Goal: Task Accomplishment & Management: Manage account settings

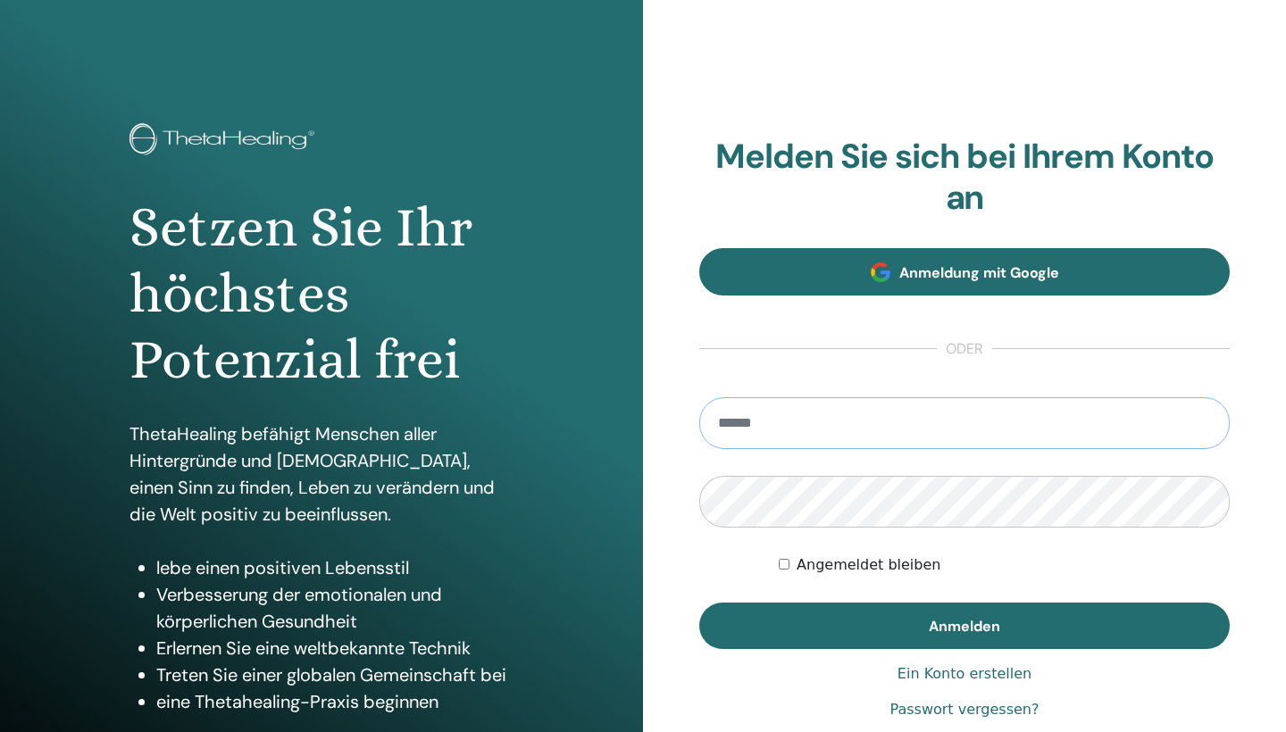
type input "**********"
click at [965, 625] on button "Anmelden" at bounding box center [964, 626] width 531 height 46
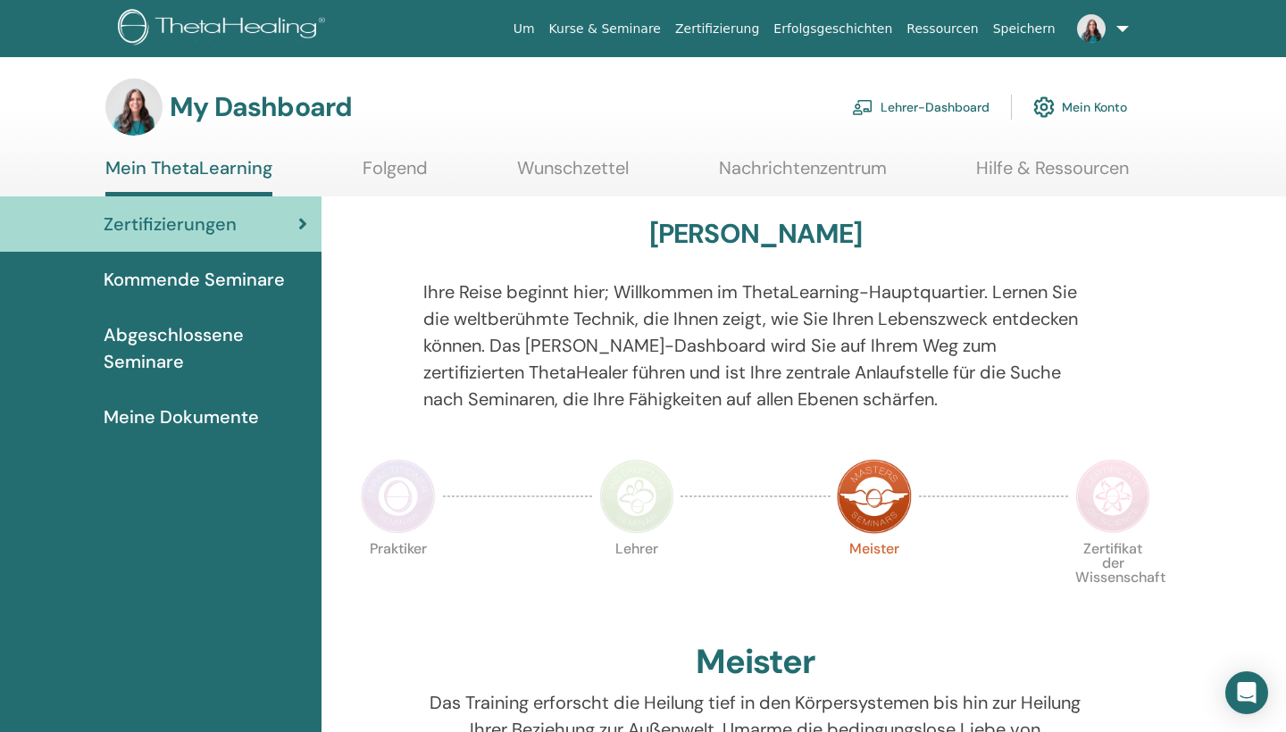
click at [906, 98] on link "Lehrer-Dashboard" at bounding box center [921, 107] width 138 height 39
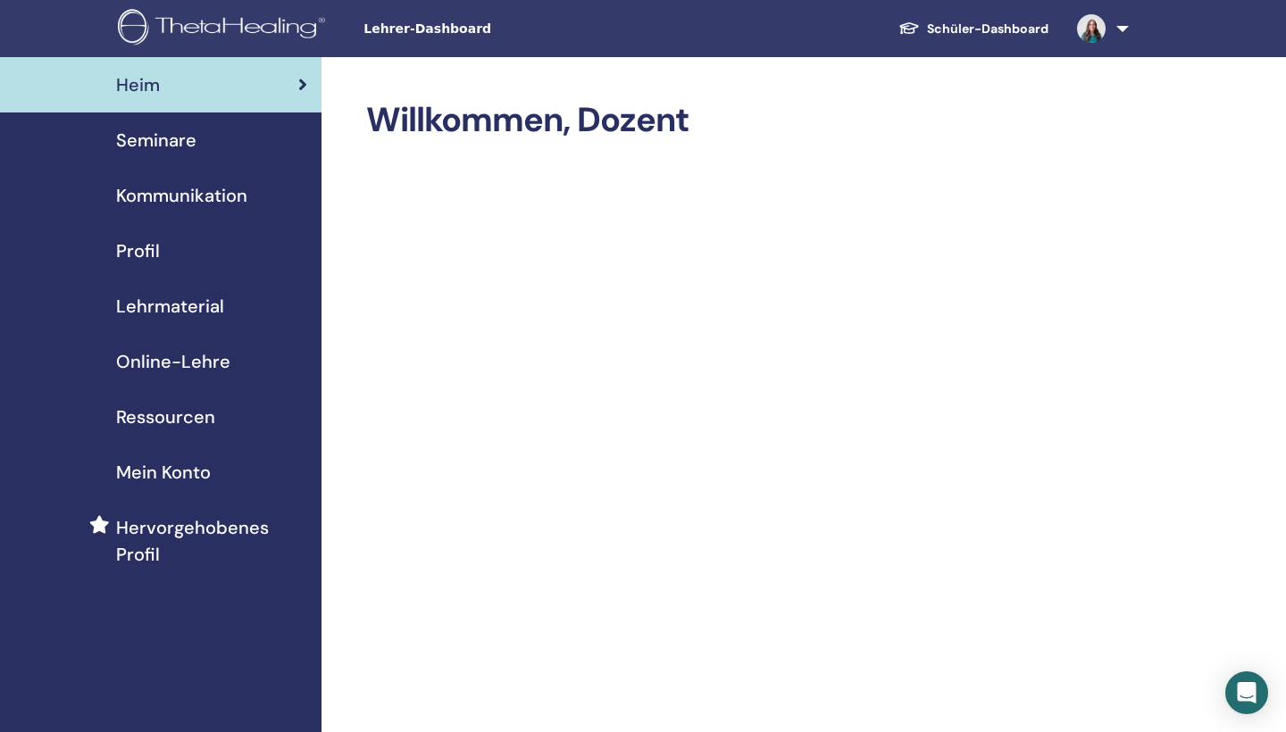
click at [197, 151] on div "Seminare" at bounding box center [160, 140] width 293 height 27
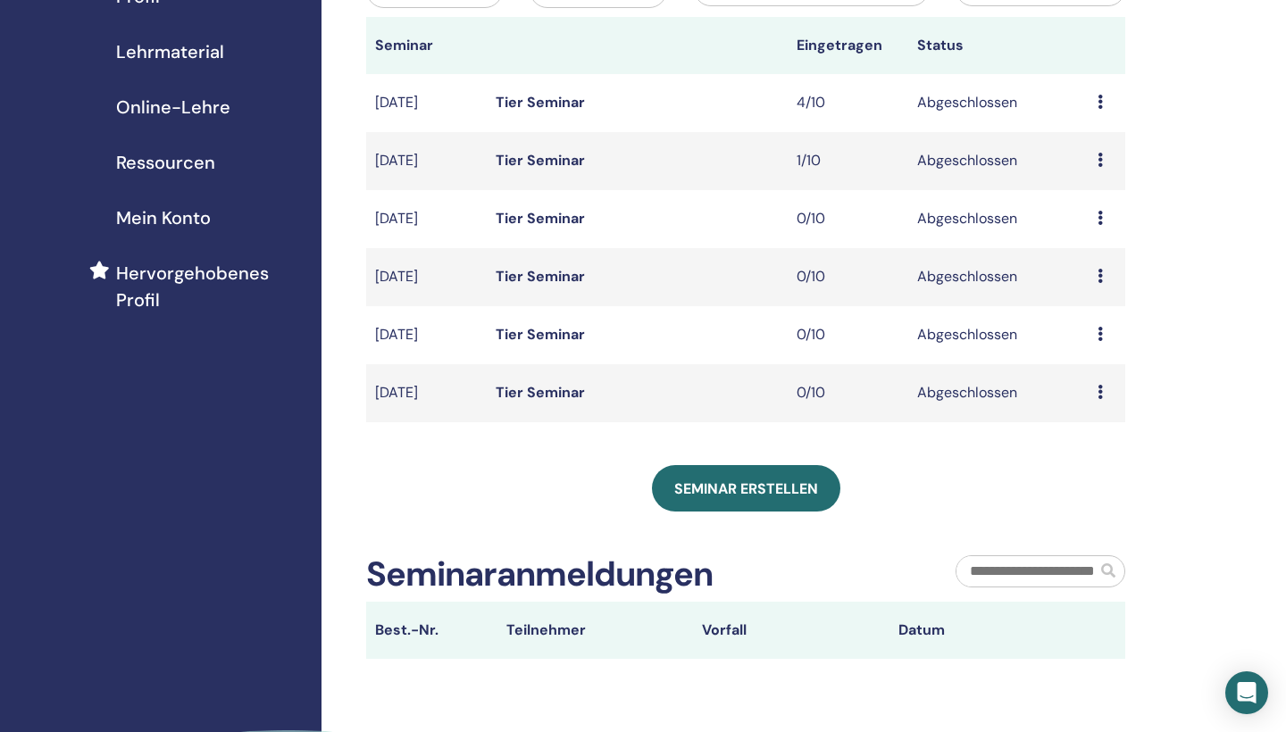
scroll to position [322, 0]
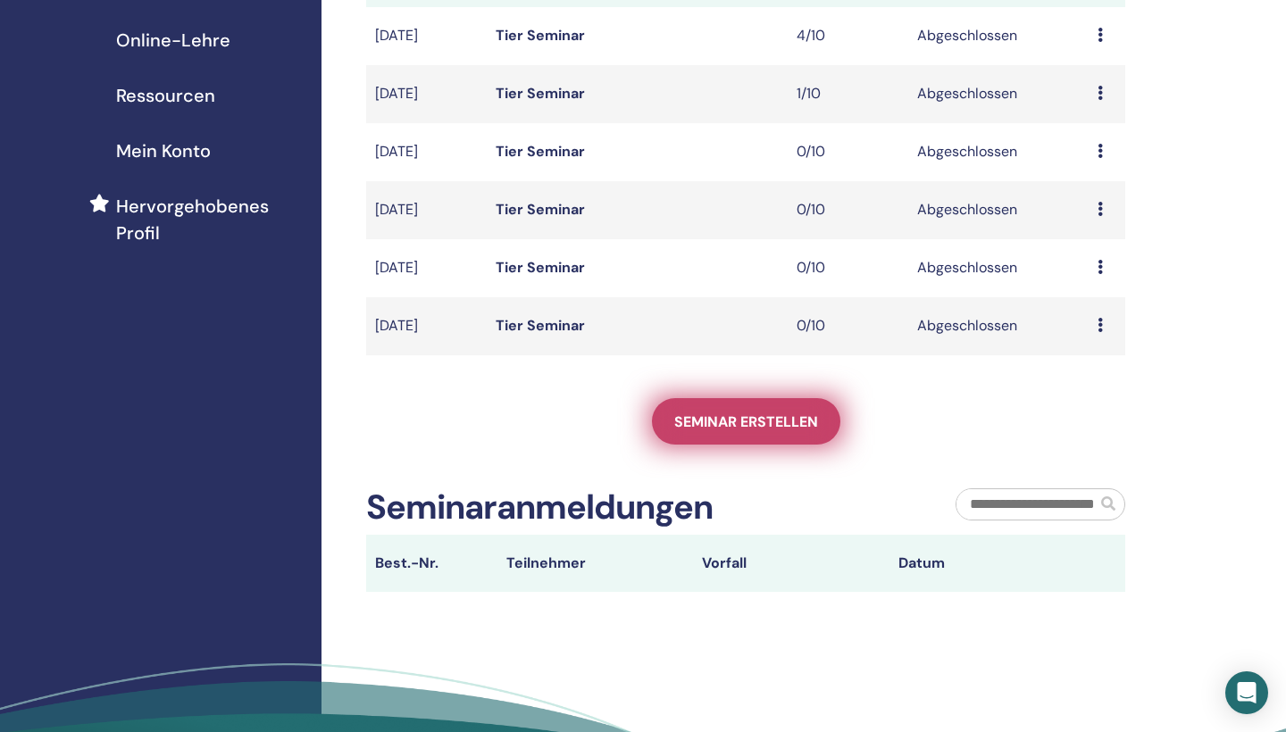
click at [778, 413] on span "Seminar erstellen" at bounding box center [746, 422] width 144 height 19
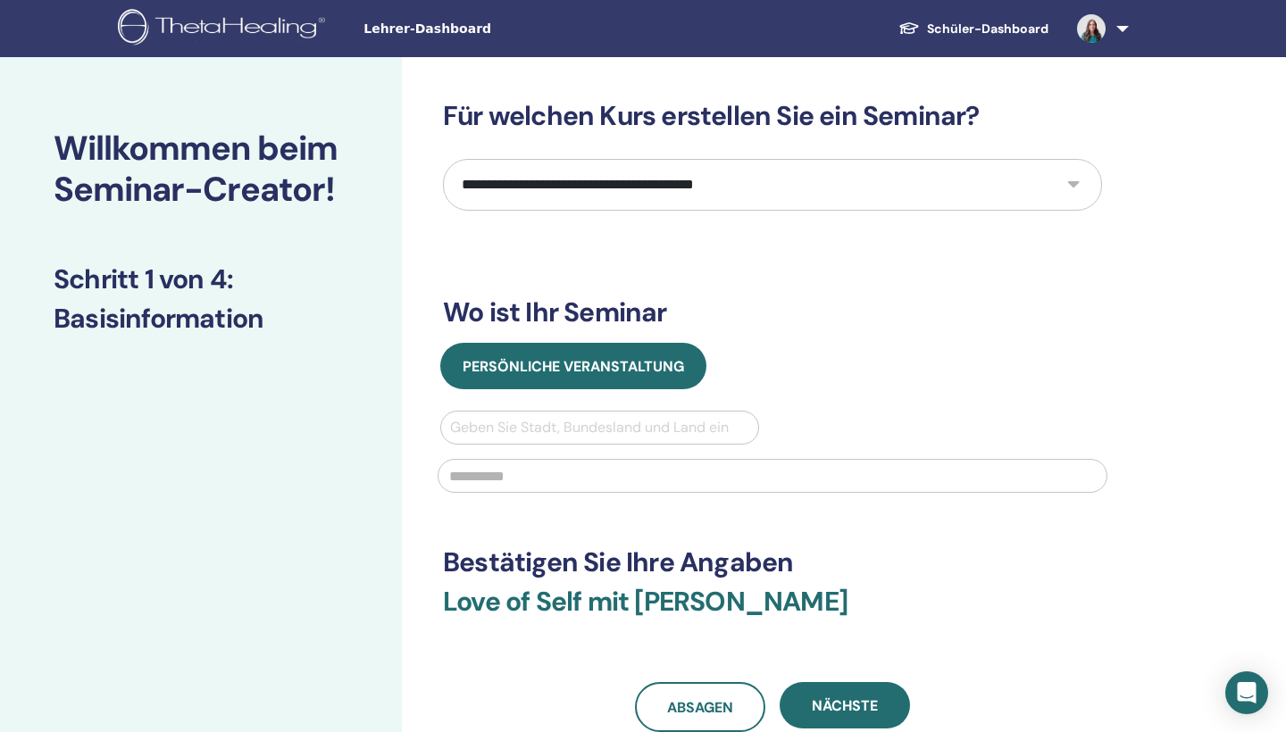
select select "**"
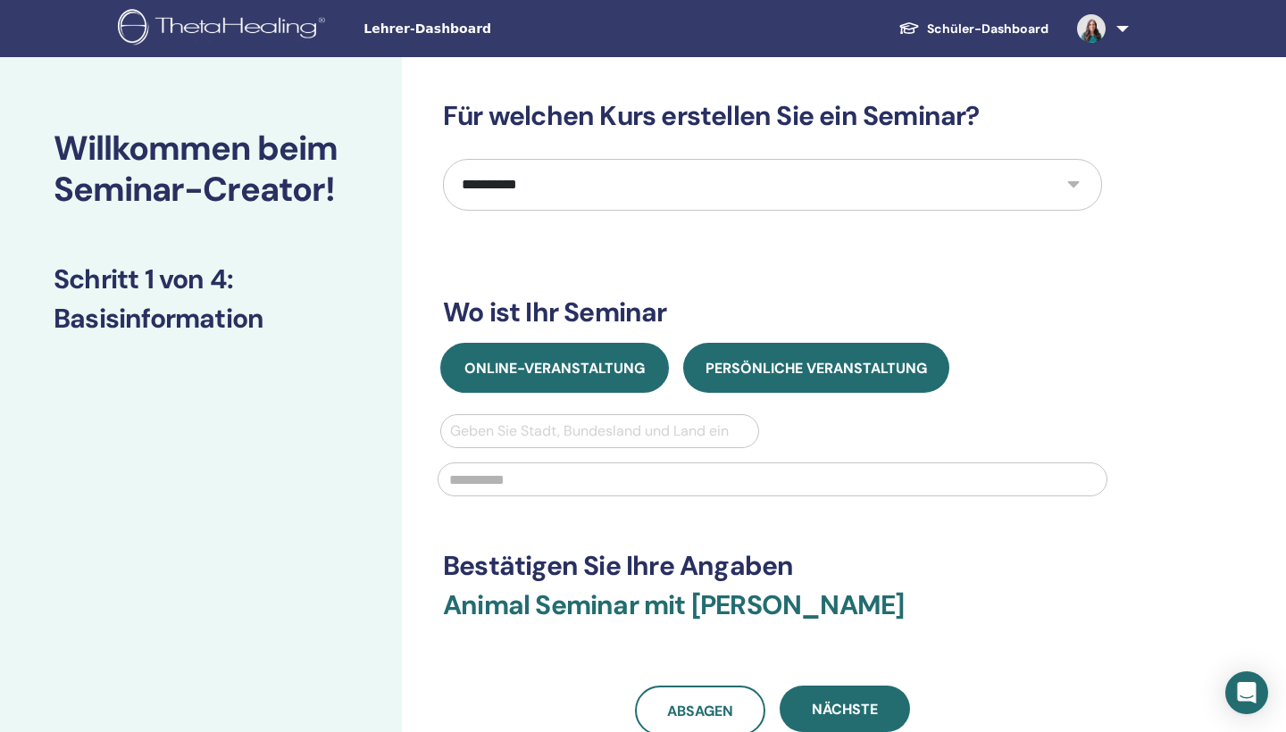
click at [636, 363] on span "Online-Veranstaltung" at bounding box center [554, 368] width 180 height 19
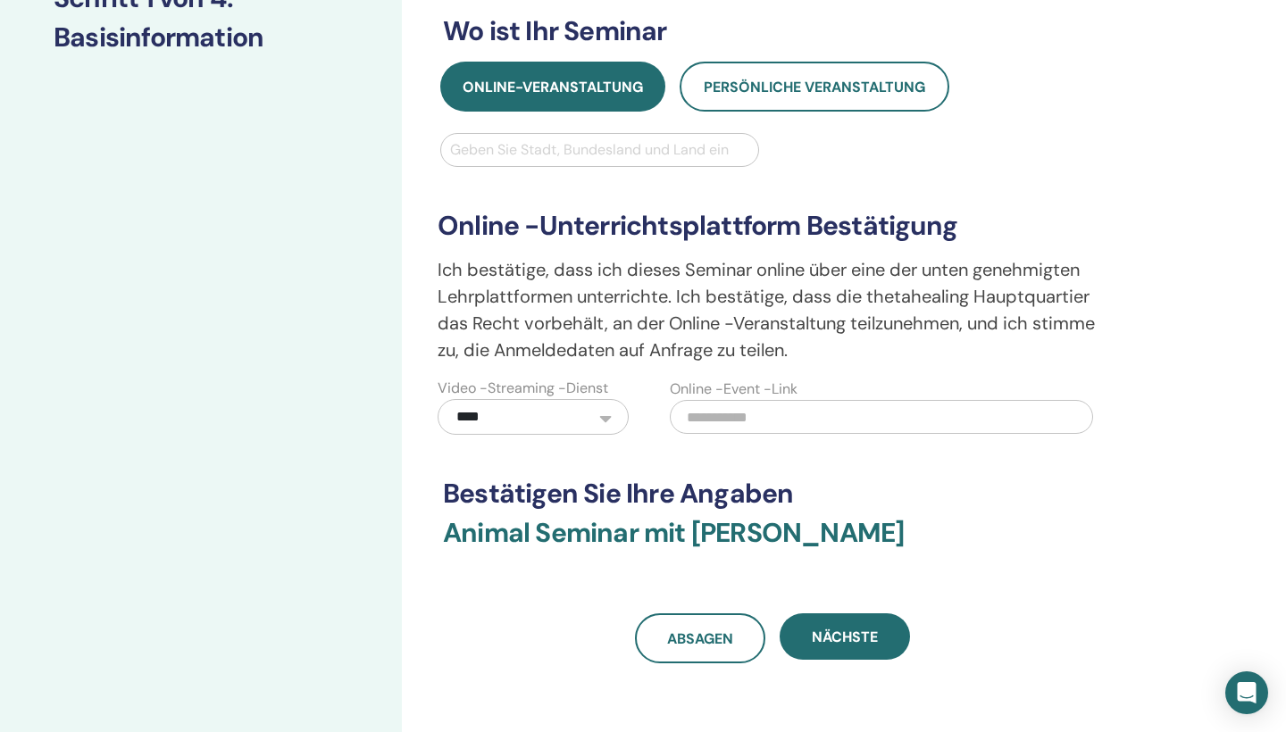
scroll to position [395, 0]
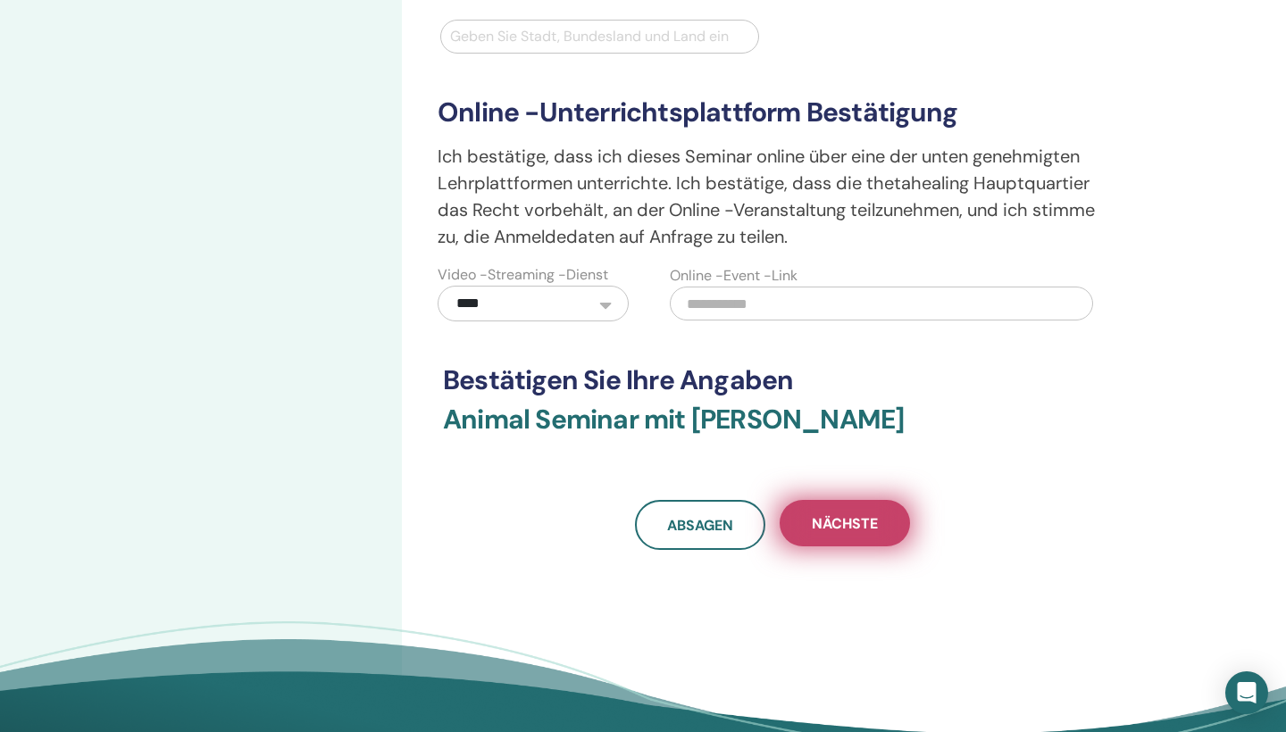
click at [833, 525] on span "Nächste" at bounding box center [845, 524] width 66 height 19
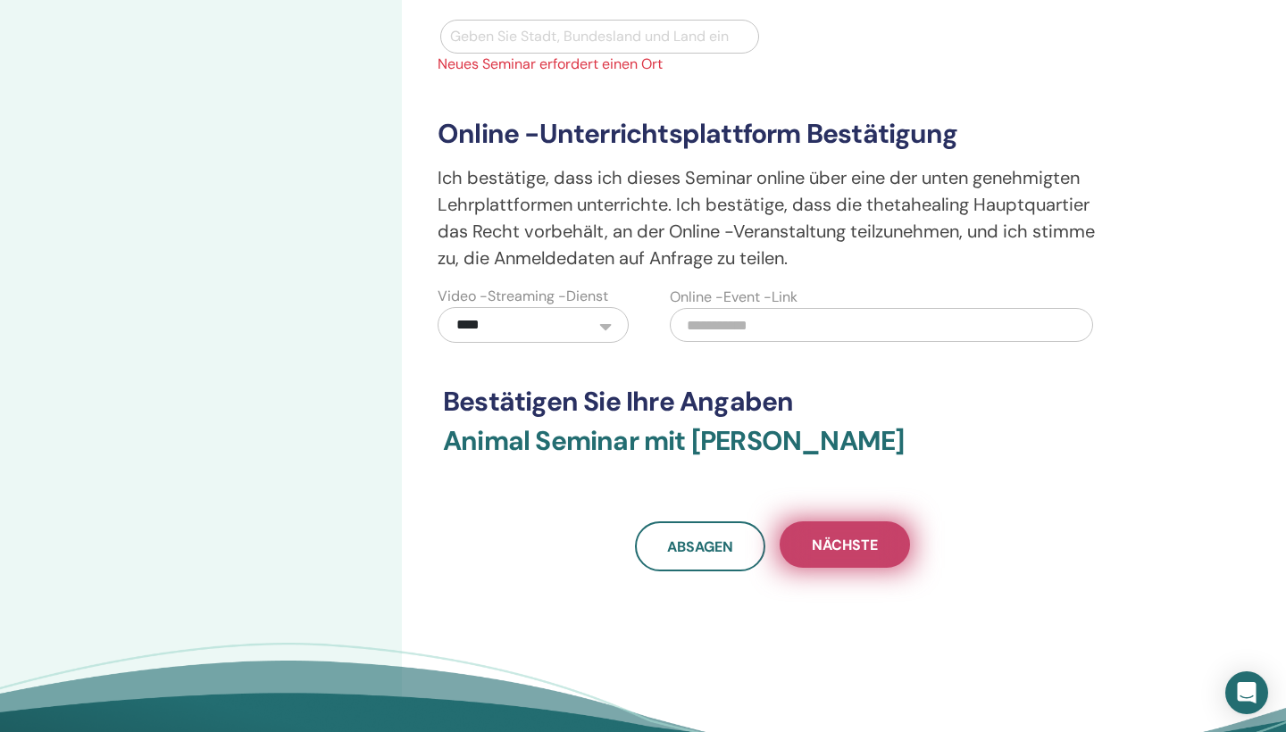
click at [856, 552] on span "Nächste" at bounding box center [845, 545] width 66 height 19
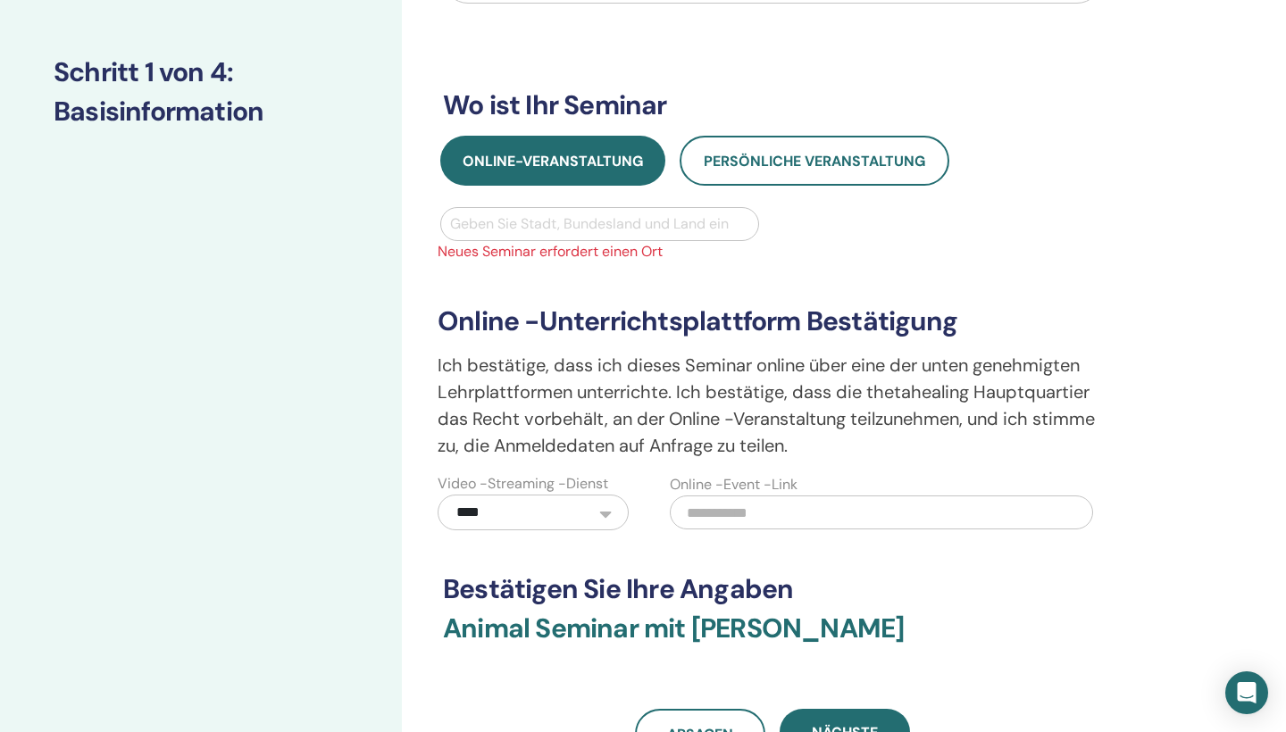
scroll to position [102, 0]
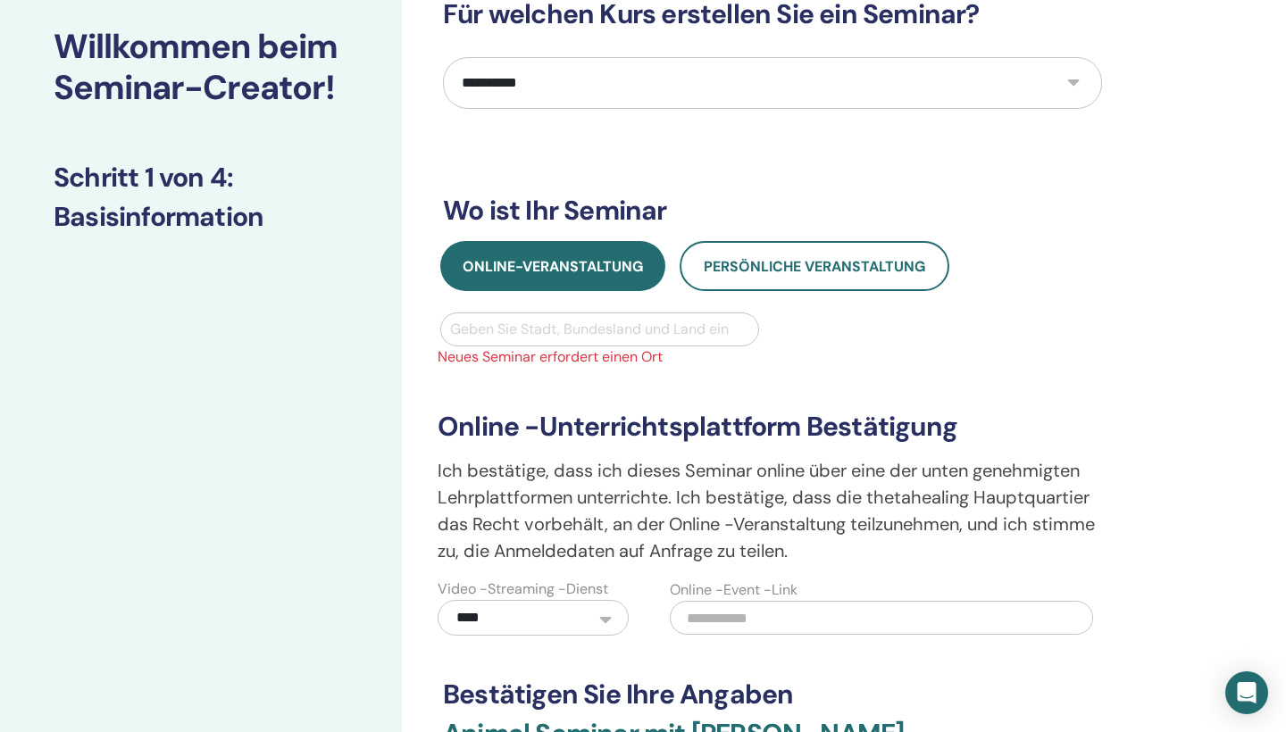
click at [661, 337] on div "Geben Sie Stadt, Bundesland und Land ein" at bounding box center [599, 329] width 299 height 21
type input "**********"
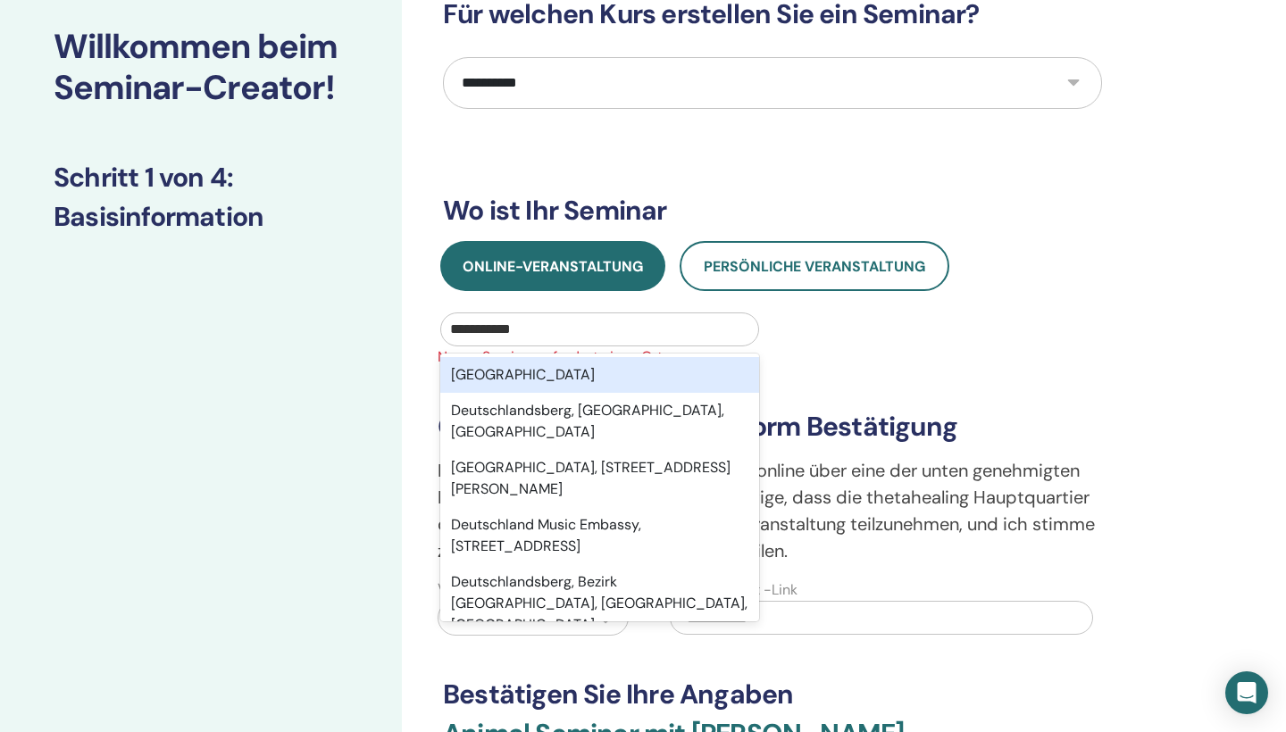
click at [640, 369] on div "Deutschland" at bounding box center [599, 375] width 319 height 36
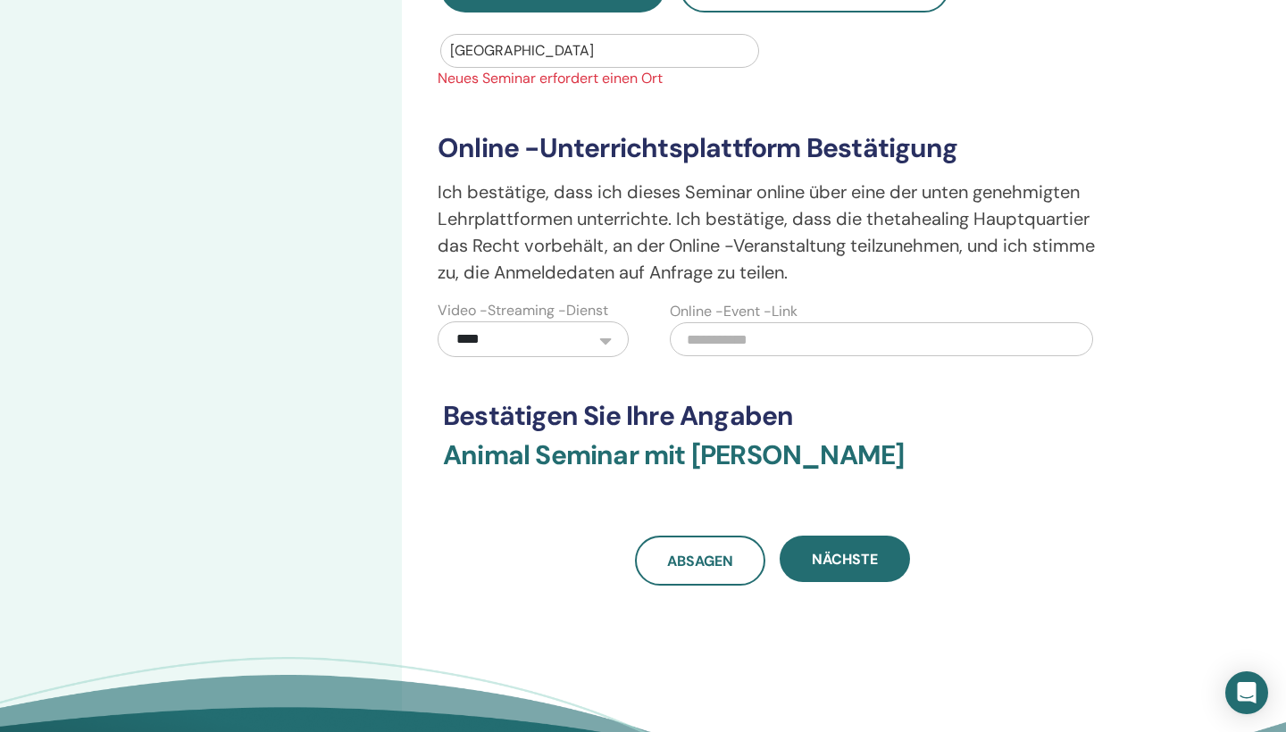
scroll to position [385, 0]
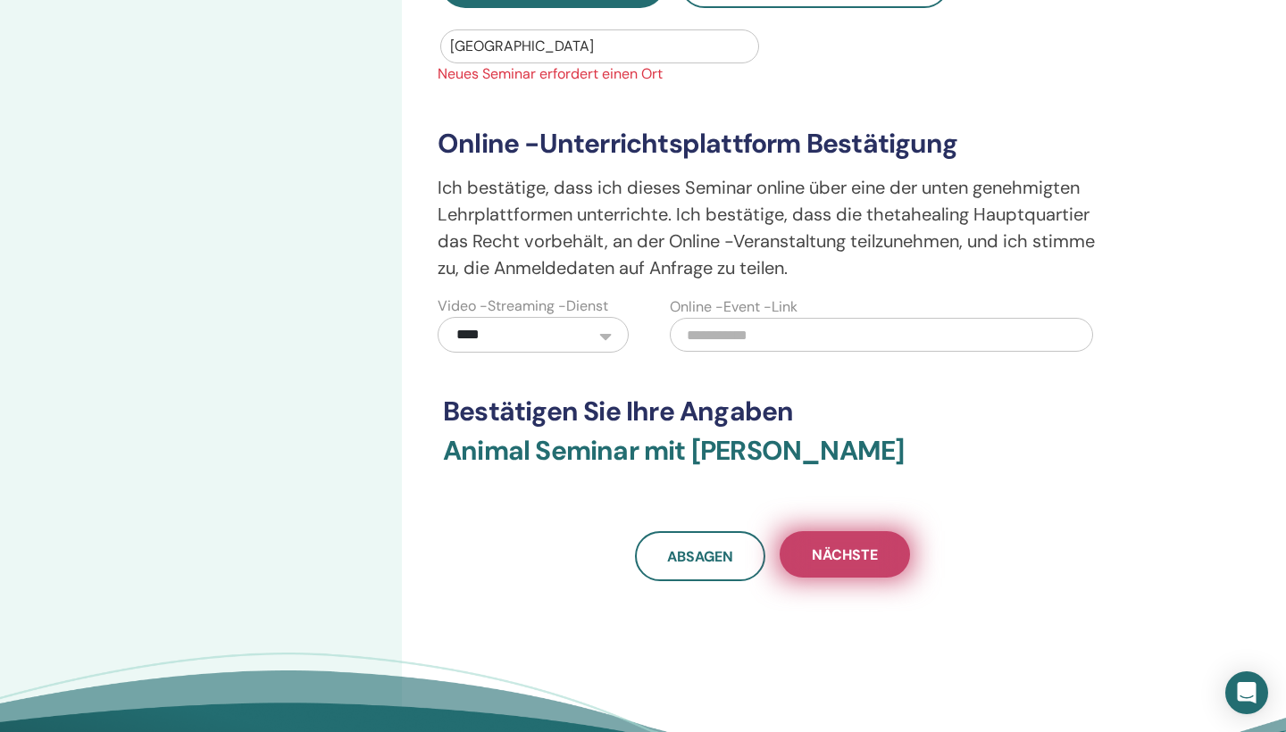
click at [852, 545] on button "Nächste" at bounding box center [845, 554] width 130 height 46
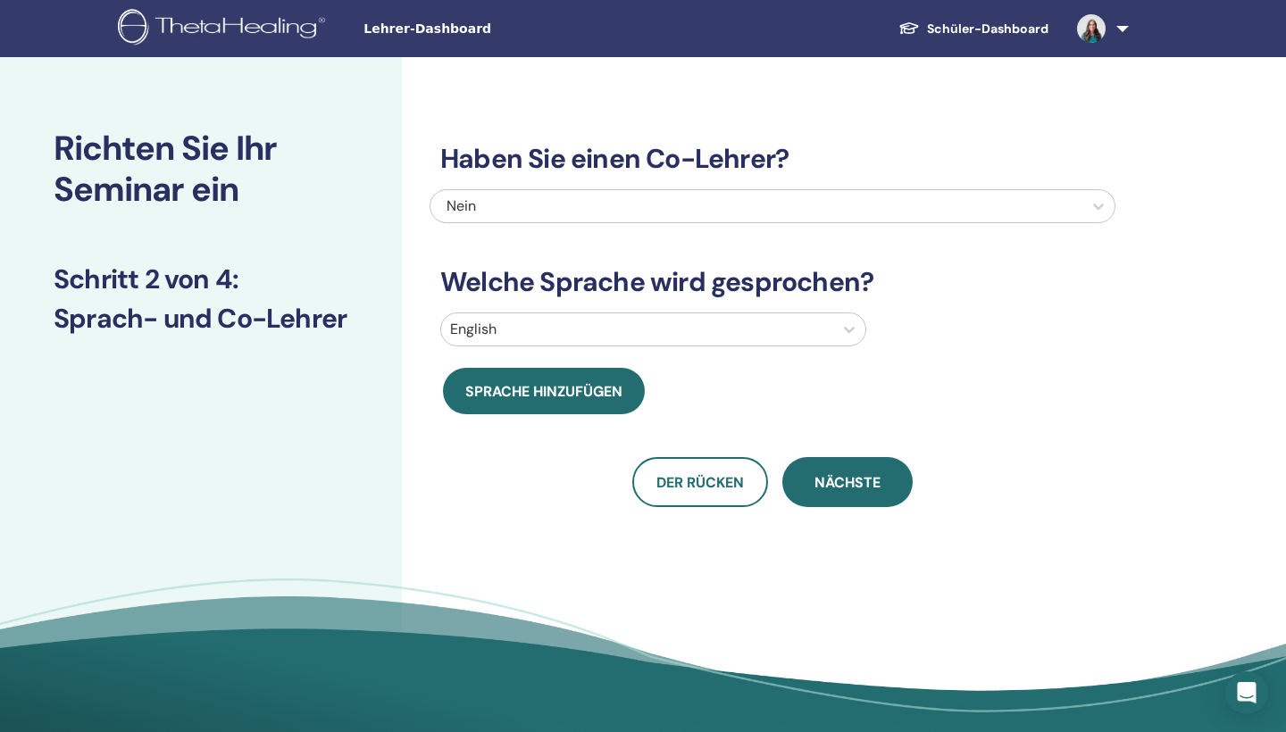
scroll to position [0, 0]
click at [718, 324] on div at bounding box center [637, 329] width 374 height 25
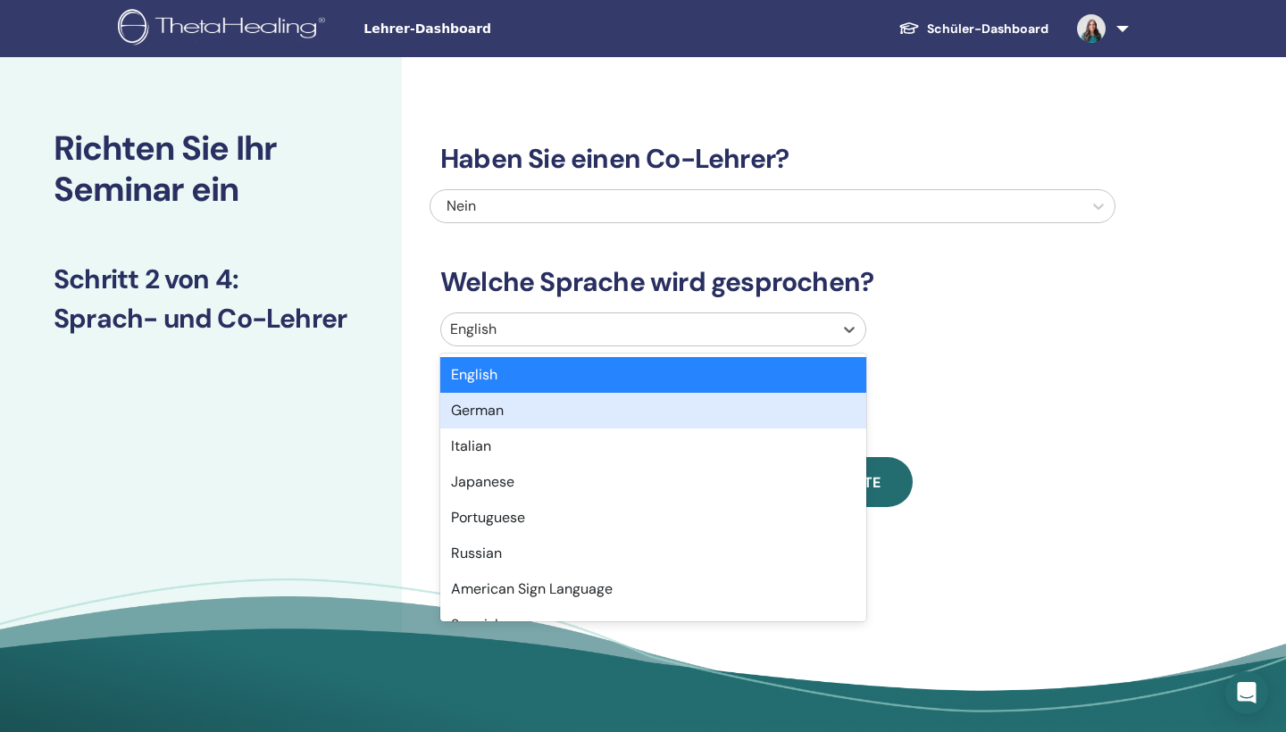
click at [684, 402] on div "German" at bounding box center [653, 411] width 426 height 36
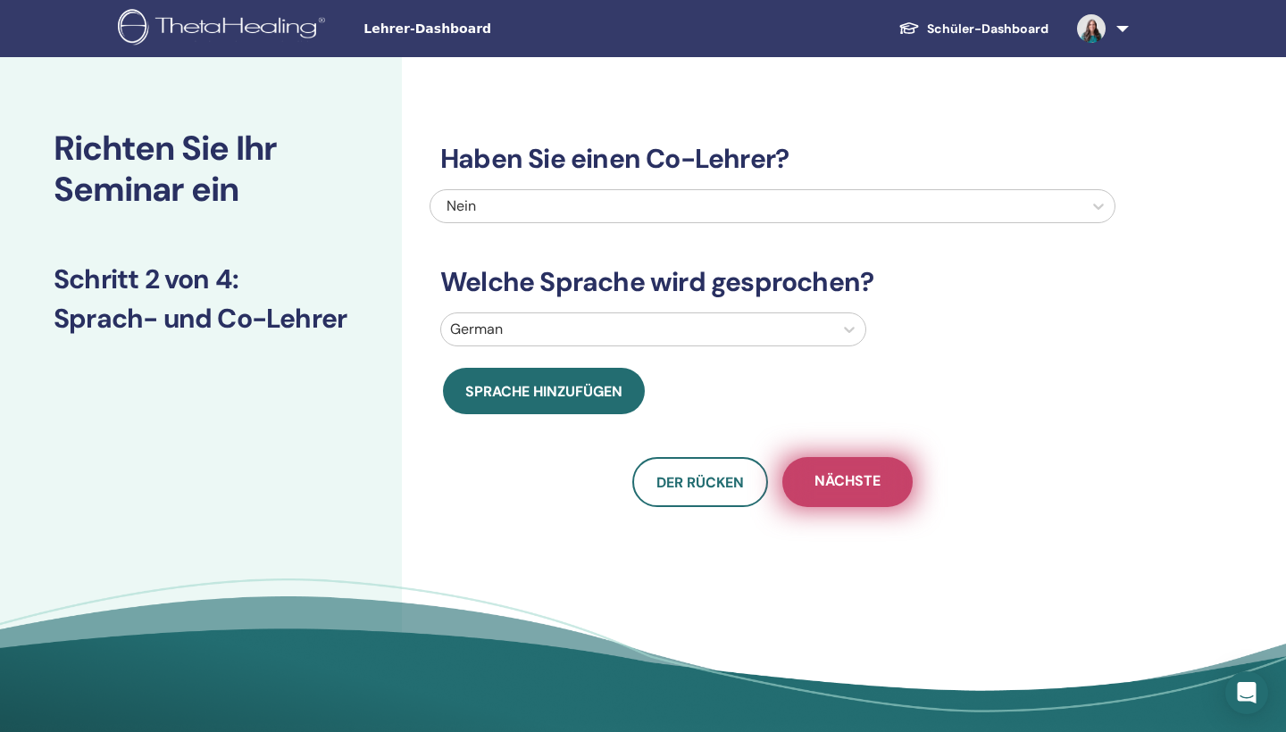
click at [865, 475] on span "Nächste" at bounding box center [848, 483] width 66 height 22
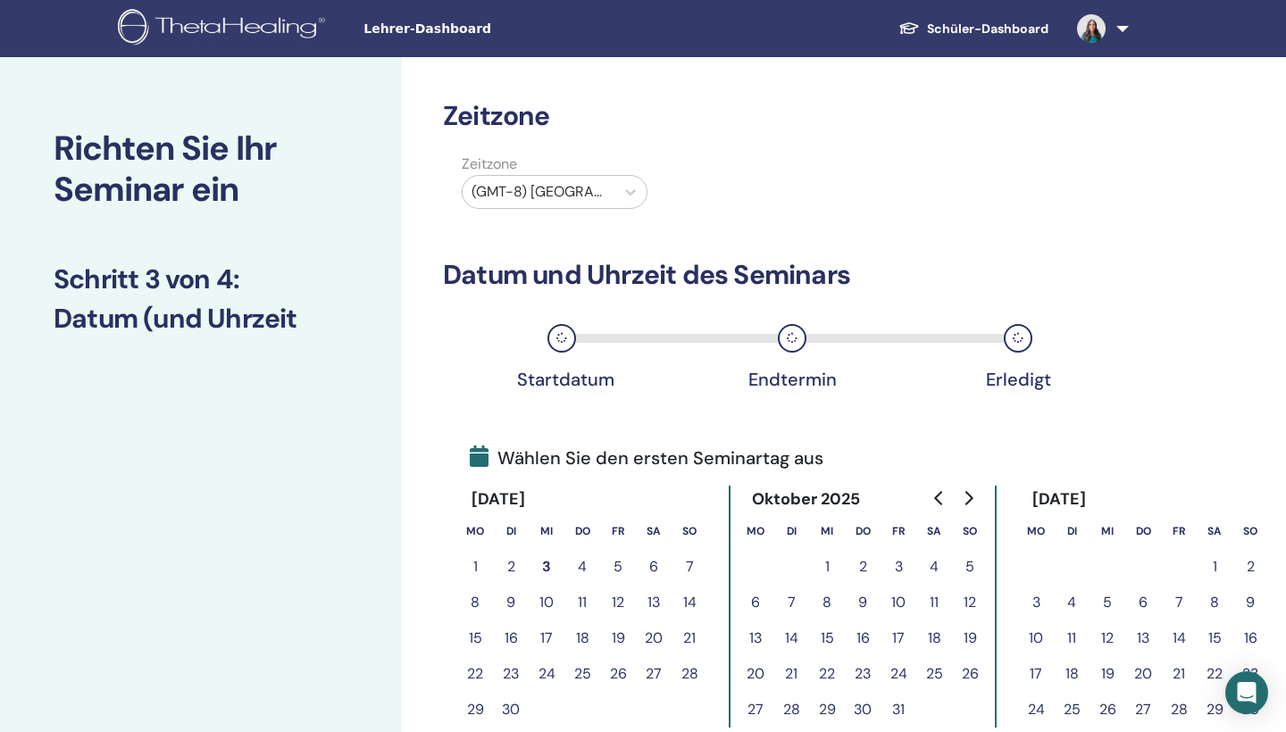
click at [582, 197] on div "(GMT-8) US/Alaska" at bounding box center [539, 191] width 134 height 21
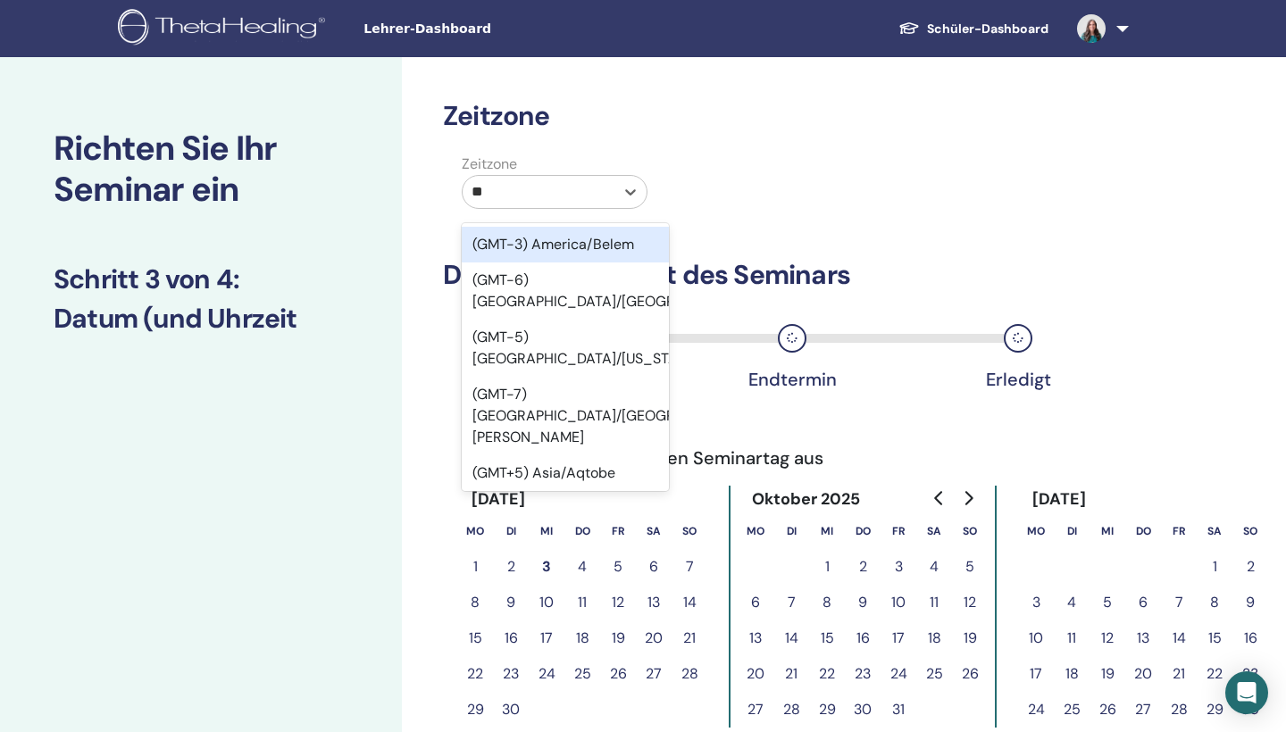
type input "***"
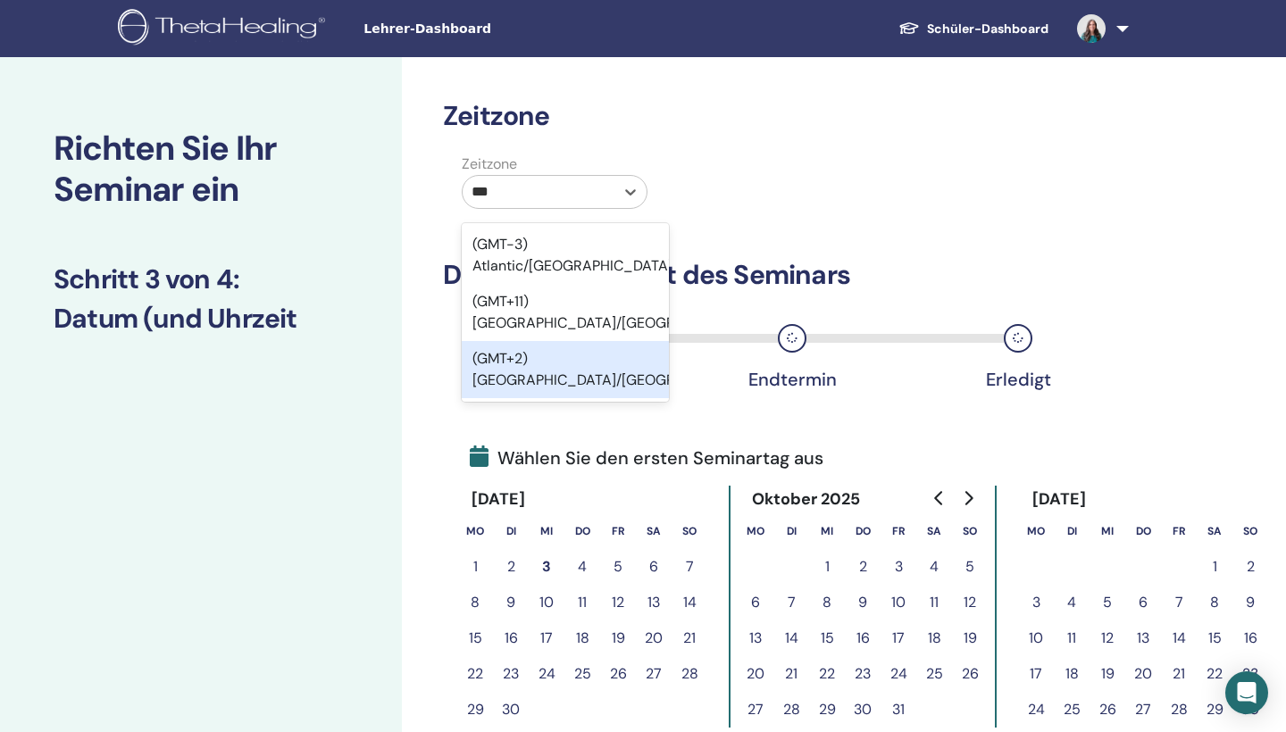
click at [572, 341] on div "(GMT+2) Europe/Berlin" at bounding box center [565, 369] width 207 height 57
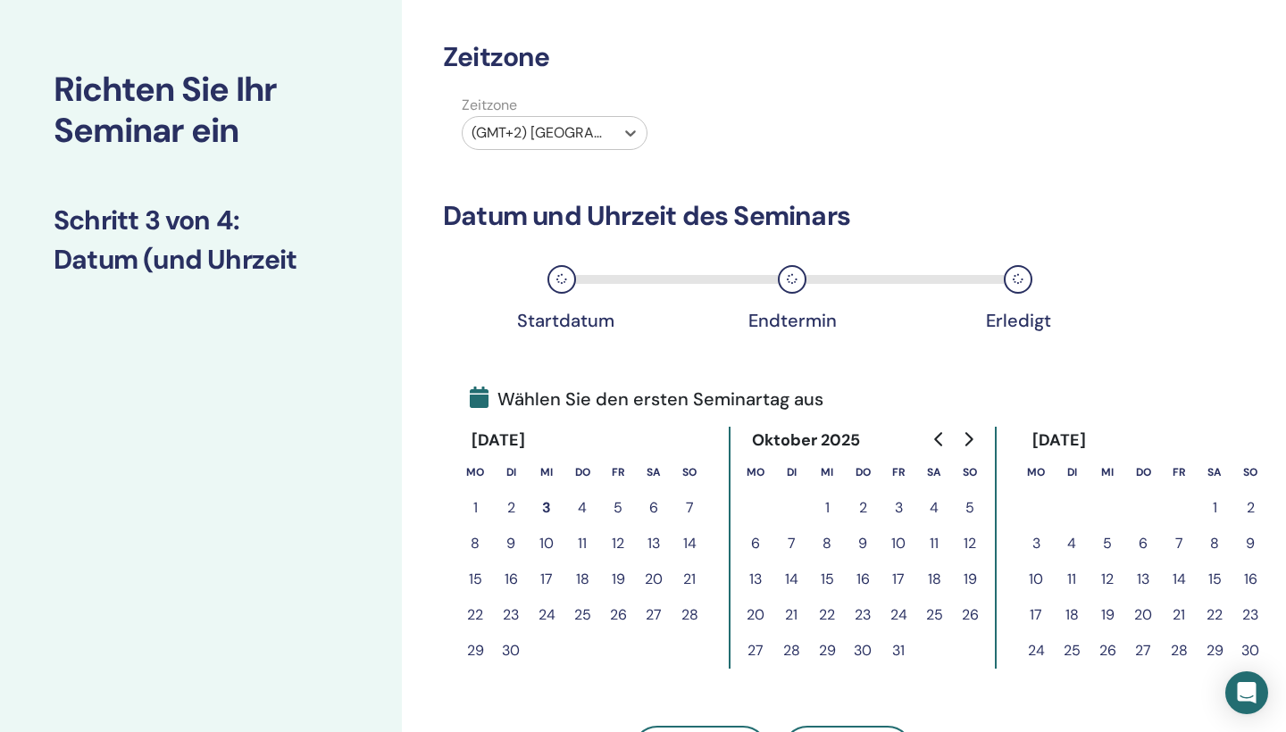
scroll to position [58, 0]
click at [1257, 648] on button "30" at bounding box center [1251, 652] width 36 height 36
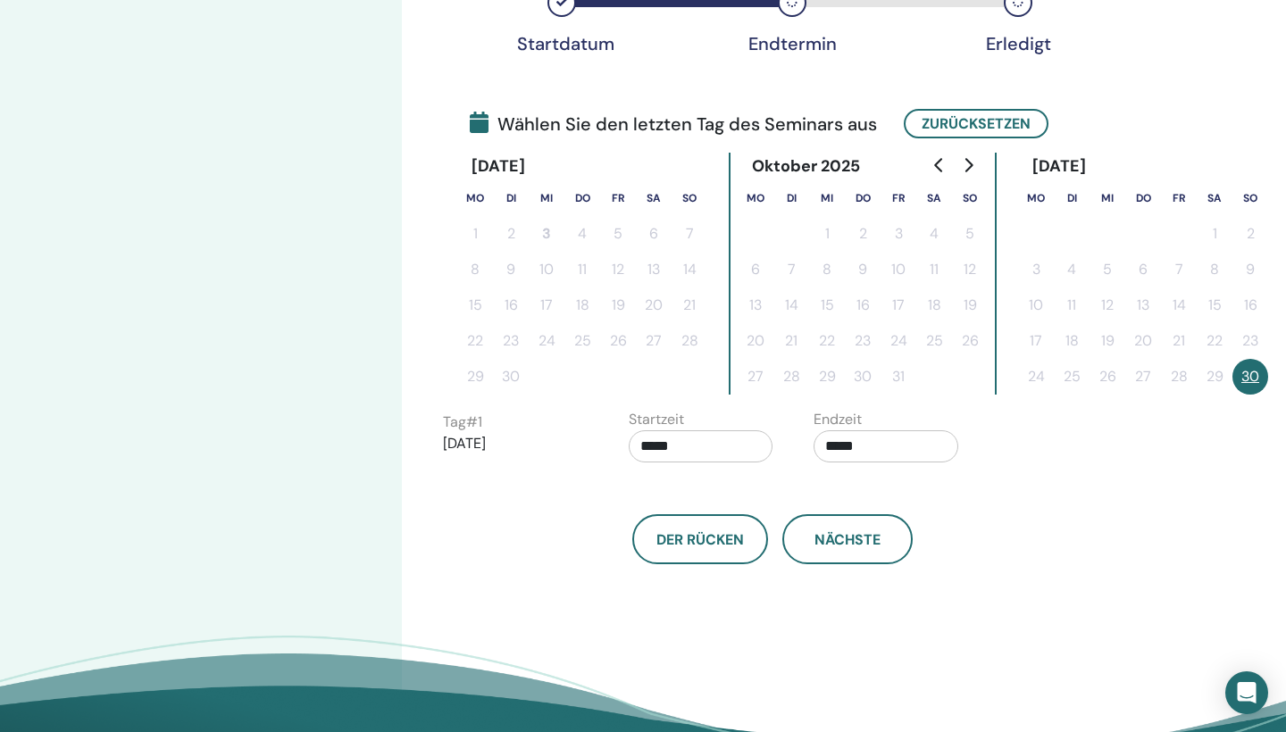
scroll to position [339, 0]
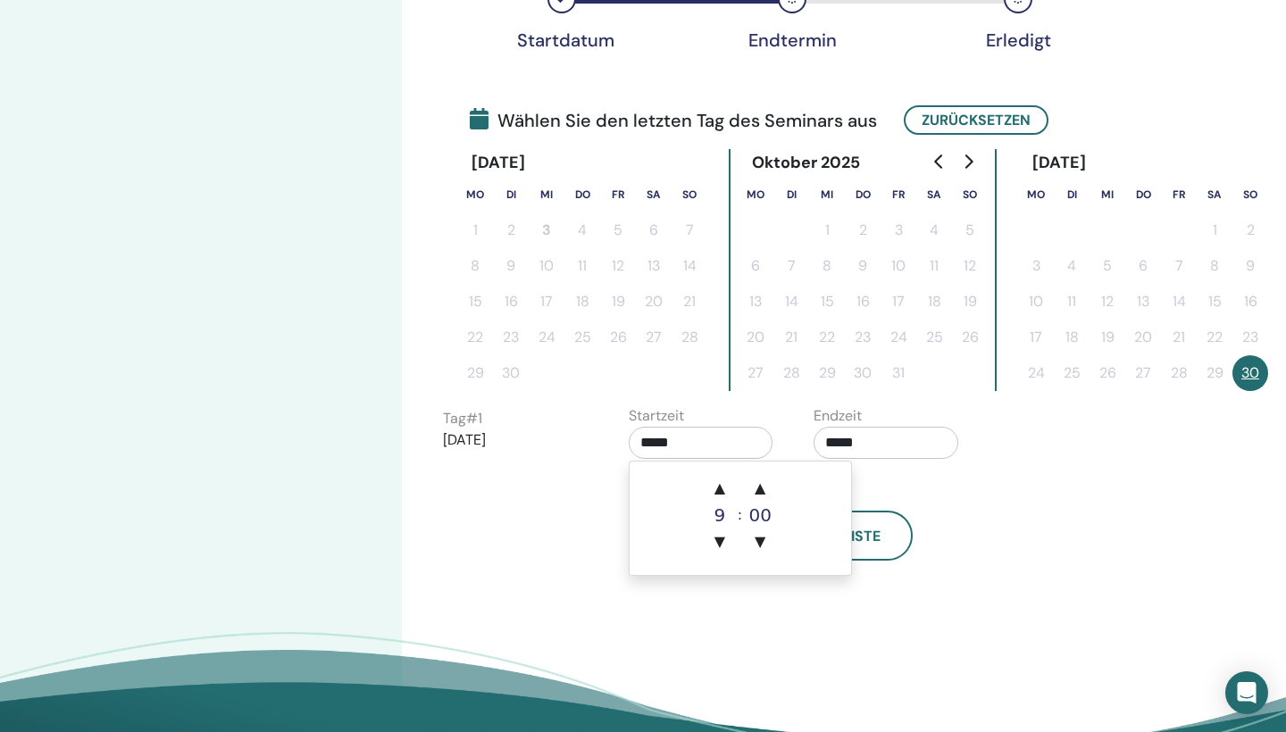
click at [659, 444] on input "*****" at bounding box center [701, 443] width 145 height 32
click at [718, 489] on span "▲" at bounding box center [720, 489] width 36 height 36
type input "*****"
click at [843, 452] on input "*****" at bounding box center [886, 443] width 145 height 32
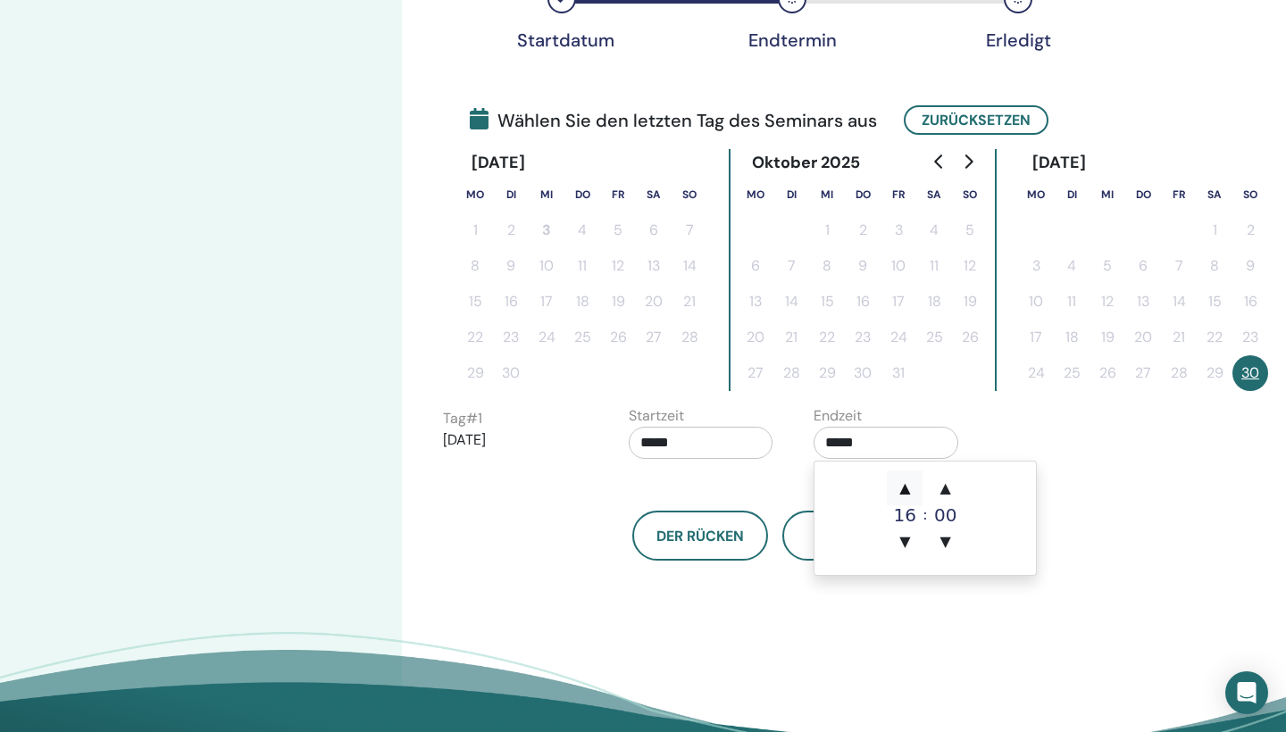
click at [907, 483] on span "▲" at bounding box center [905, 489] width 36 height 36
type input "*****"
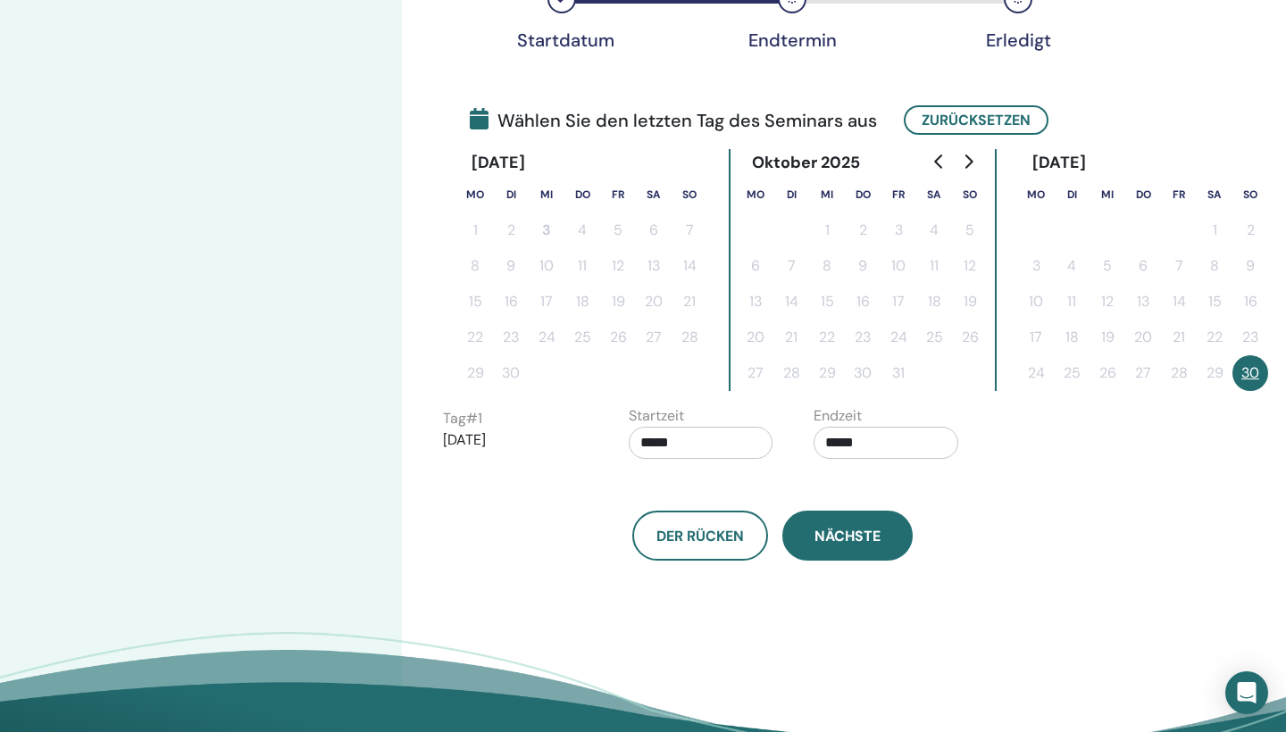
click at [858, 540] on span "Nächste" at bounding box center [848, 536] width 66 height 19
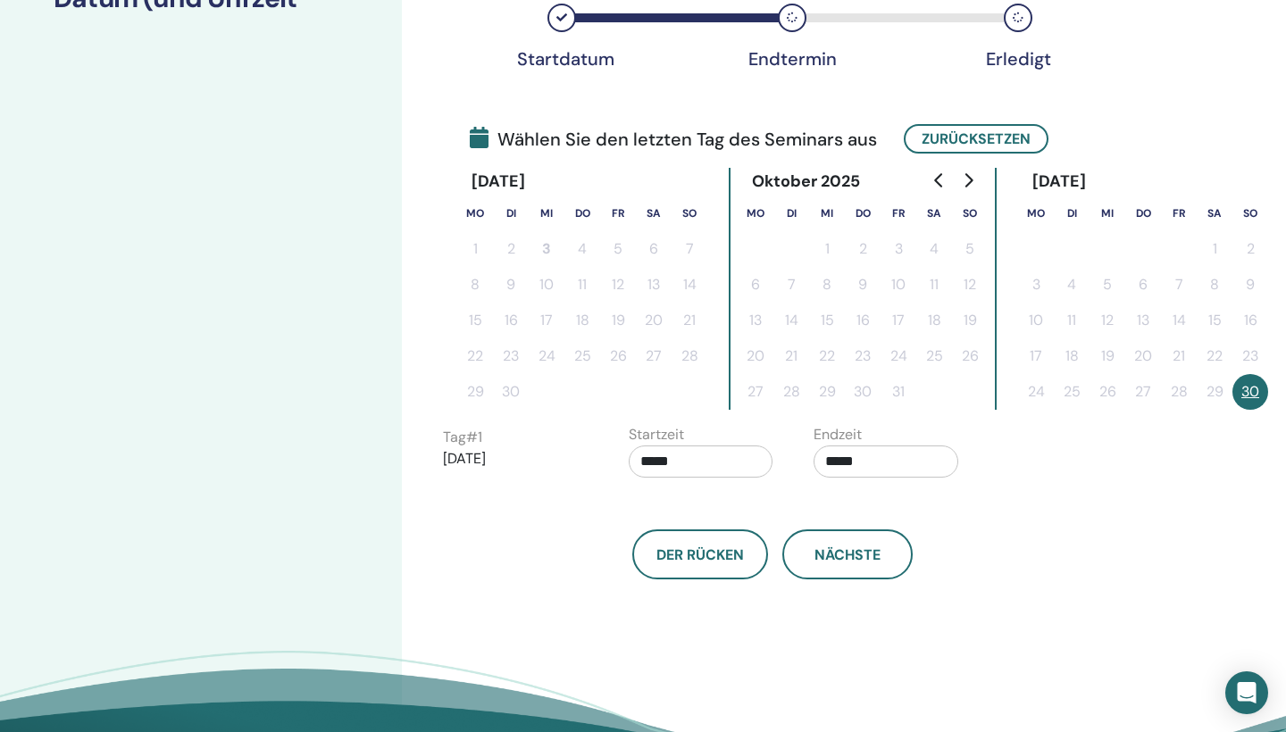
scroll to position [315, 0]
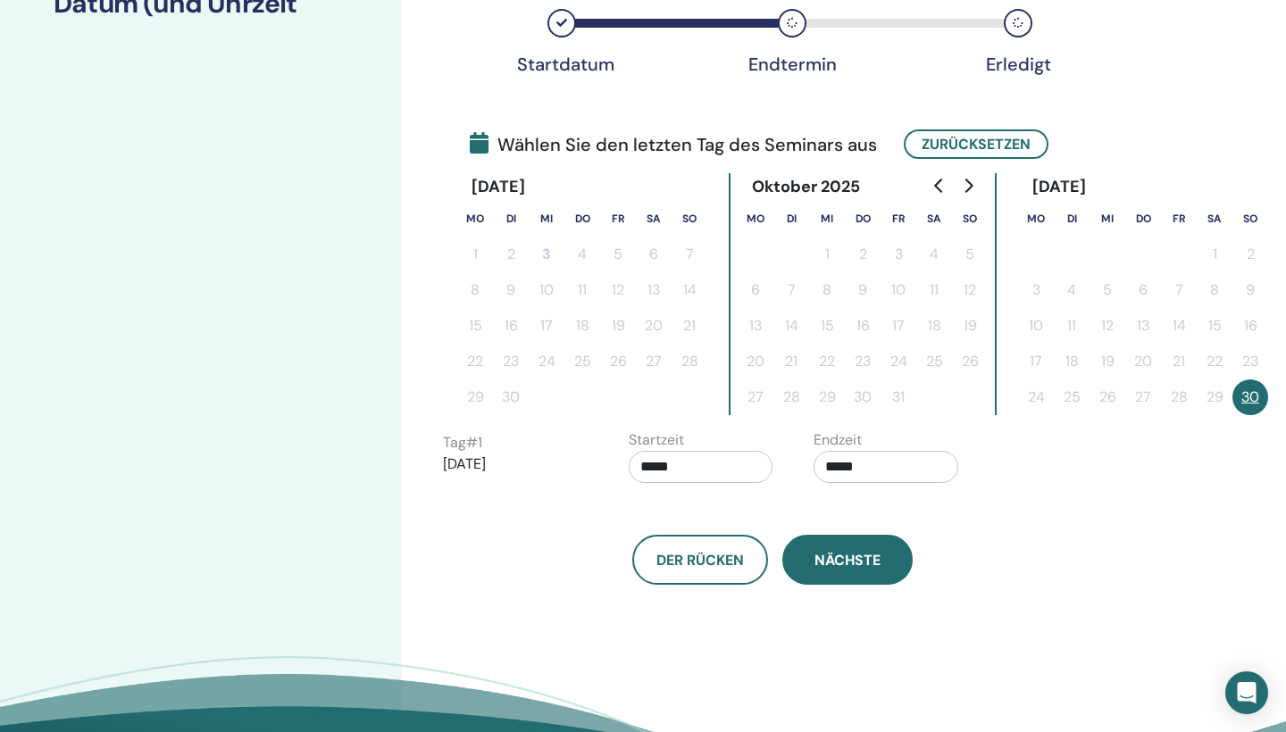
click at [858, 554] on span "Nächste" at bounding box center [848, 560] width 66 height 19
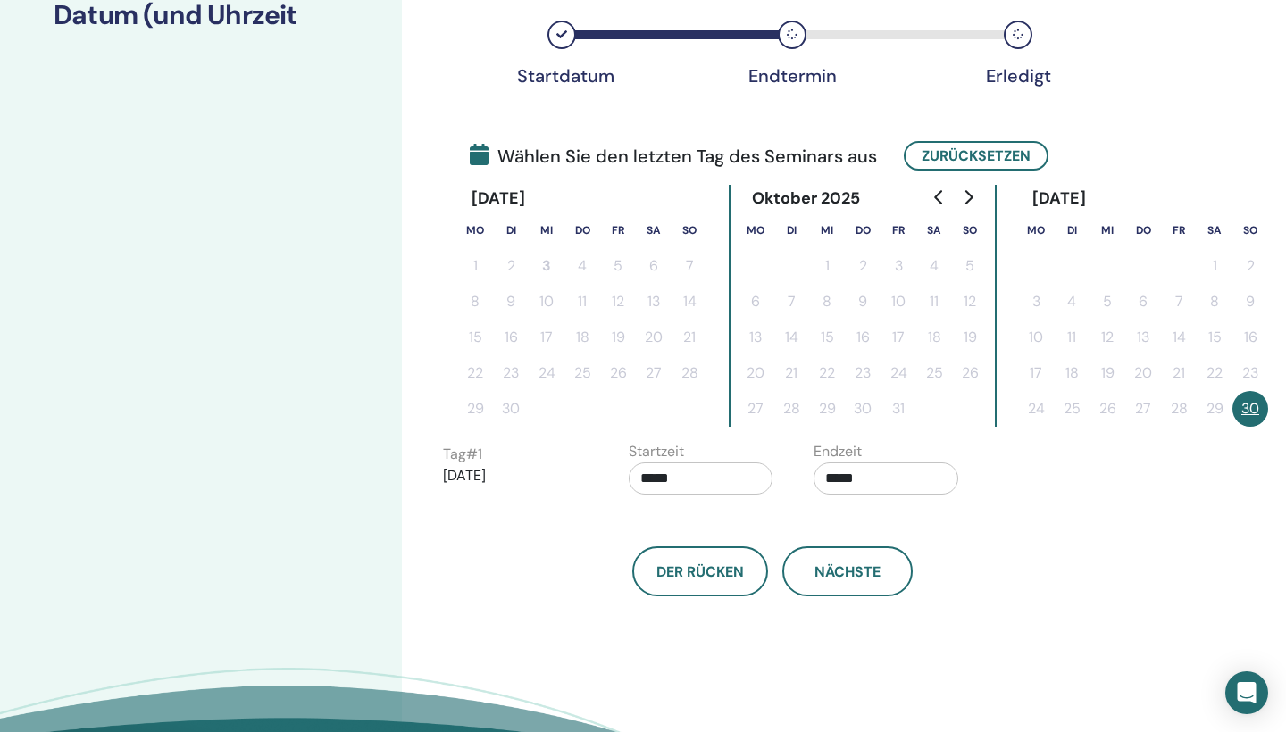
scroll to position [297, 0]
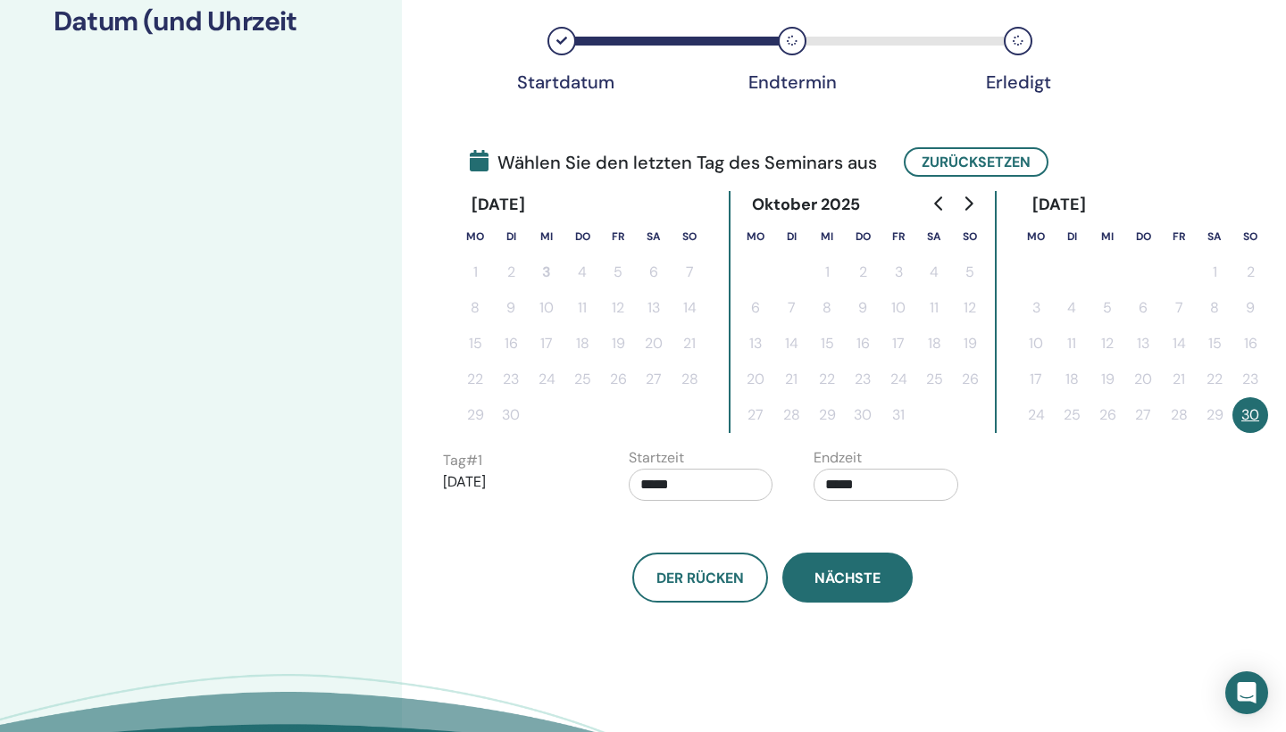
click at [843, 565] on button "Nächste" at bounding box center [847, 578] width 130 height 50
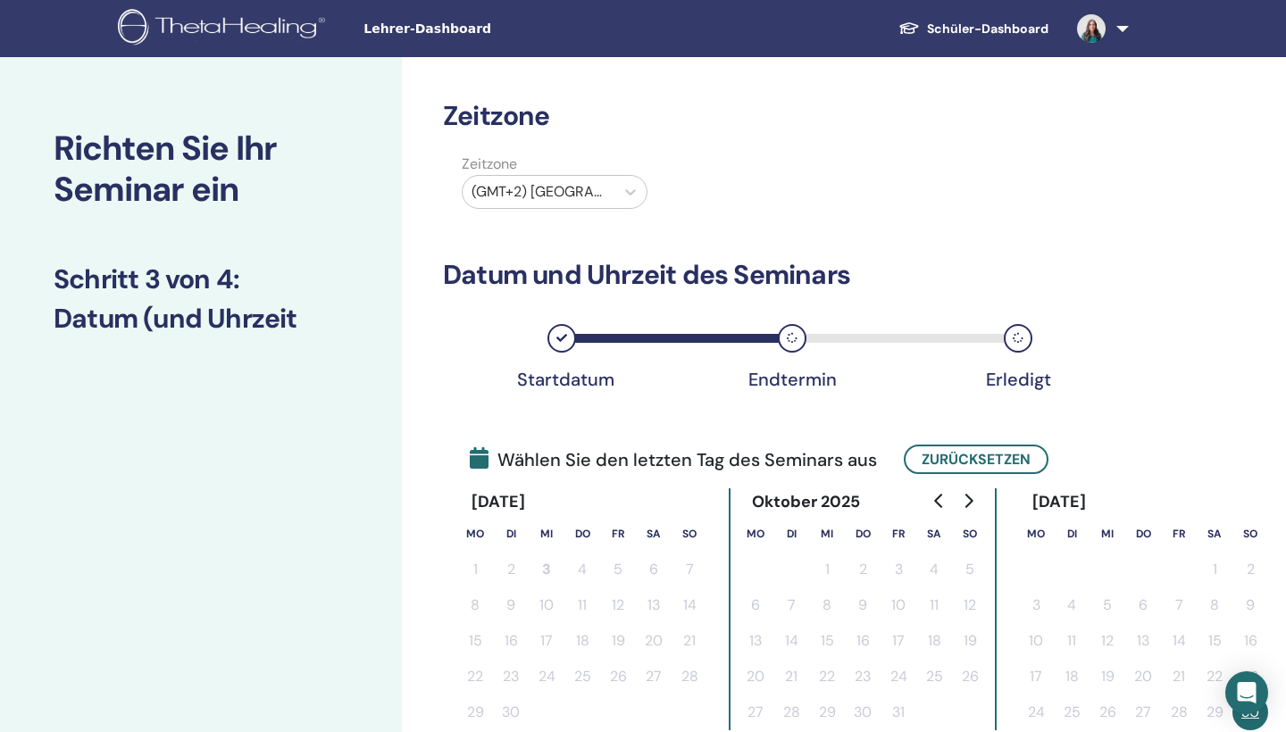
scroll to position [0, 0]
click at [789, 335] on icon at bounding box center [792, 338] width 11 height 11
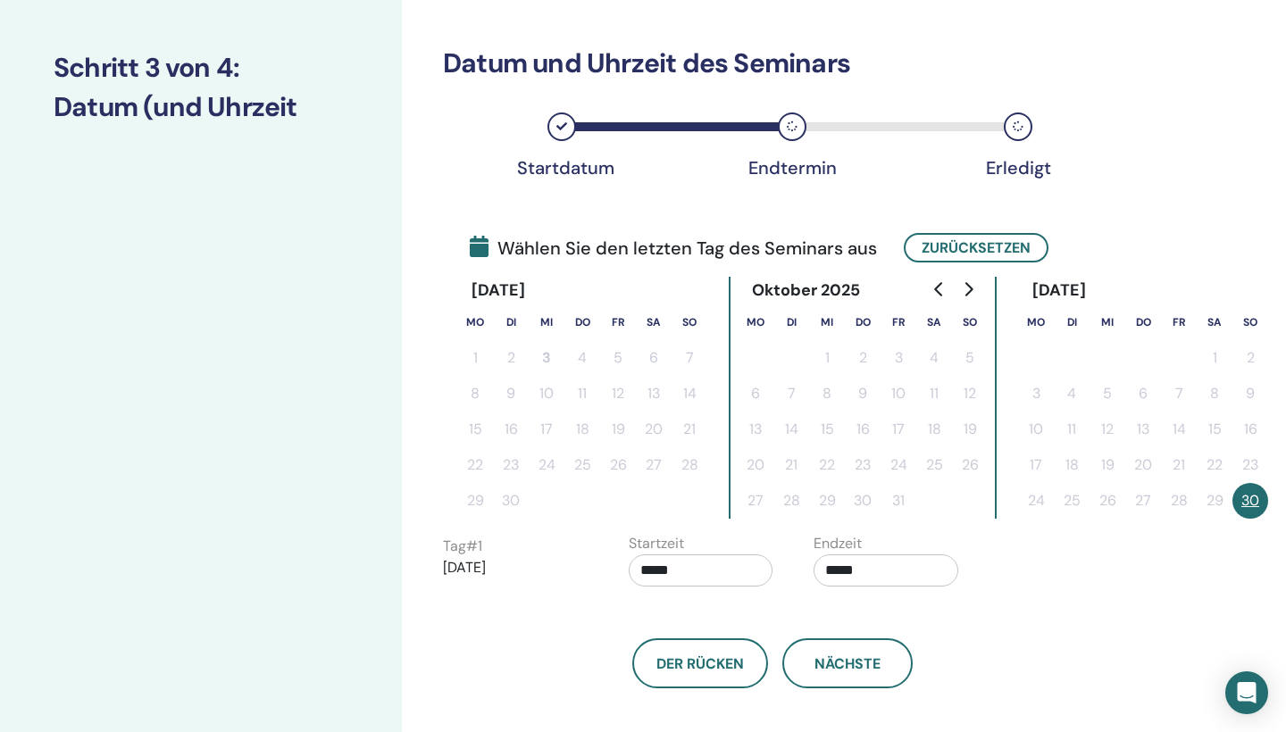
scroll to position [209, 0]
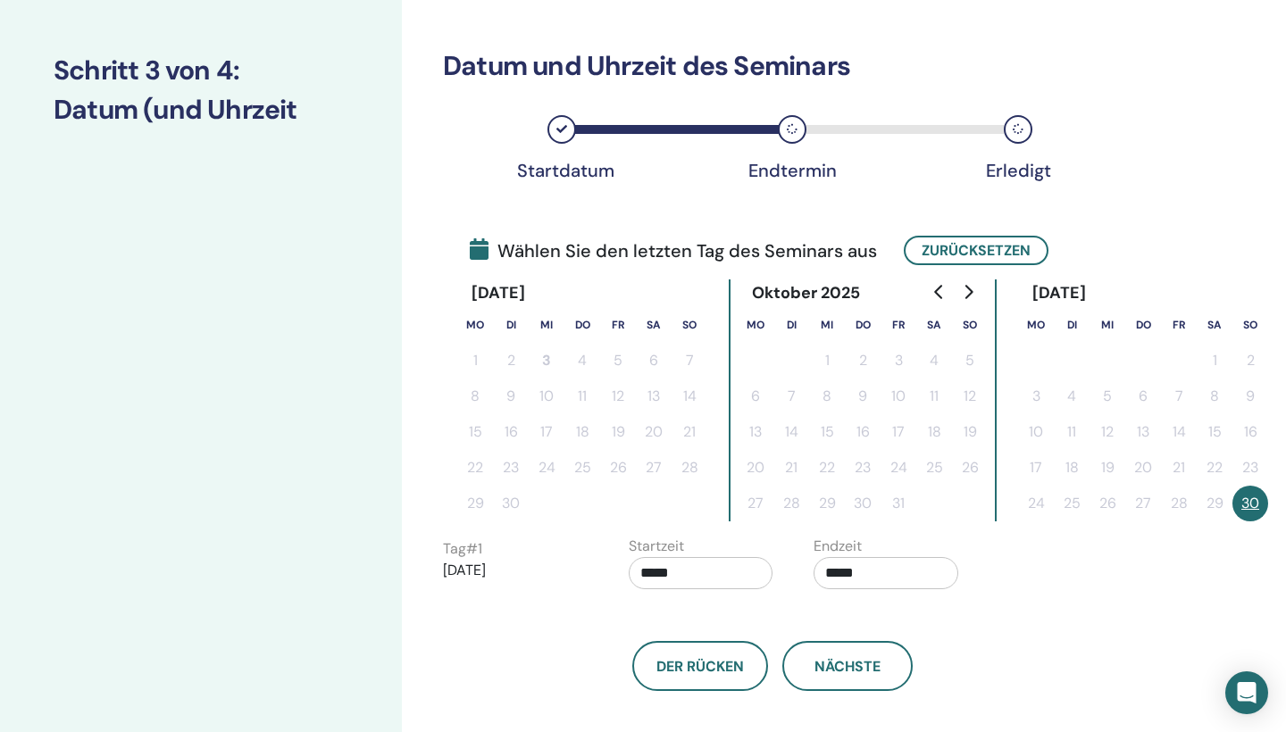
click at [1261, 500] on button "30" at bounding box center [1251, 504] width 36 height 36
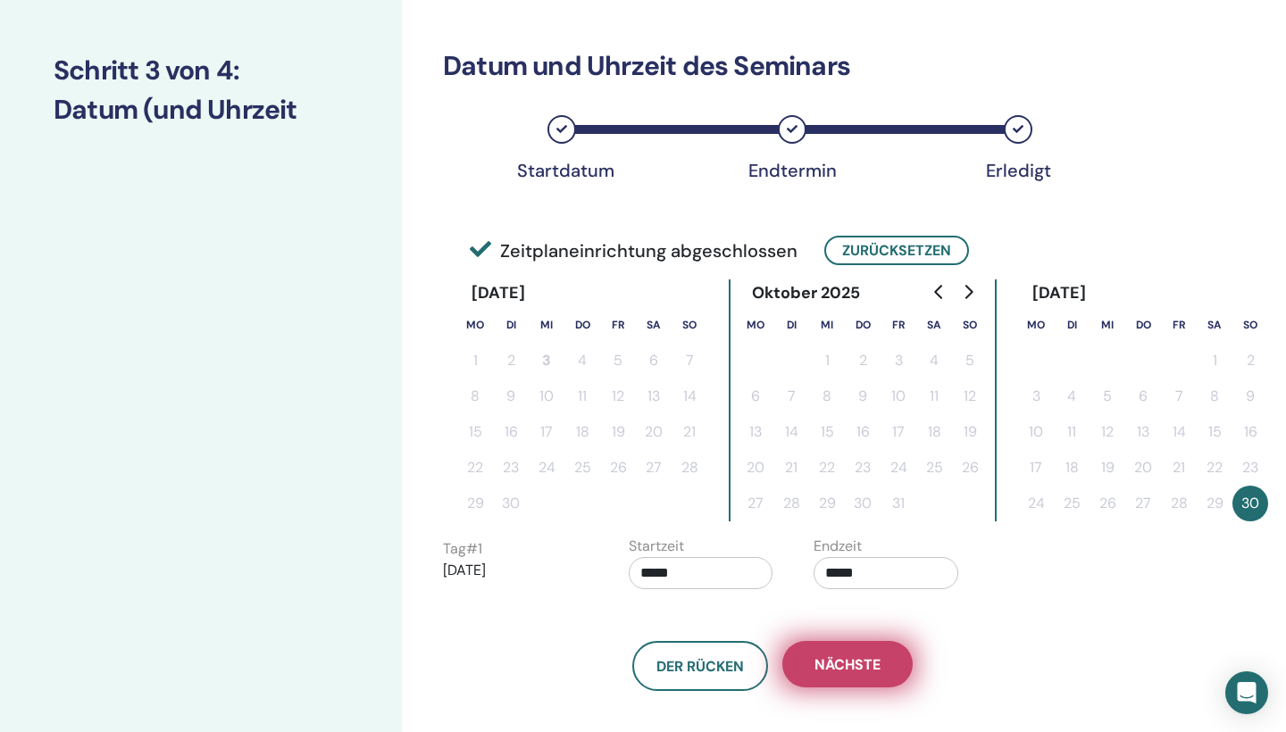
click at [894, 657] on button "Nächste" at bounding box center [847, 664] width 130 height 46
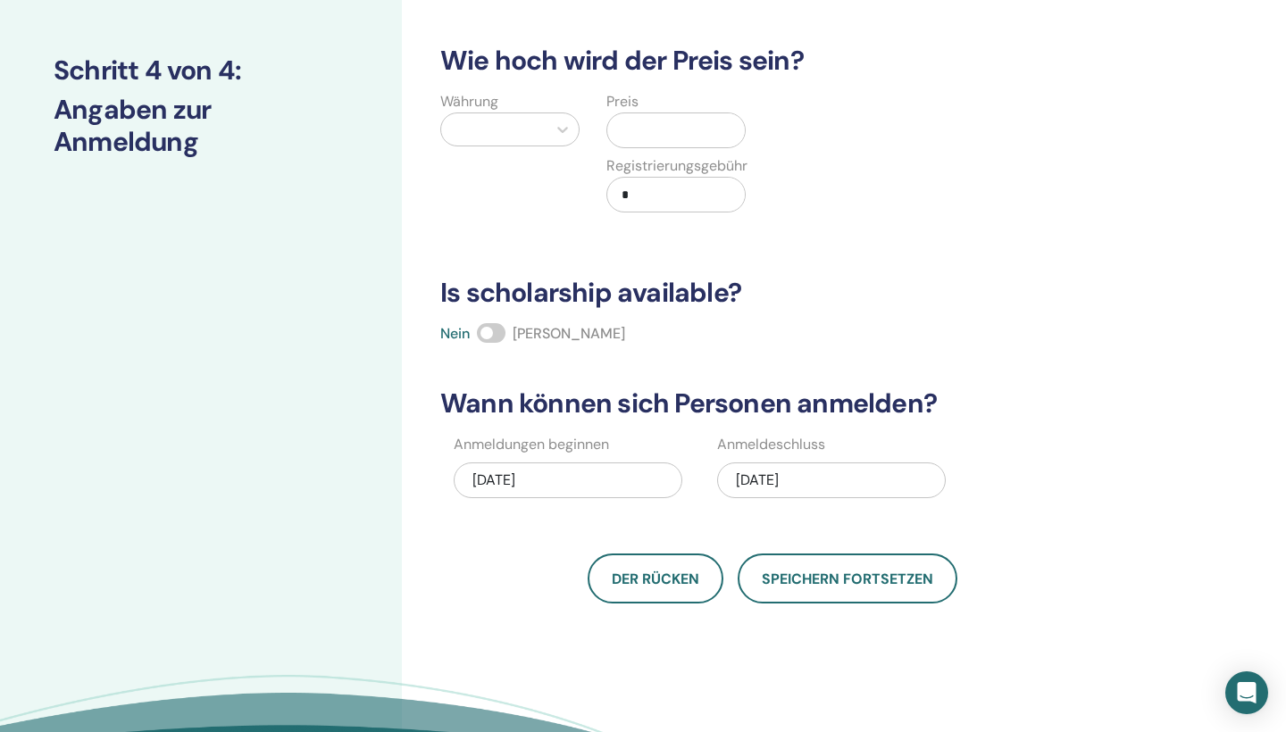
click at [633, 126] on input "text" at bounding box center [680, 130] width 130 height 34
click at [536, 130] on div at bounding box center [494, 129] width 88 height 25
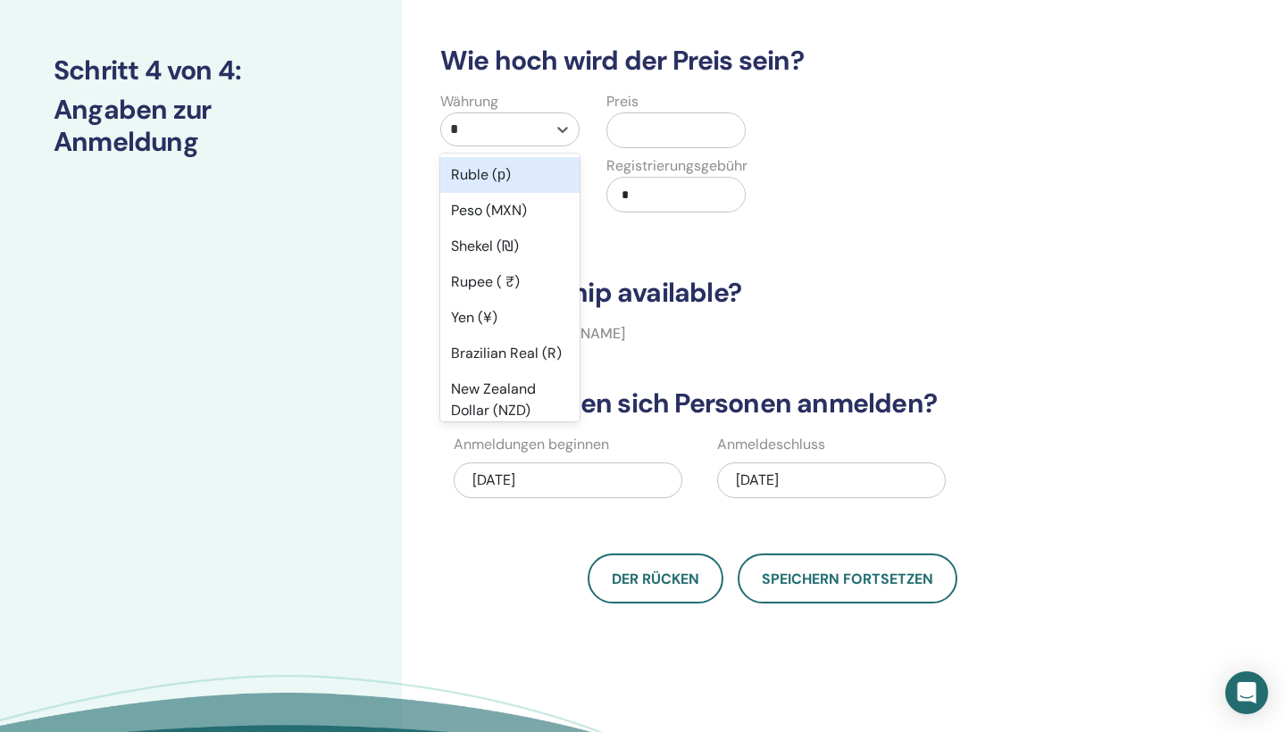
type input "**"
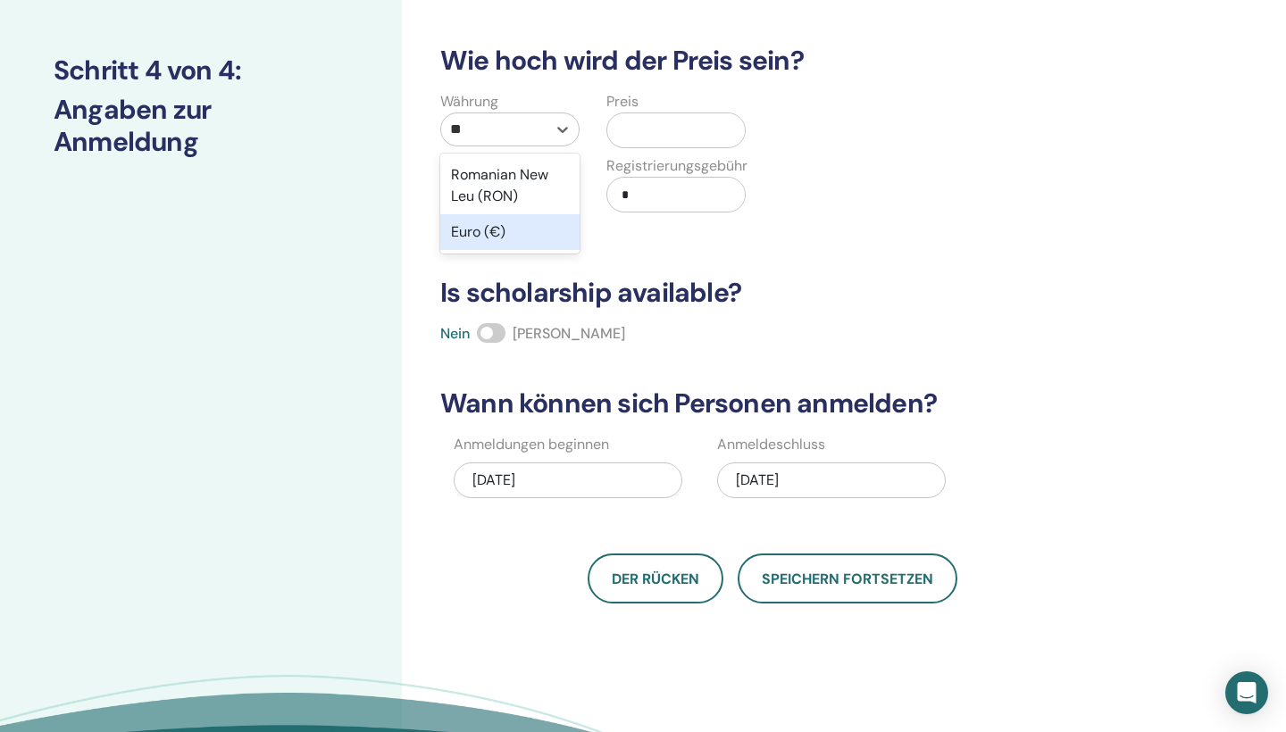
click at [487, 234] on div "Euro (€)" at bounding box center [509, 232] width 139 height 36
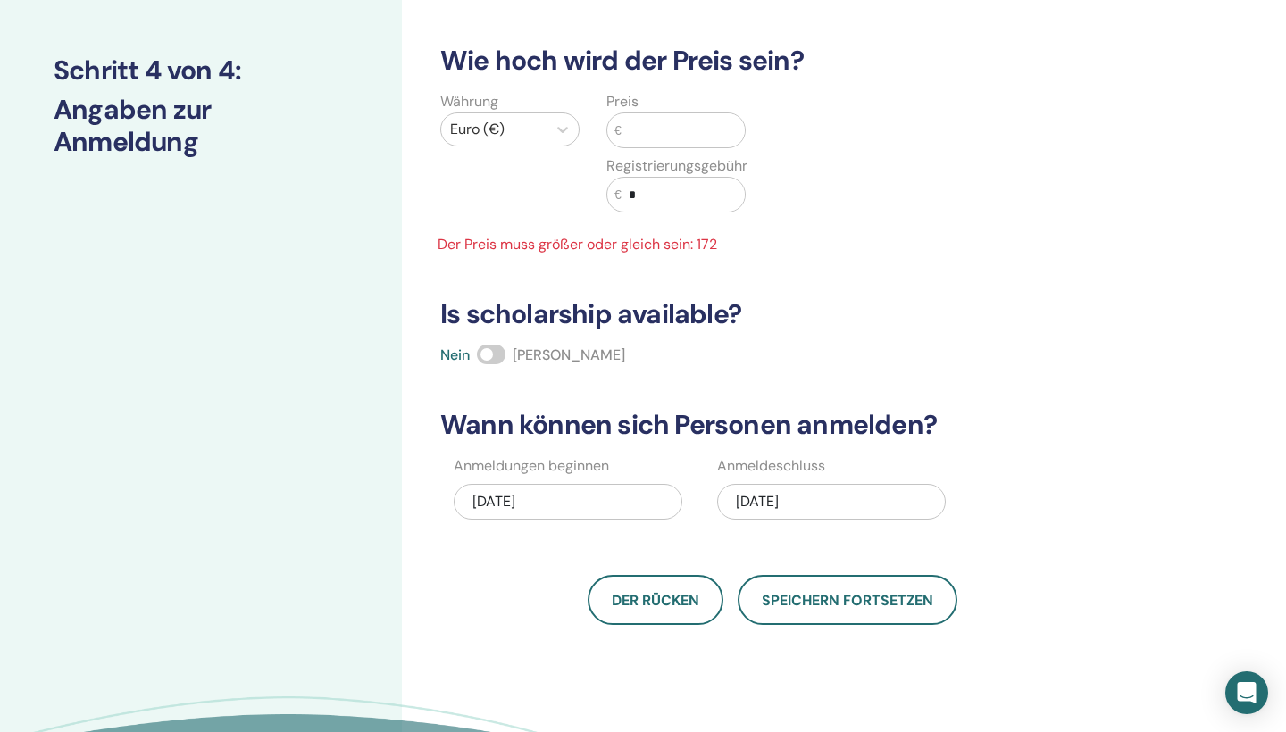
click at [665, 134] on input "text" at bounding box center [683, 130] width 123 height 34
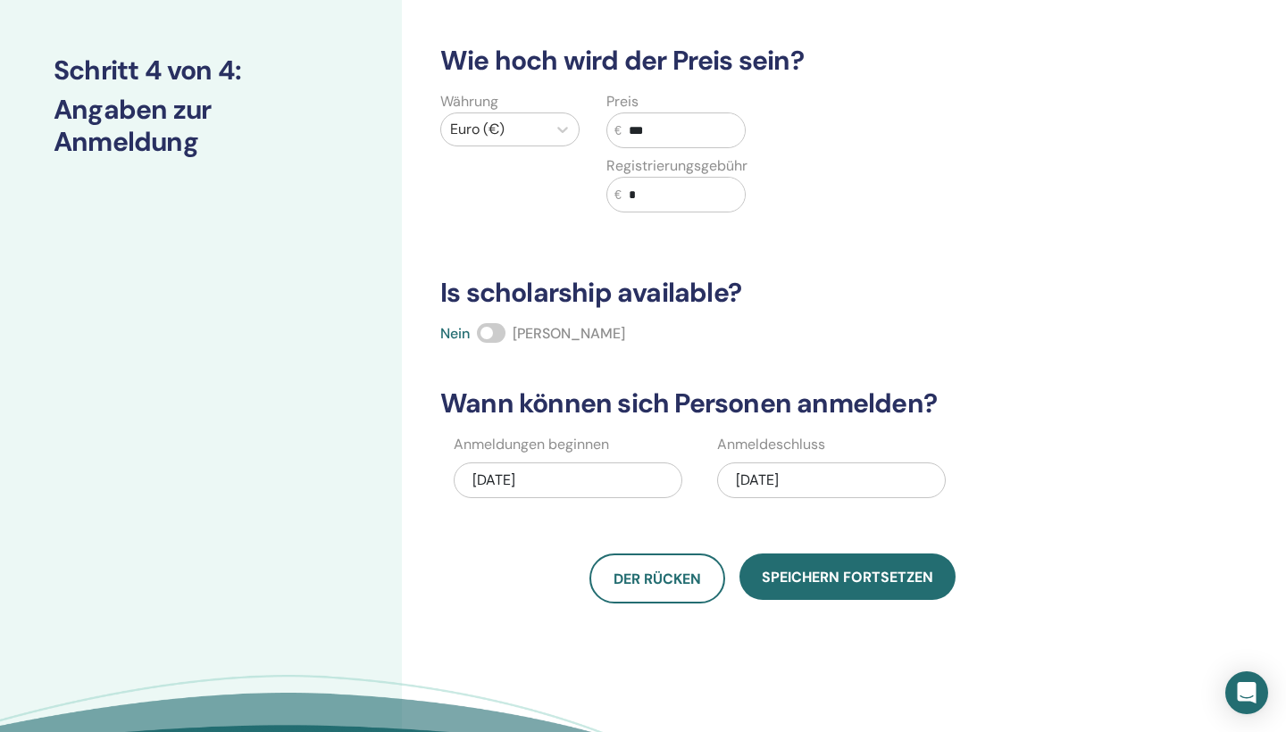
type input "***"
click at [663, 191] on input "*" at bounding box center [683, 195] width 123 height 34
type input "**"
click at [497, 330] on span at bounding box center [491, 333] width 29 height 20
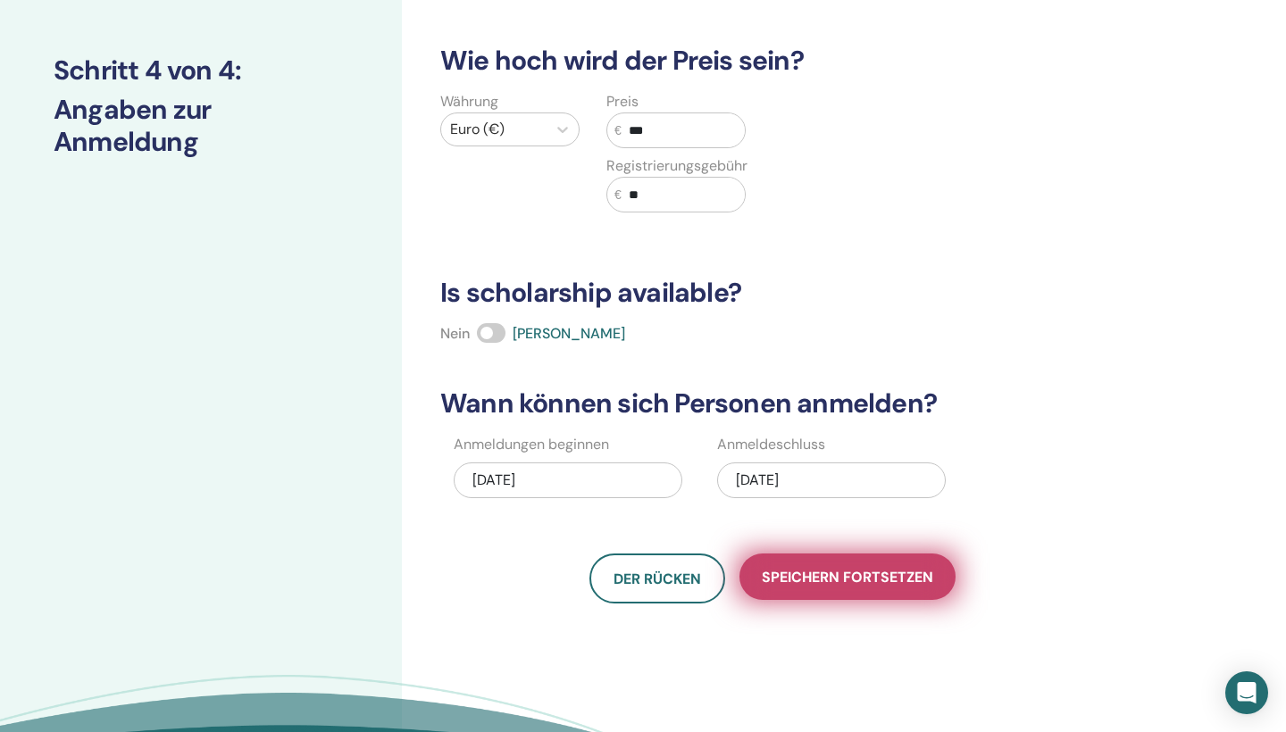
click at [853, 586] on span "Speichern fortsetzen" at bounding box center [848, 577] width 172 height 19
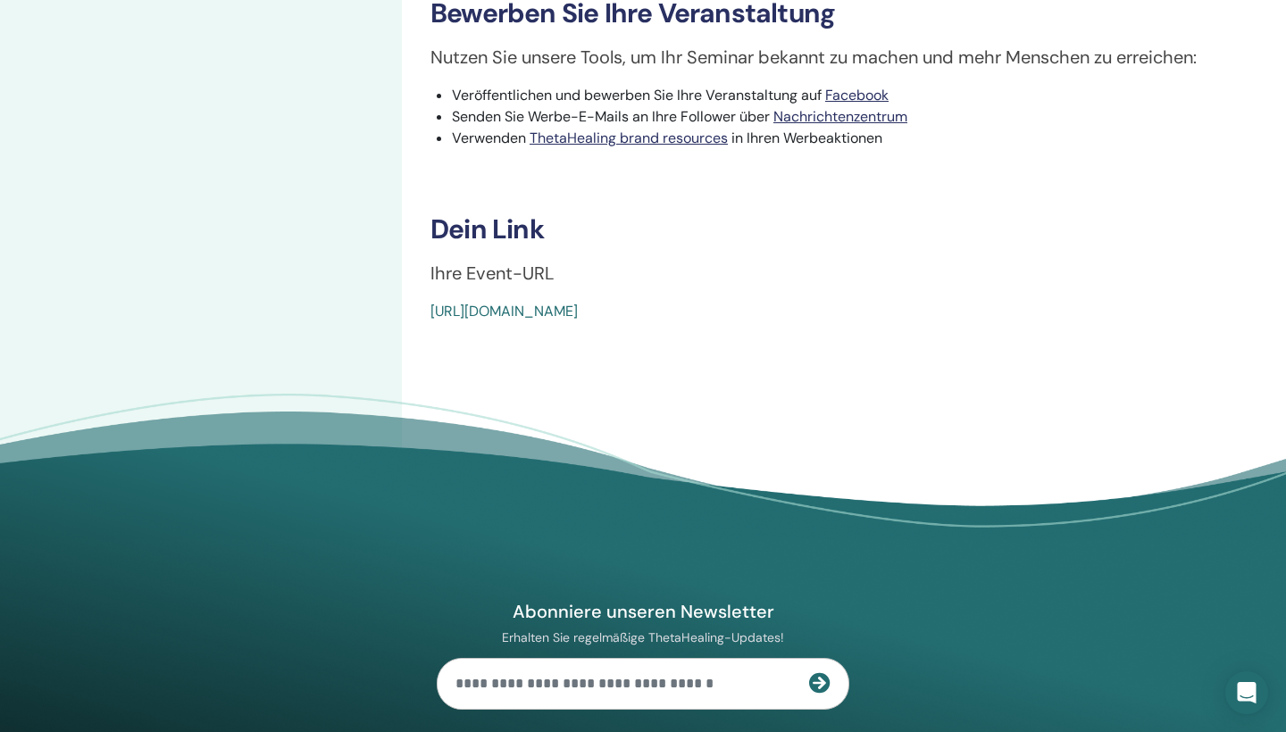
scroll to position [583, 0]
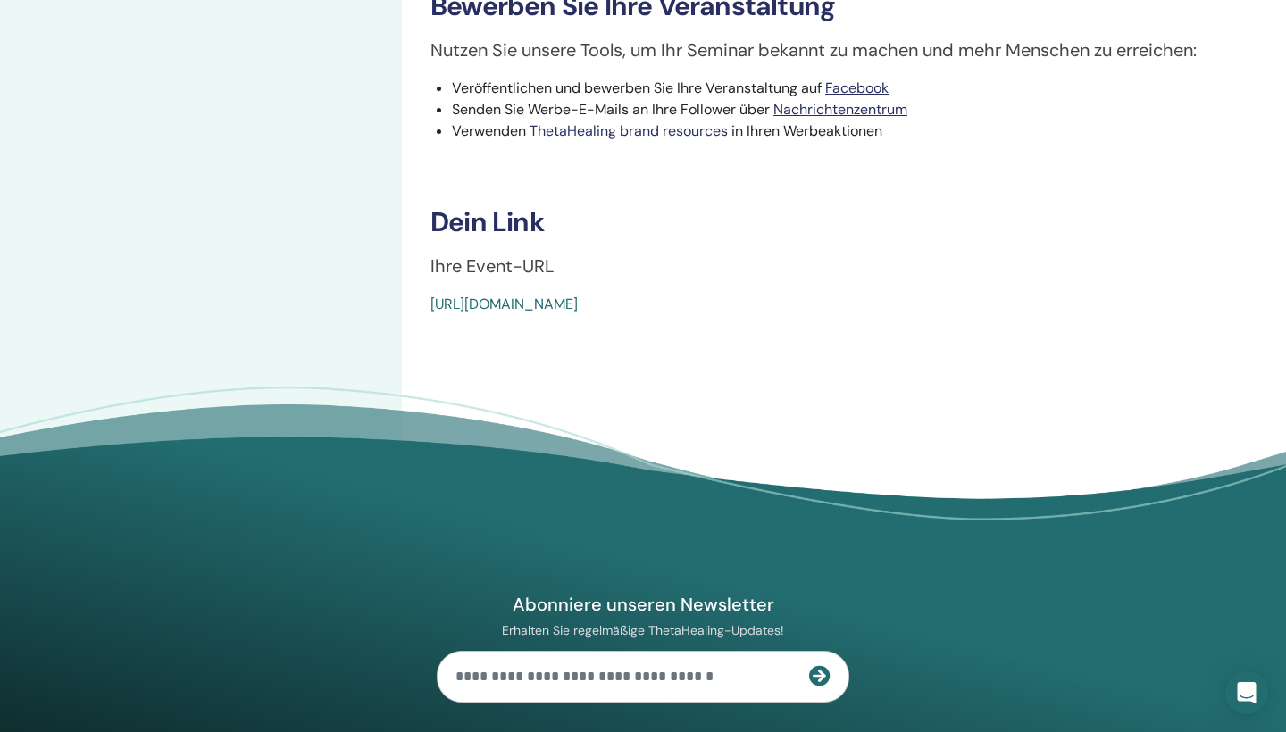
drag, startPoint x: 418, startPoint y: 296, endPoint x: 430, endPoint y: 322, distance: 28.4
click at [430, 322] on div "Animal Seminar Ereignistyp Online Ereignisstatus Nicht veröffentlicht Anmeldung…" at bounding box center [831, 20] width 858 height 1092
copy link "https://www.thetahealing.com/seminar-376447-details.html"
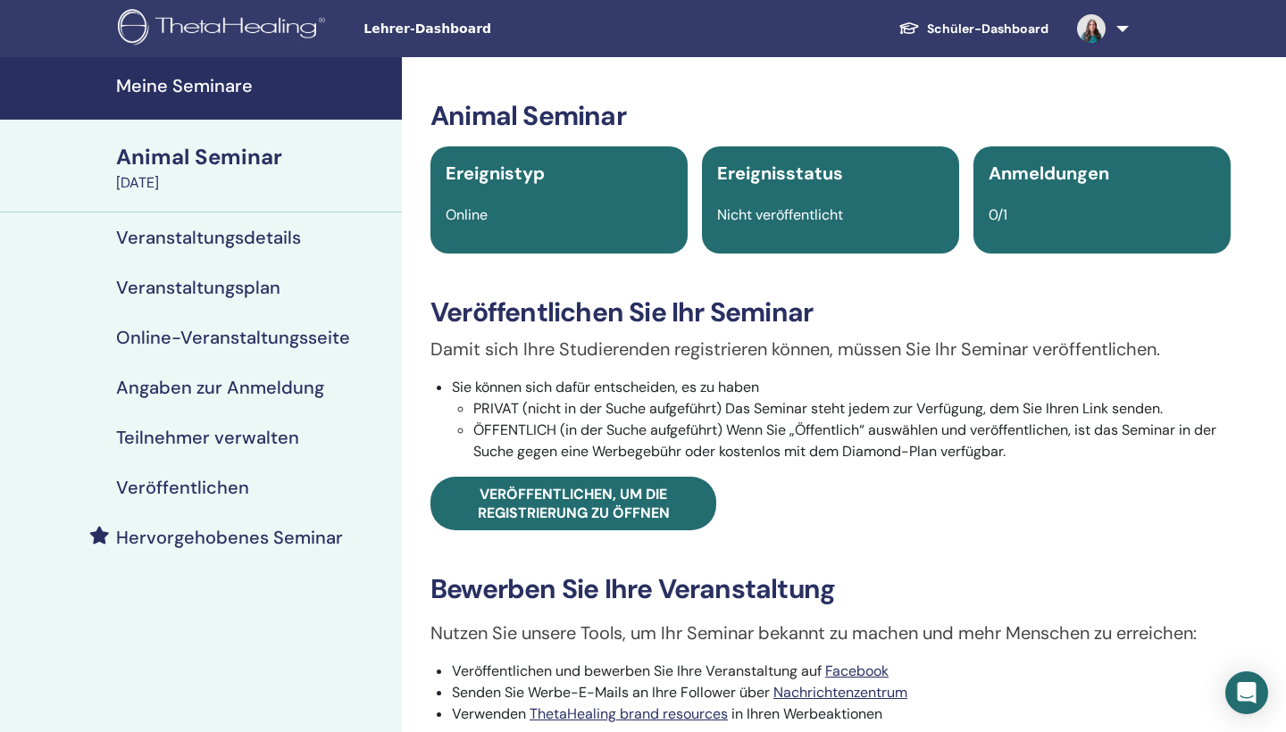
scroll to position [0, 0]
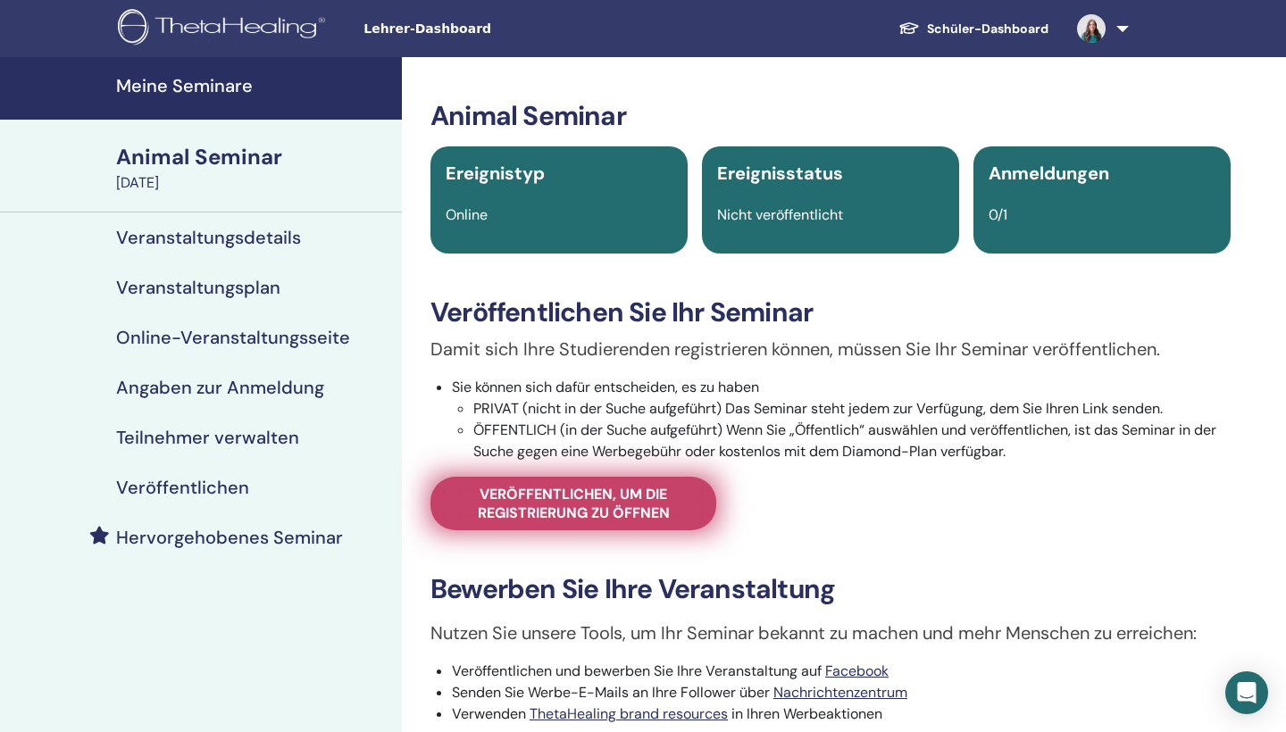
click at [542, 498] on span "Veröffentlichen, um die Registrierung zu öffnen" at bounding box center [573, 504] width 241 height 38
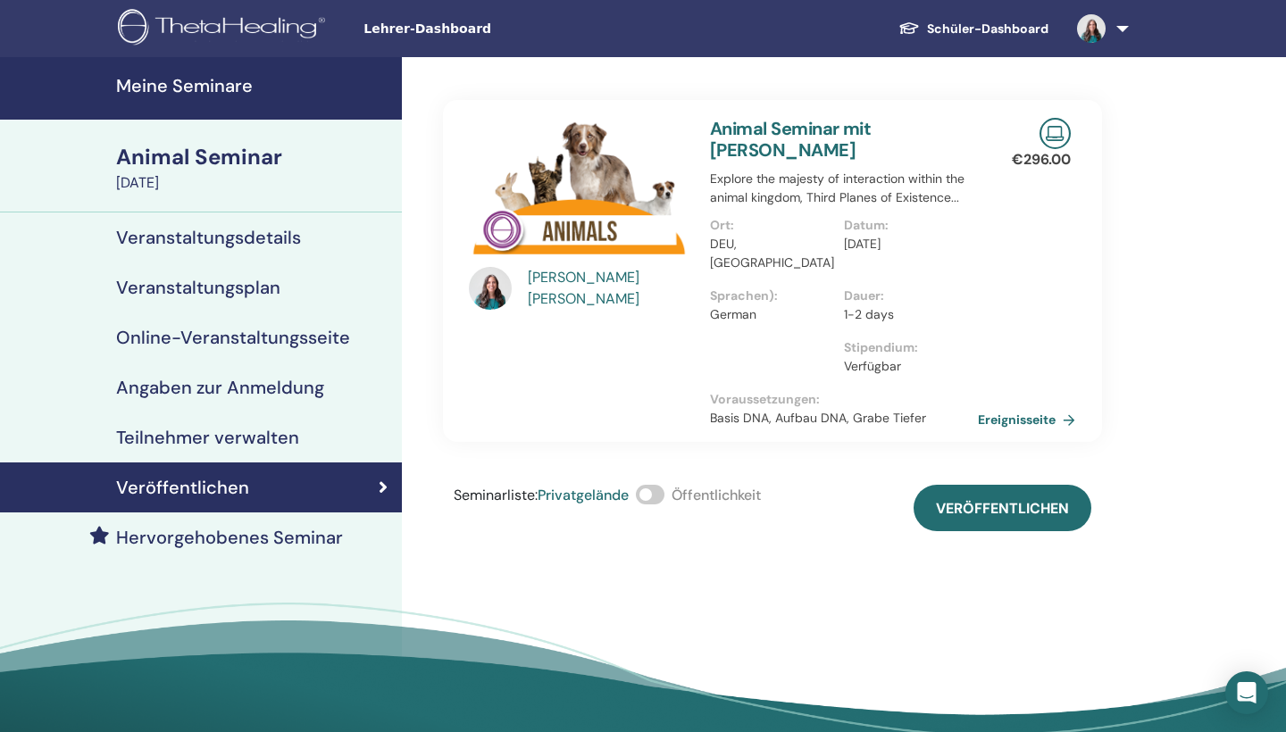
click at [662, 485] on span at bounding box center [650, 495] width 29 height 20
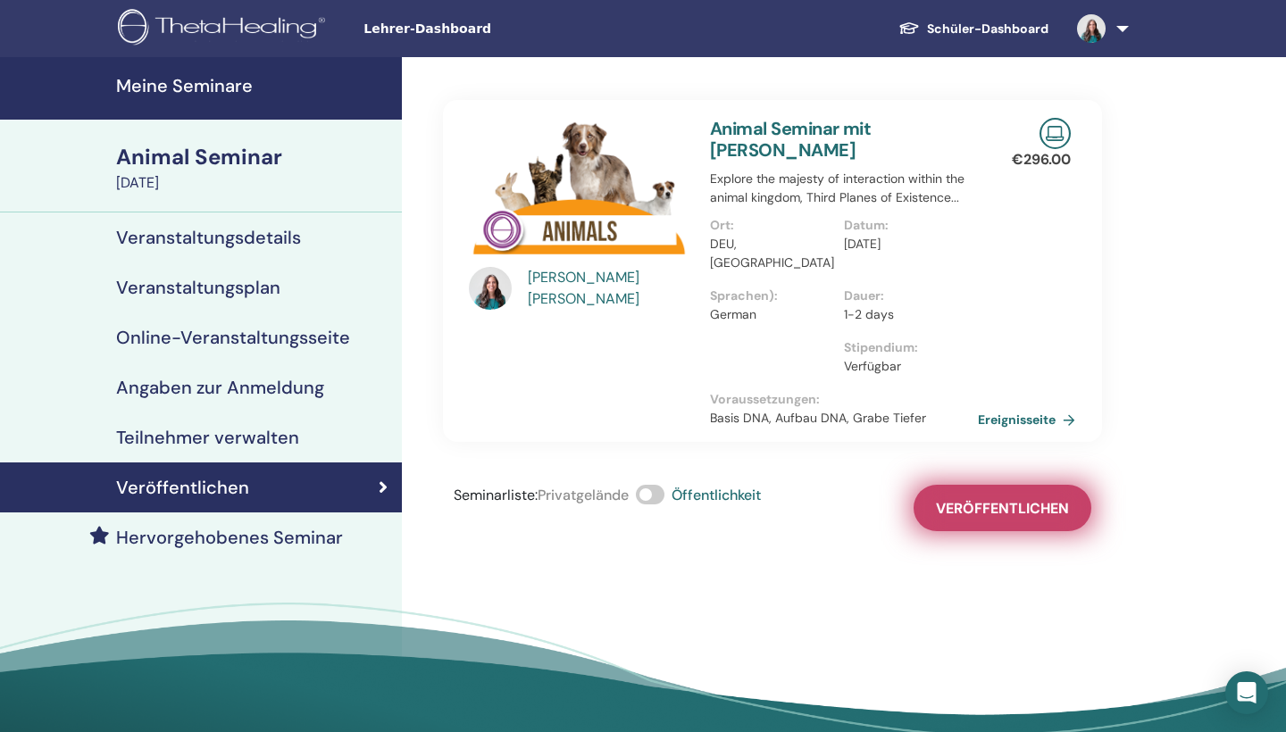
click at [990, 499] on span "Veröffentlichen" at bounding box center [1002, 508] width 133 height 19
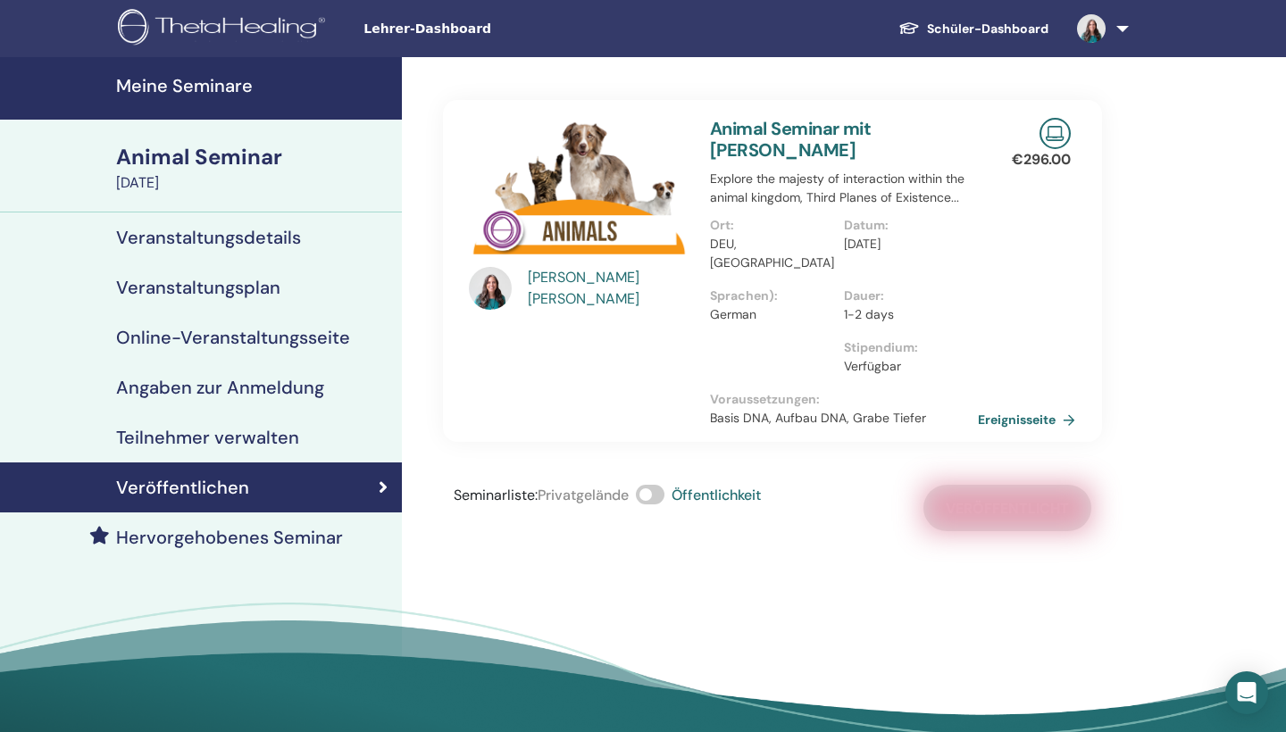
click at [228, 91] on h4 "Meine Seminare" at bounding box center [253, 85] width 275 height 21
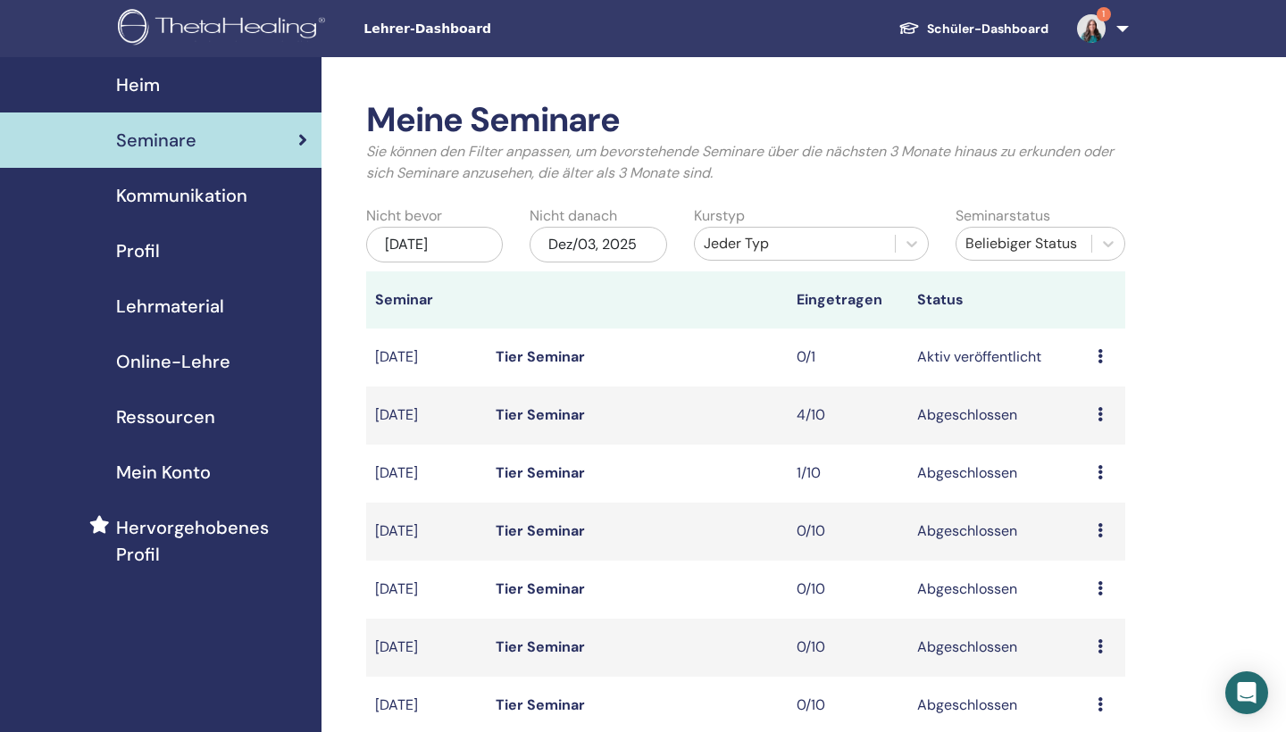
click at [1099, 354] on icon at bounding box center [1100, 356] width 5 height 14
click at [1096, 392] on link "Bearbeiten" at bounding box center [1096, 395] width 72 height 19
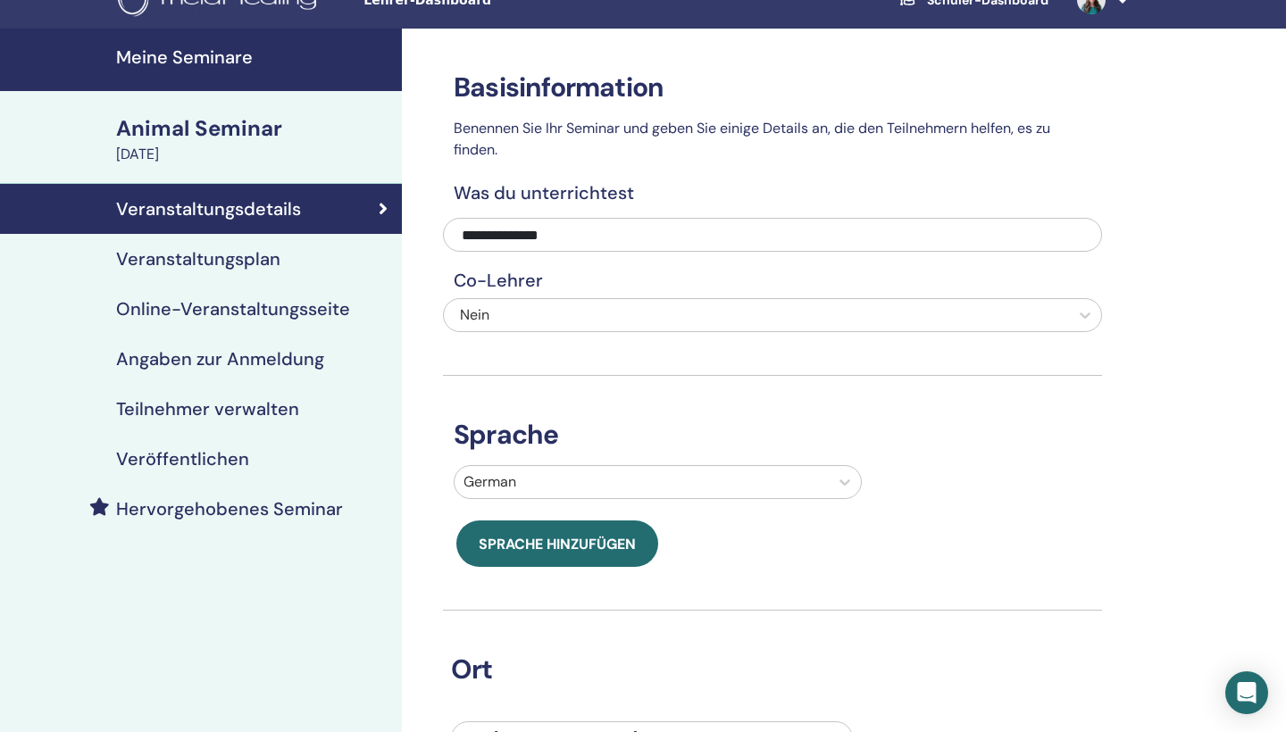
scroll to position [25, 0]
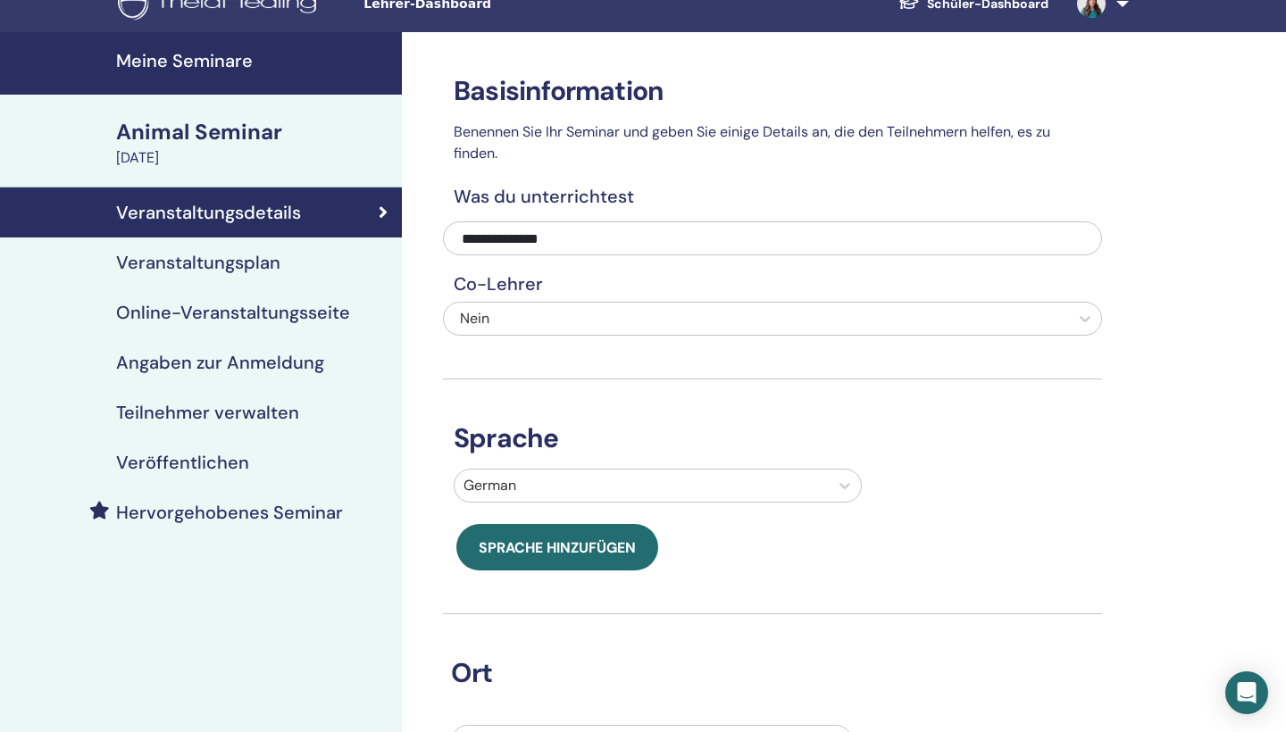
click at [282, 406] on h4 "Teilnehmer verwalten" at bounding box center [207, 412] width 183 height 21
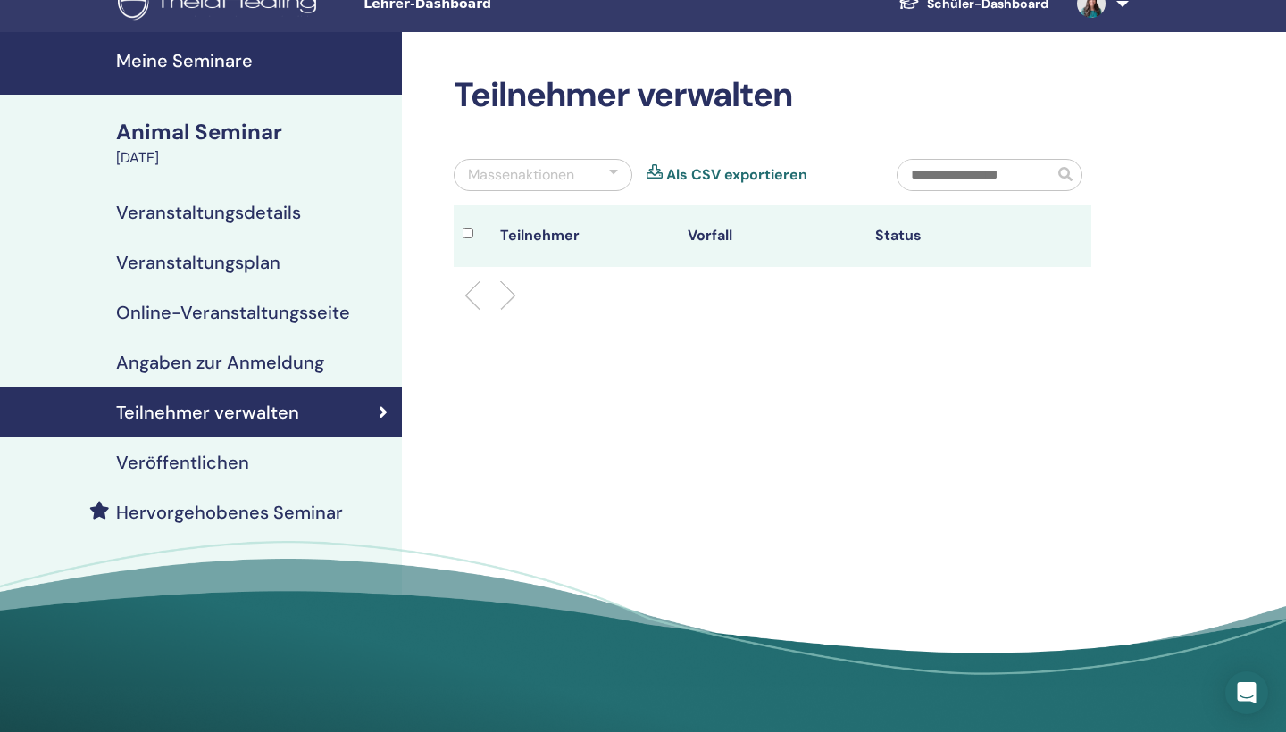
click at [279, 354] on h4 "Angaben zur Anmeldung" at bounding box center [220, 362] width 208 height 21
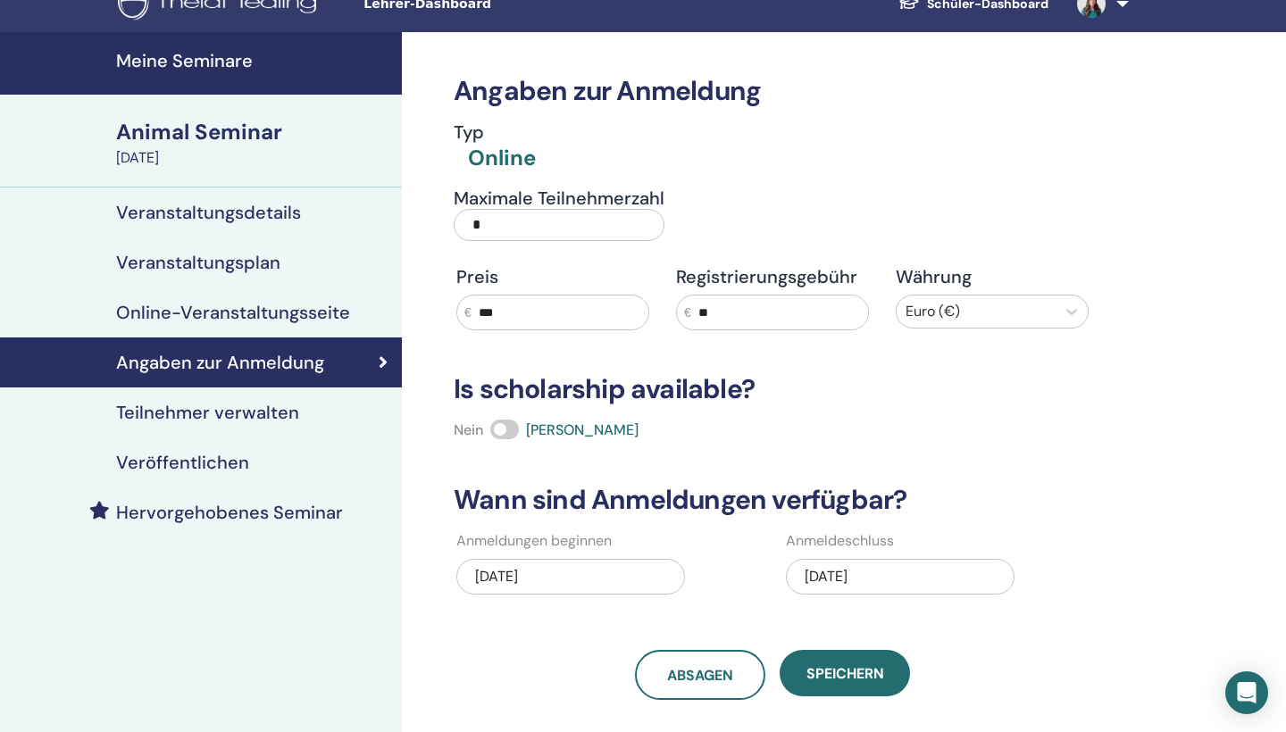
click at [512, 211] on input "*" at bounding box center [559, 225] width 211 height 32
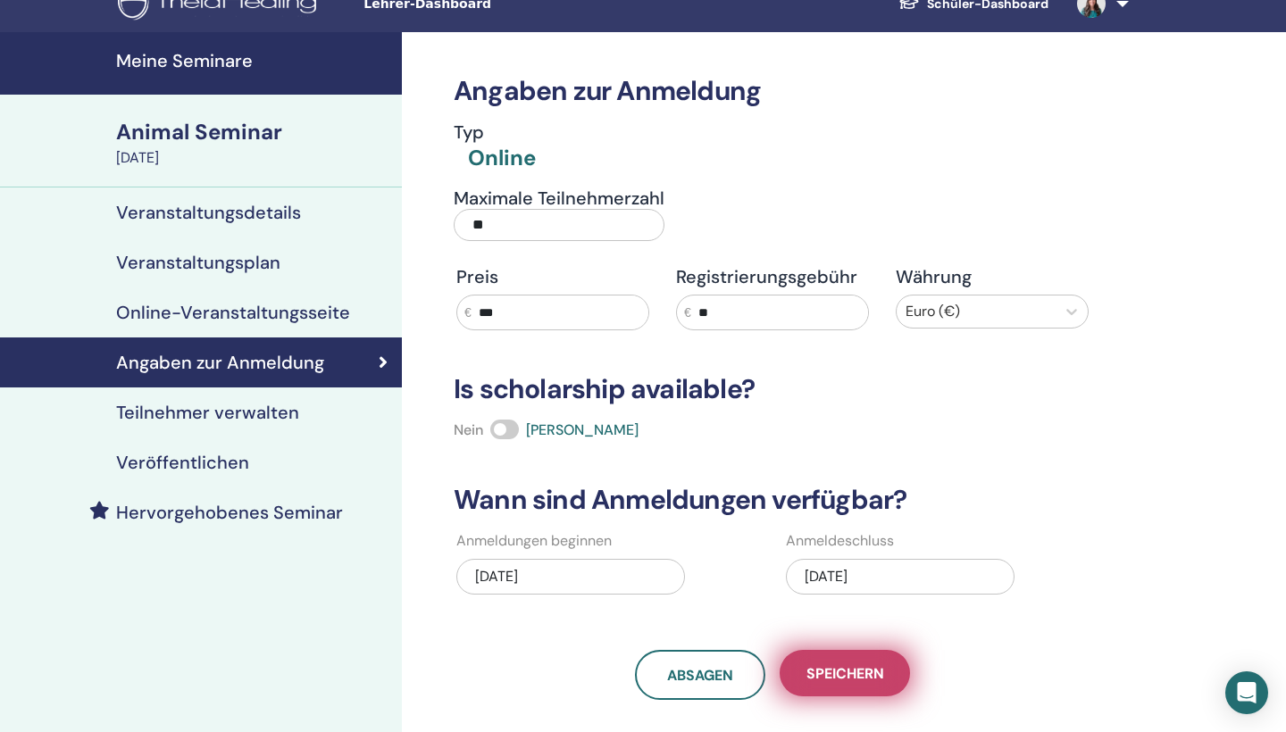
type input "**"
click at [837, 684] on button "Speichern" at bounding box center [845, 673] width 130 height 46
click at [836, 679] on span "Speichern" at bounding box center [846, 674] width 78 height 19
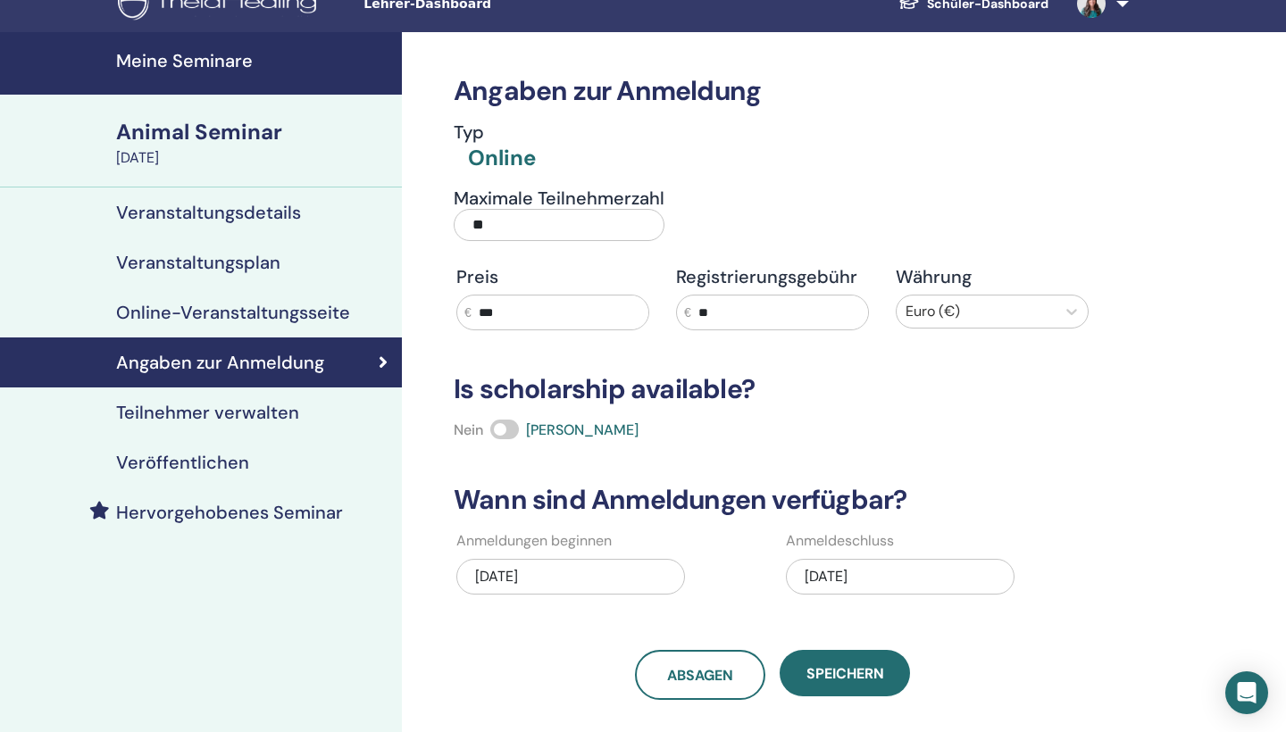
click at [258, 459] on div "Veröffentlichen" at bounding box center [200, 462] width 373 height 21
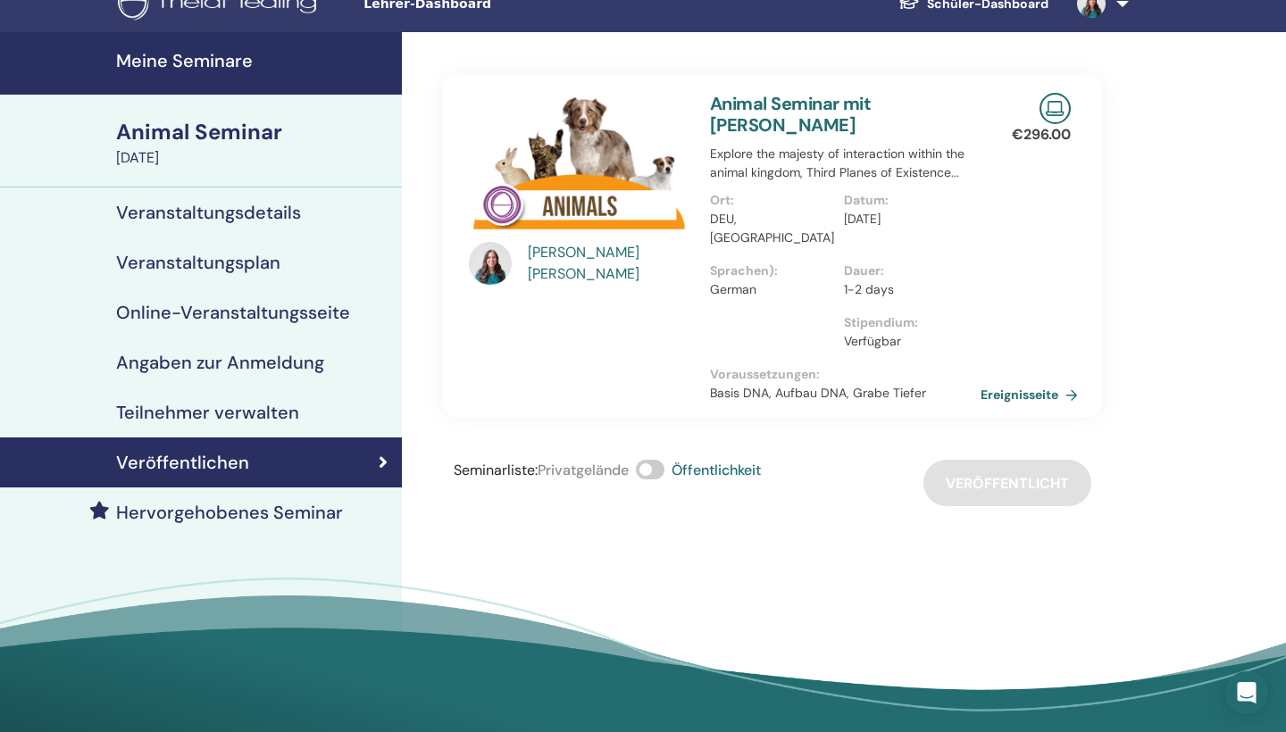
click at [1042, 381] on link "Ereignisseite" at bounding box center [1033, 394] width 105 height 27
click at [213, 61] on h4 "Meine Seminare" at bounding box center [253, 60] width 275 height 21
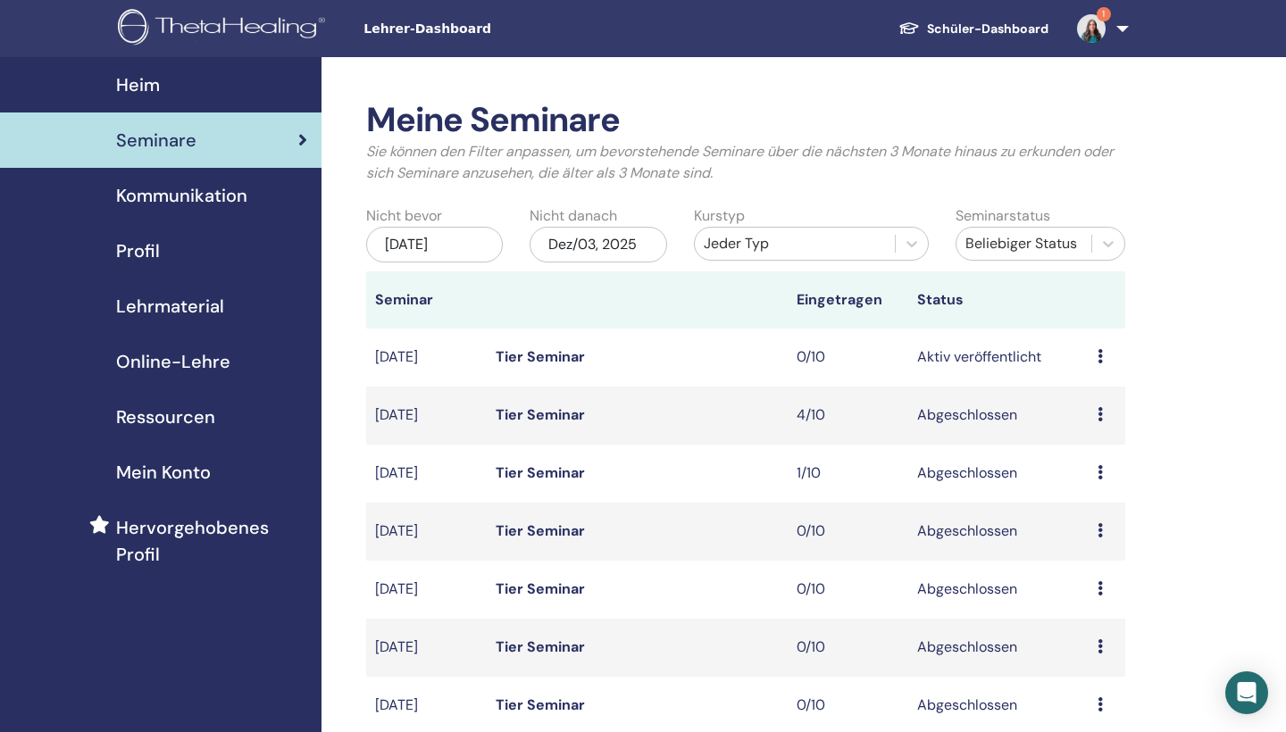
click at [170, 100] on link "Heim" at bounding box center [161, 84] width 322 height 55
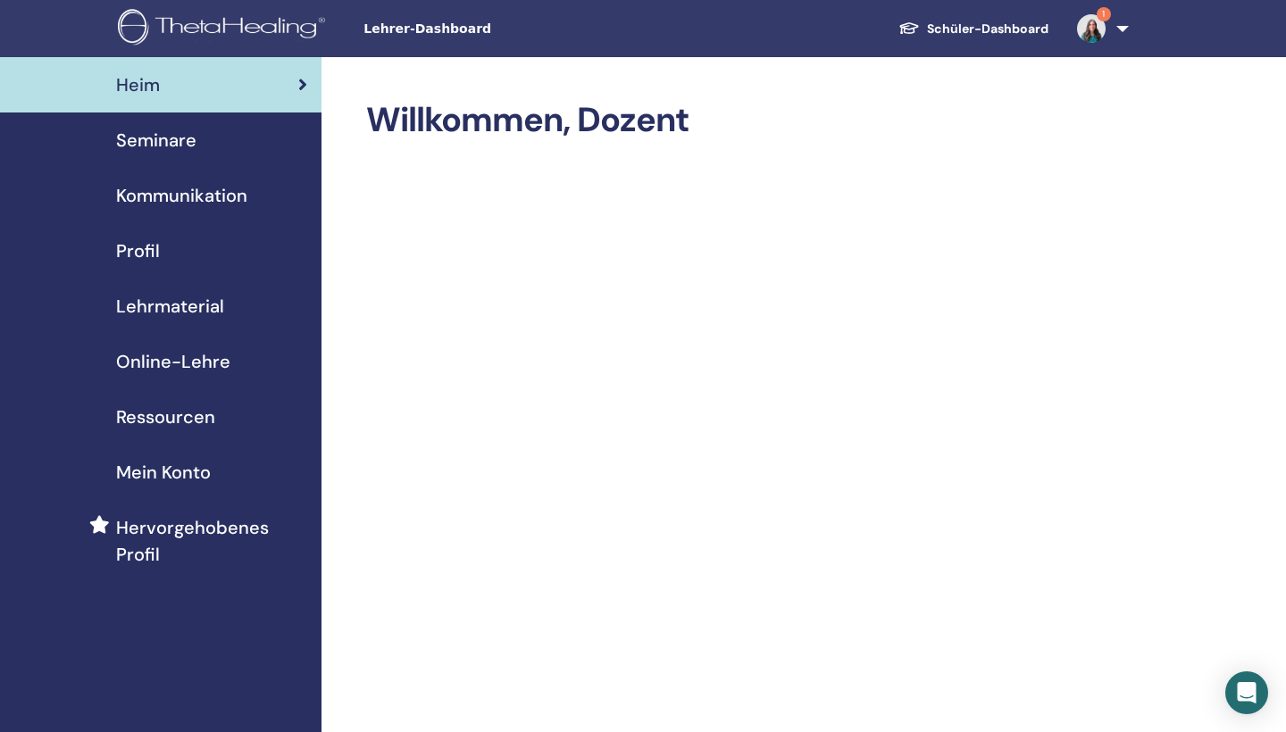
click at [235, 151] on div "Seminare" at bounding box center [160, 140] width 293 height 27
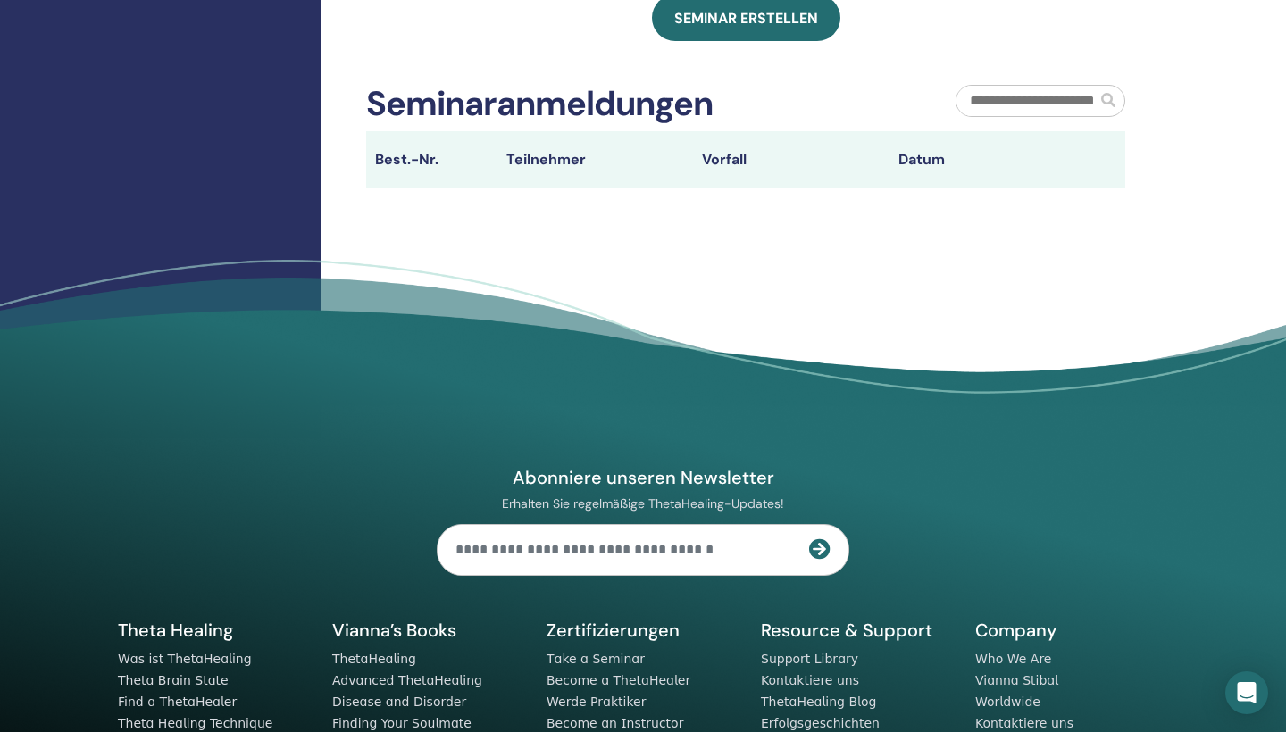
scroll to position [335, 0]
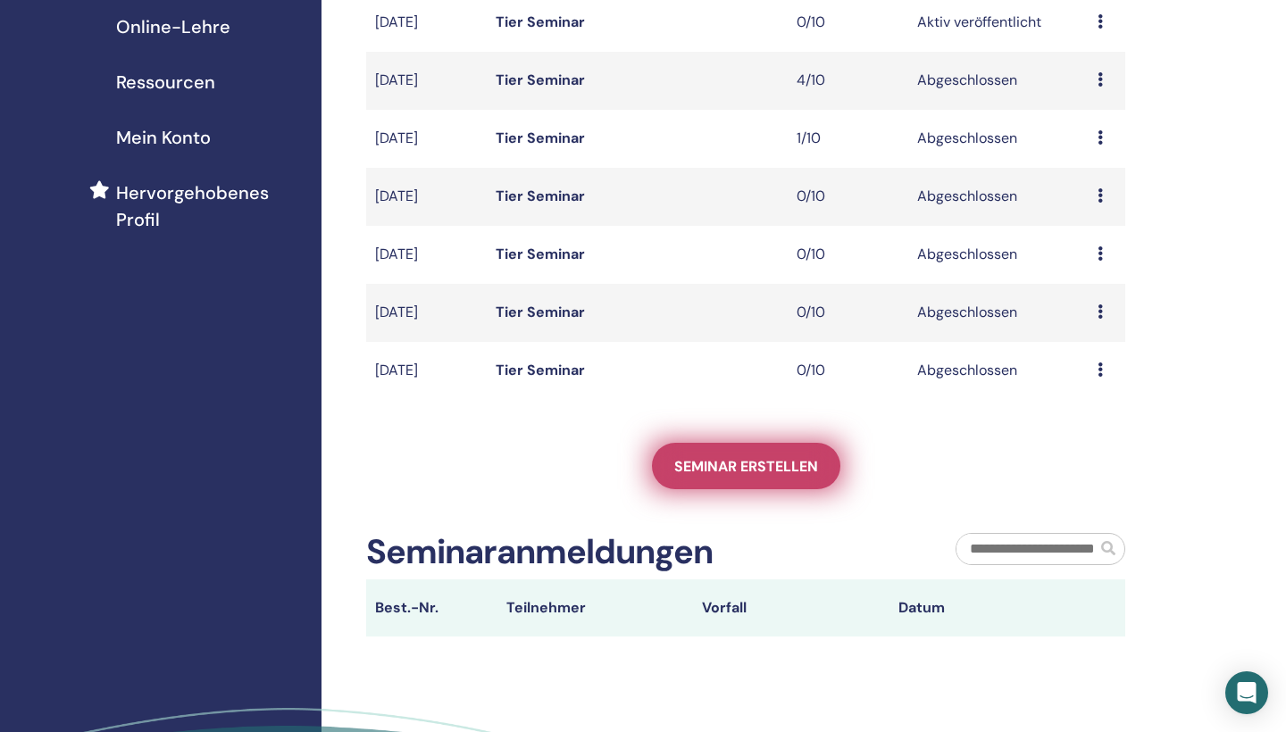
click at [759, 457] on span "Seminar erstellen" at bounding box center [746, 466] width 144 height 19
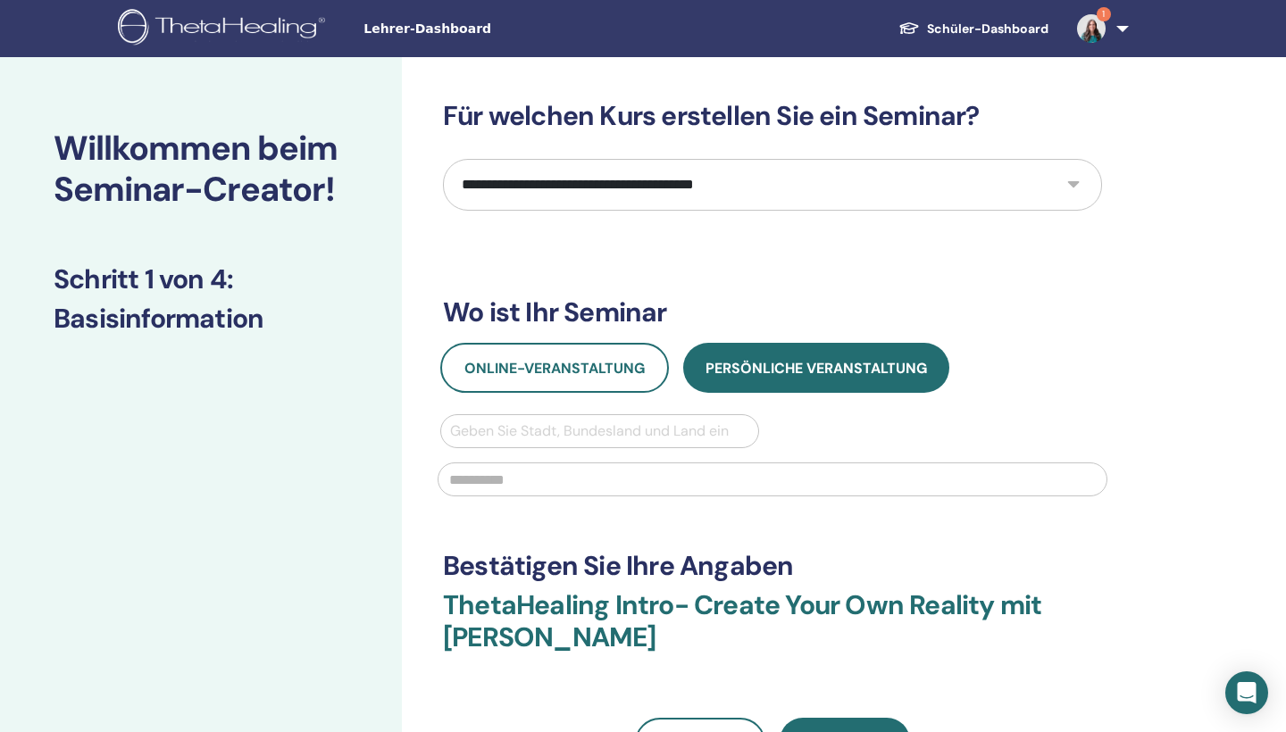
select select "**"
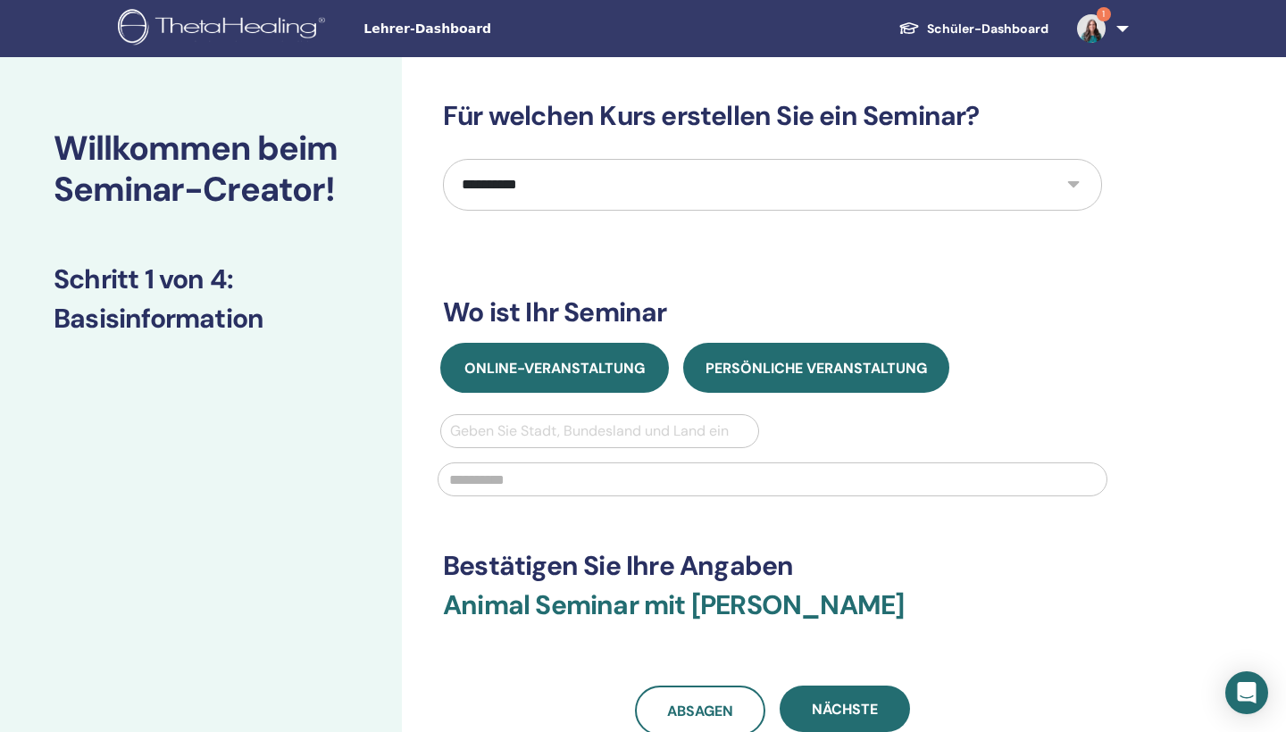
click at [618, 363] on span "Online-Veranstaltung" at bounding box center [554, 368] width 180 height 19
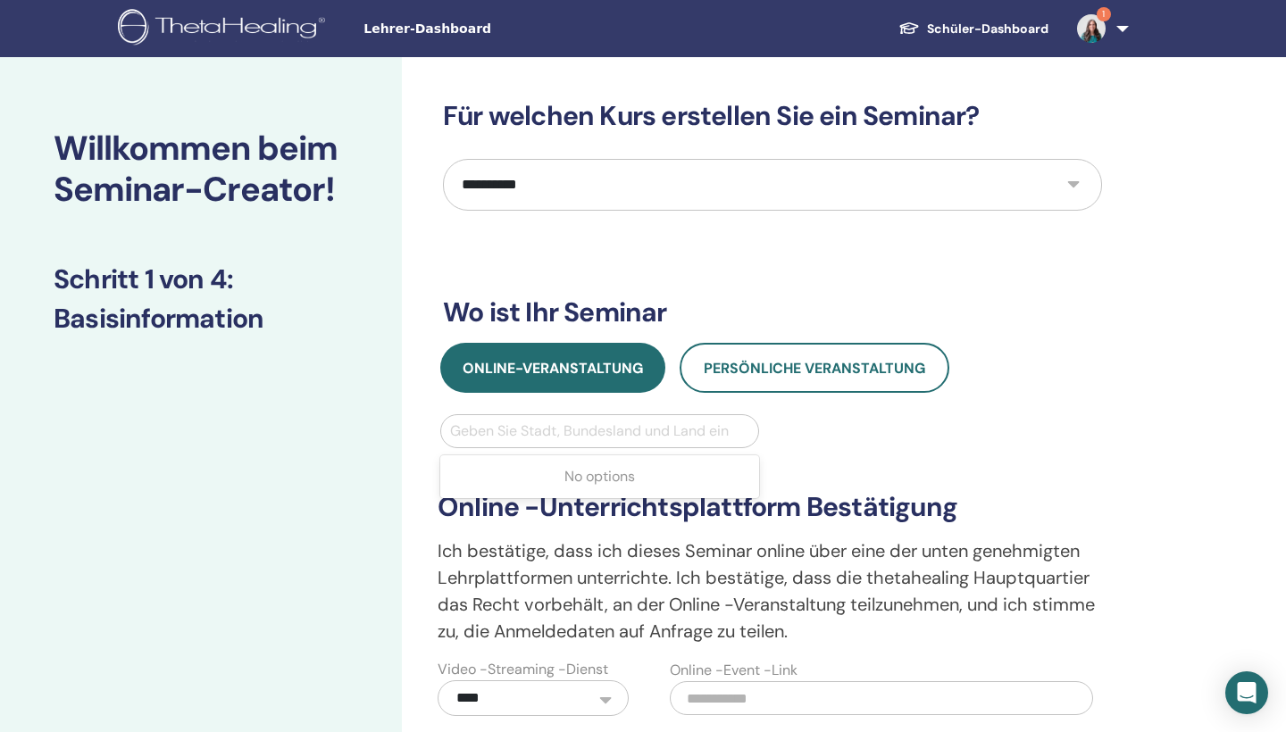
click at [683, 430] on div "Geben Sie Stadt, Bundesland und Land ein" at bounding box center [599, 431] width 299 height 21
type input "**********"
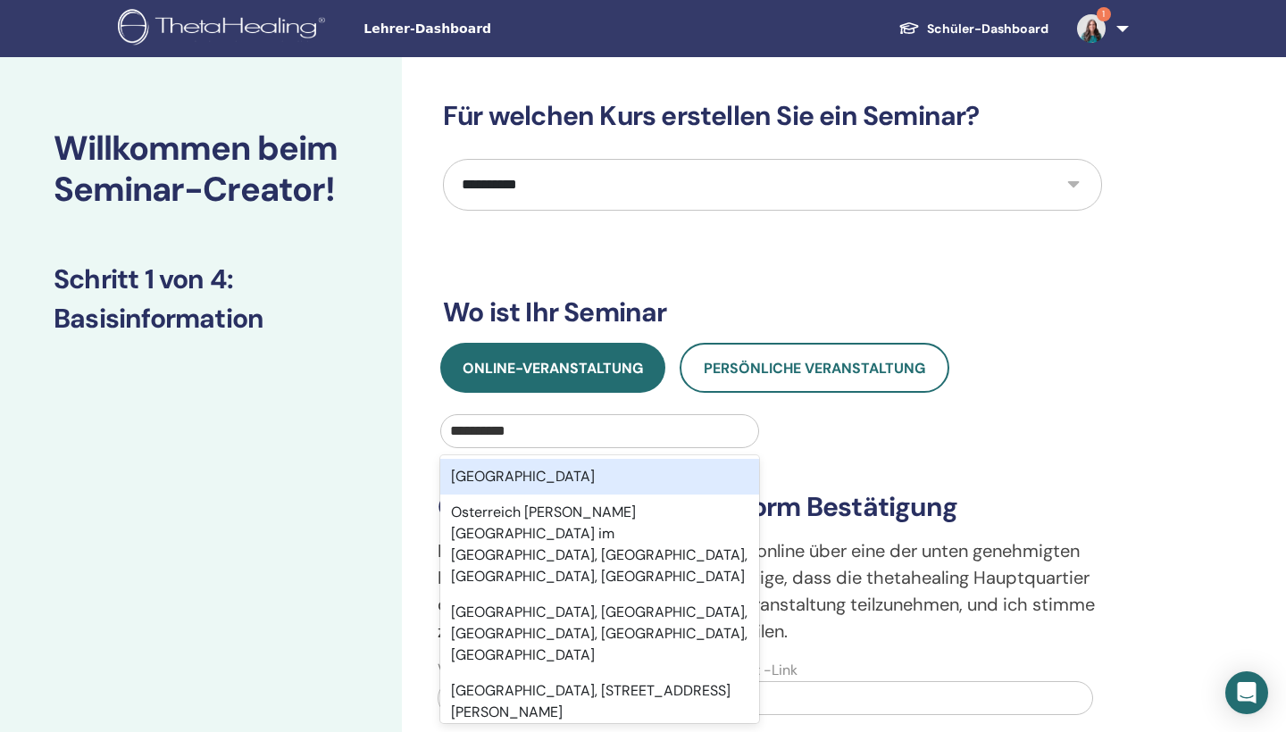
click at [639, 473] on div "Österreich" at bounding box center [599, 477] width 319 height 36
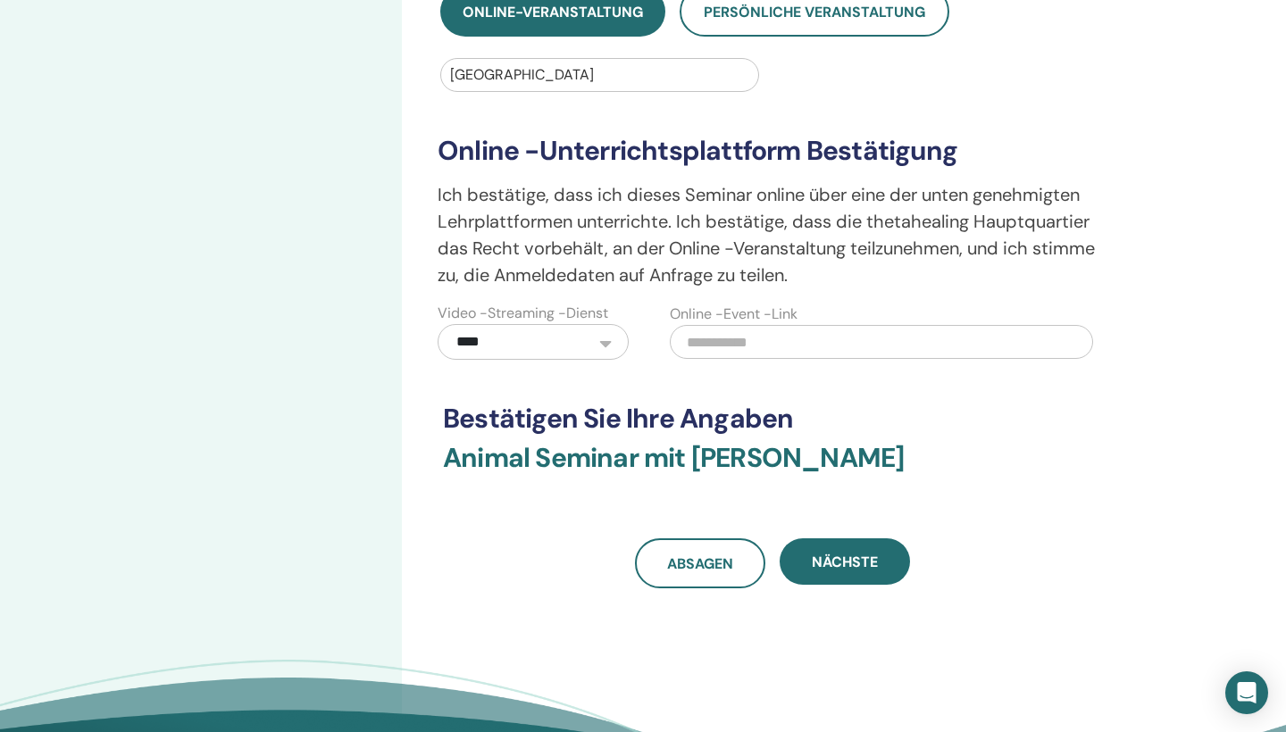
scroll to position [370, 0]
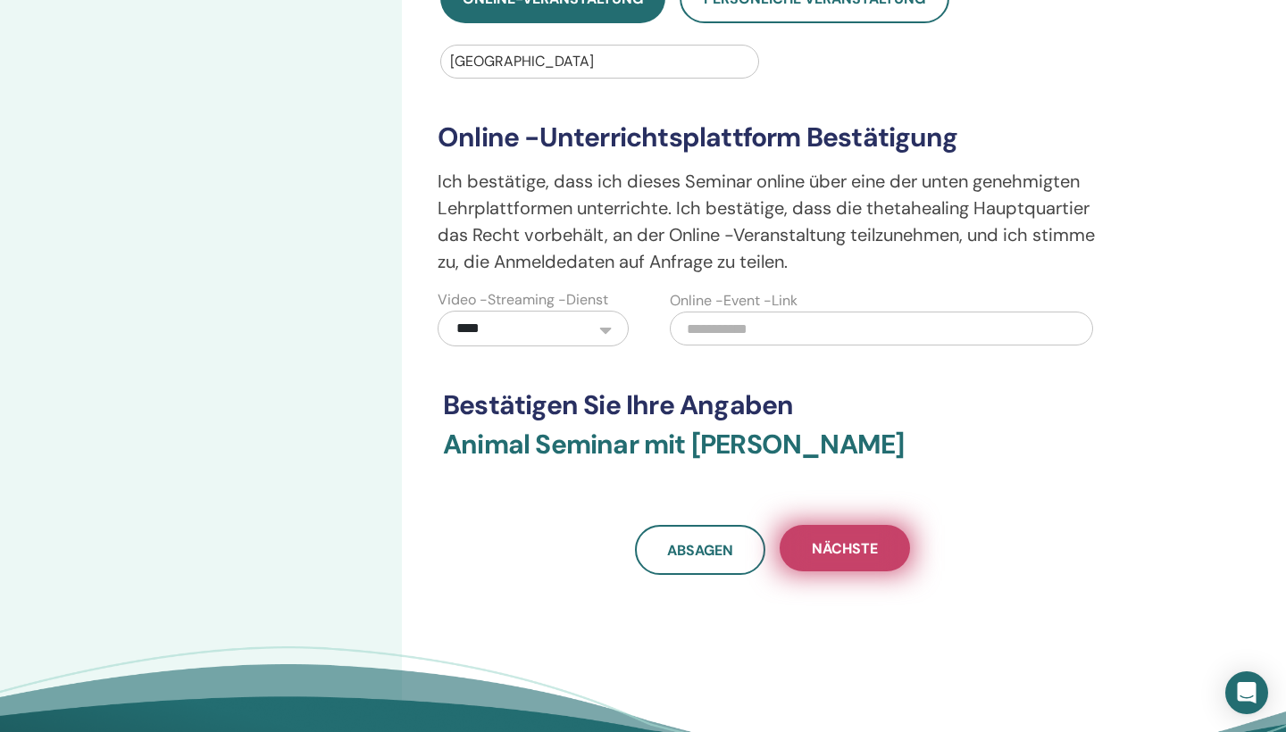
click at [858, 547] on span "Nächste" at bounding box center [845, 549] width 66 height 19
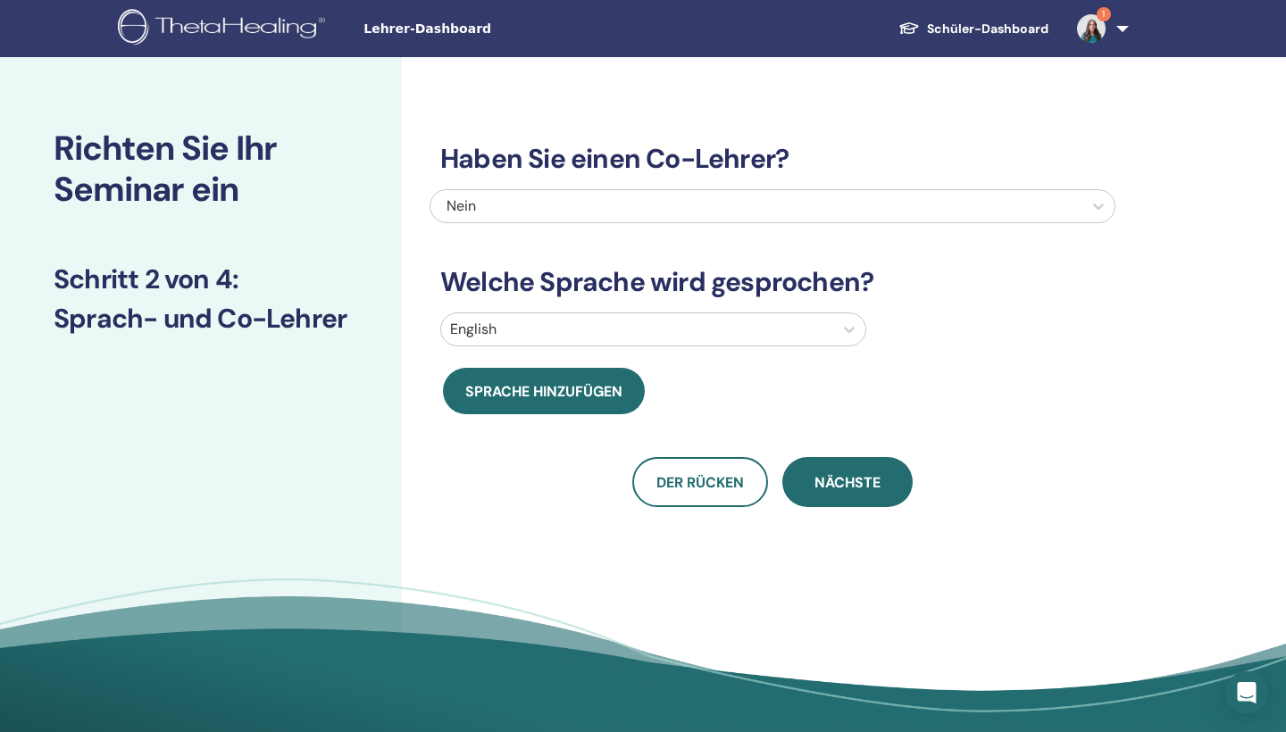
scroll to position [0, 0]
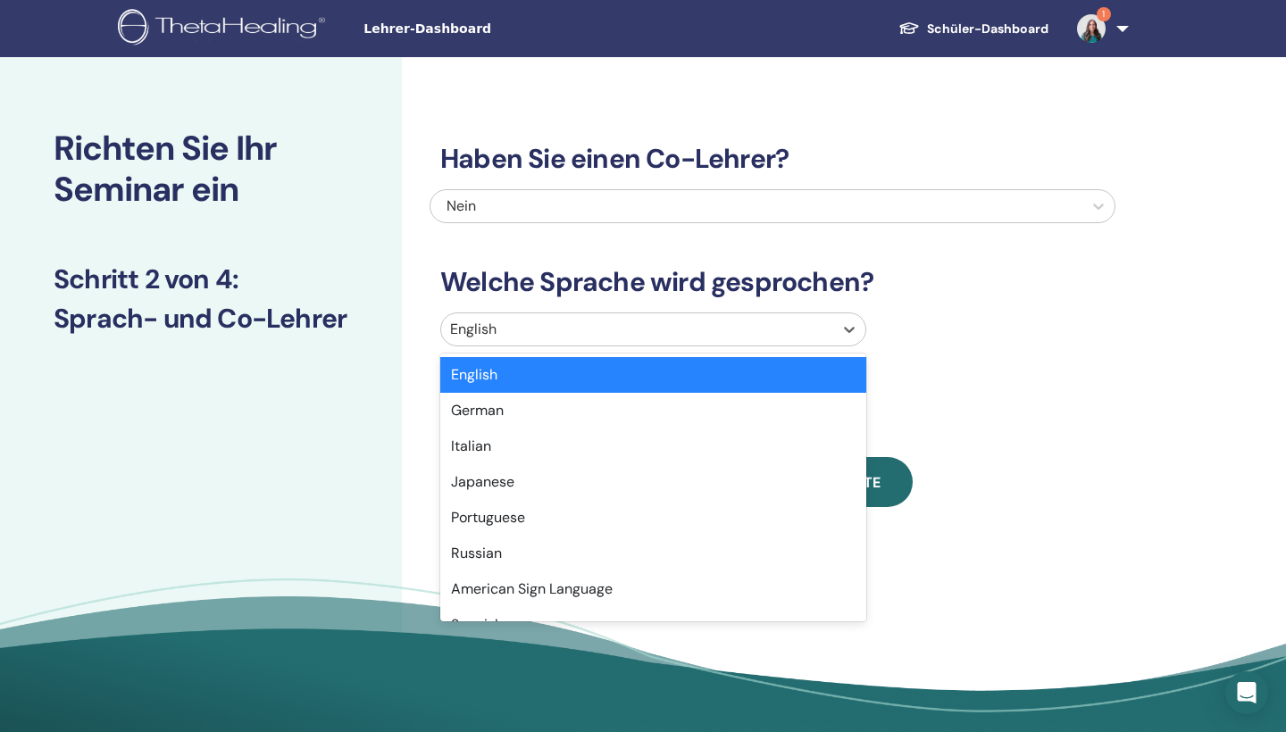
click at [708, 335] on div at bounding box center [637, 329] width 374 height 25
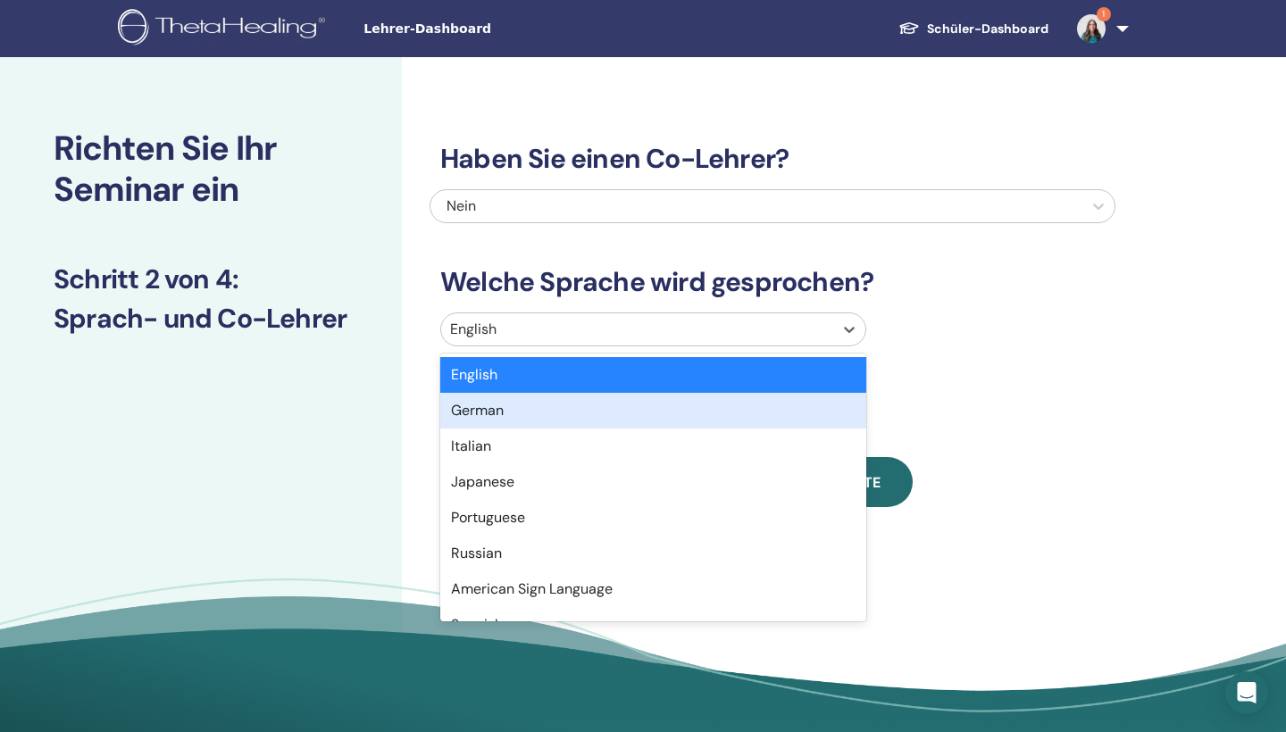
click at [657, 402] on div "German" at bounding box center [653, 411] width 426 height 36
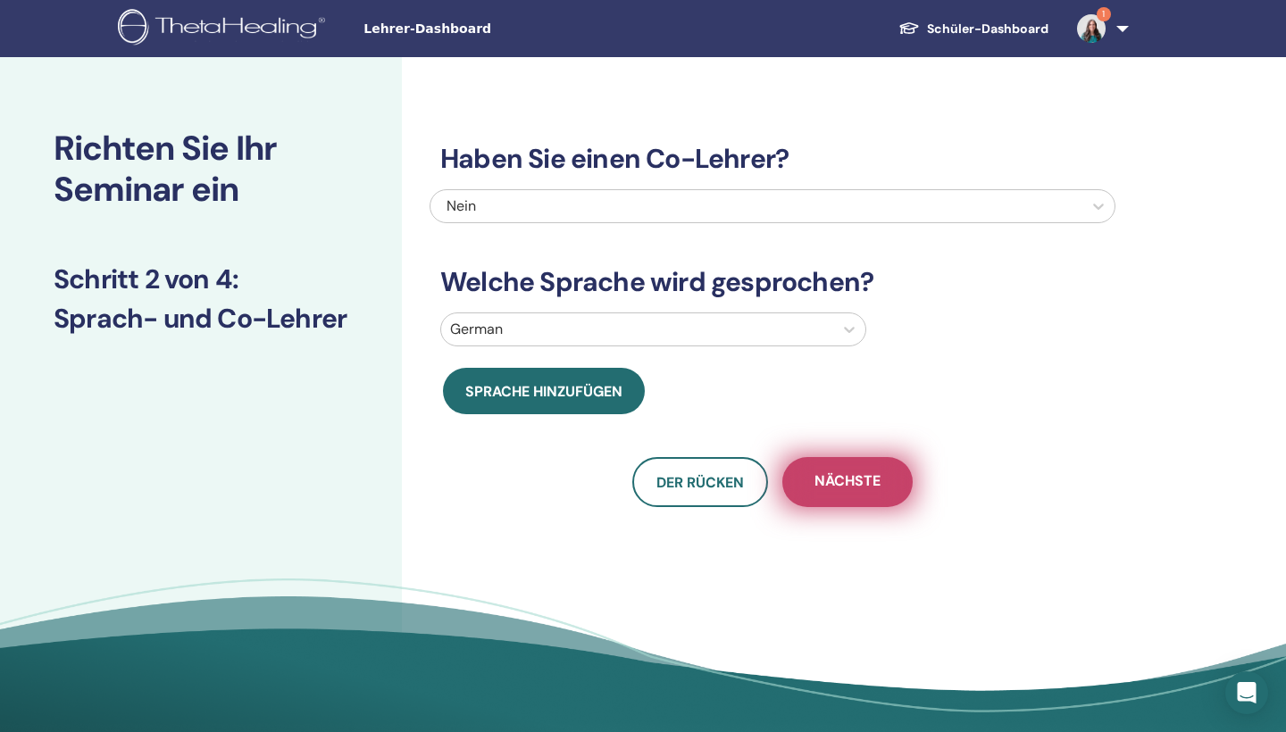
click at [864, 483] on span "Nächste" at bounding box center [848, 483] width 66 height 22
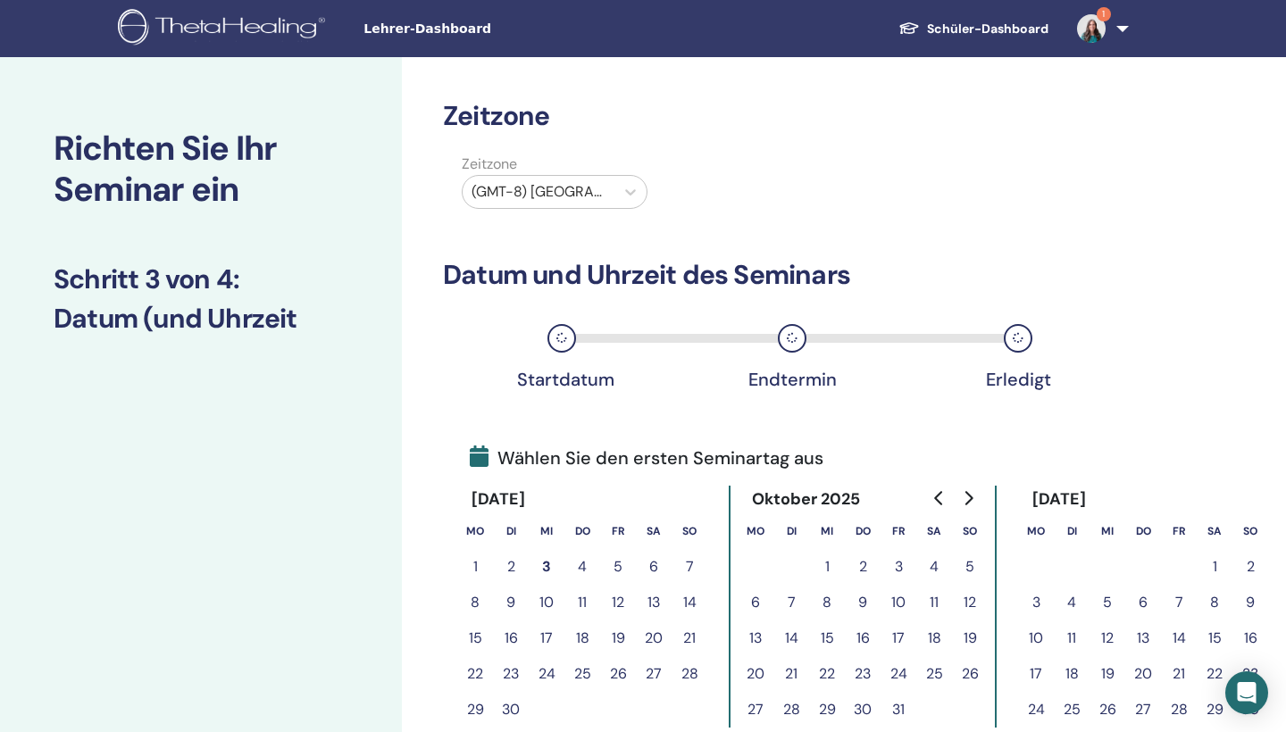
click at [600, 184] on div at bounding box center [539, 192] width 134 height 25
type input "*"
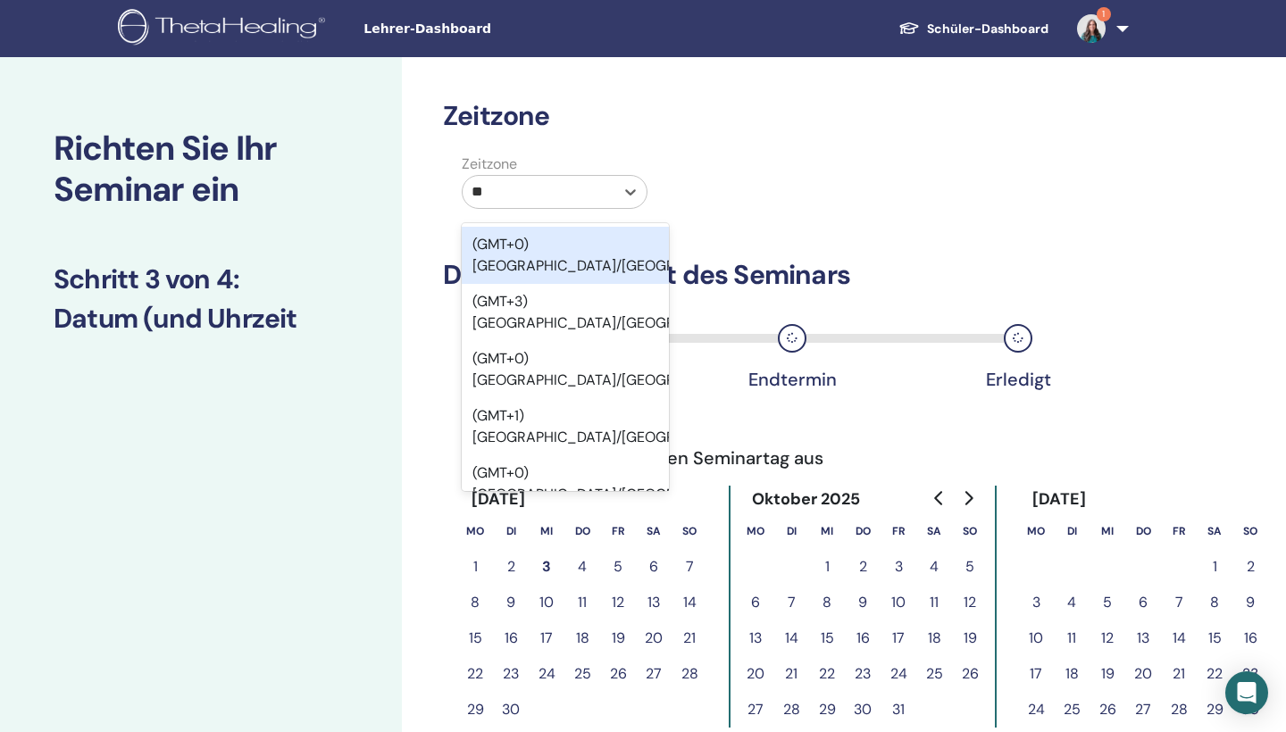
type input "***"
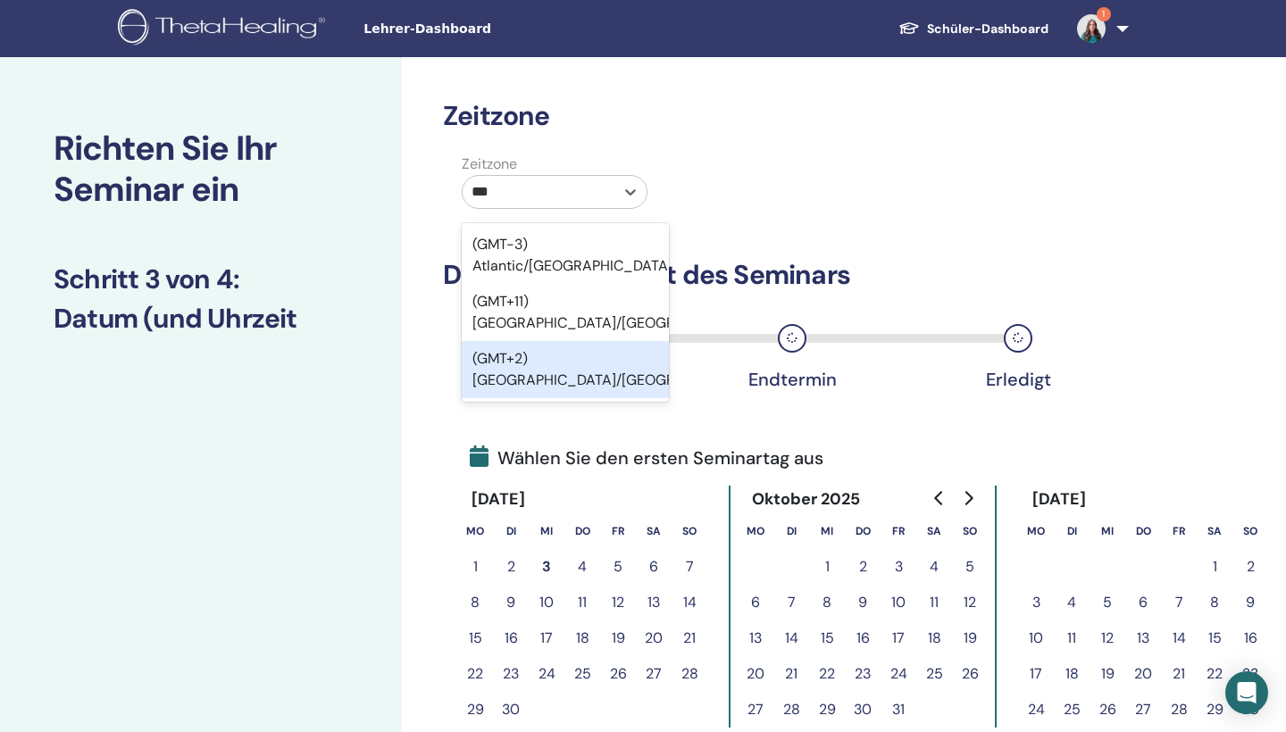
click at [556, 341] on div "(GMT+2) Europe/Berlin" at bounding box center [565, 369] width 207 height 57
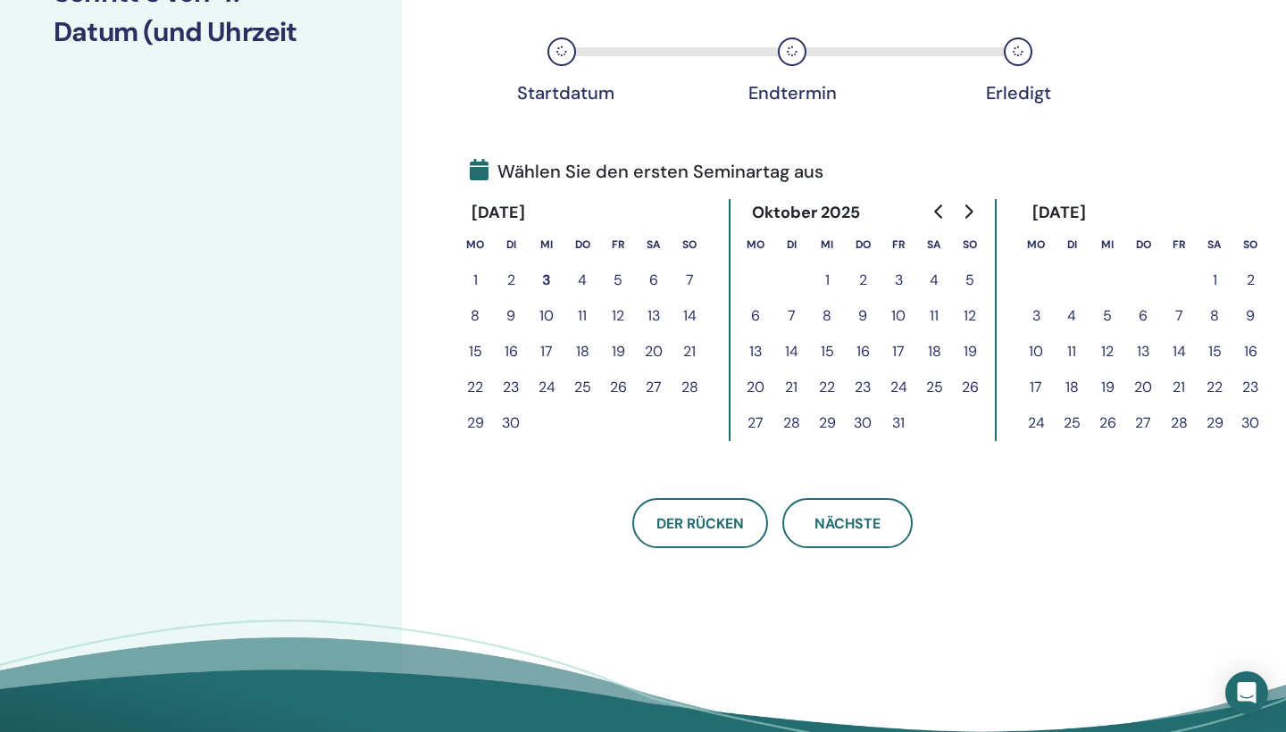
scroll to position [297, 0]
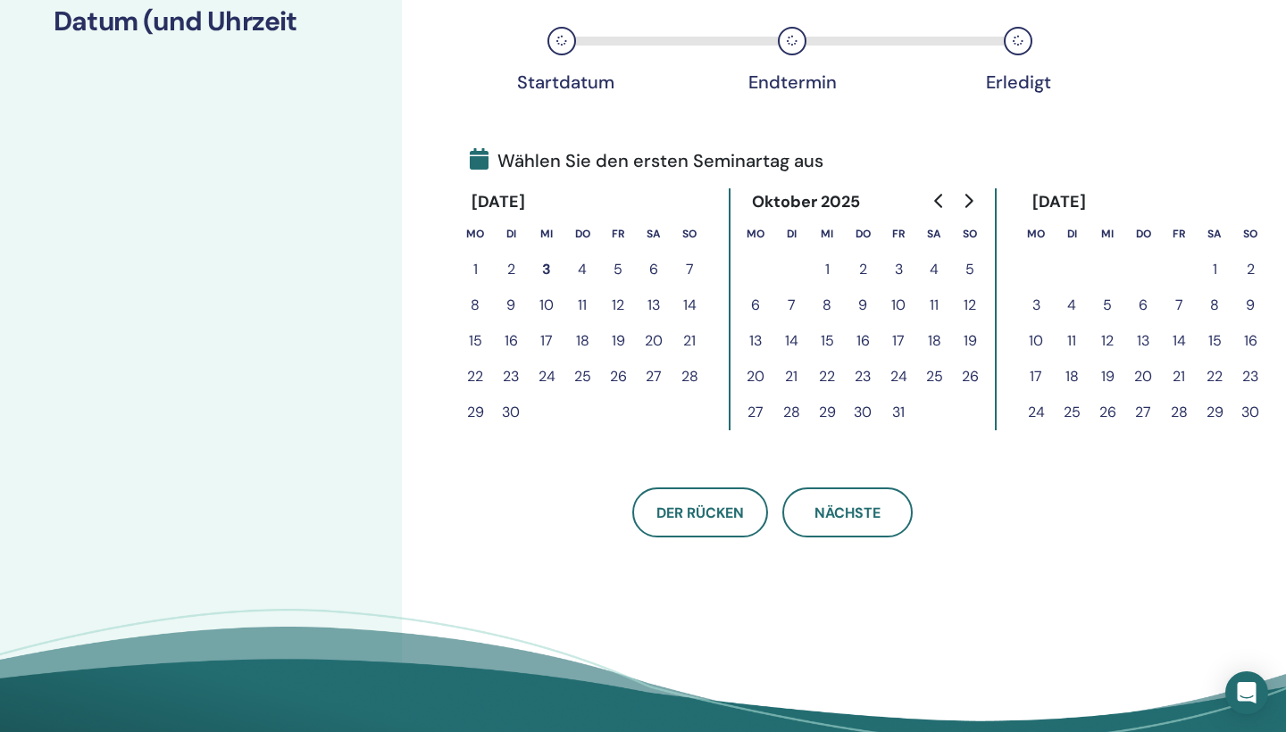
click at [1255, 416] on button "30" at bounding box center [1251, 413] width 36 height 36
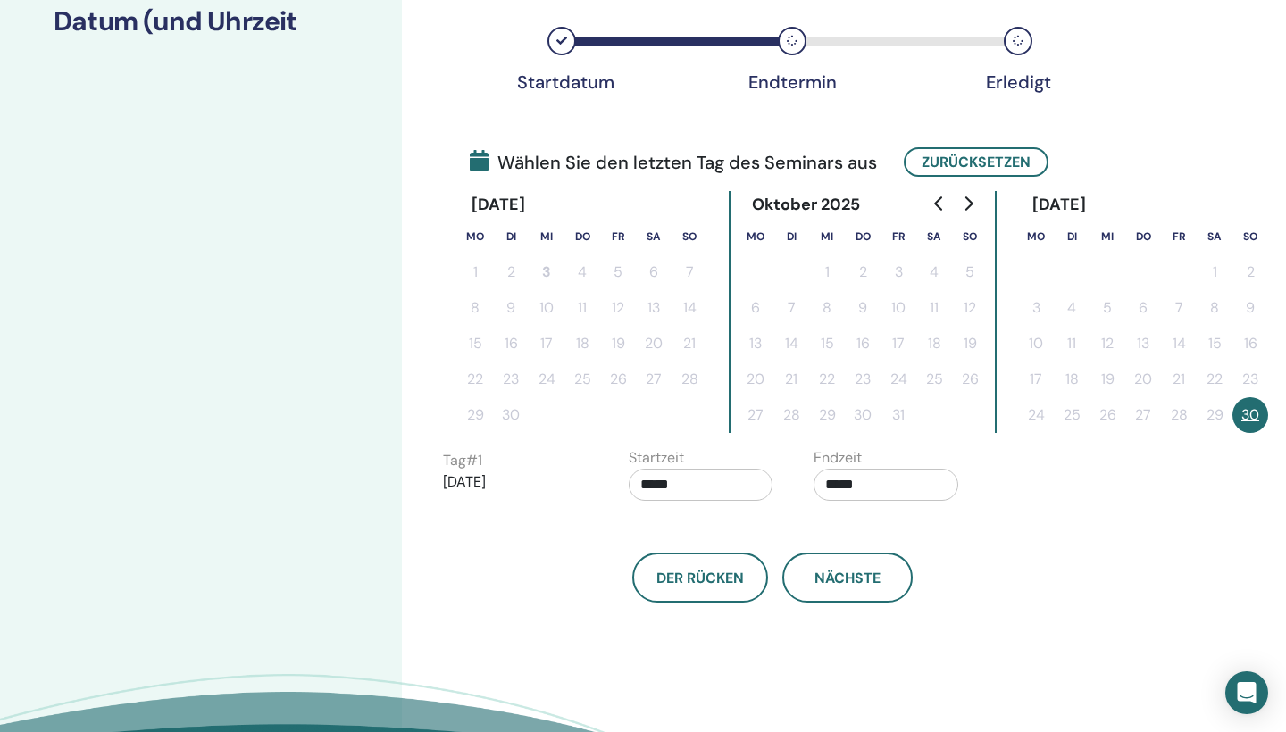
click at [779, 37] on div "Endtermin" at bounding box center [792, 41] width 29 height 29
click at [1254, 418] on button "30" at bounding box center [1251, 415] width 36 height 36
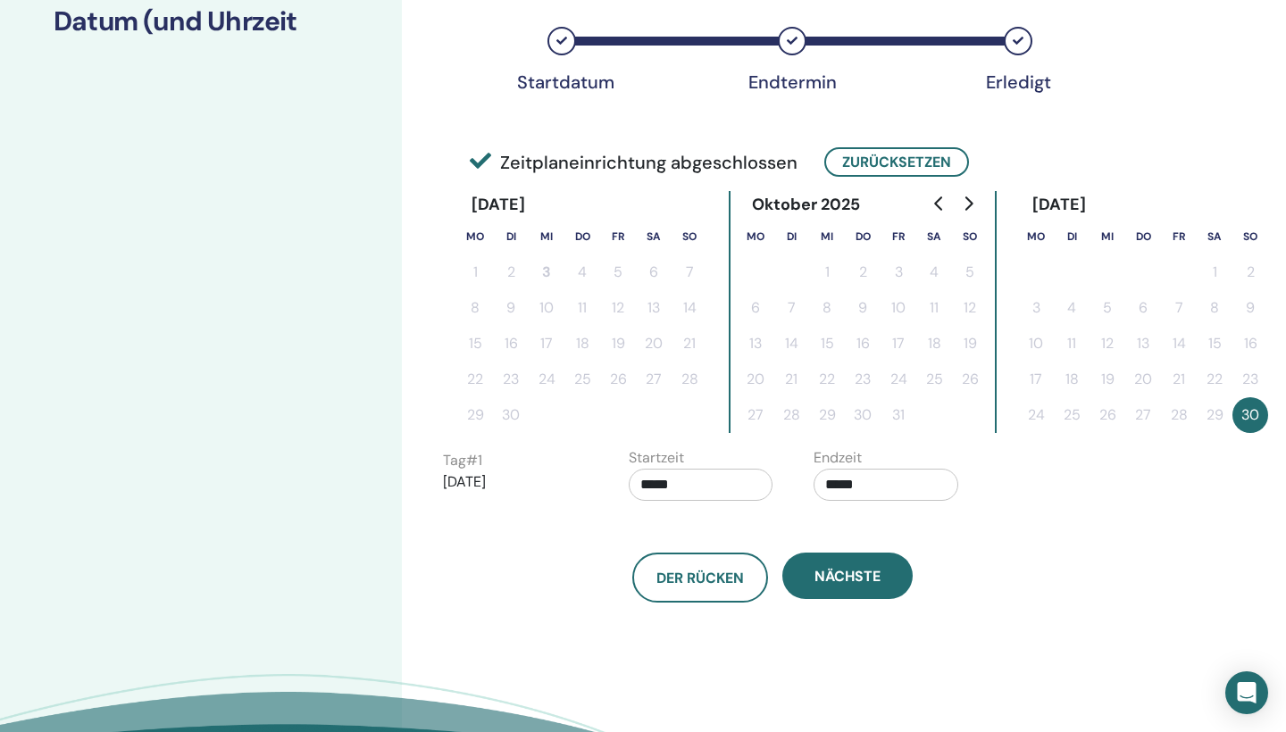
click at [729, 481] on input "*****" at bounding box center [701, 485] width 145 height 32
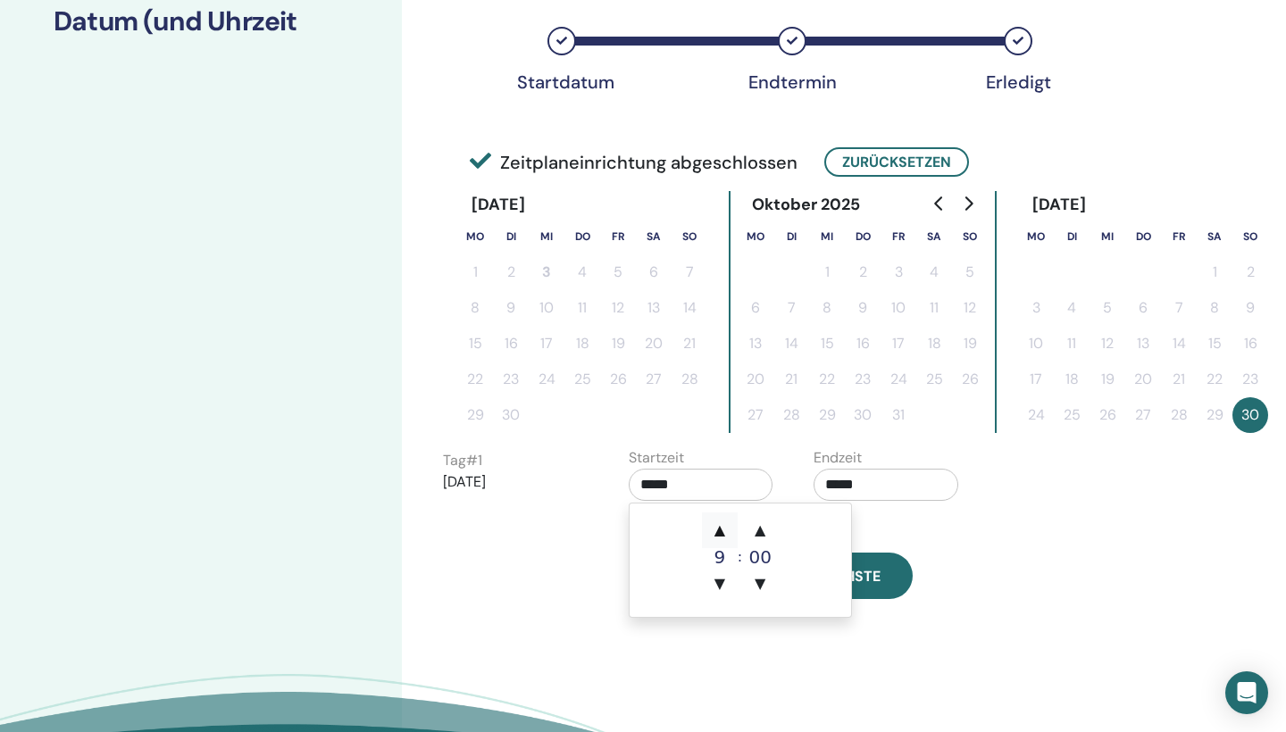
click at [724, 534] on span "▲" at bounding box center [720, 531] width 36 height 36
type input "*****"
click at [865, 486] on input "*****" at bounding box center [886, 485] width 145 height 32
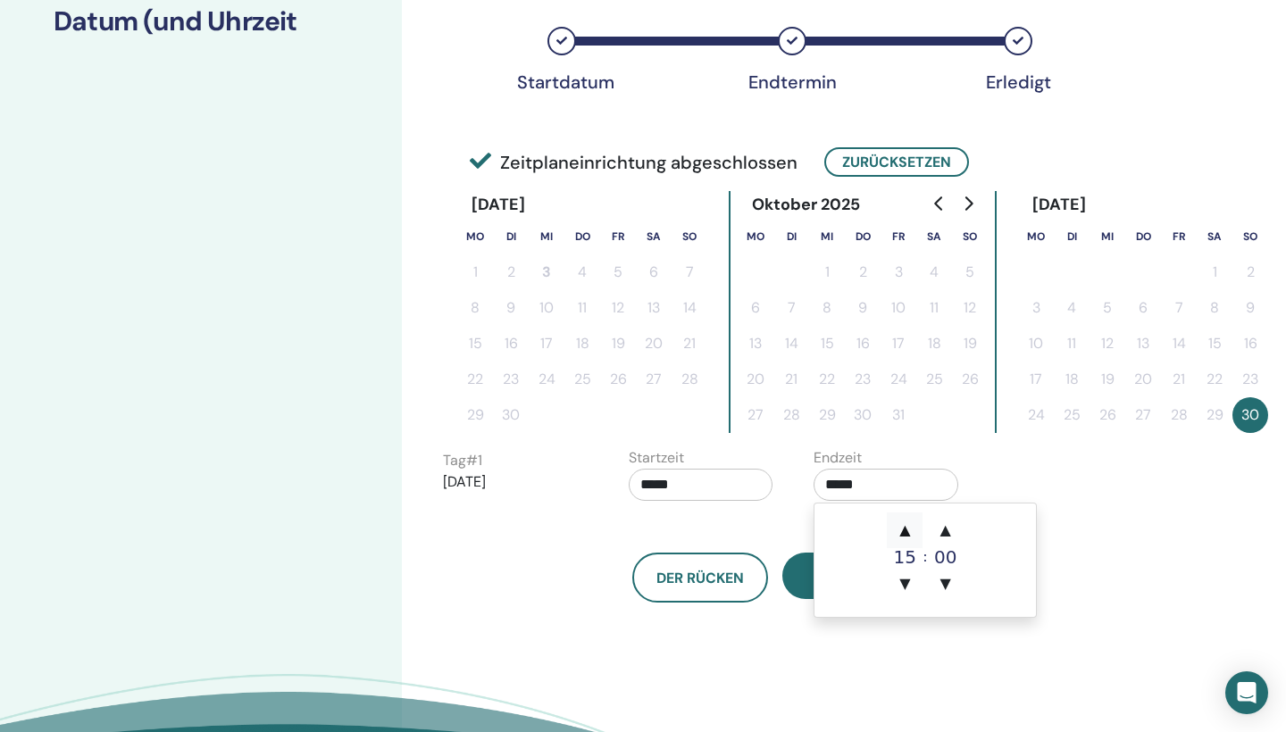
click at [905, 516] on span "▲" at bounding box center [905, 531] width 36 height 36
type input "*****"
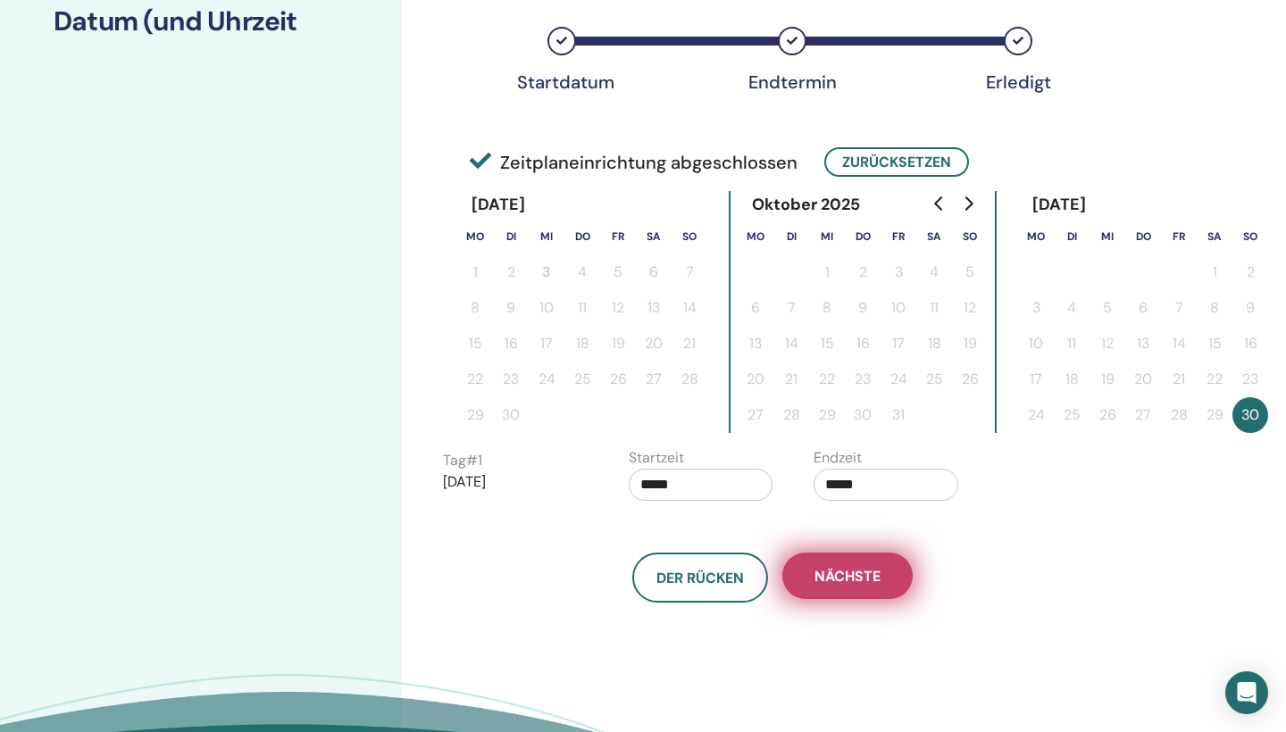
click at [833, 581] on span "Nächste" at bounding box center [848, 576] width 66 height 19
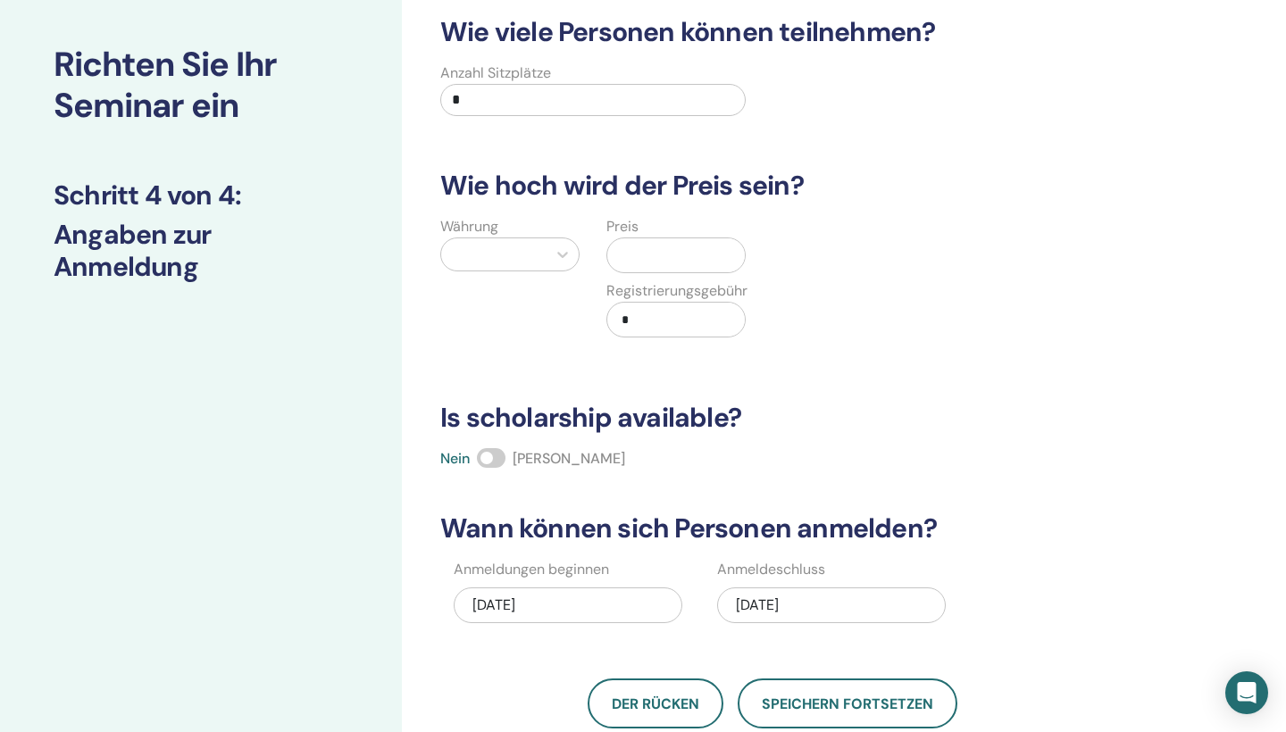
scroll to position [63, 0]
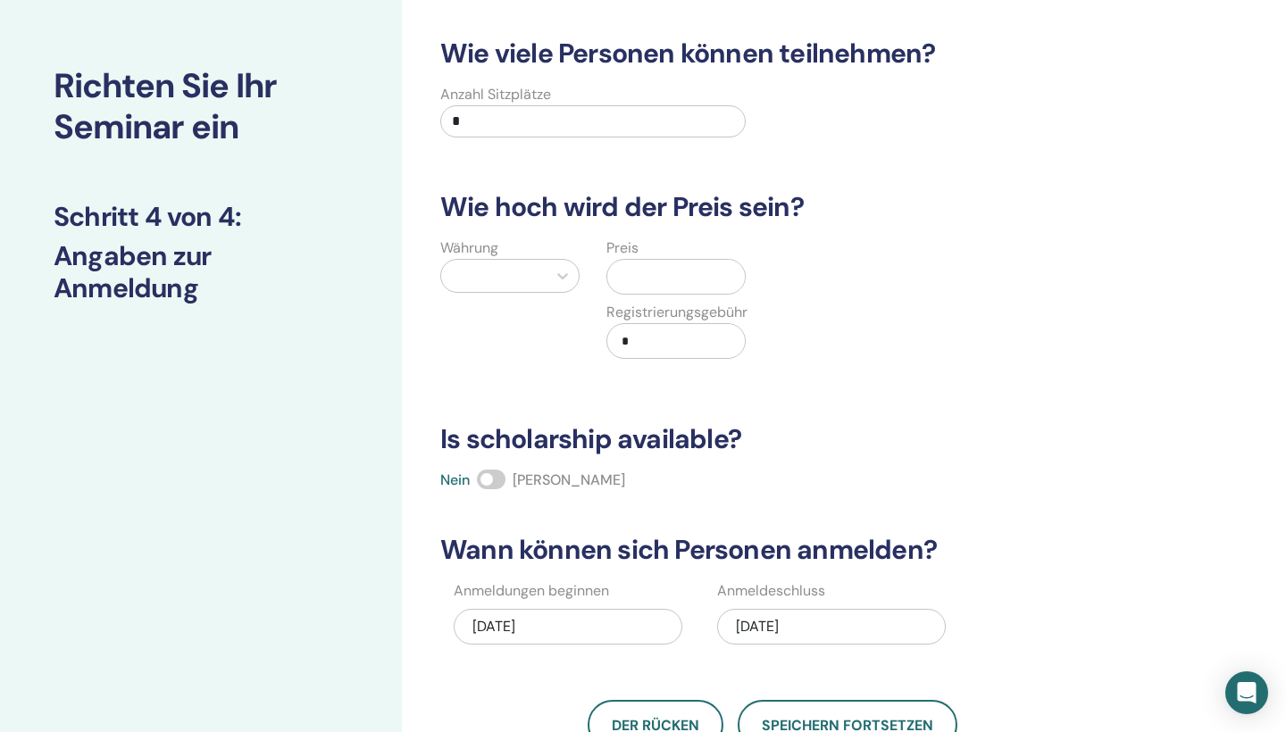
click at [549, 140] on div "Anzahl Sitzplätze *" at bounding box center [592, 116] width 305 height 64
click at [548, 128] on input "*" at bounding box center [592, 121] width 305 height 32
type input "**"
click at [526, 280] on div at bounding box center [494, 276] width 88 height 25
type input "***"
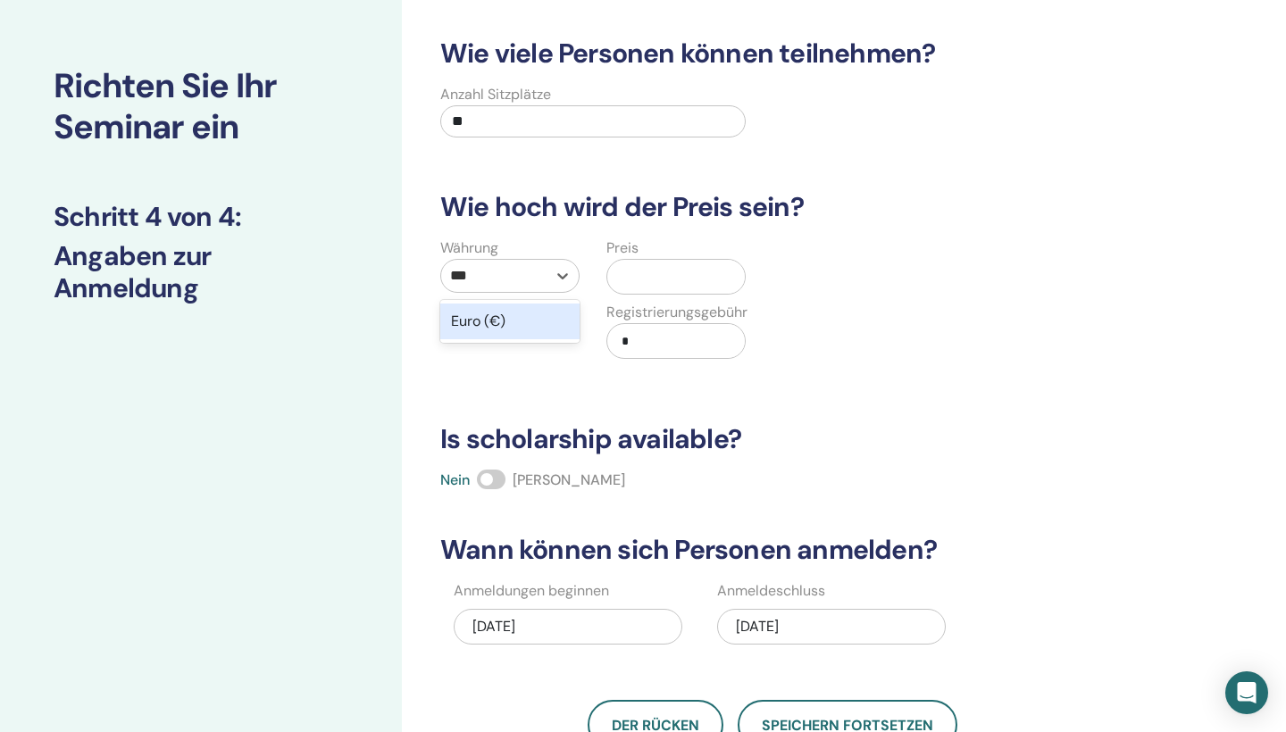
click at [487, 314] on div "Euro (€)" at bounding box center [509, 322] width 139 height 36
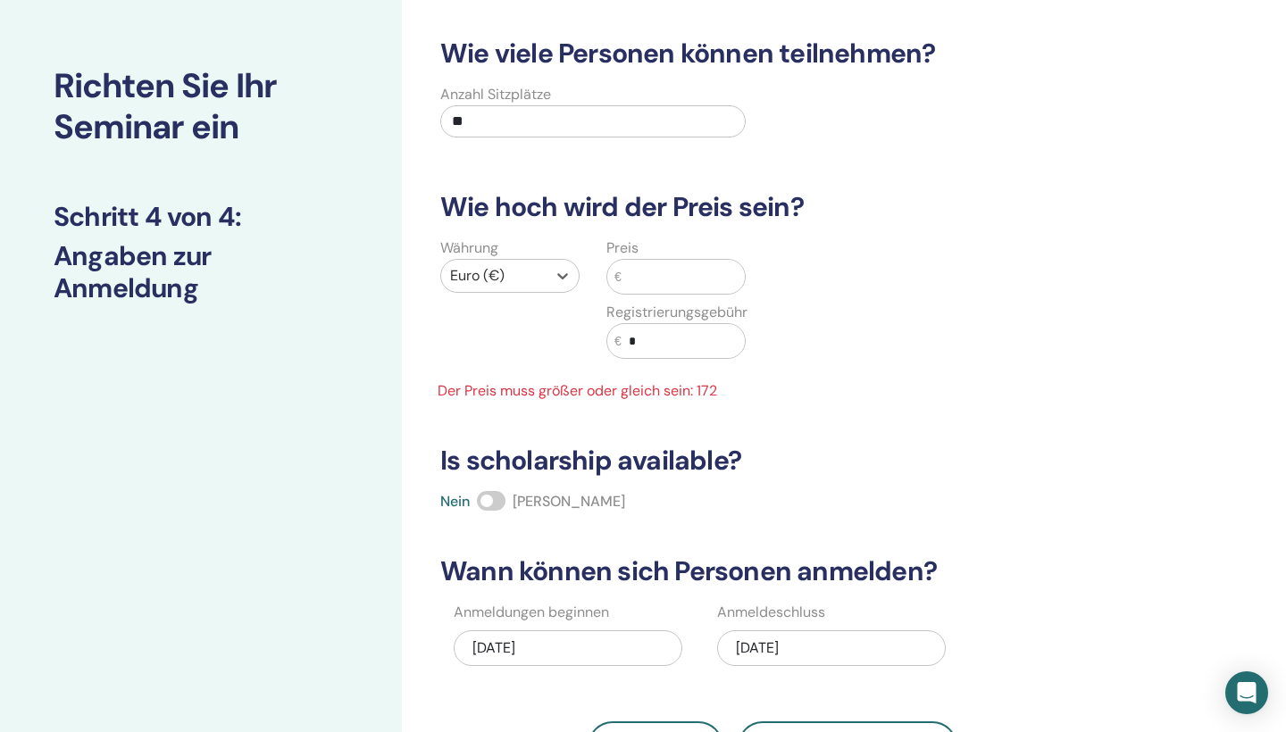
click at [668, 284] on input "text" at bounding box center [683, 277] width 123 height 34
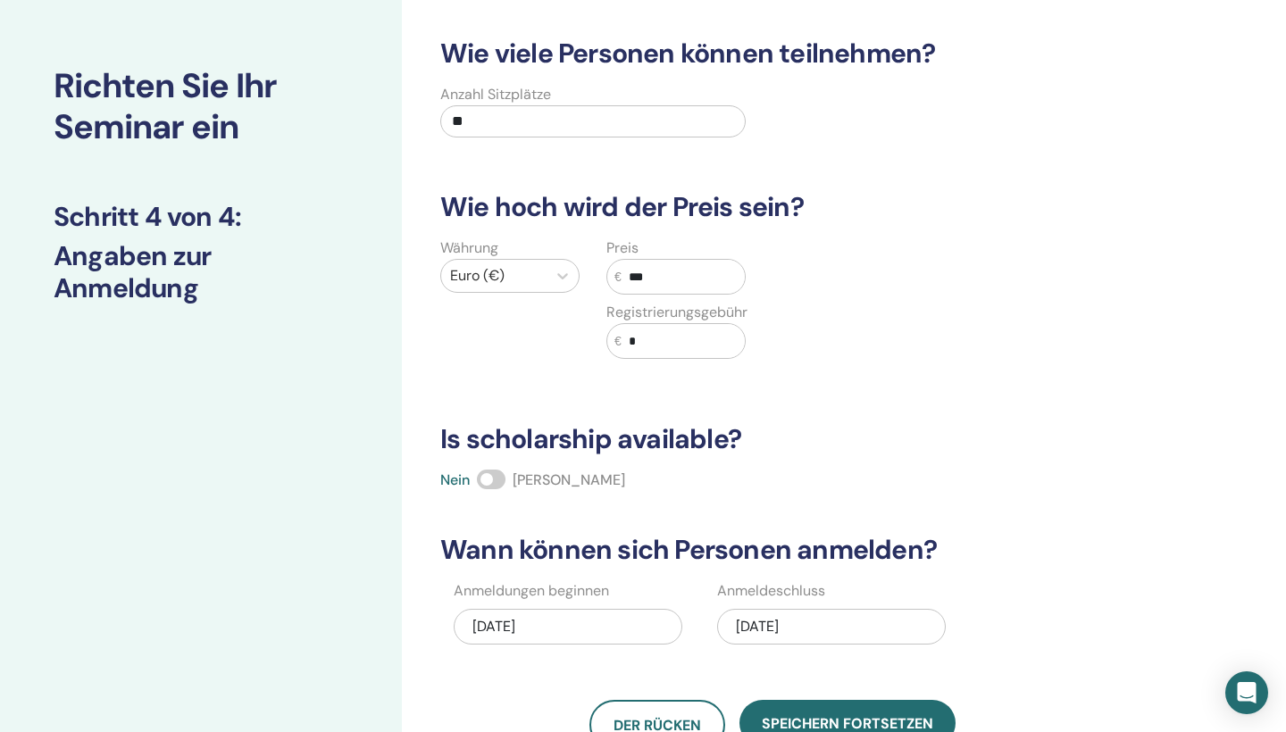
type input "***"
click at [701, 339] on input "*" at bounding box center [683, 341] width 123 height 34
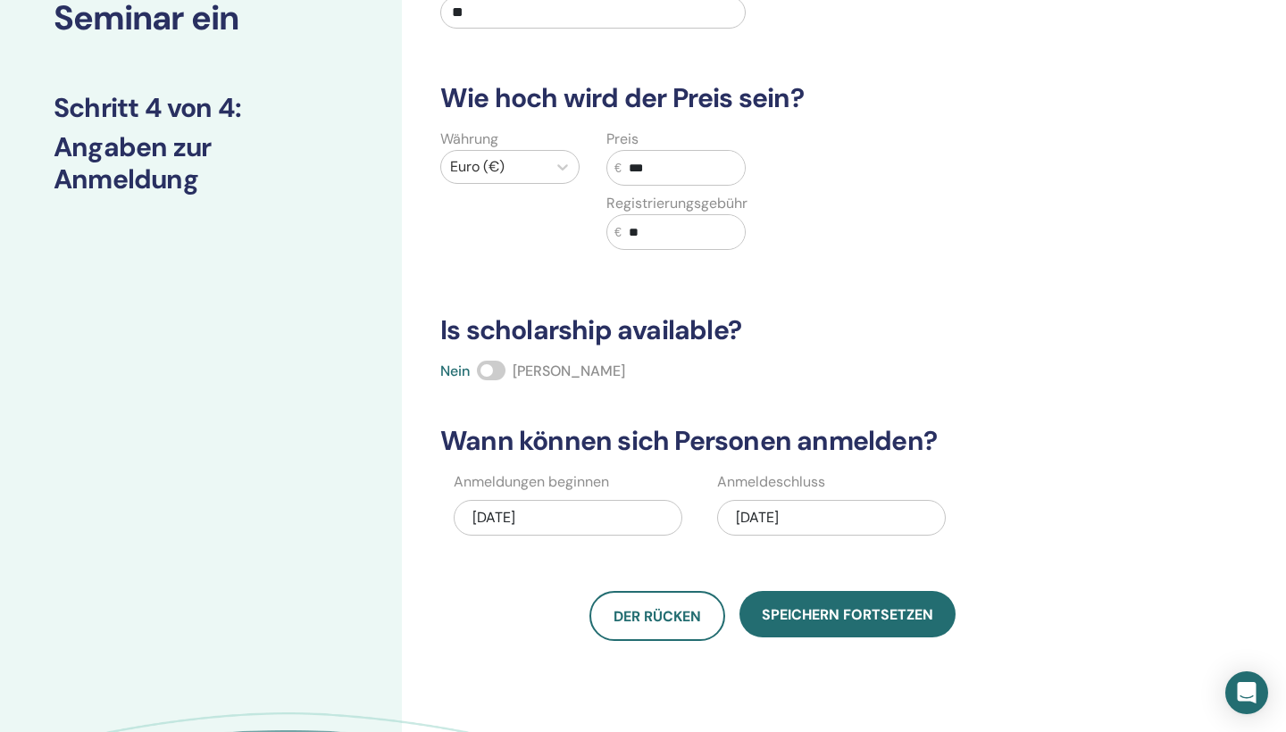
scroll to position [238, 0]
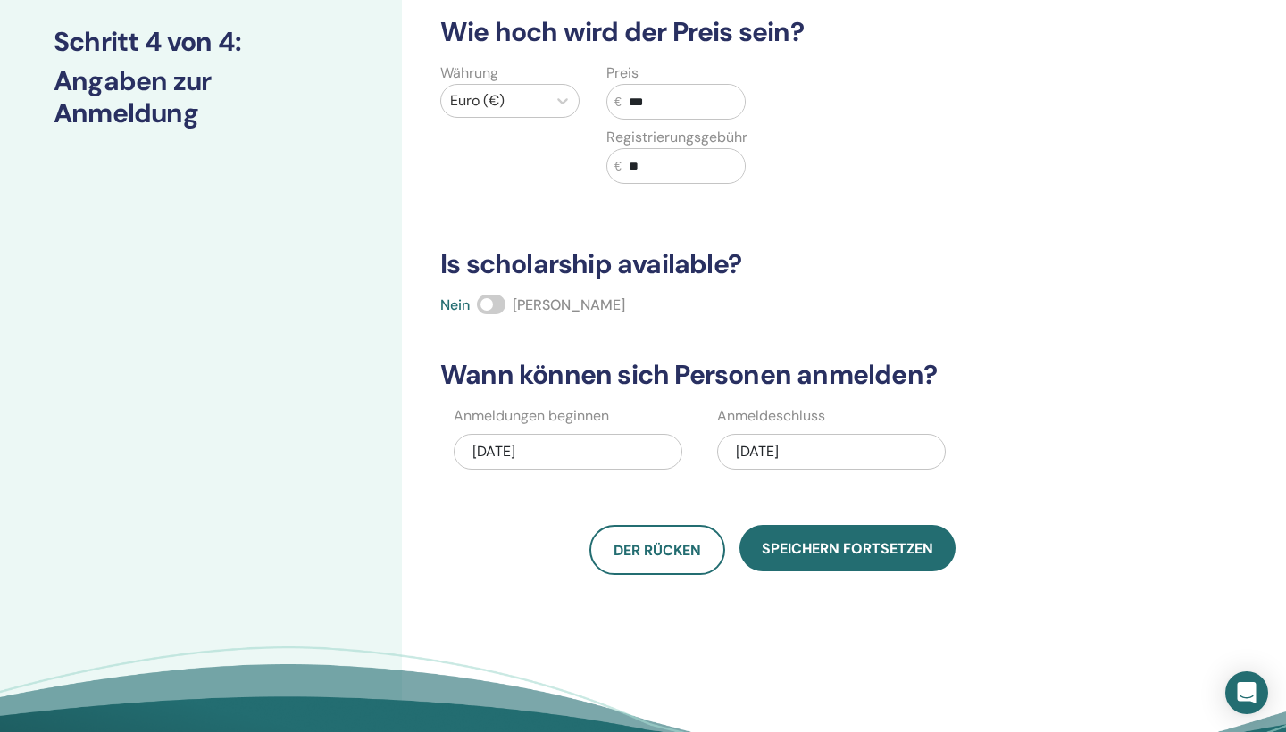
type input "**"
click at [503, 308] on span at bounding box center [491, 305] width 29 height 20
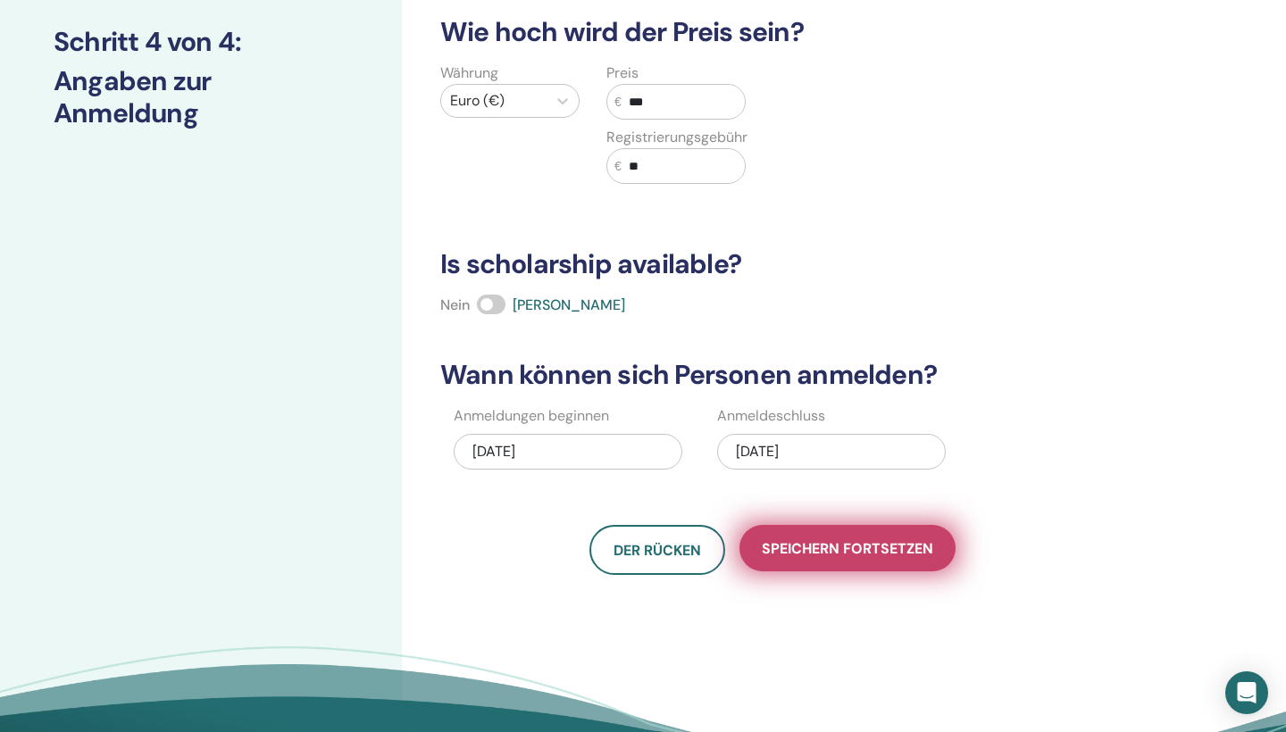
click at [849, 545] on span "Speichern fortsetzen" at bounding box center [848, 549] width 172 height 19
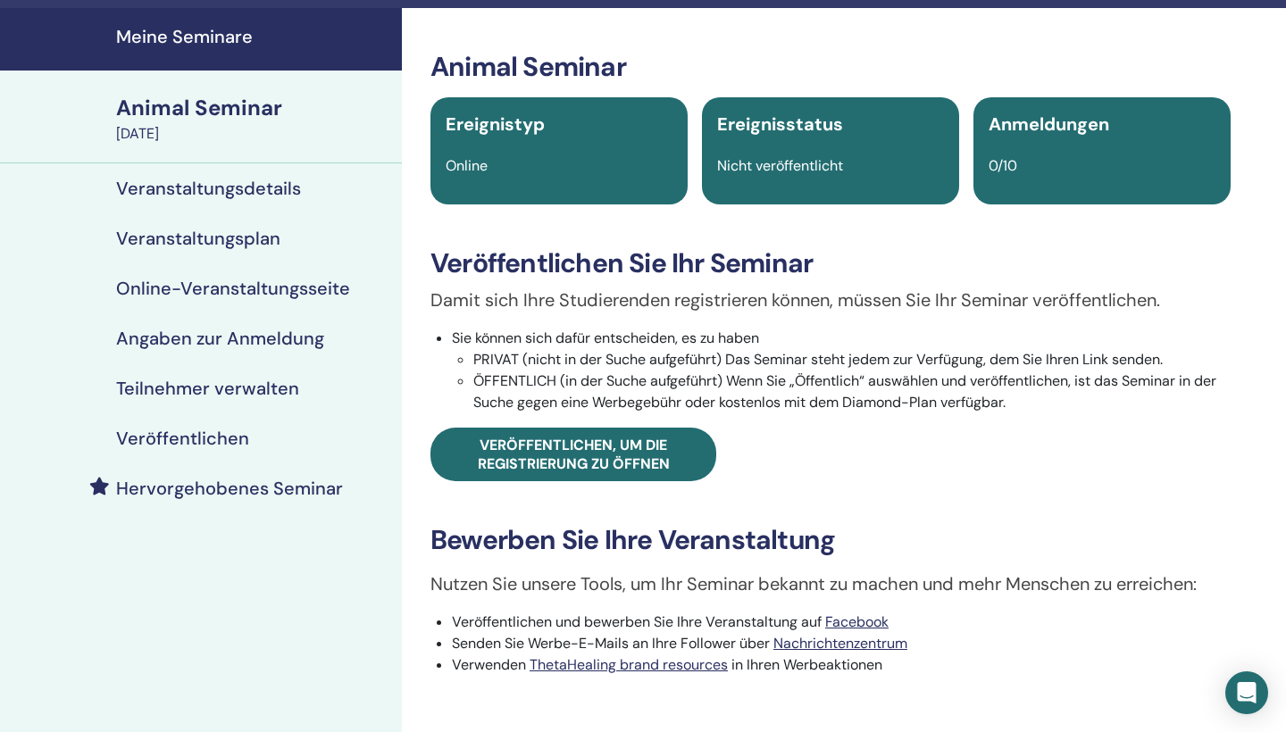
scroll to position [61, 0]
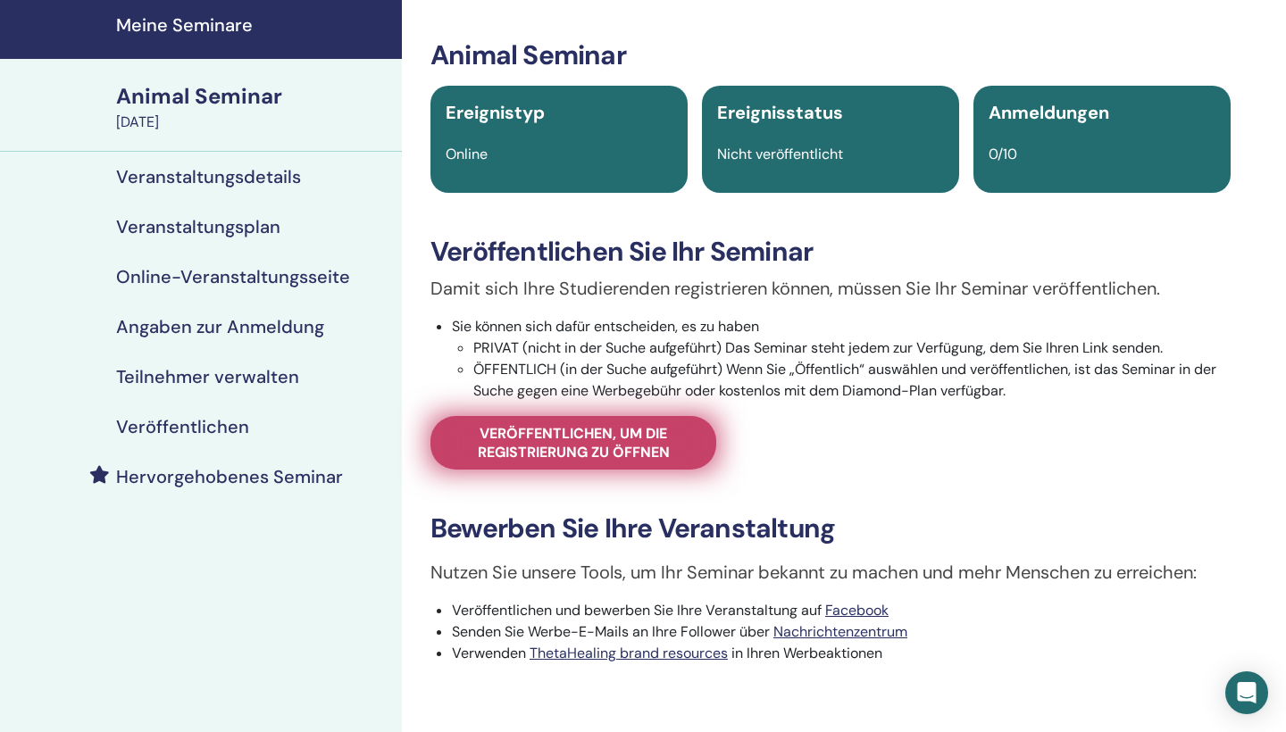
click at [645, 448] on span "Veröffentlichen, um die Registrierung zu öffnen" at bounding box center [573, 443] width 241 height 38
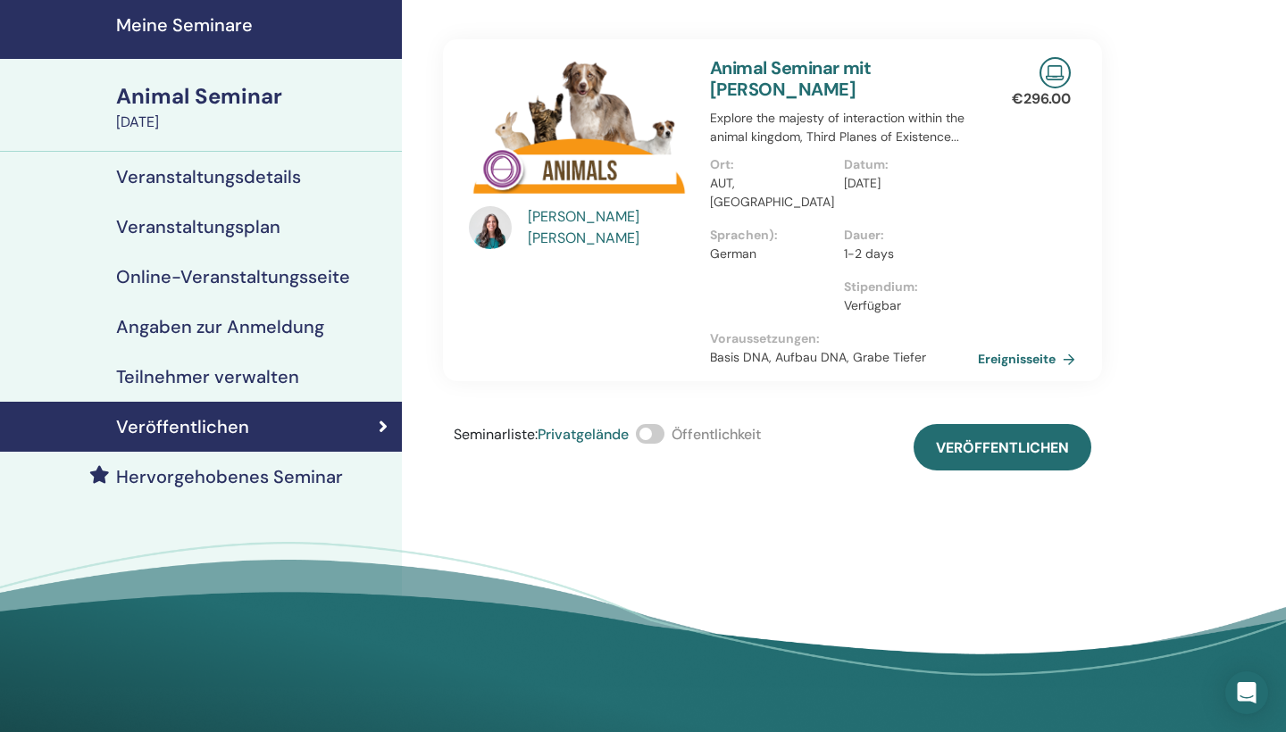
click at [656, 424] on span at bounding box center [650, 434] width 29 height 20
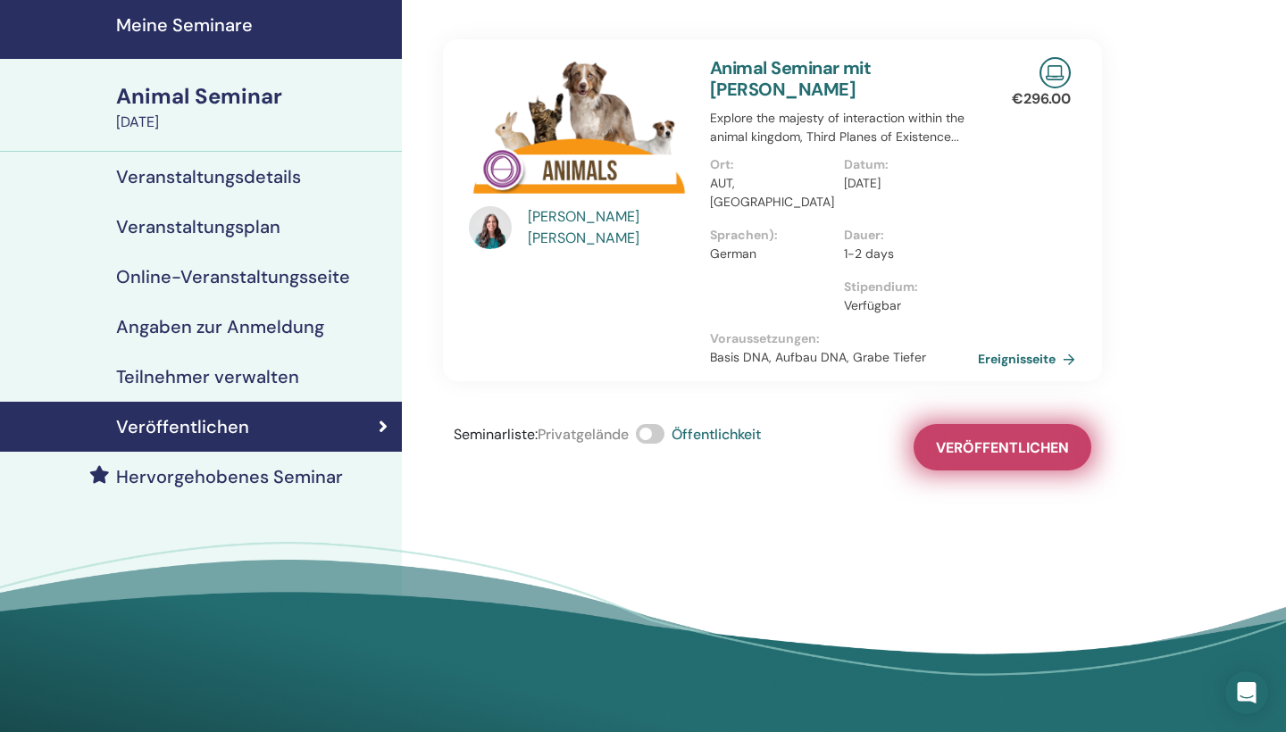
click at [992, 439] on span "Veröffentlichen" at bounding box center [1002, 448] width 133 height 19
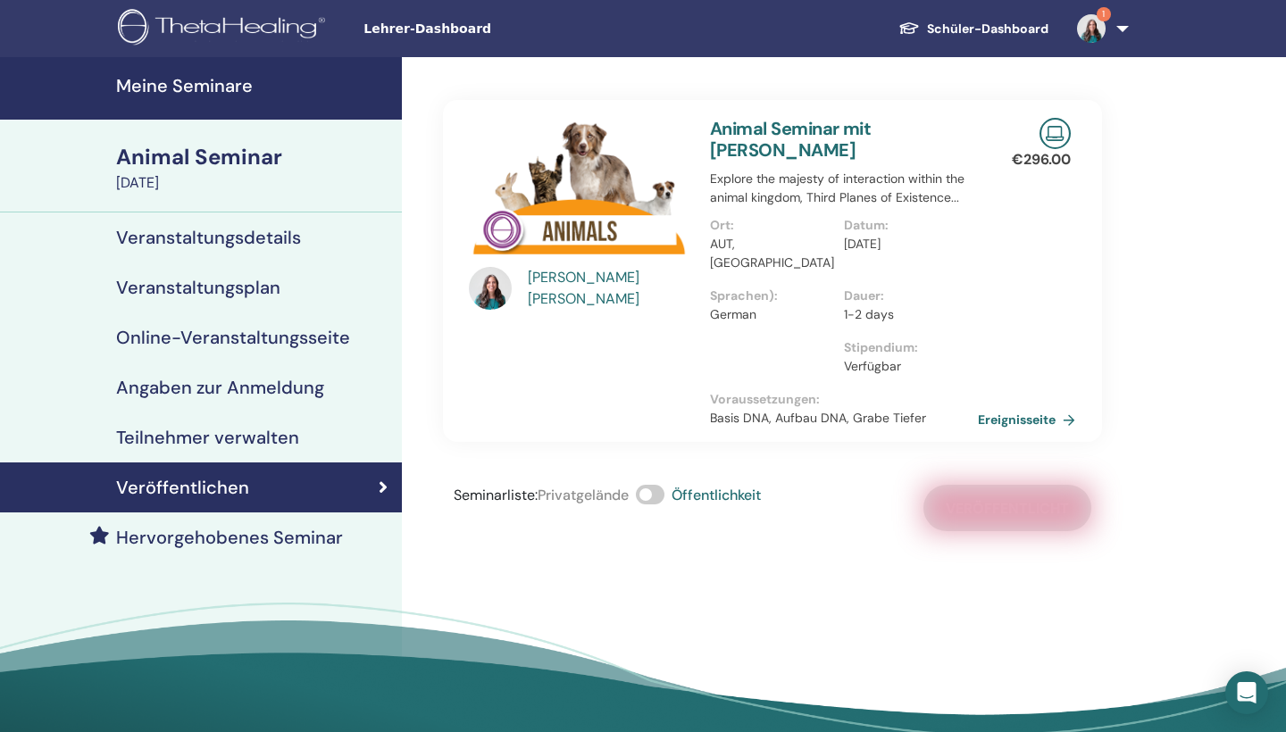
click at [233, 88] on h4 "Meine Seminare" at bounding box center [253, 85] width 275 height 21
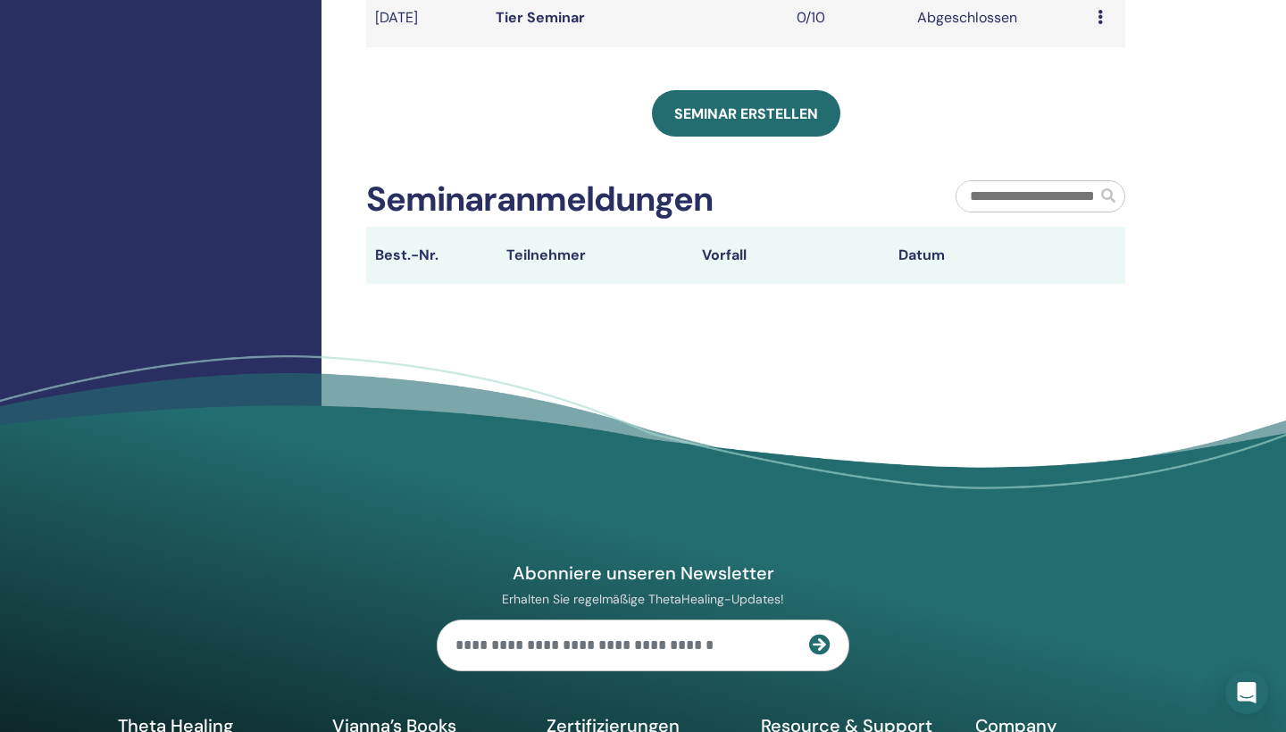
scroll to position [804, 0]
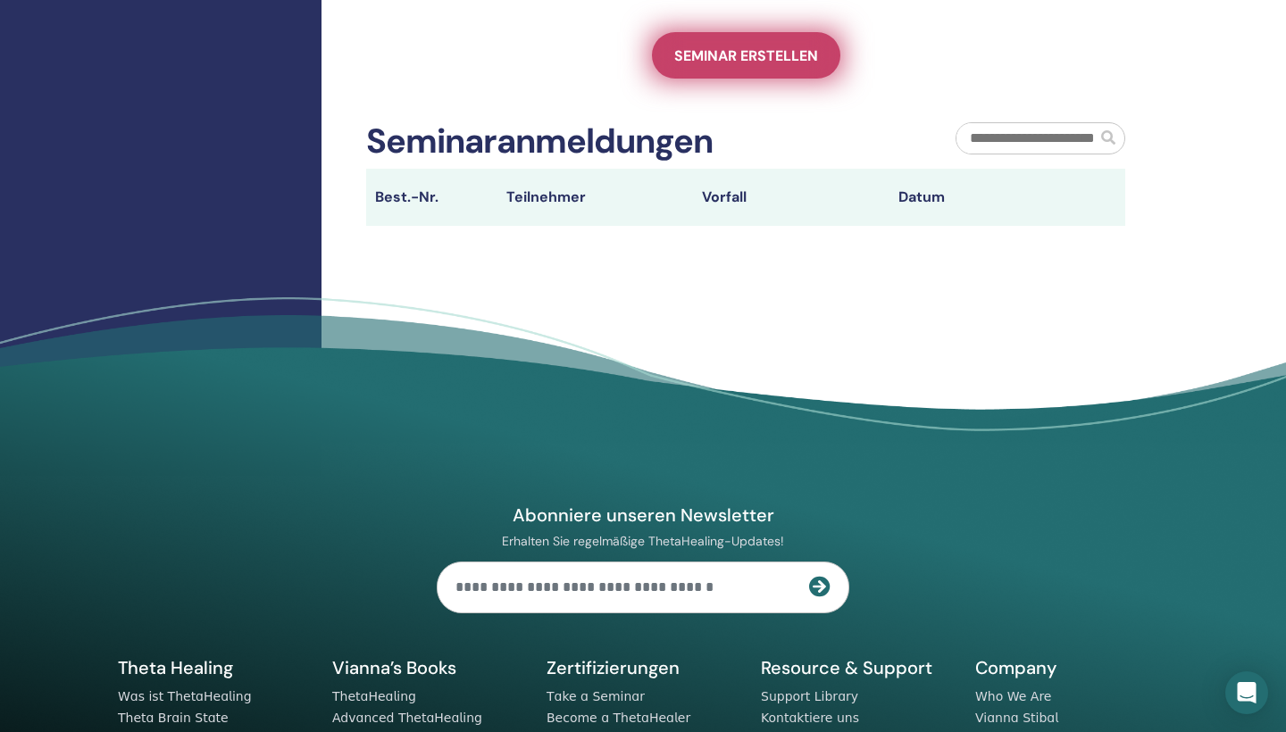
click at [752, 64] on link "Seminar erstellen" at bounding box center [746, 55] width 188 height 46
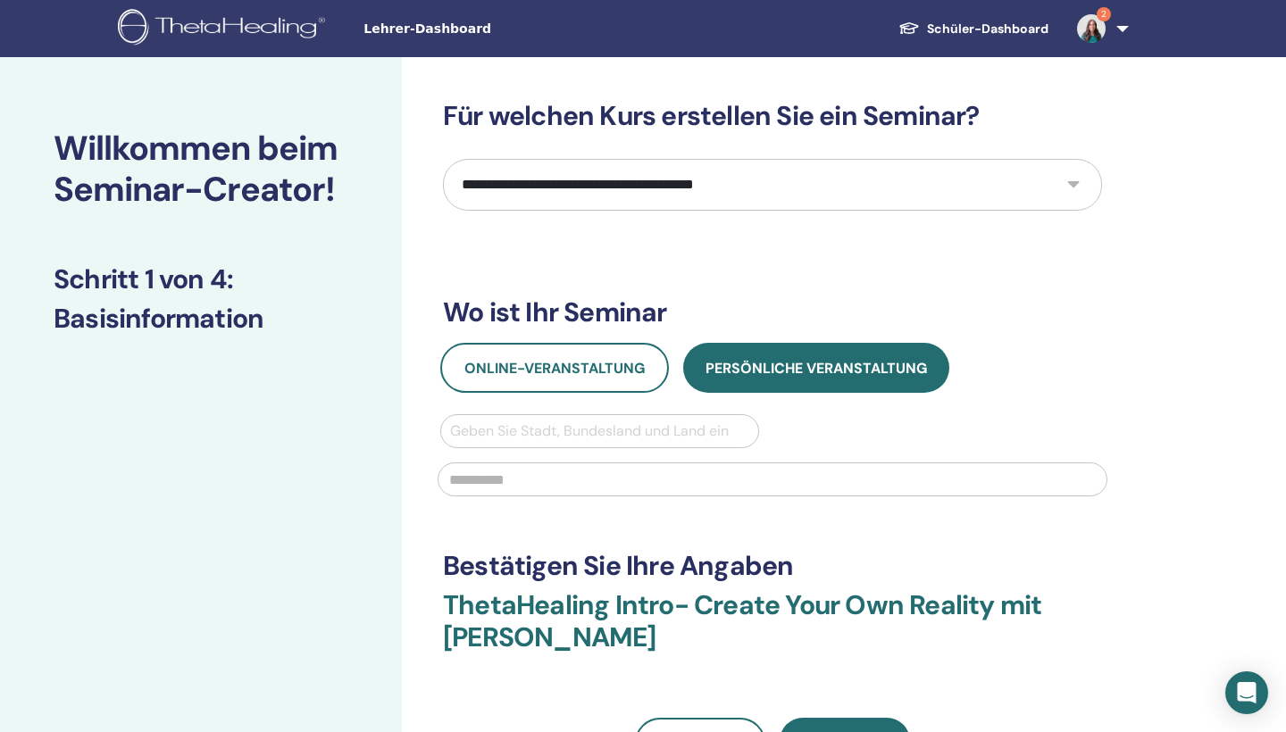
select select "**"
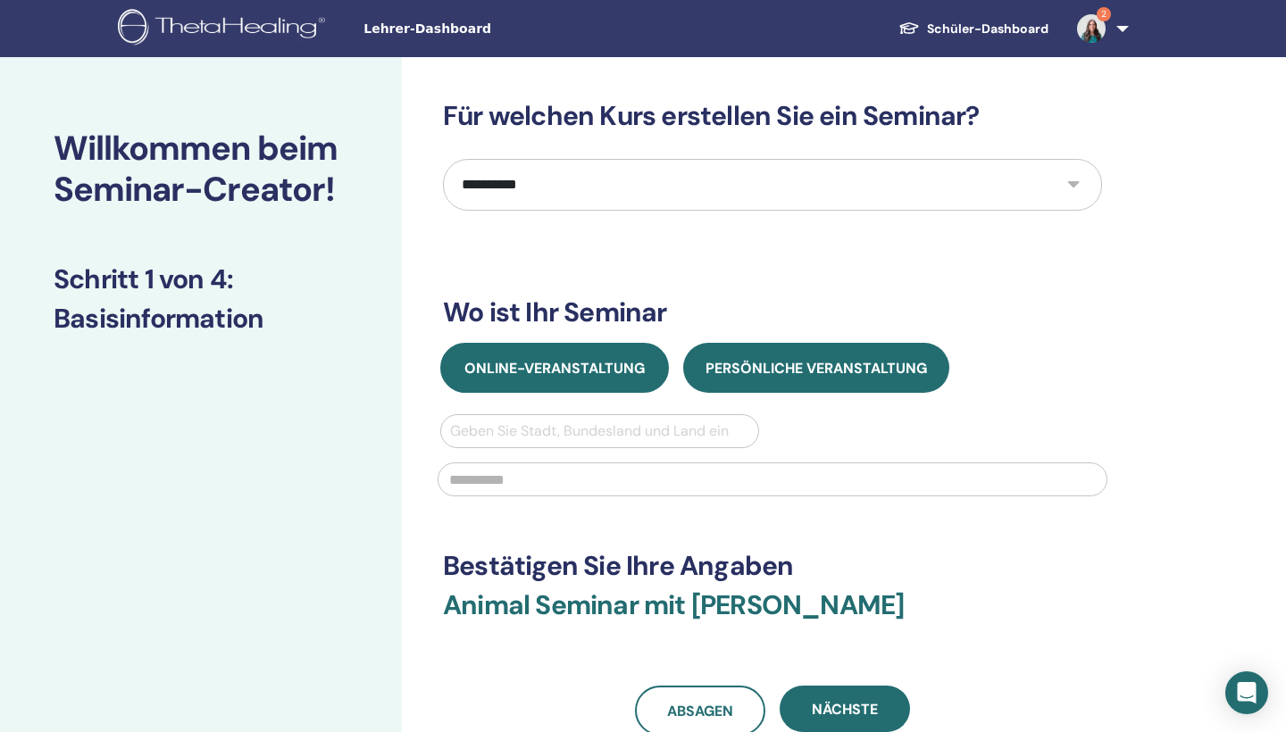
click at [585, 364] on span "Online-Veranstaltung" at bounding box center [554, 368] width 180 height 19
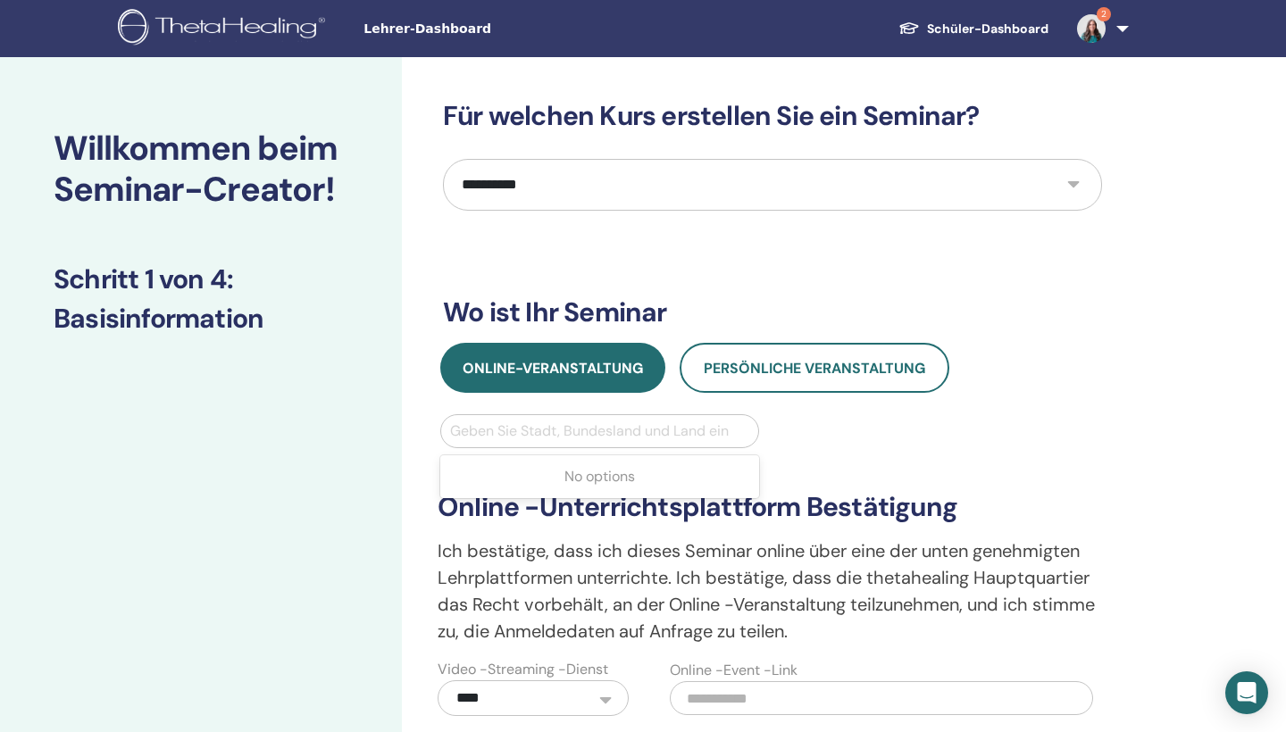
click at [690, 433] on div "Geben Sie Stadt, Bundesland und Land ein" at bounding box center [599, 431] width 299 height 21
type input "*******"
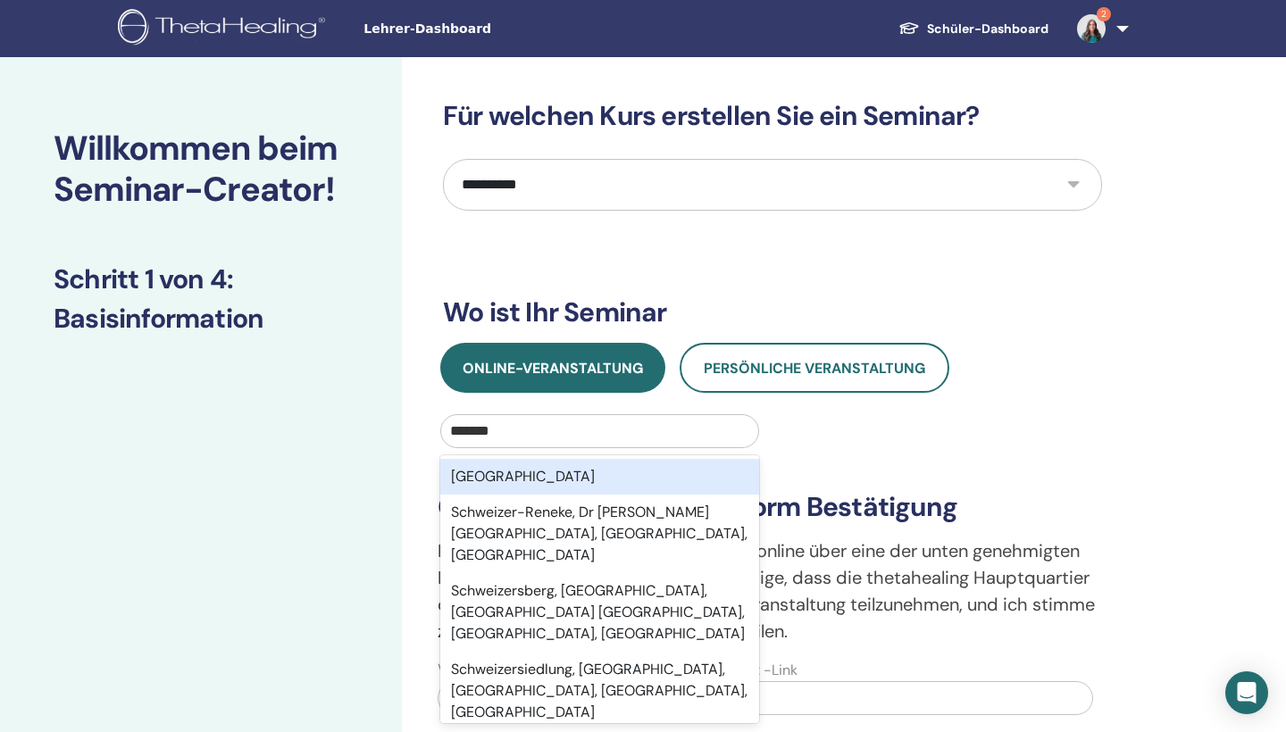
click at [656, 474] on div "[GEOGRAPHIC_DATA]" at bounding box center [599, 477] width 319 height 36
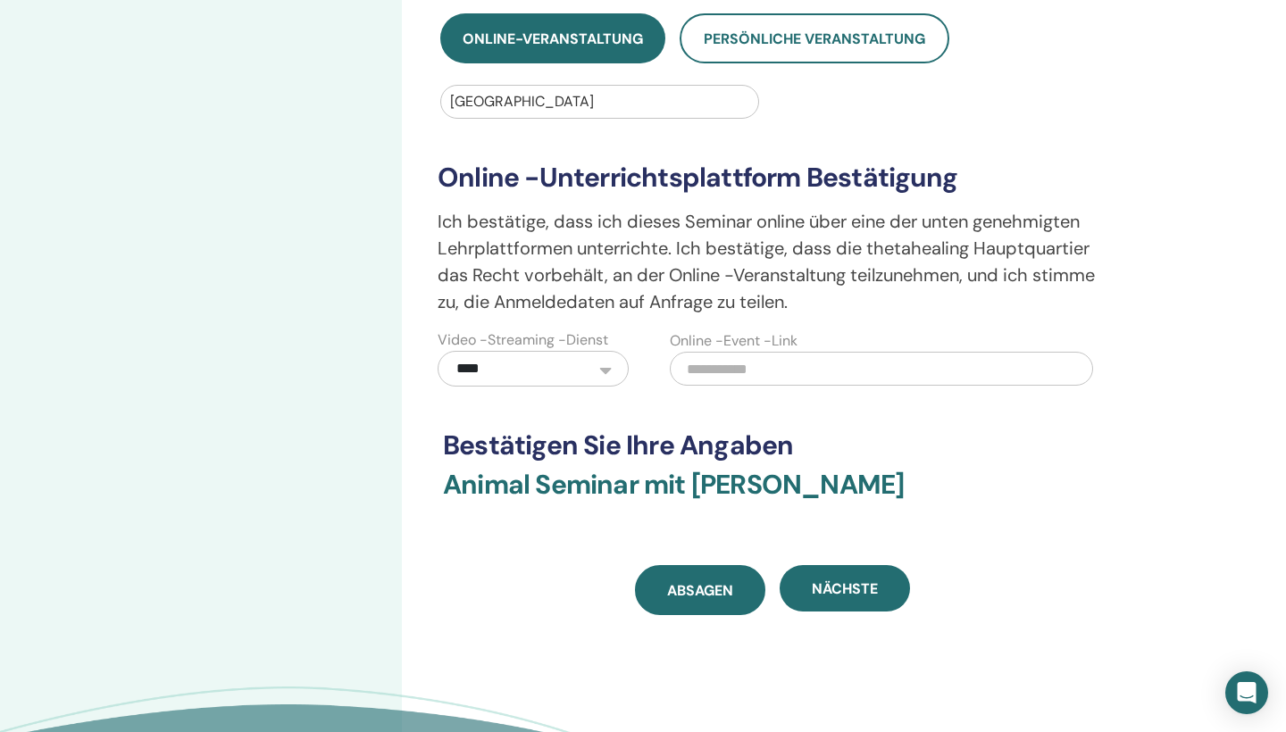
scroll to position [370, 0]
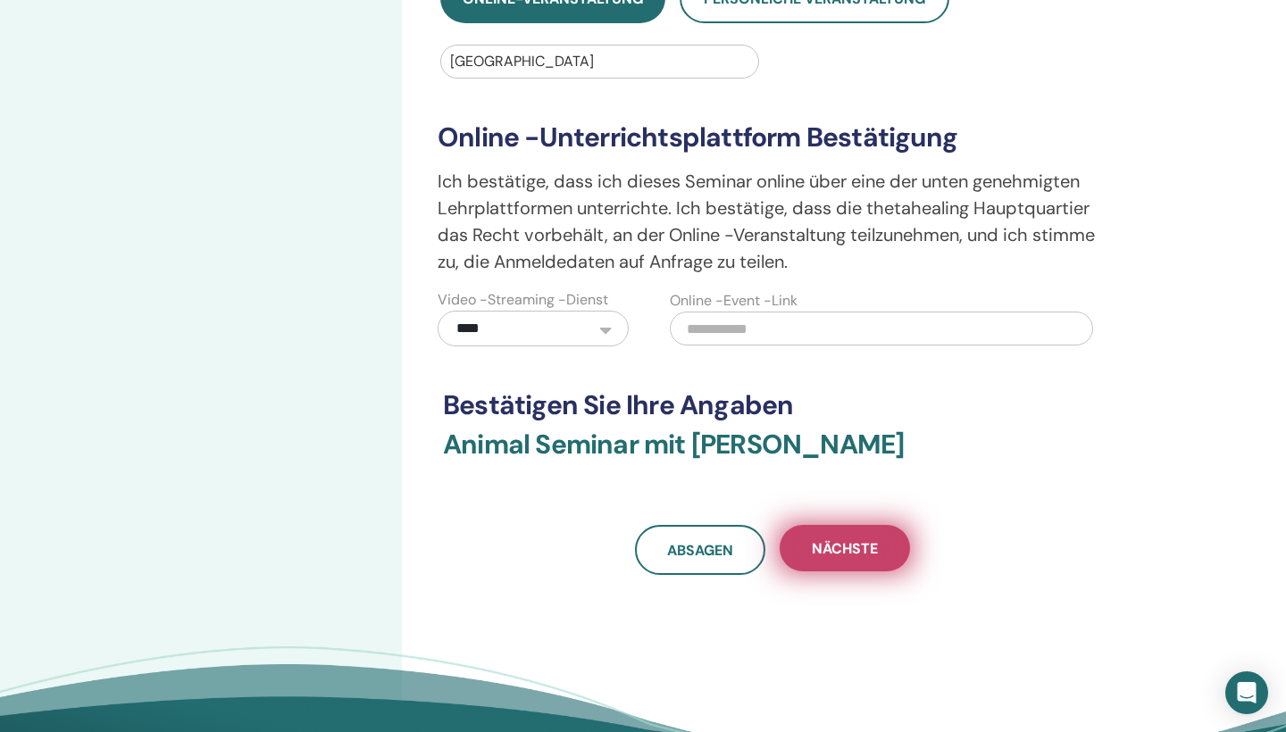
click at [818, 569] on button "Nächste" at bounding box center [845, 548] width 130 height 46
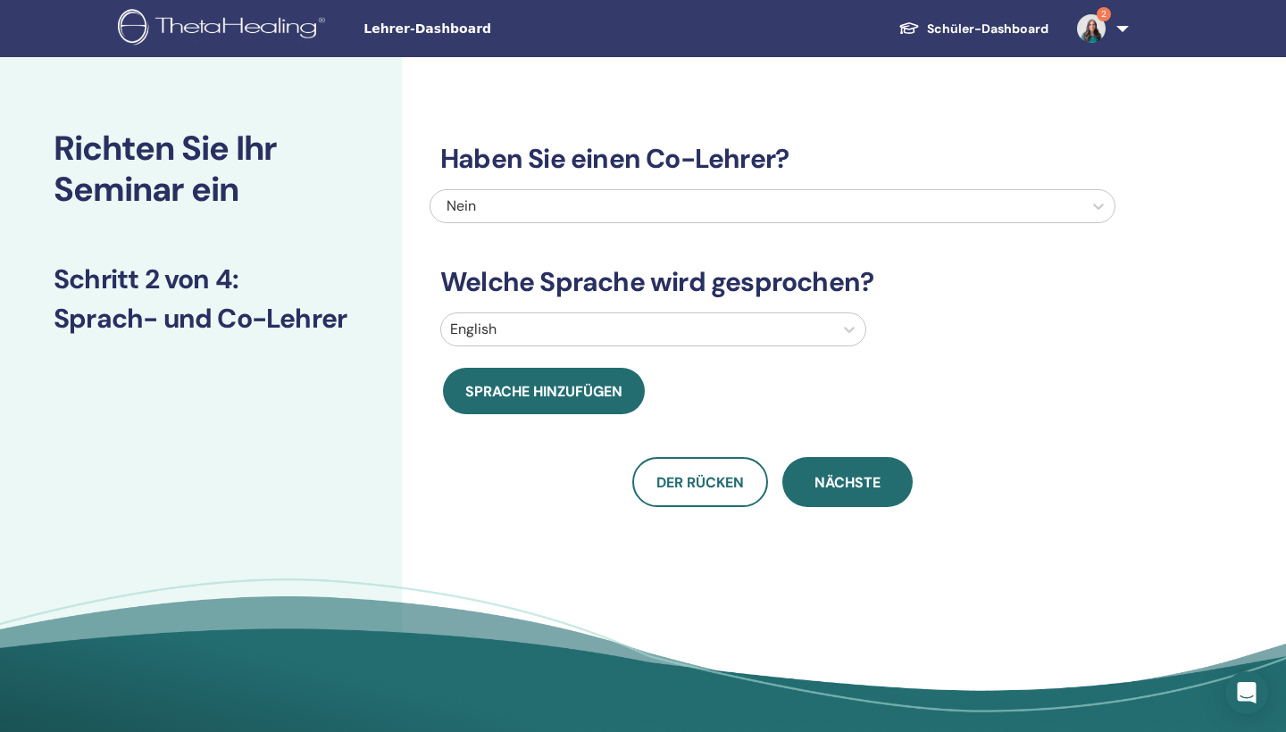
scroll to position [0, 0]
click at [631, 185] on div "Haben Sie einen Co-Lehrer? Nein Welche Sprache wird gesprochen? English Sprache…" at bounding box center [773, 303] width 686 height 407
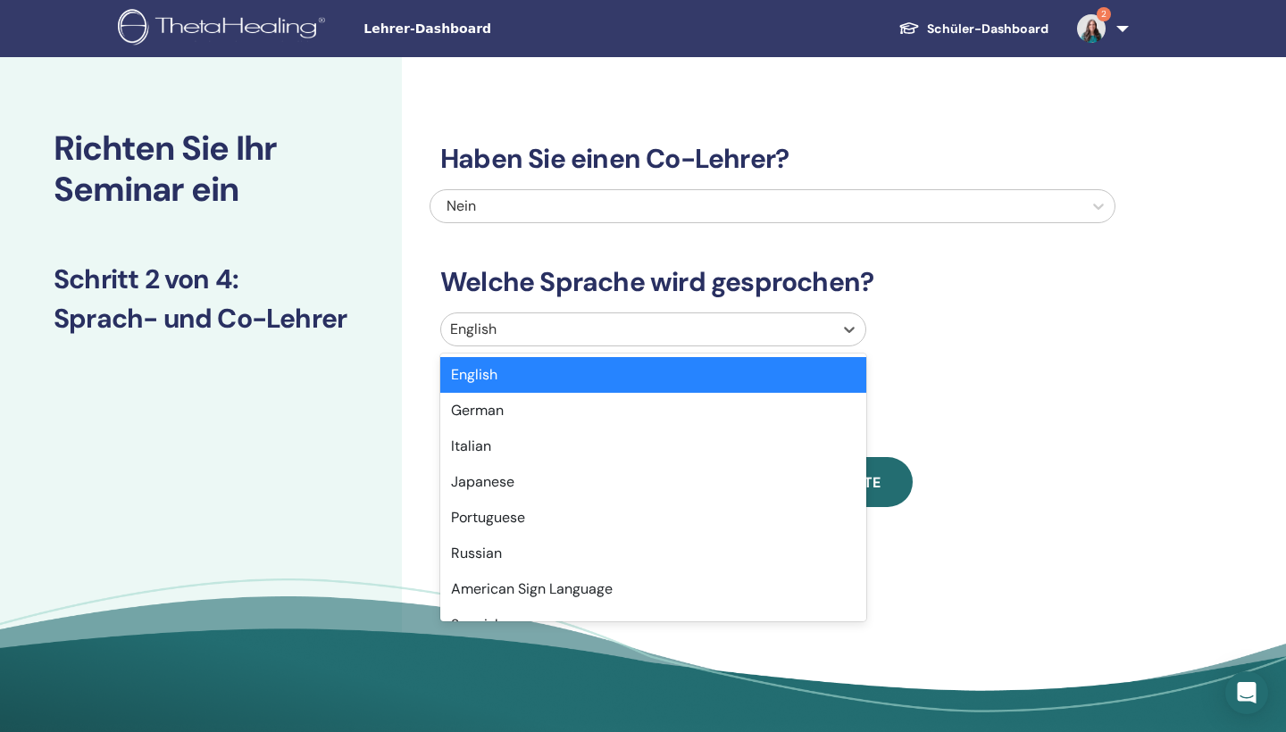
click at [640, 334] on div at bounding box center [637, 329] width 374 height 25
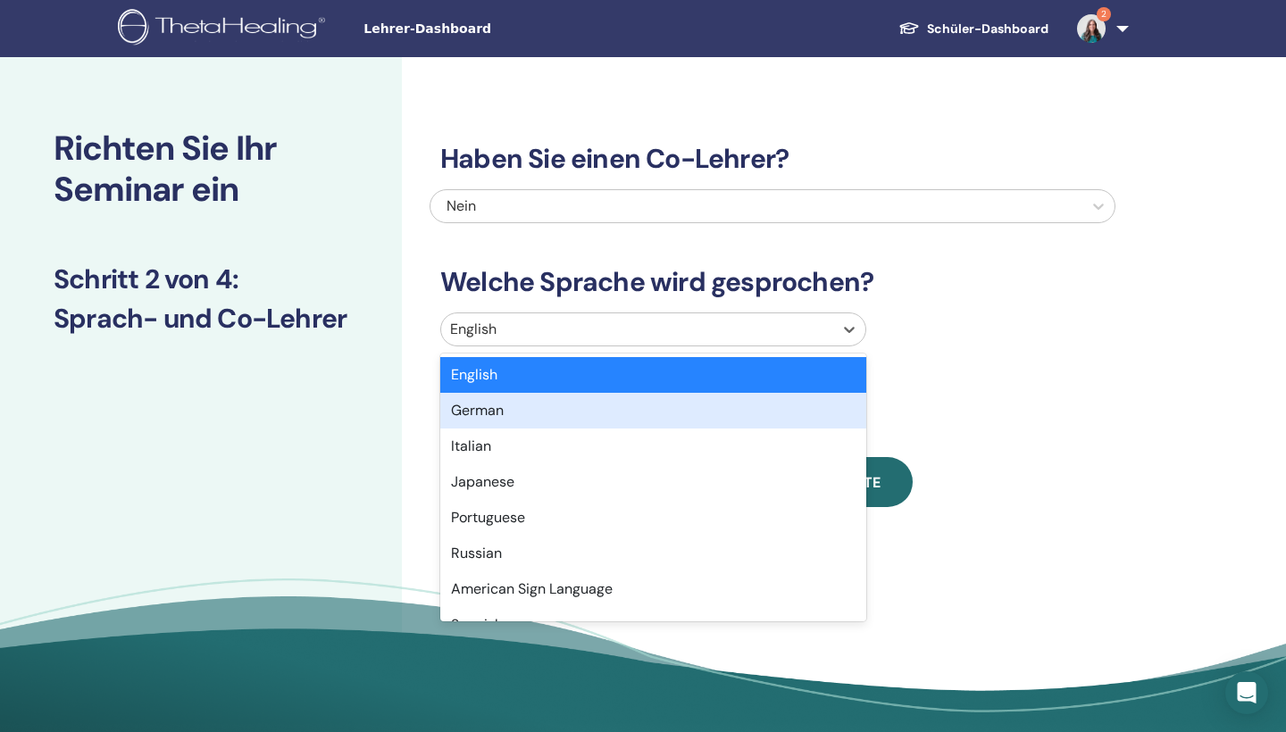
click at [601, 398] on div "German" at bounding box center [653, 411] width 426 height 36
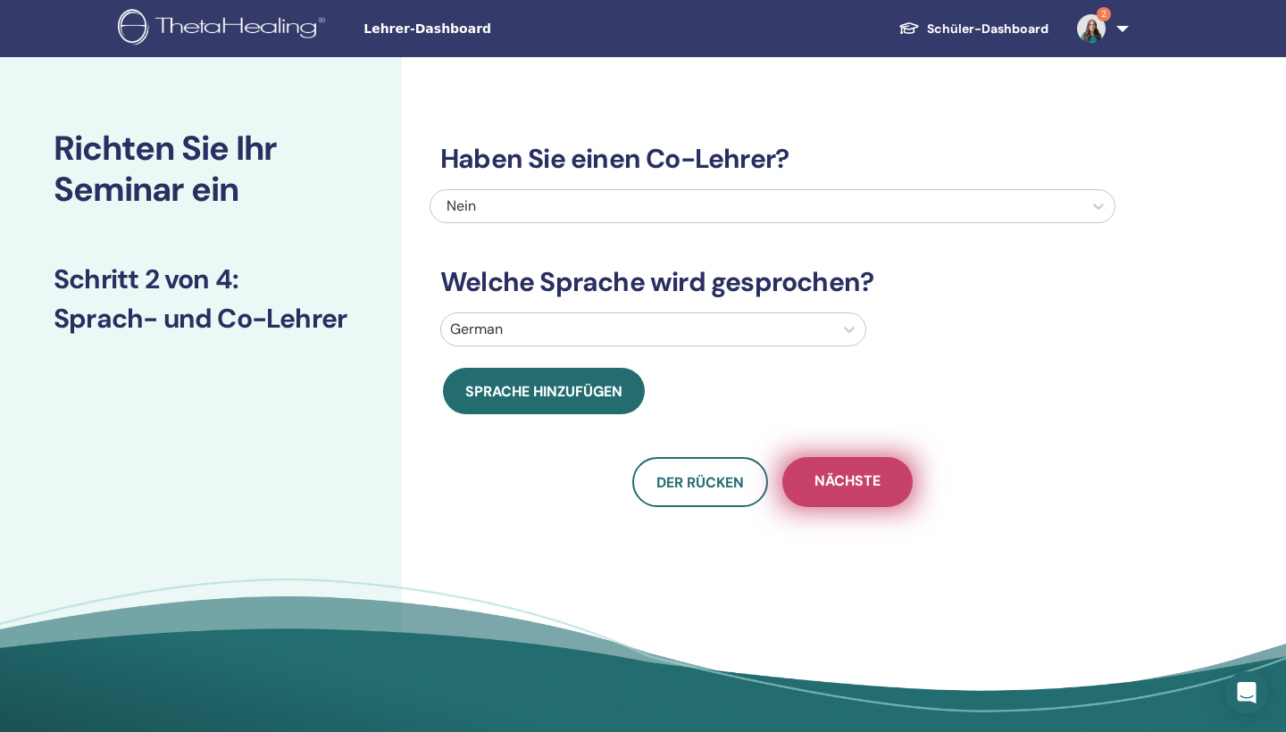
click at [828, 471] on button "Nächste" at bounding box center [847, 482] width 130 height 50
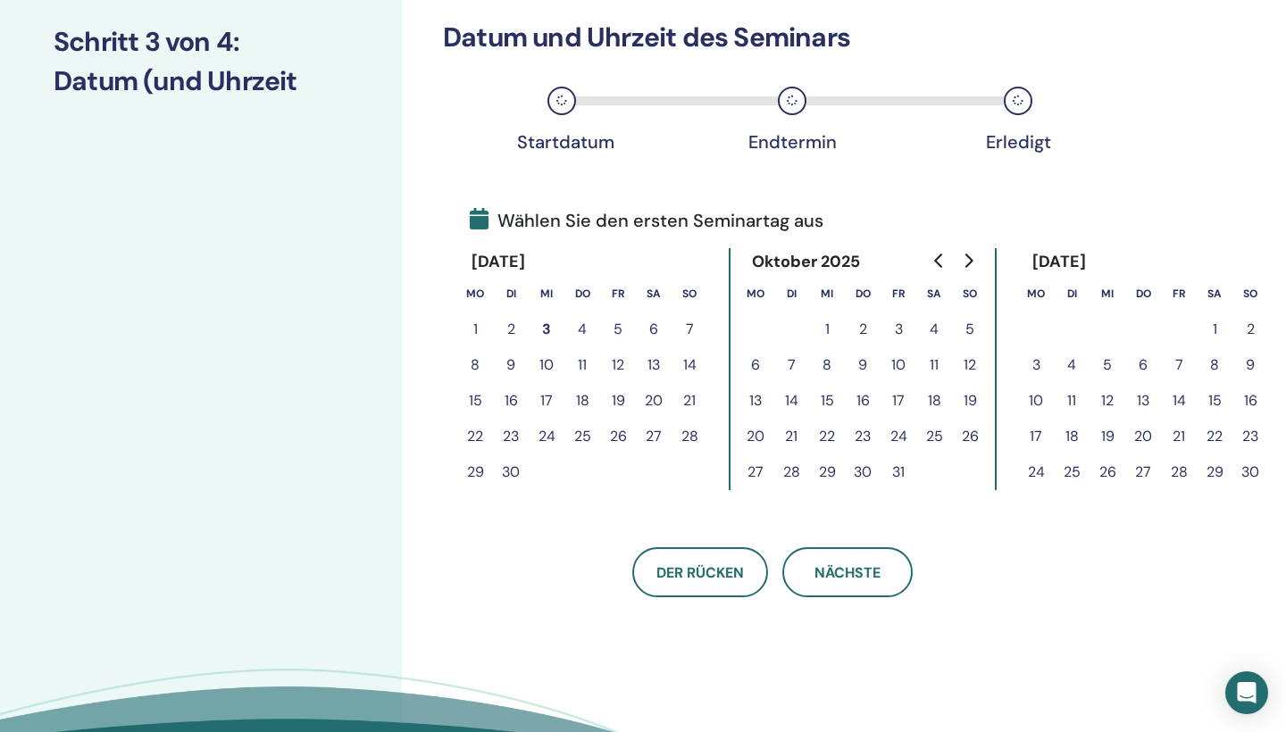
scroll to position [299, 0]
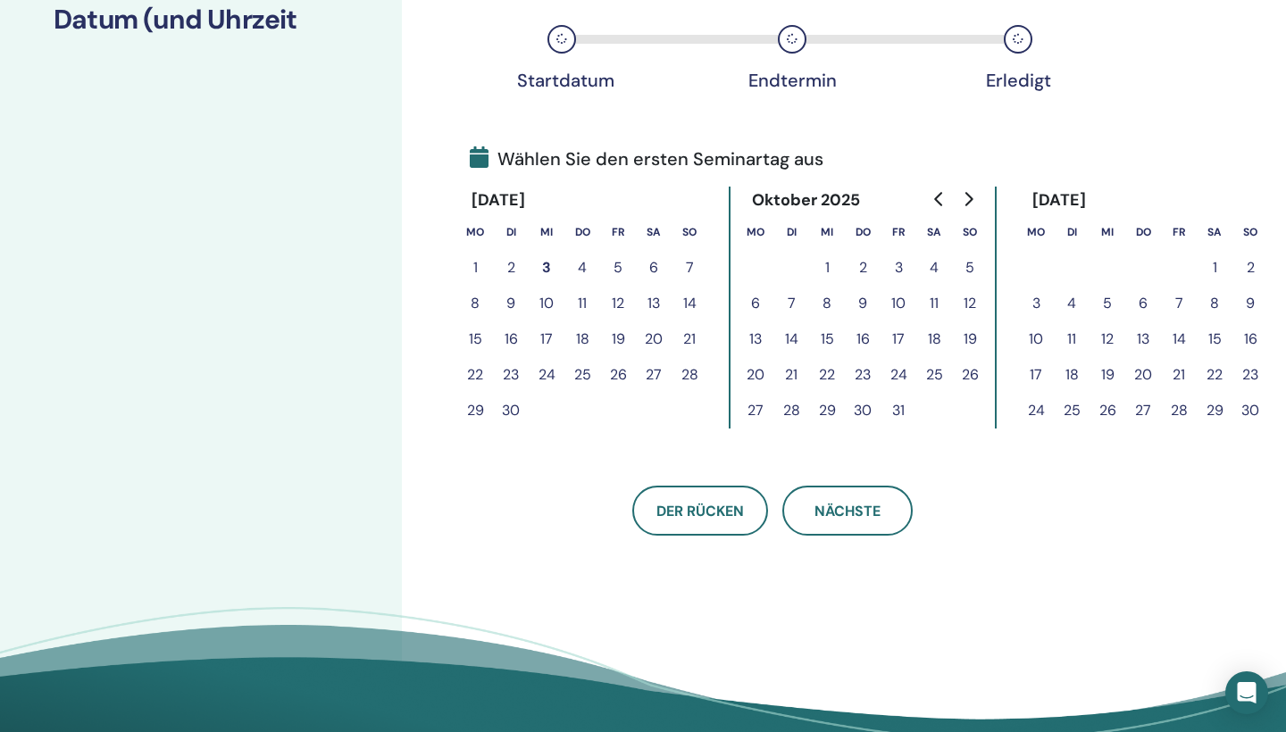
click at [1243, 408] on button "30" at bounding box center [1251, 411] width 36 height 36
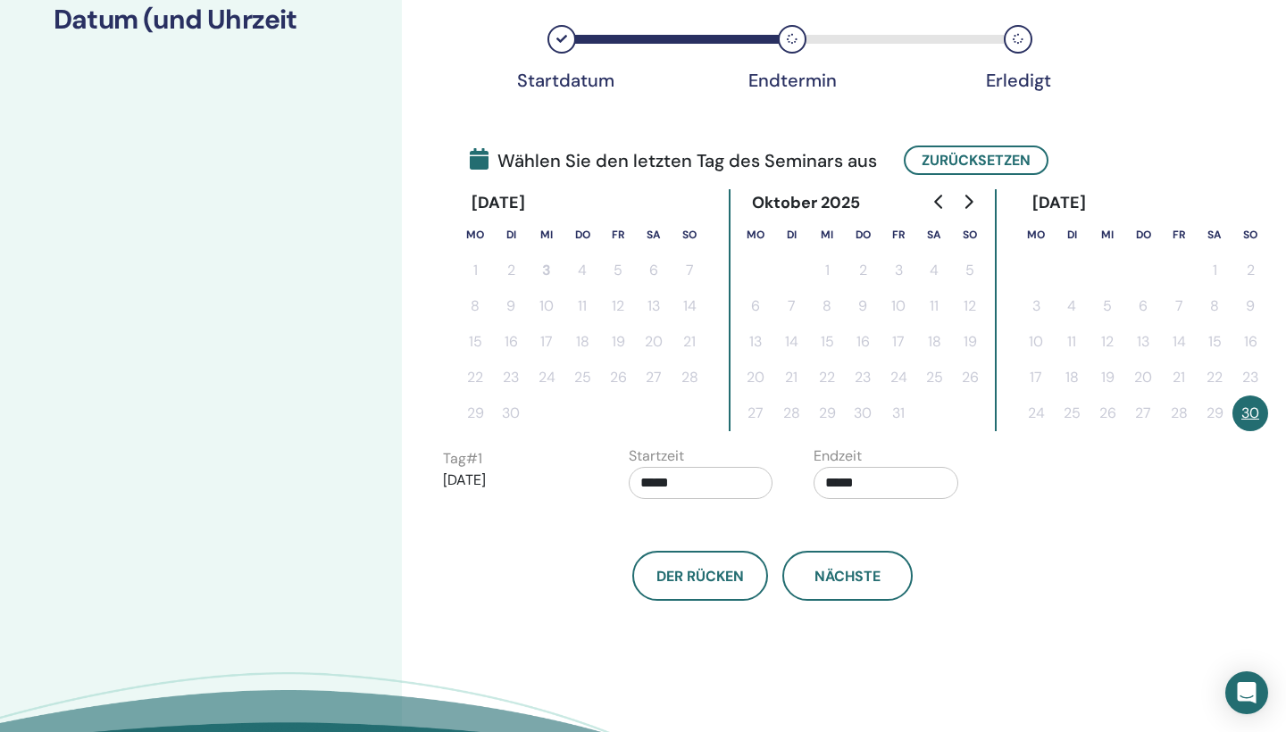
click at [1246, 413] on button "30" at bounding box center [1251, 414] width 36 height 36
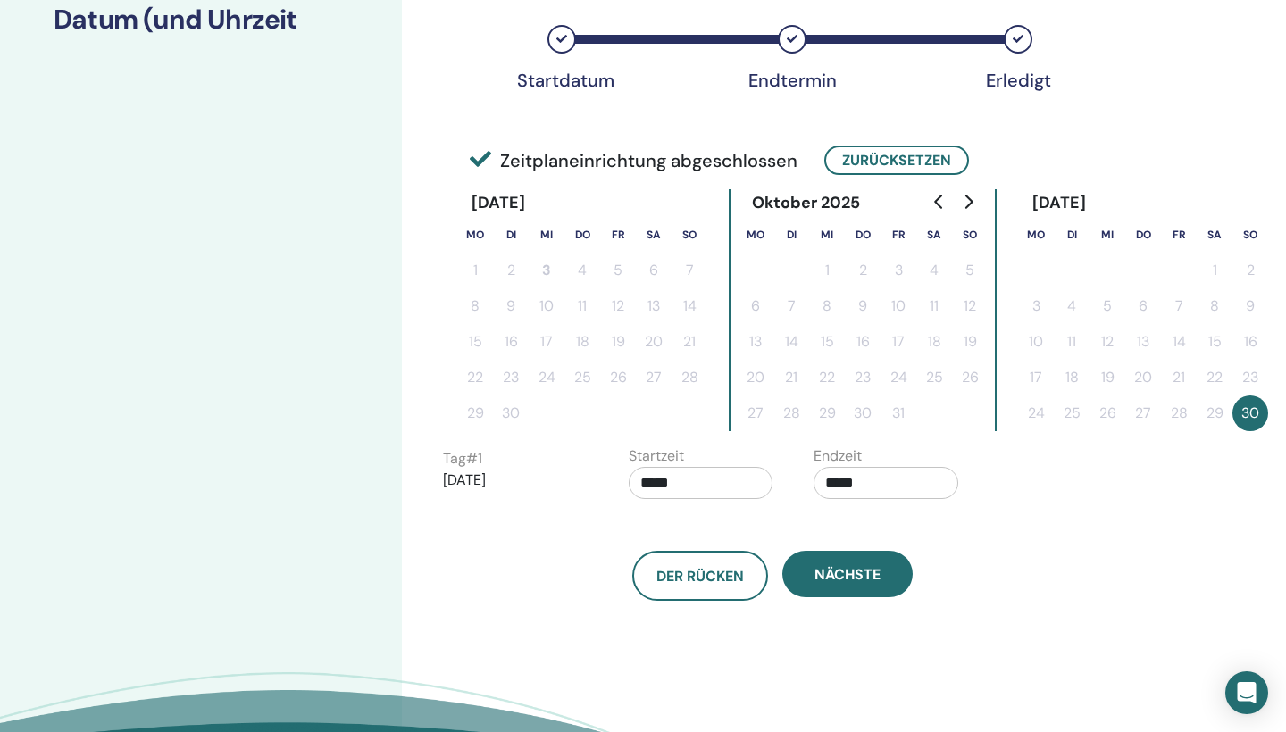
click at [731, 486] on input "*****" at bounding box center [701, 483] width 145 height 32
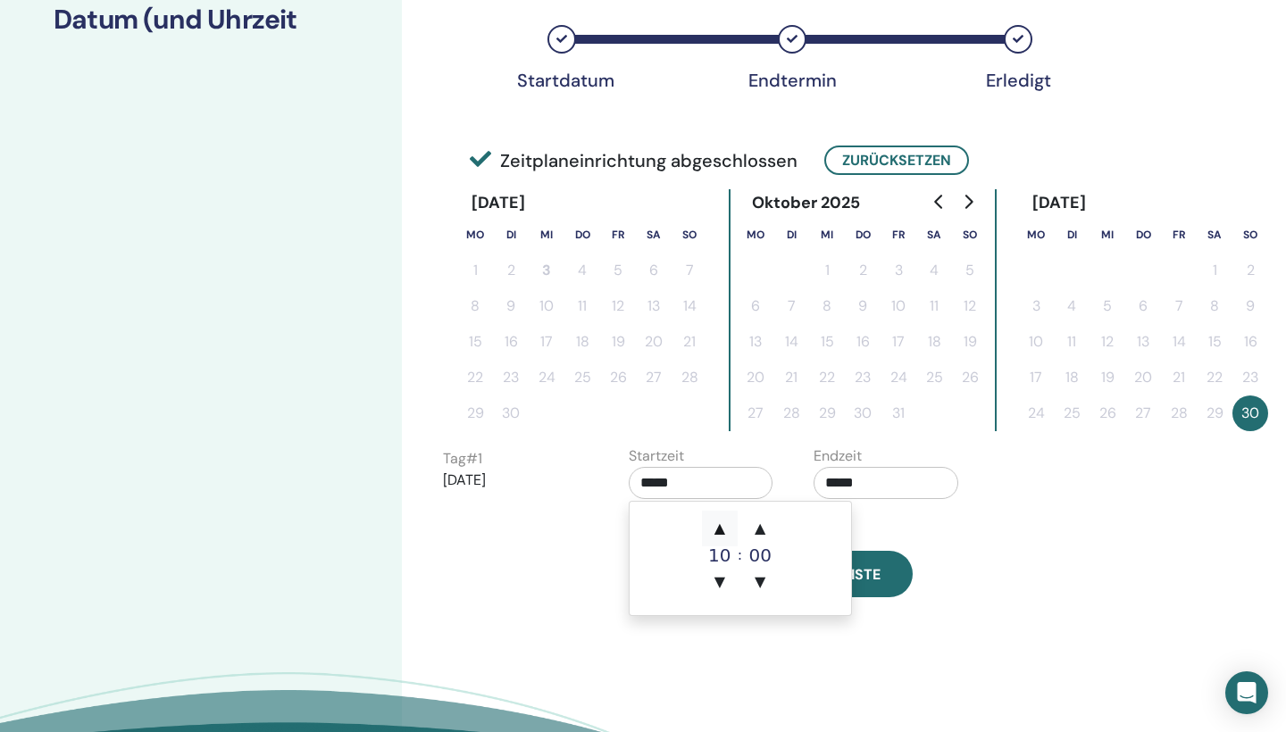
click at [718, 530] on span "▲" at bounding box center [720, 529] width 36 height 36
type input "*****"
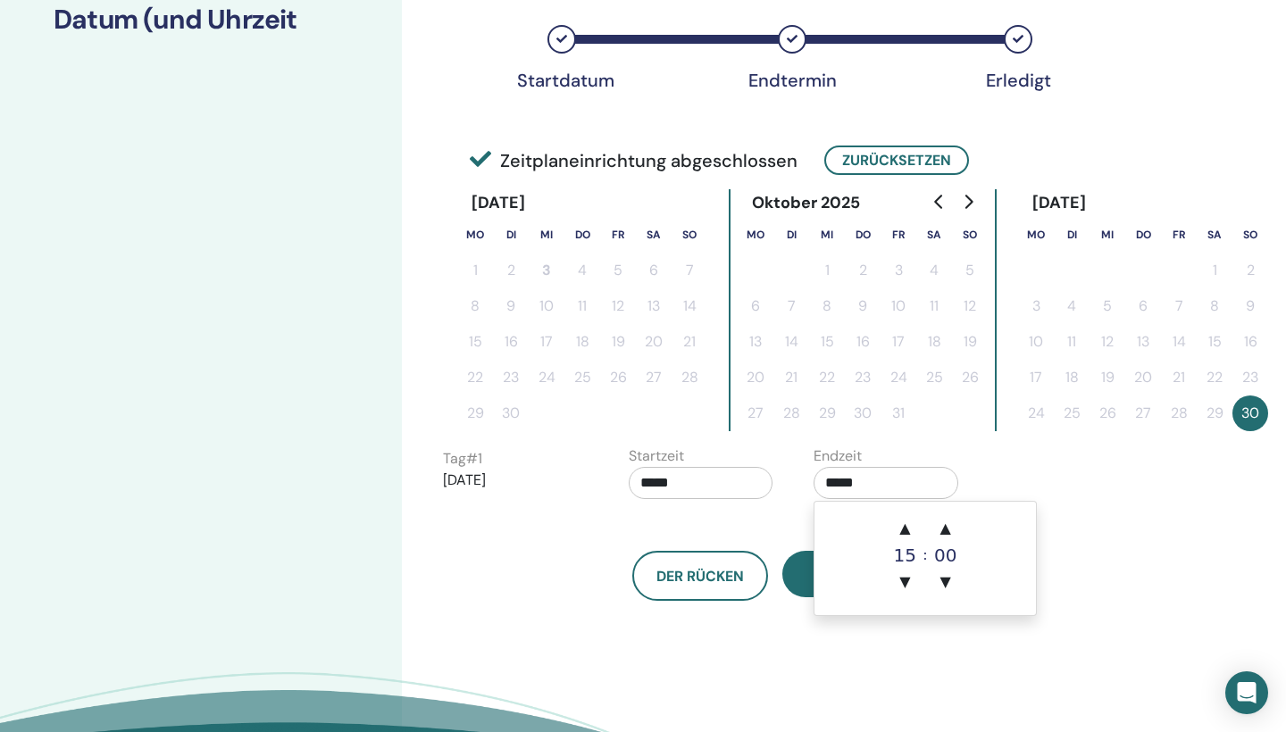
click at [860, 480] on input "*****" at bounding box center [886, 483] width 145 height 32
click at [900, 523] on span "▲" at bounding box center [905, 529] width 36 height 36
type input "*****"
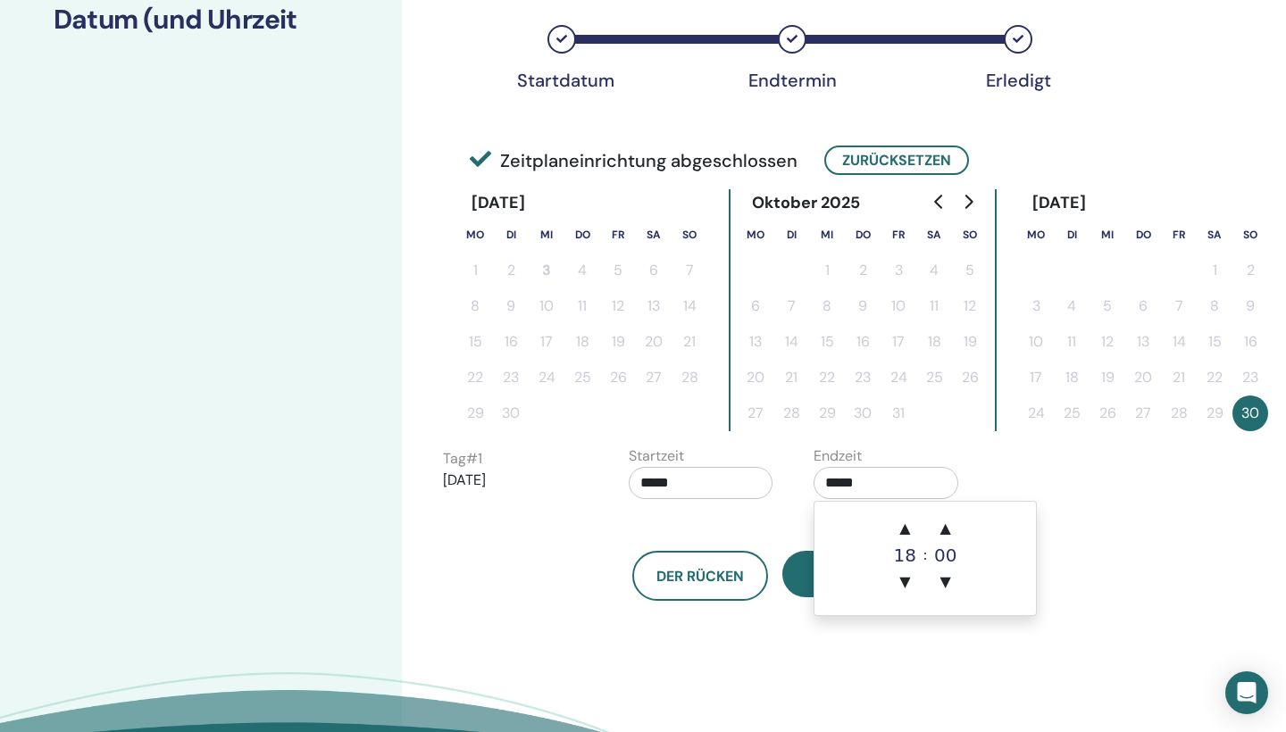
click at [883, 643] on div "Zeitzone Zeitzone (GMT-8) US/Alaska Datum und Uhrzeit des Seminars Startdatum E…" at bounding box center [831, 304] width 858 height 1093
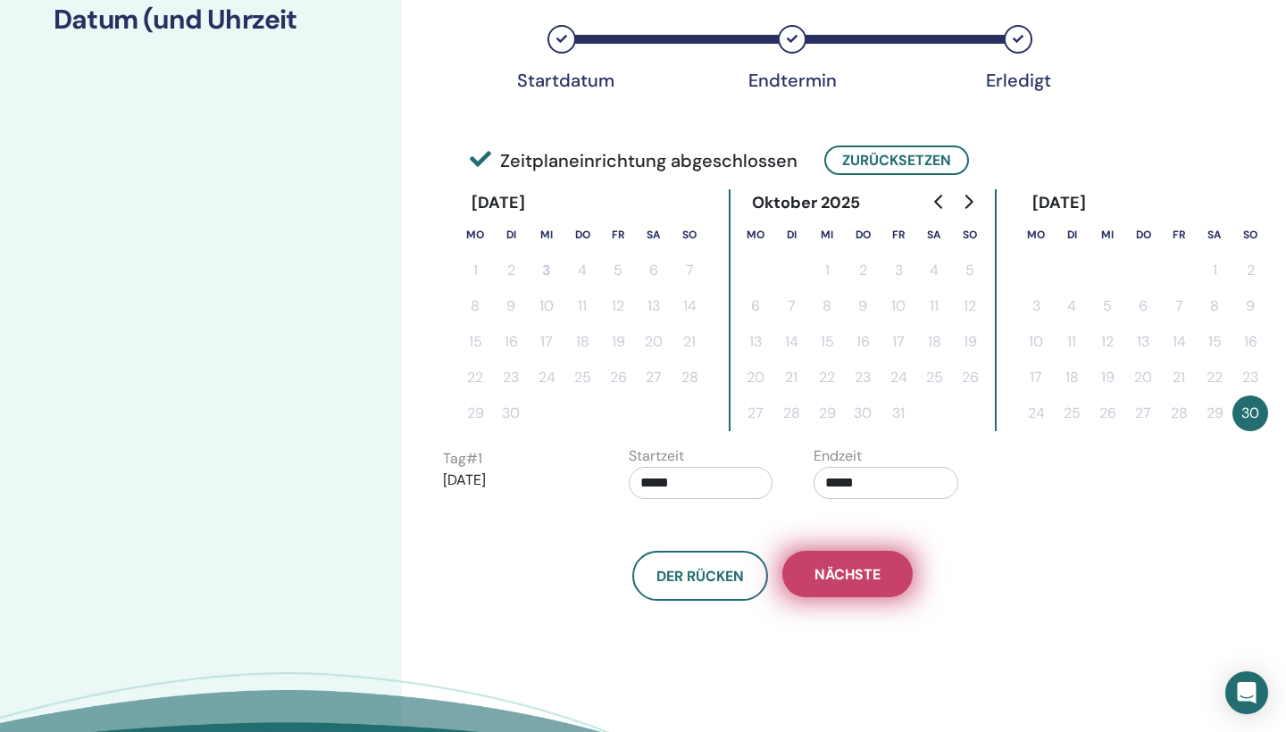
click at [847, 584] on button "Nächste" at bounding box center [847, 574] width 130 height 46
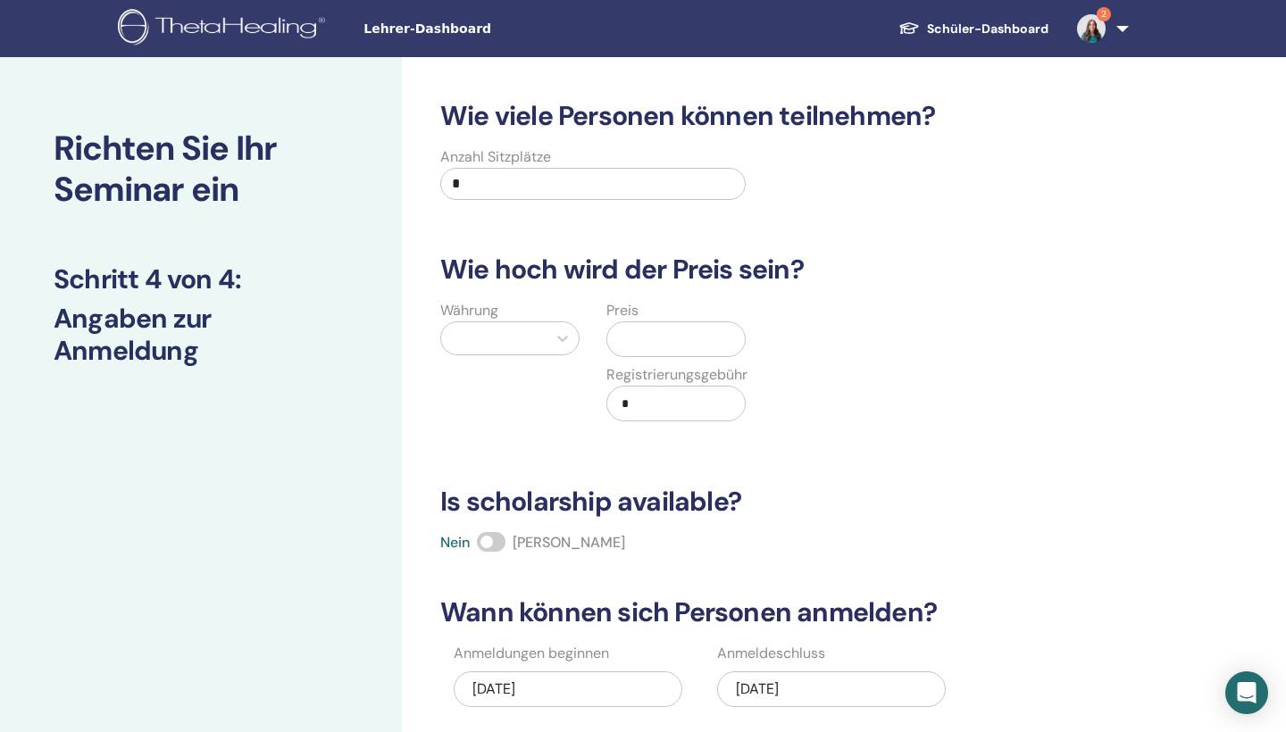
scroll to position [0, 0]
click at [515, 182] on input "*" at bounding box center [592, 184] width 305 height 32
type input "**"
click at [520, 331] on div at bounding box center [494, 338] width 88 height 25
type input "****"
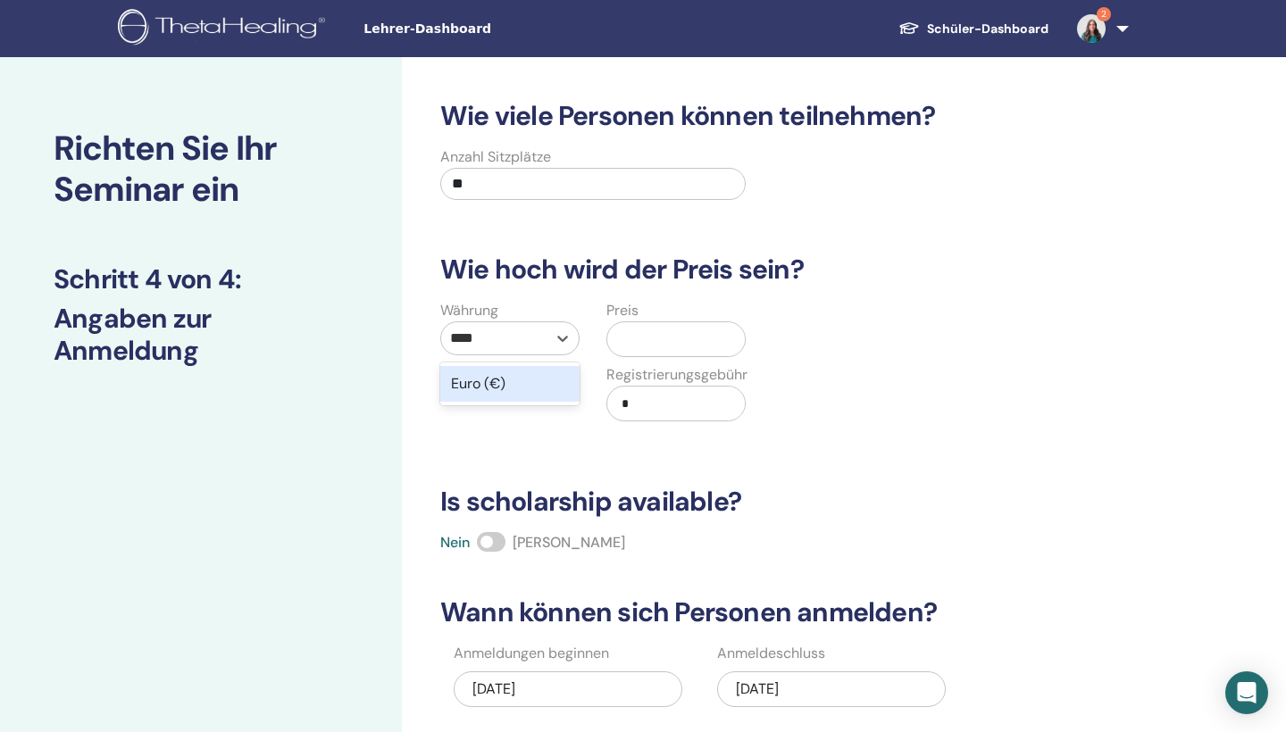
click at [486, 382] on div "Euro (€)" at bounding box center [509, 384] width 139 height 36
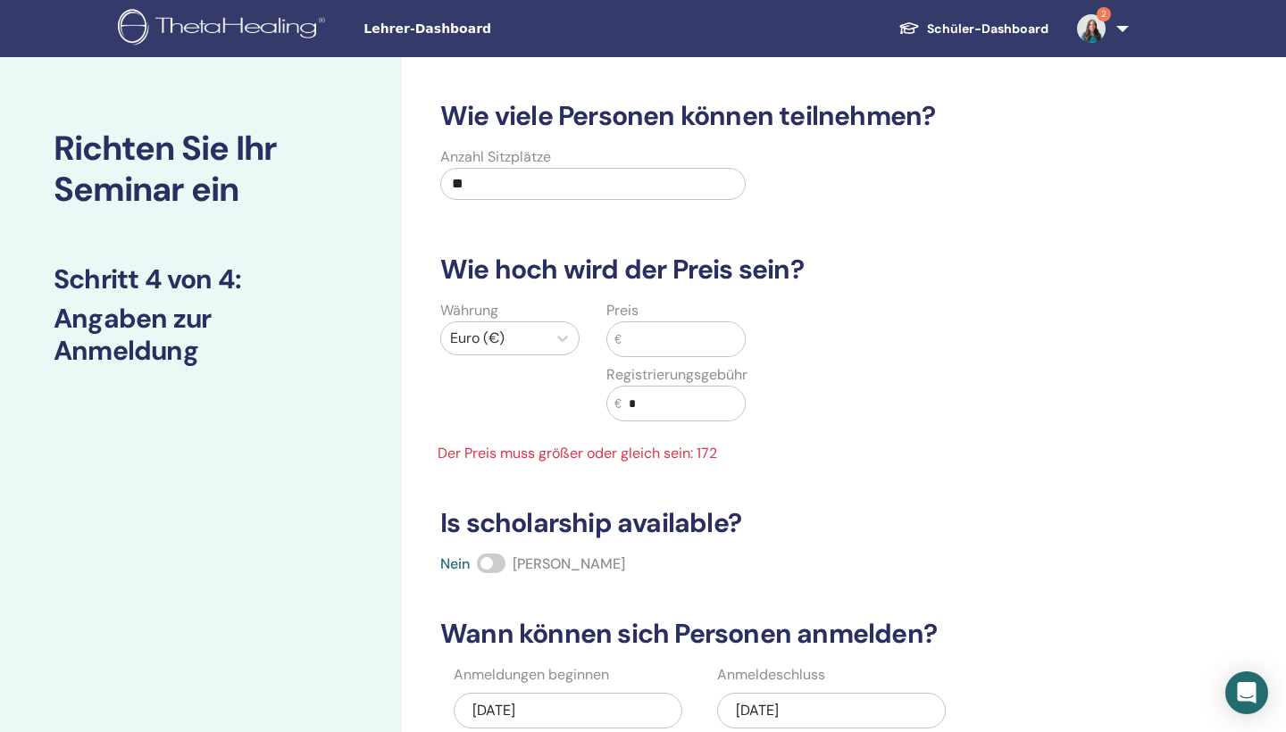
click at [655, 324] on input "text" at bounding box center [683, 339] width 123 height 34
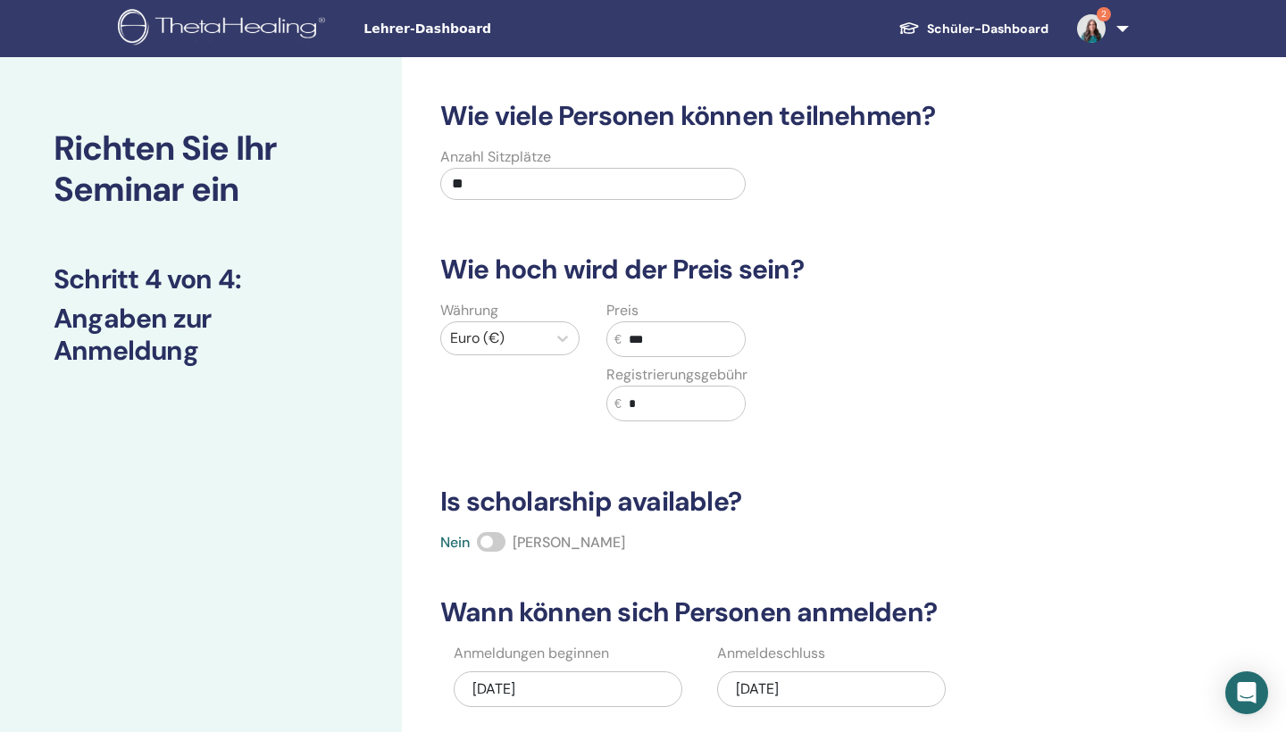
type input "***"
click at [690, 406] on input "*" at bounding box center [683, 404] width 123 height 34
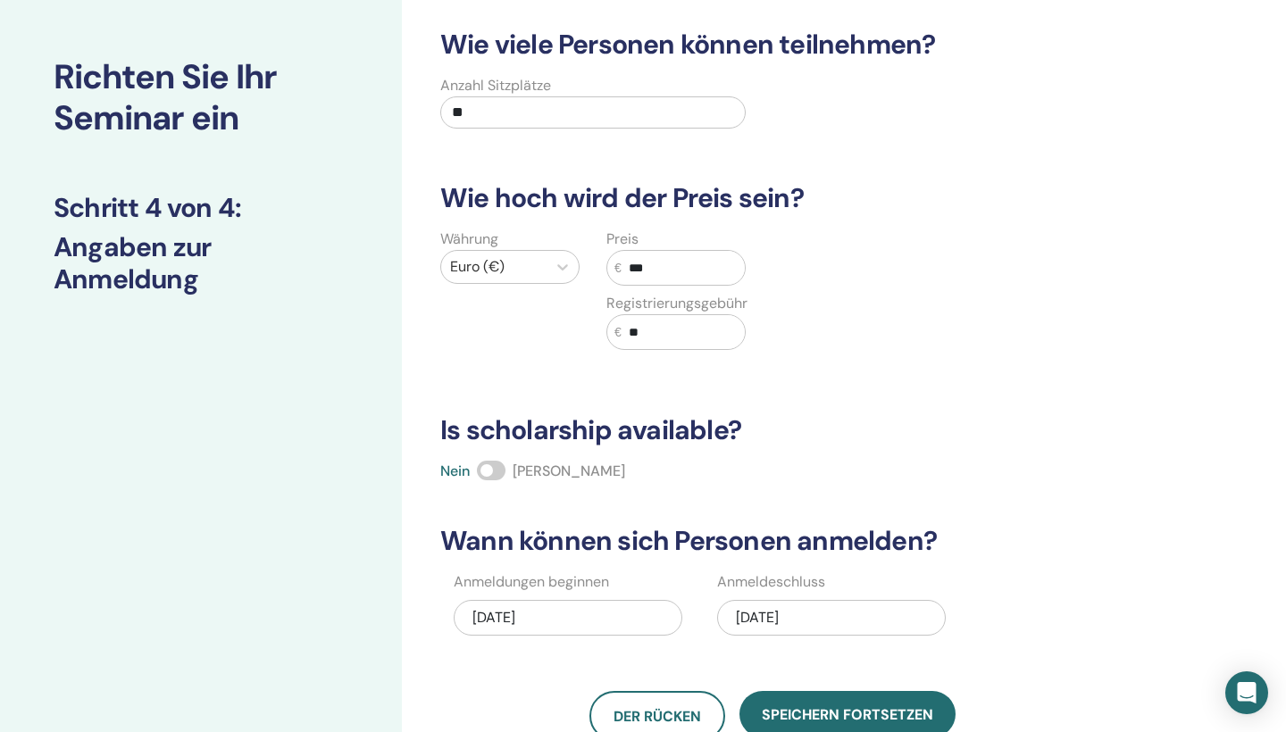
scroll to position [94, 0]
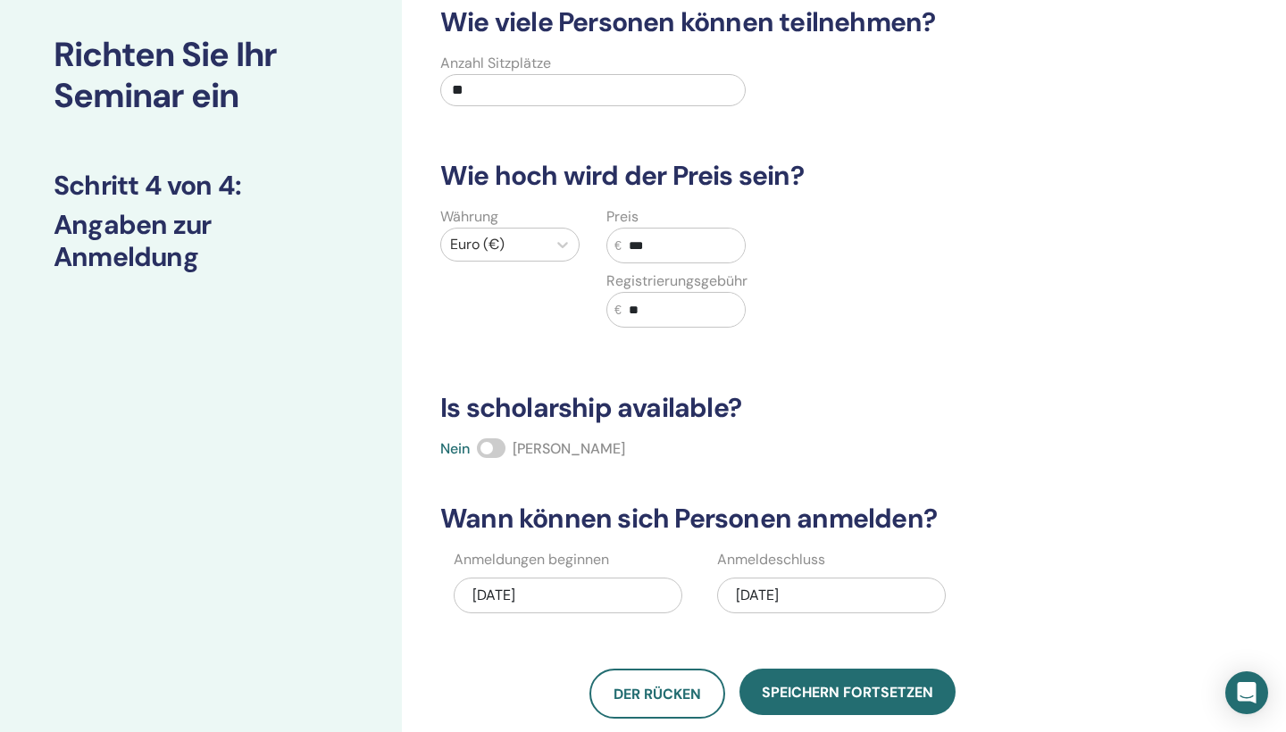
type input "**"
click at [505, 439] on label at bounding box center [491, 449] width 29 height 20
click at [505, 442] on span at bounding box center [491, 449] width 29 height 20
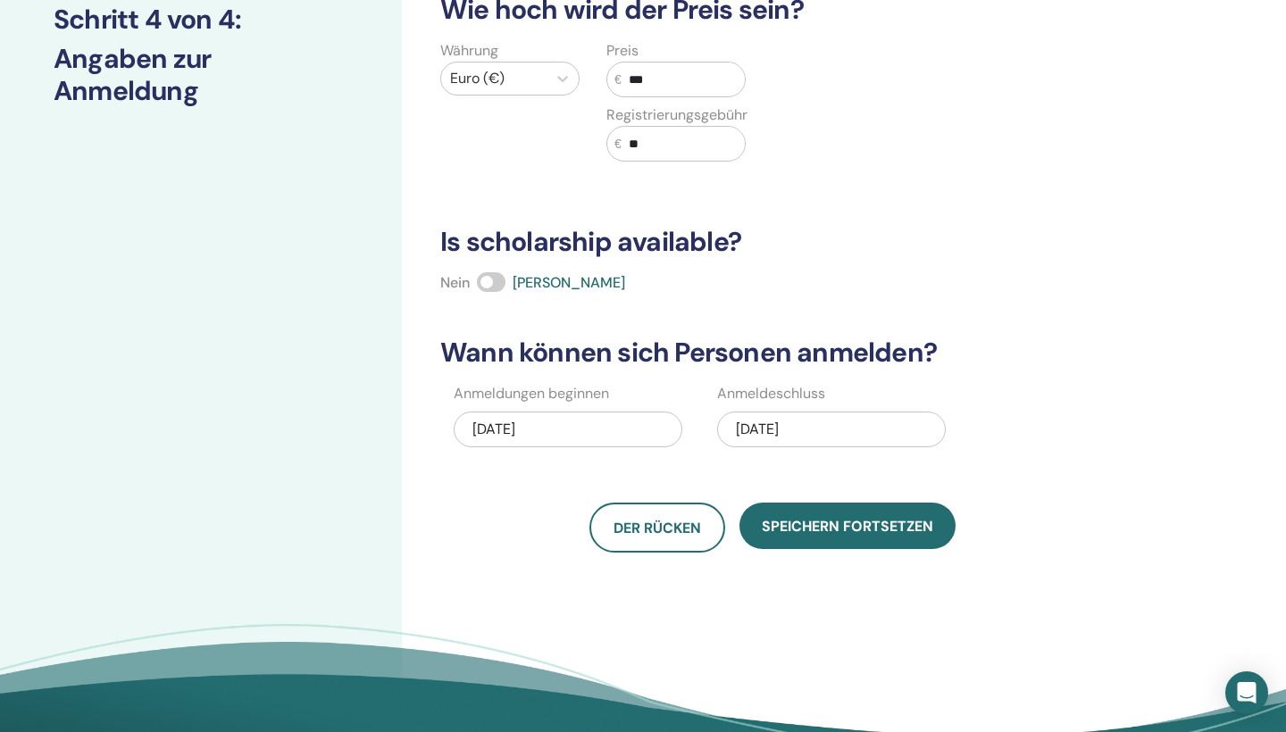
scroll to position [294, 0]
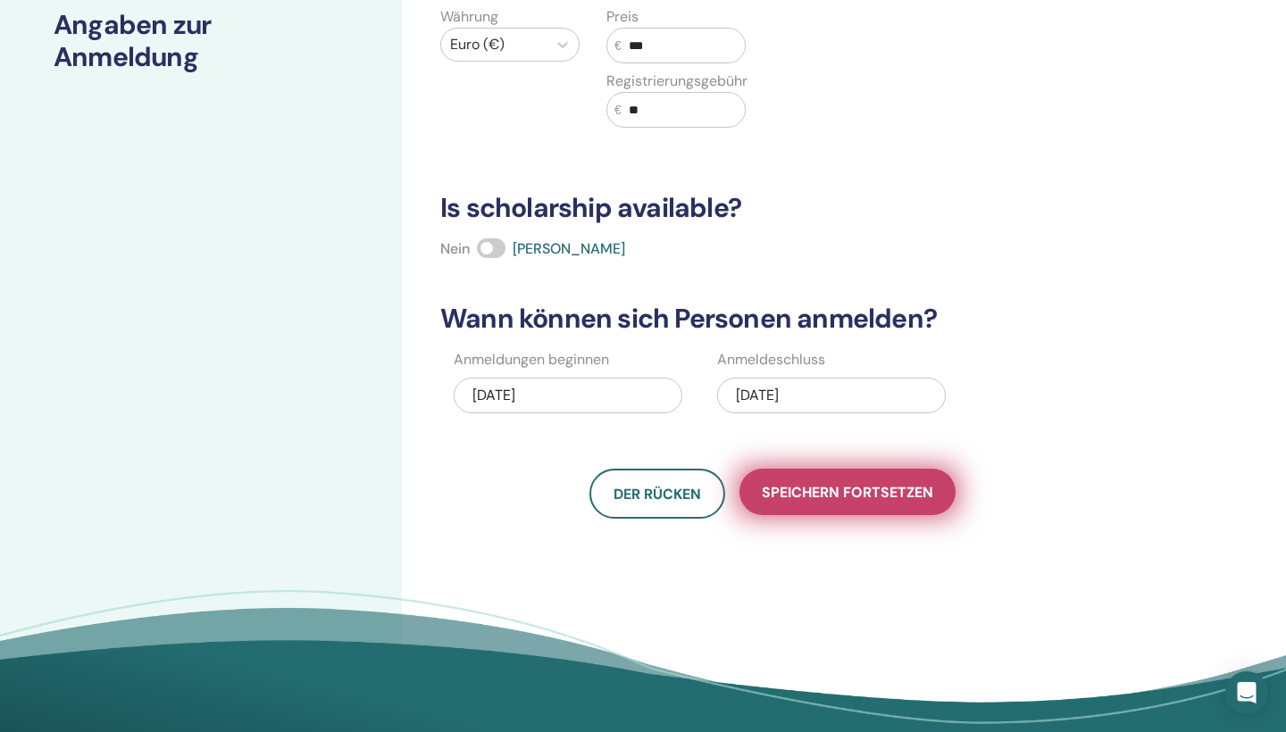
click at [813, 491] on span "Speichern fortsetzen" at bounding box center [848, 492] width 172 height 19
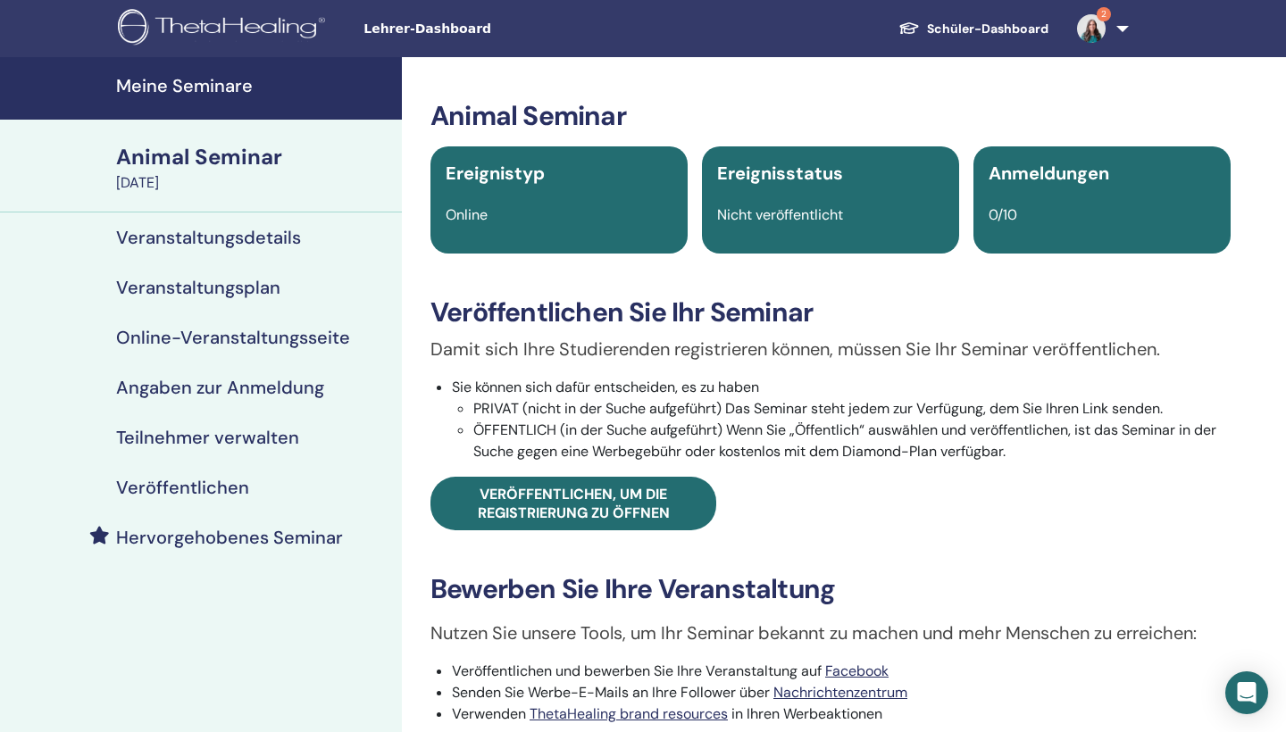
scroll to position [77, 0]
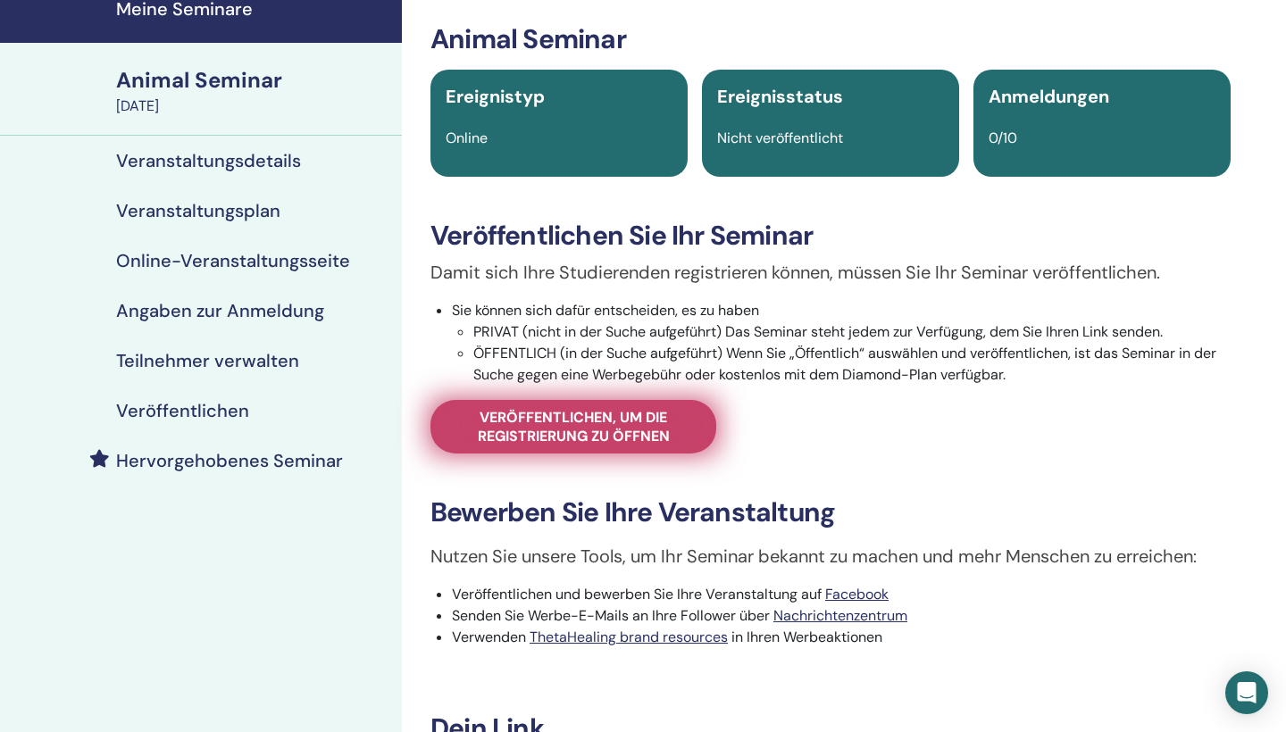
click at [588, 412] on span "Veröffentlichen, um die Registrierung zu öffnen" at bounding box center [573, 427] width 241 height 38
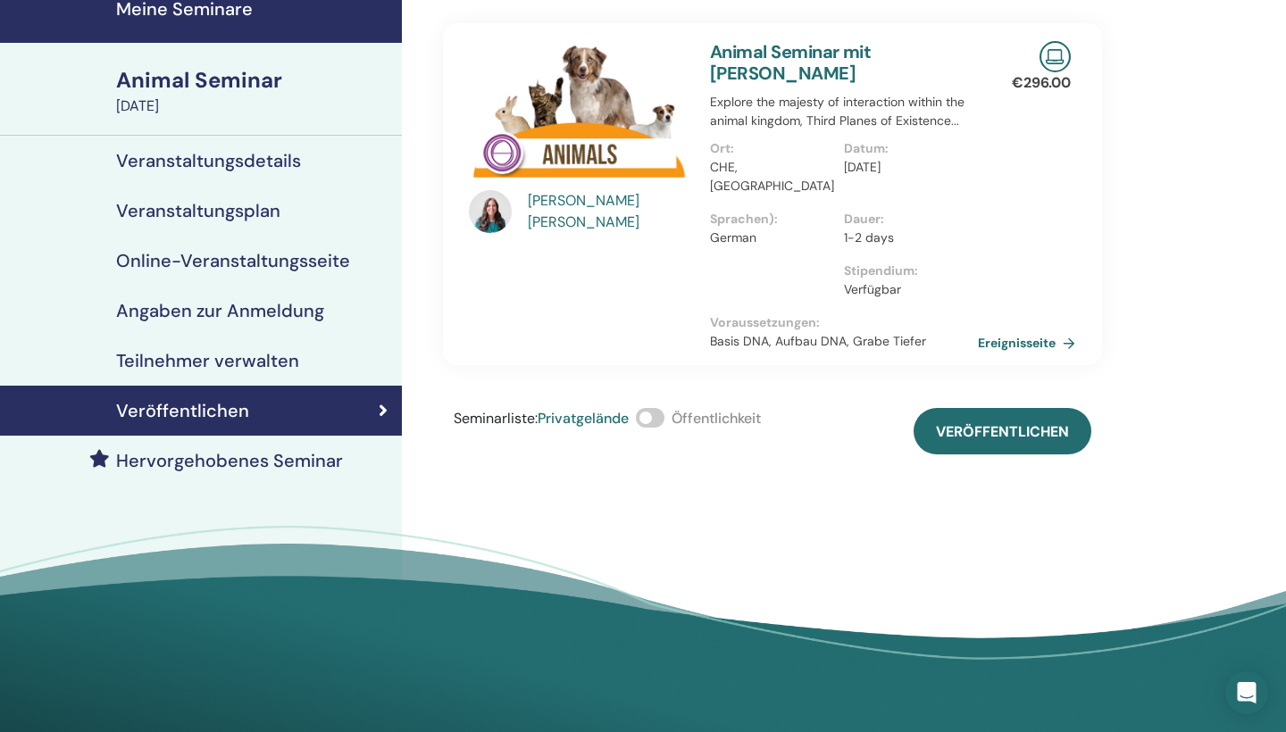
click at [665, 408] on span at bounding box center [650, 418] width 29 height 20
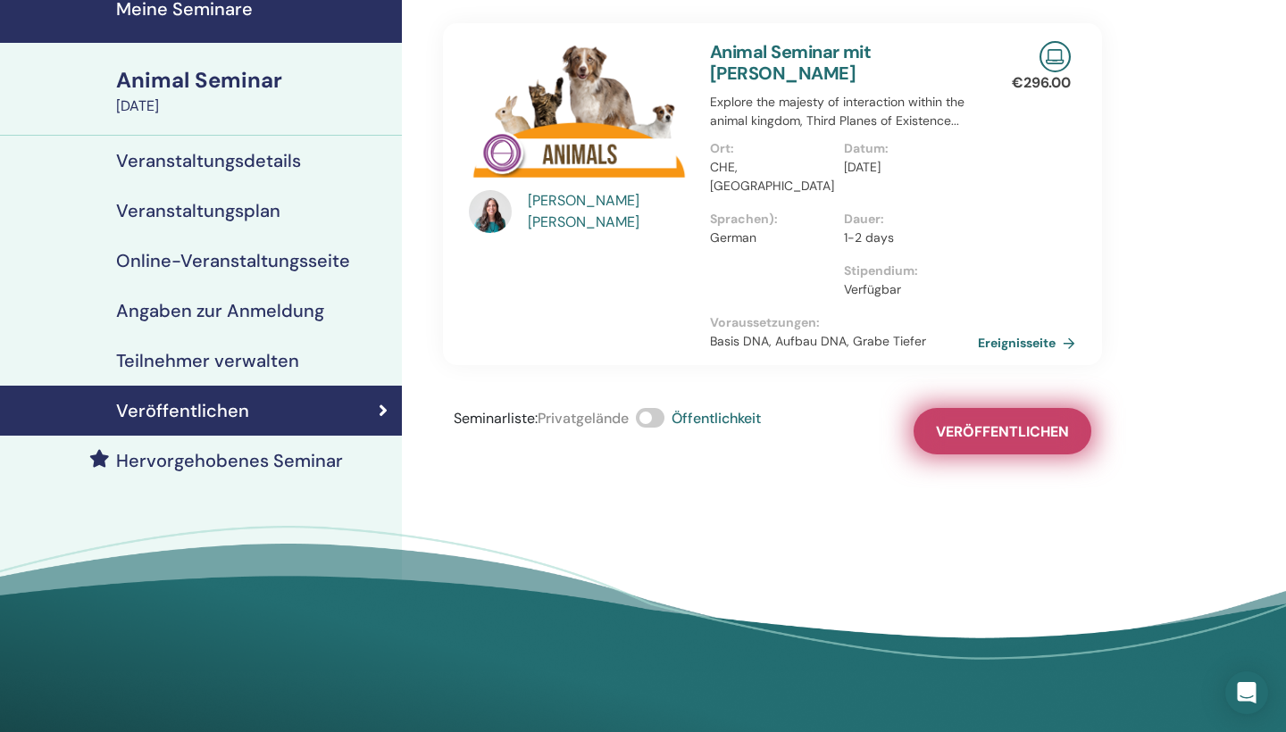
click at [977, 422] on span "Veröffentlichen" at bounding box center [1002, 431] width 133 height 19
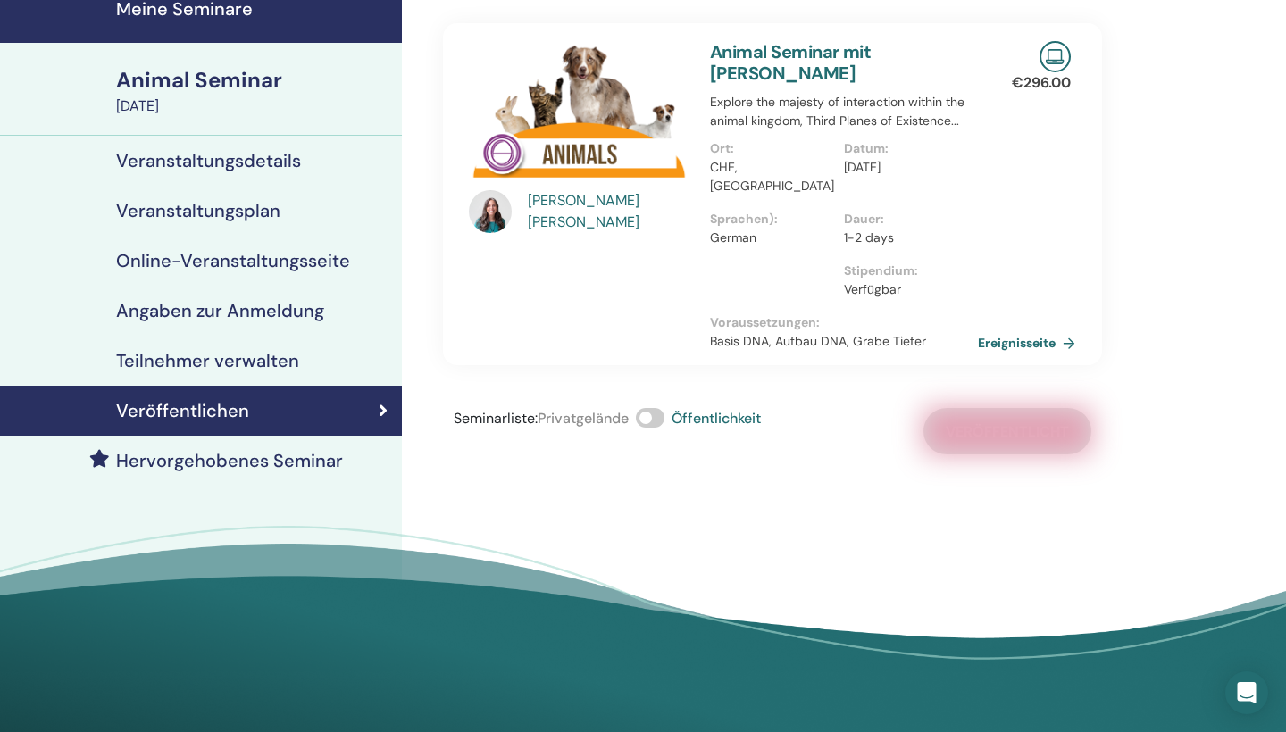
click at [605, 220] on div "[PERSON_NAME]" at bounding box center [610, 211] width 165 height 43
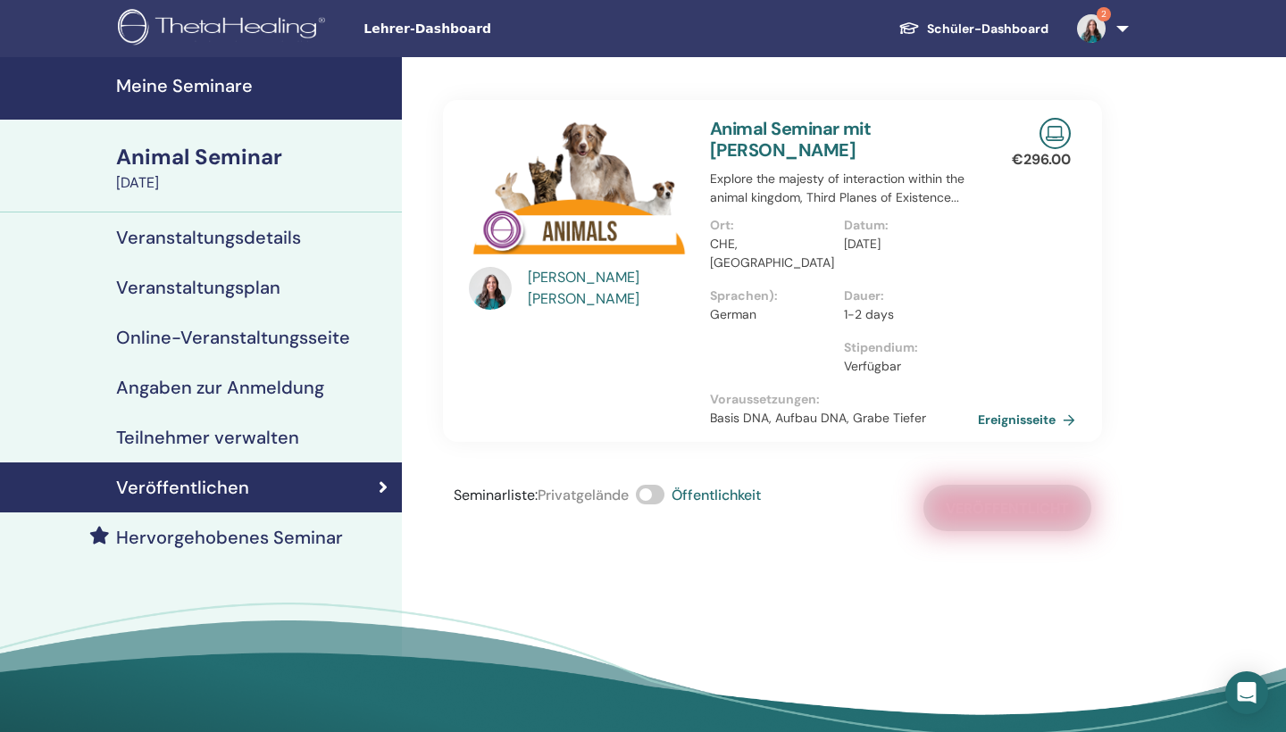
click at [586, 296] on div "[PERSON_NAME]" at bounding box center [610, 288] width 165 height 43
click at [580, 287] on div "[PERSON_NAME]" at bounding box center [610, 288] width 165 height 43
click at [1091, 25] on img at bounding box center [1091, 28] width 29 height 29
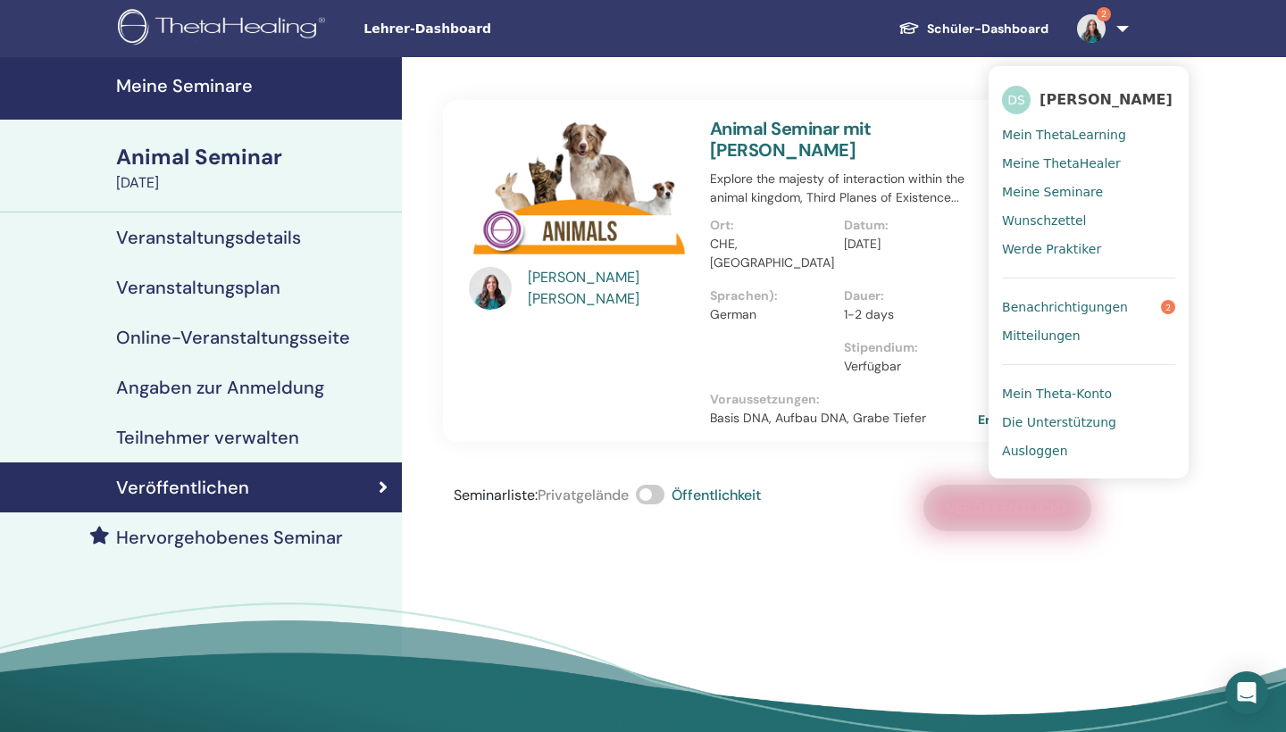
click at [1085, 305] on span "Benachrichtigungen" at bounding box center [1065, 307] width 126 height 16
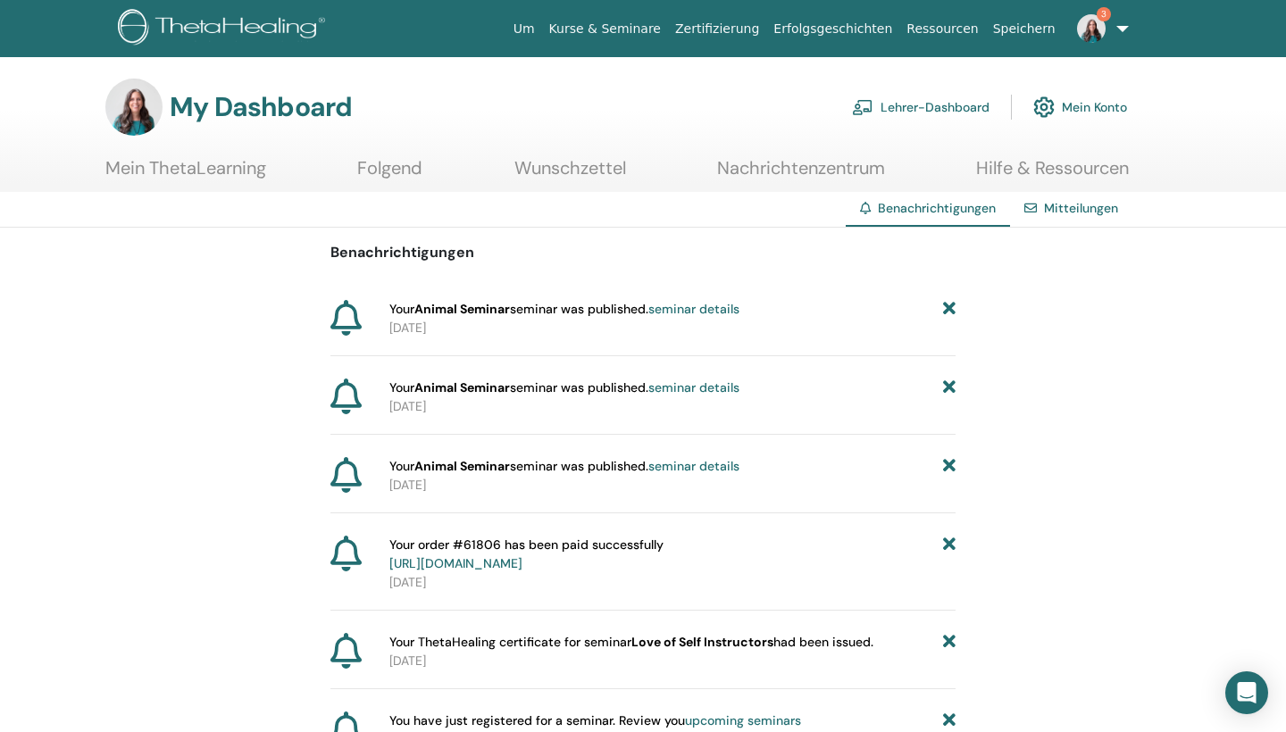
click at [643, 33] on link "Kurse & Seminare" at bounding box center [605, 29] width 126 height 33
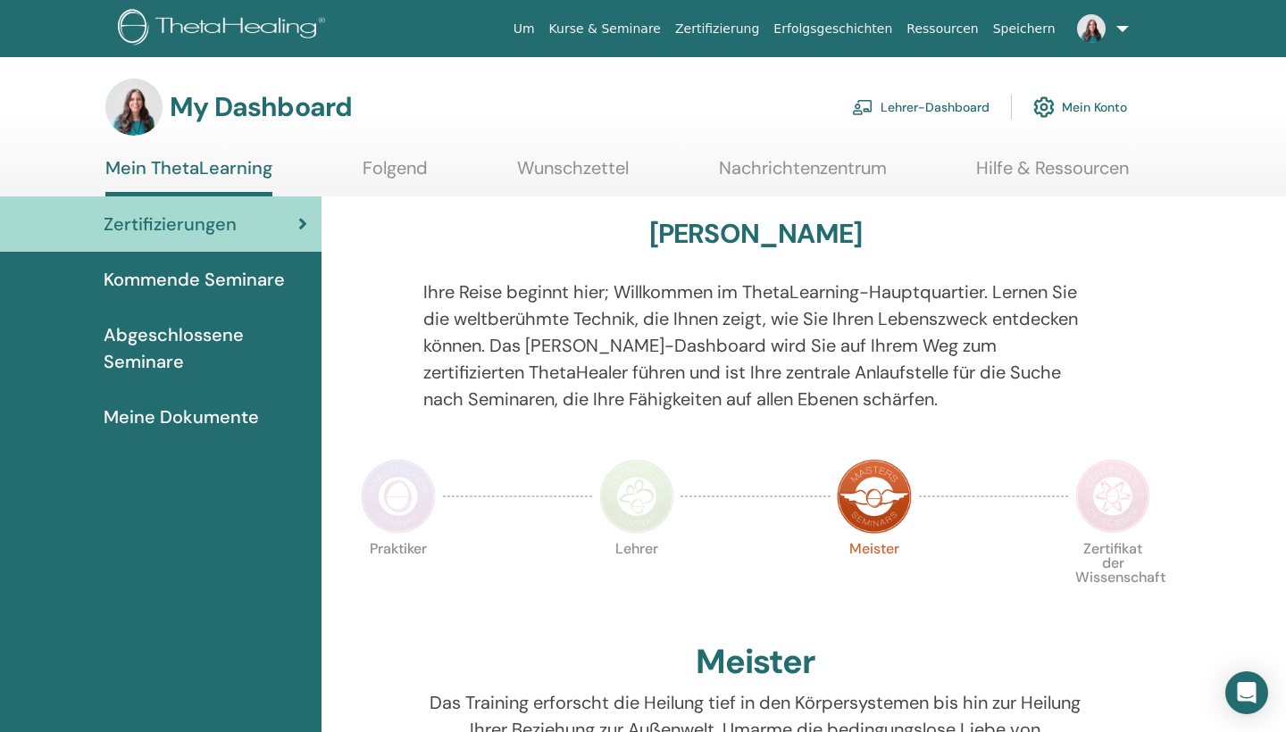
click at [1078, 99] on link "Mein Konto" at bounding box center [1080, 107] width 94 height 39
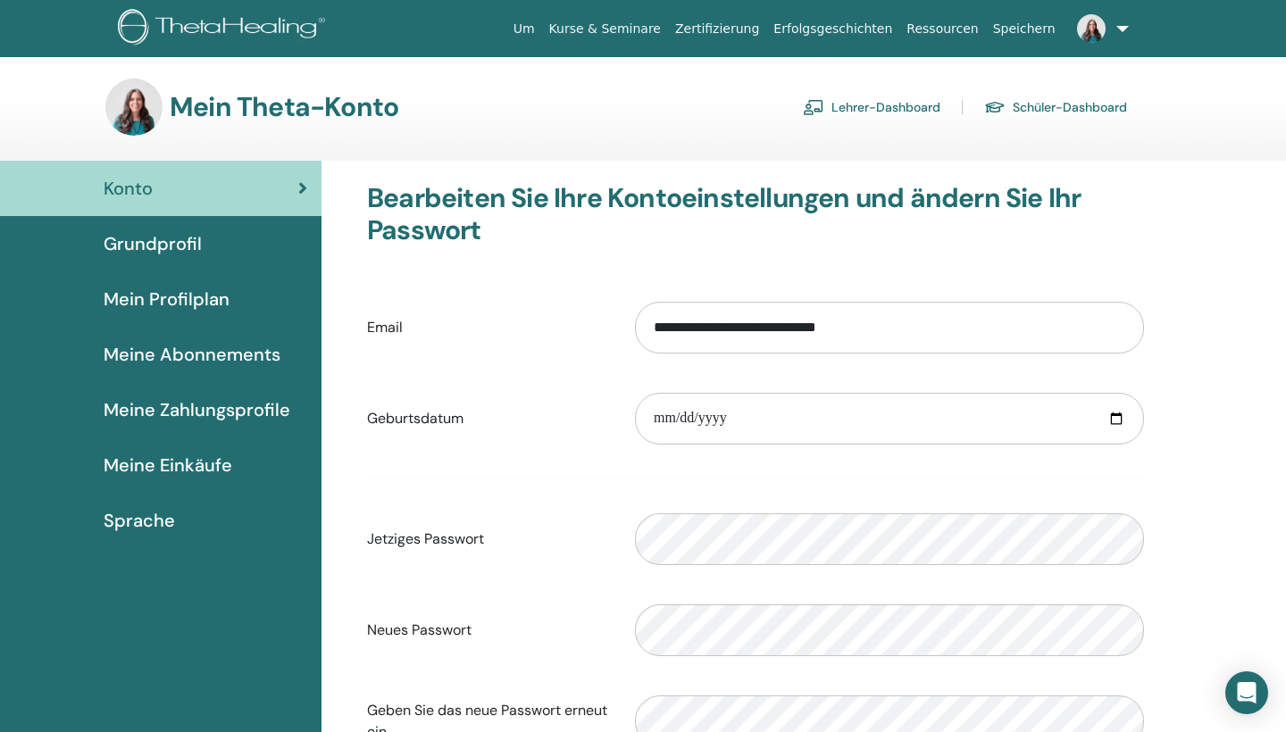
click at [169, 250] on span "Grundprofil" at bounding box center [153, 243] width 98 height 27
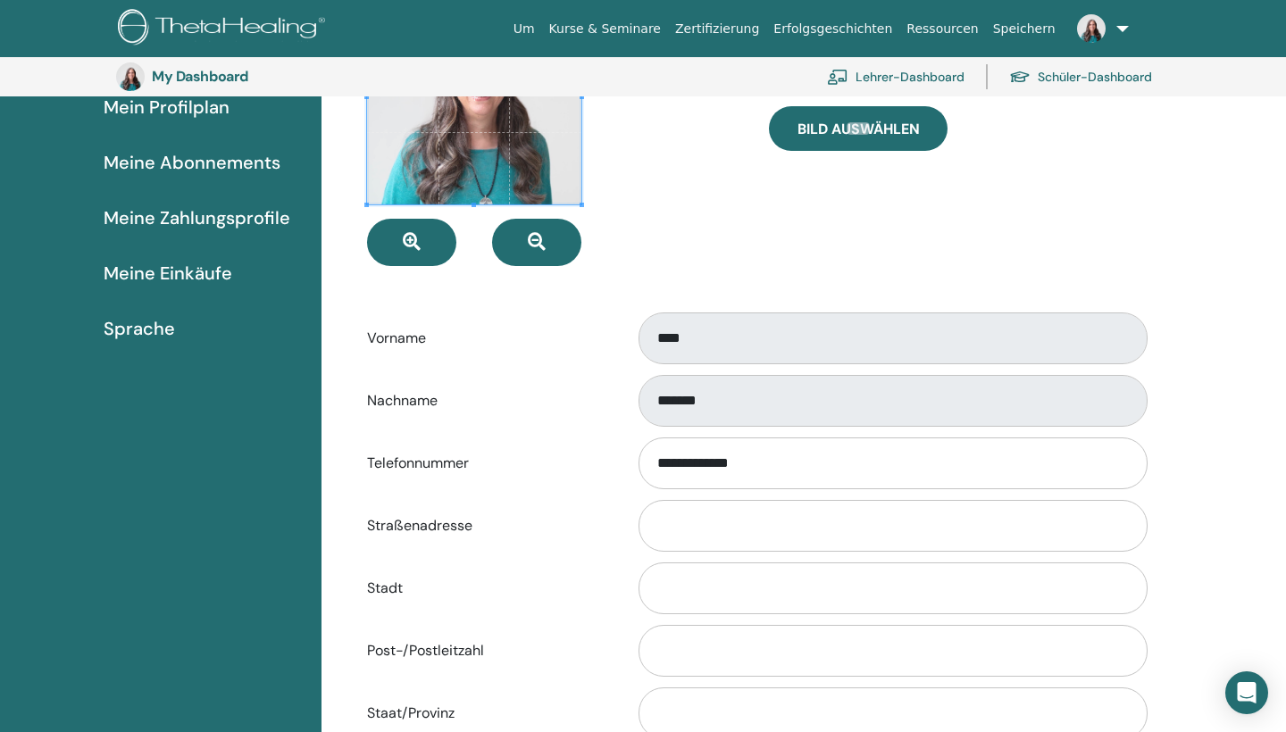
scroll to position [138, 0]
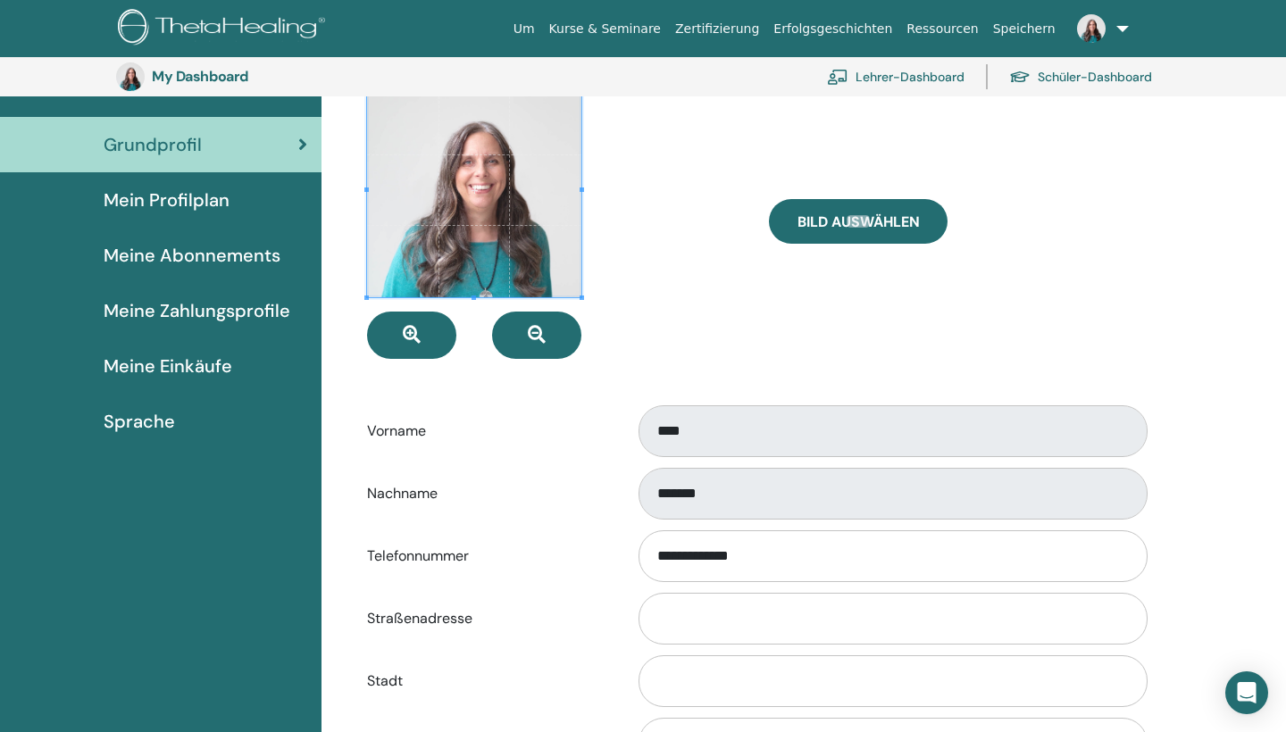
click at [201, 207] on span "Mein Profilplan" at bounding box center [167, 200] width 126 height 27
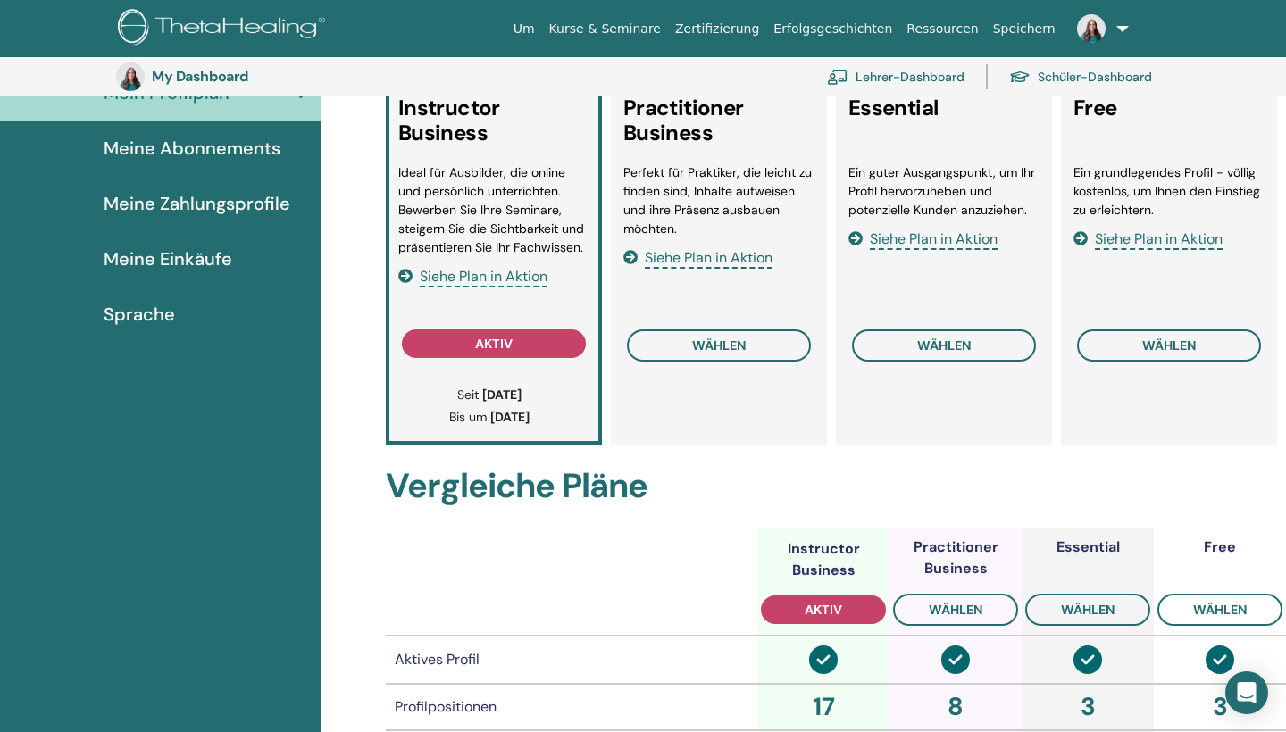
scroll to position [28, 0]
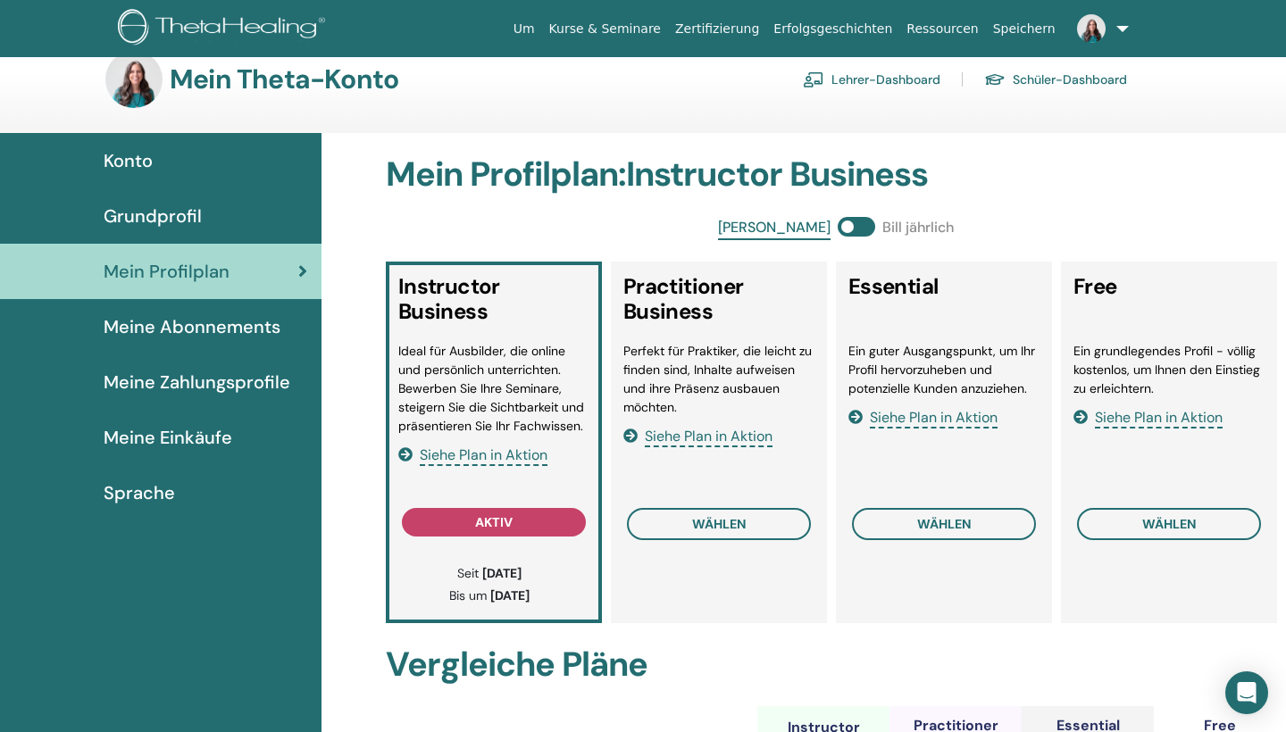
click at [156, 163] on div "Konto" at bounding box center [160, 160] width 293 height 27
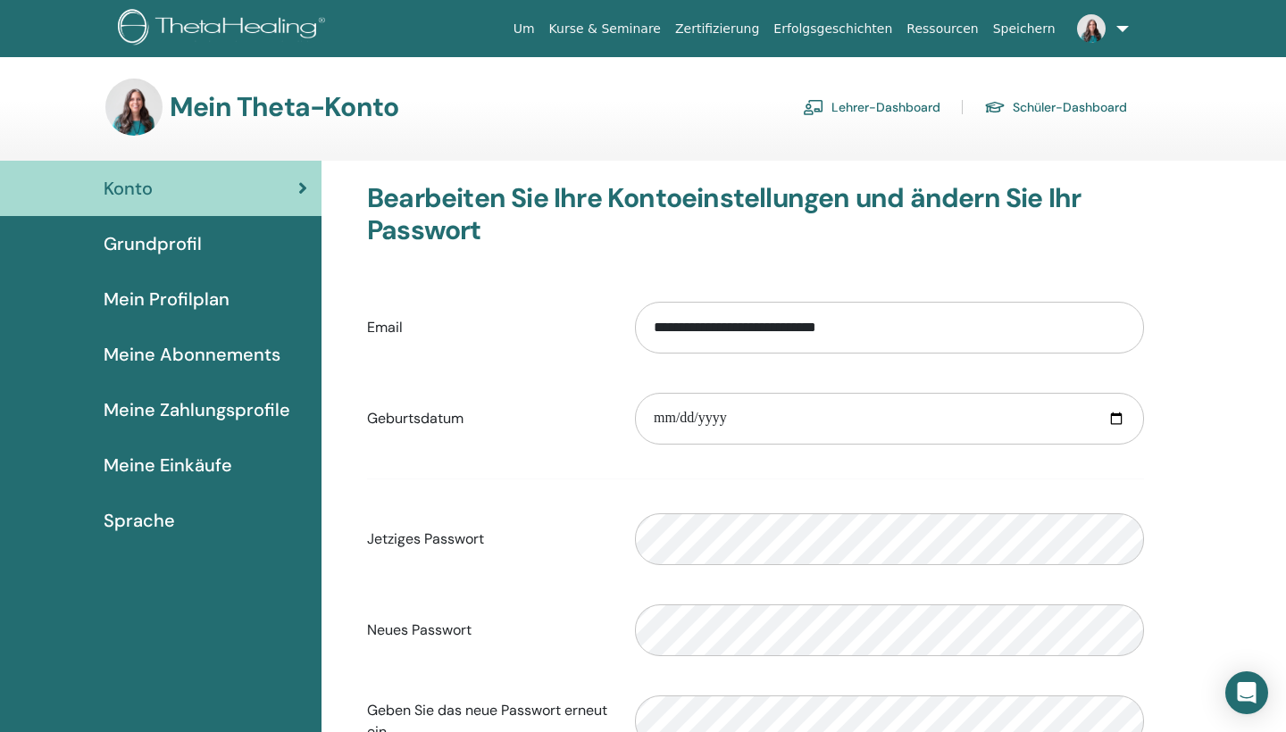
click at [1125, 25] on link at bounding box center [1099, 28] width 73 height 57
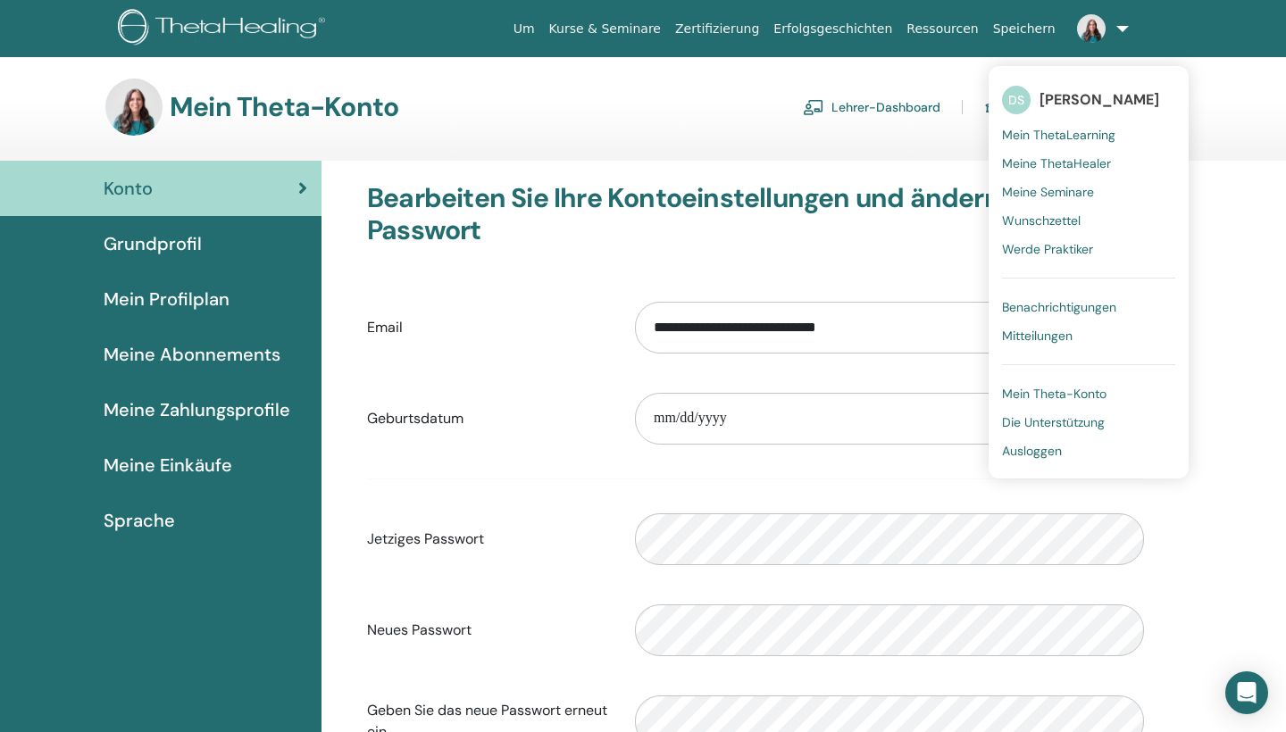
click at [1098, 96] on span "[PERSON_NAME]" at bounding box center [1100, 99] width 120 height 19
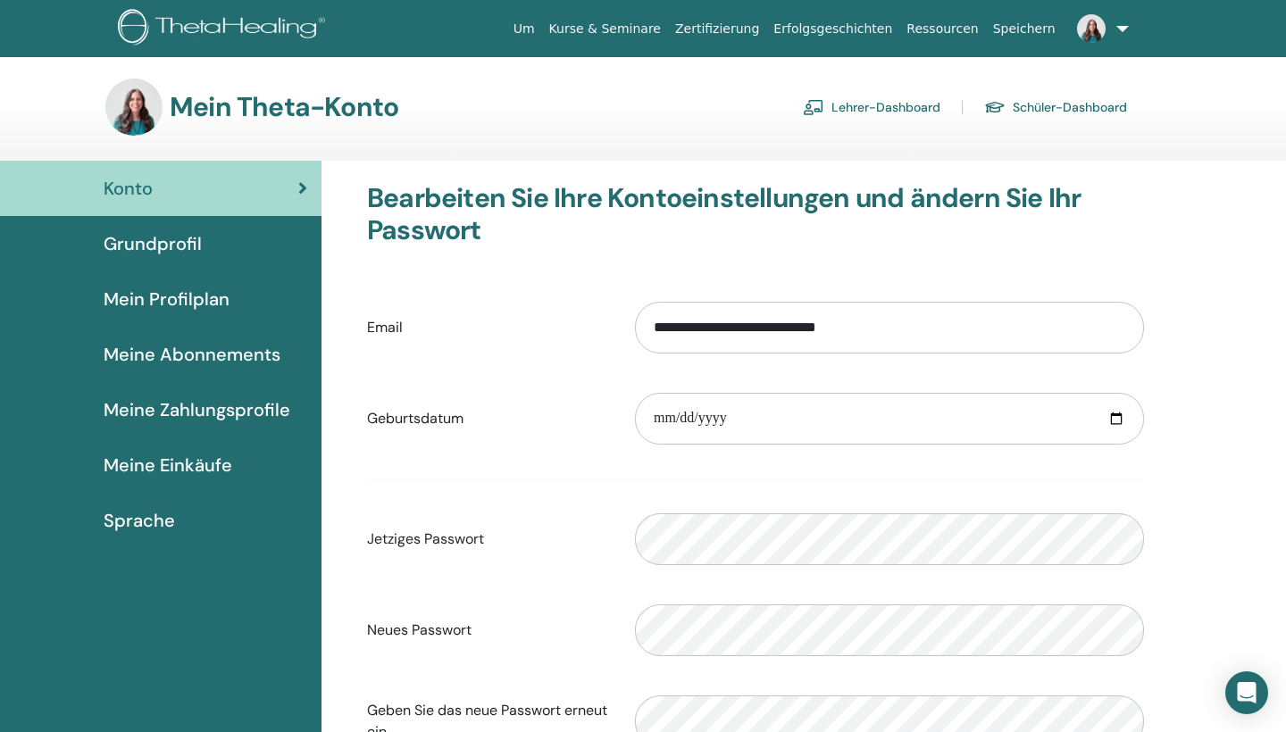
click at [1100, 29] on img at bounding box center [1091, 28] width 29 height 29
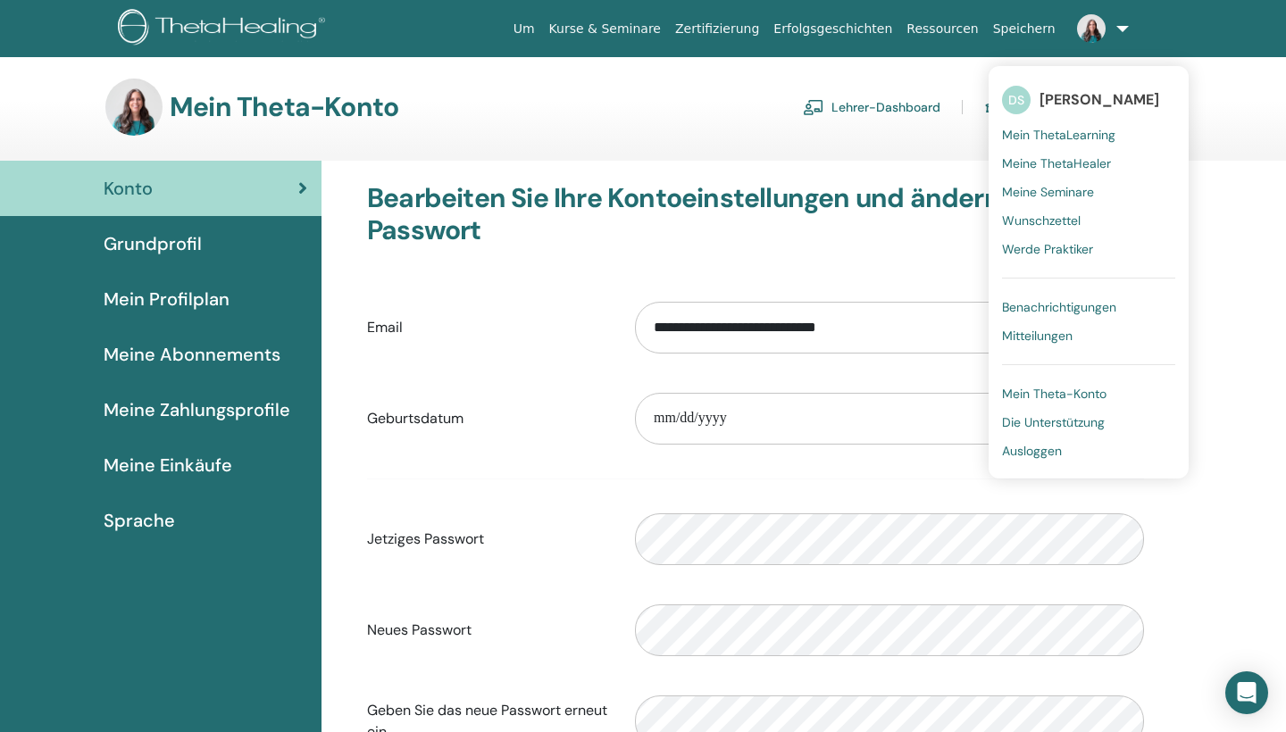
click at [1095, 391] on span "Mein Theta-Konto" at bounding box center [1054, 394] width 105 height 16
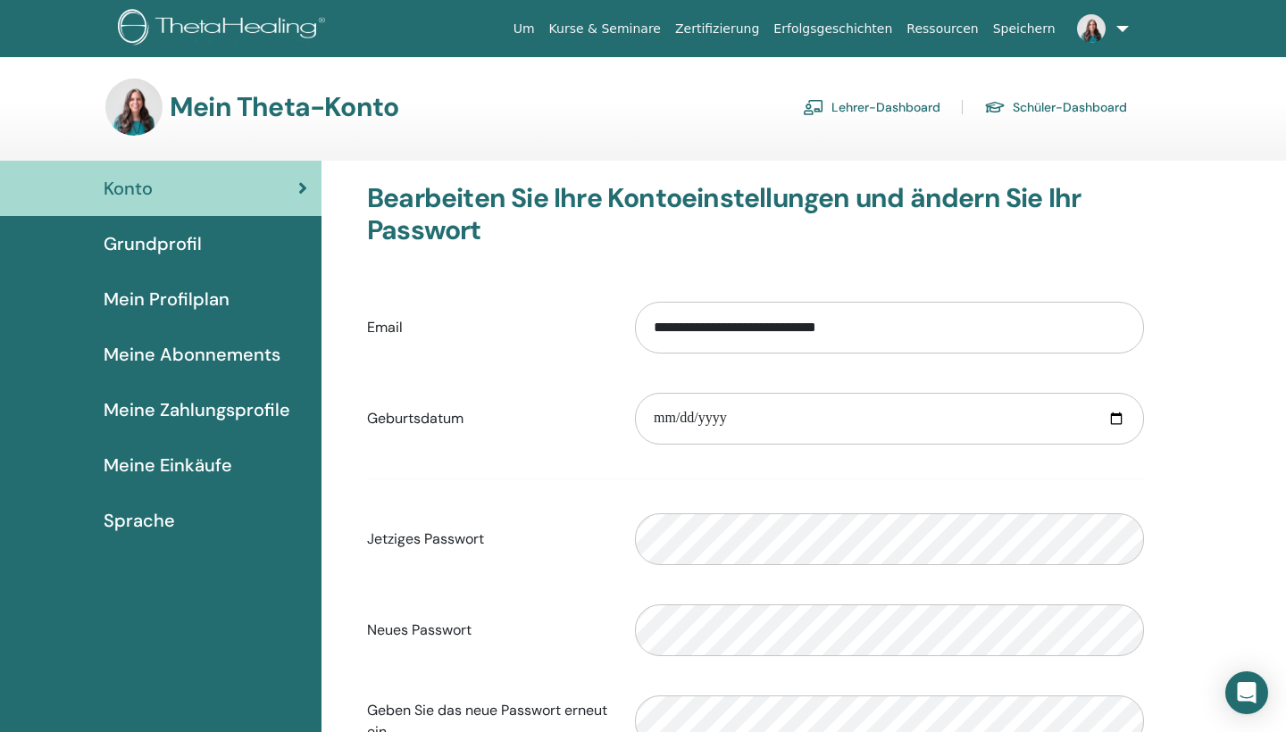
click at [188, 247] on span "Grundprofil" at bounding box center [153, 243] width 98 height 27
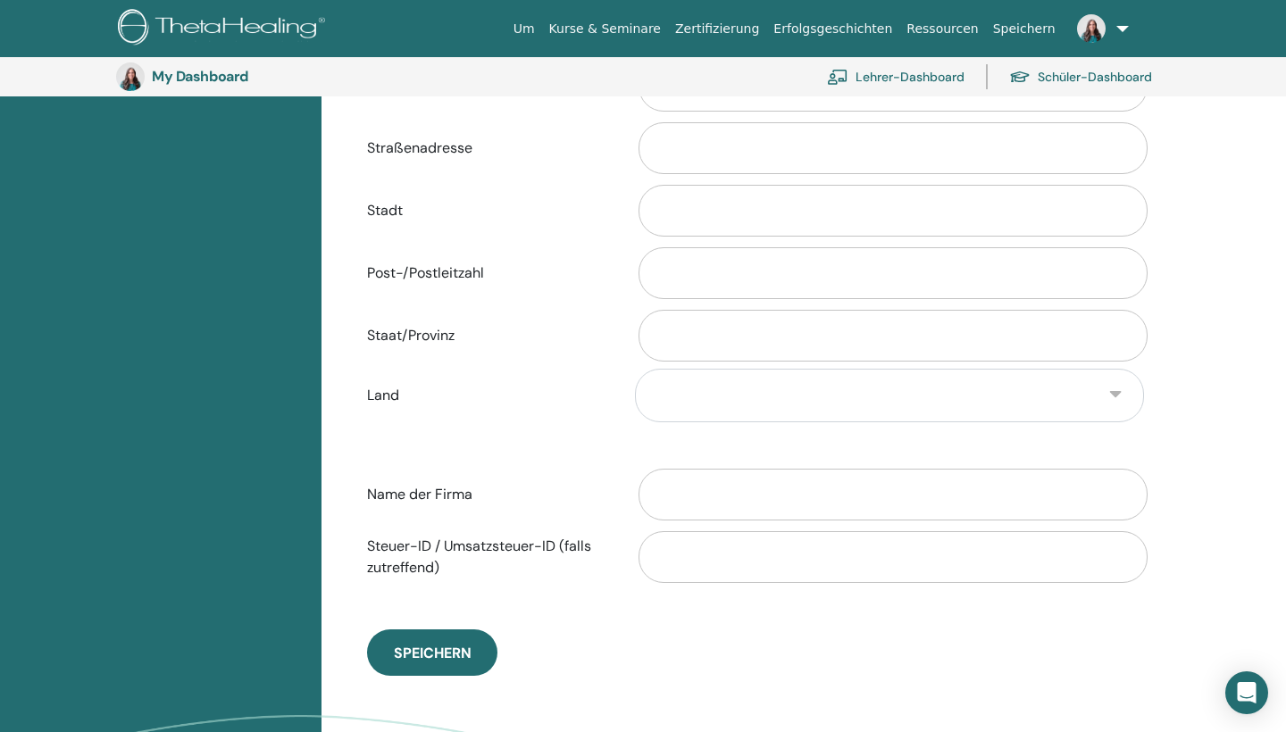
scroll to position [721, 0]
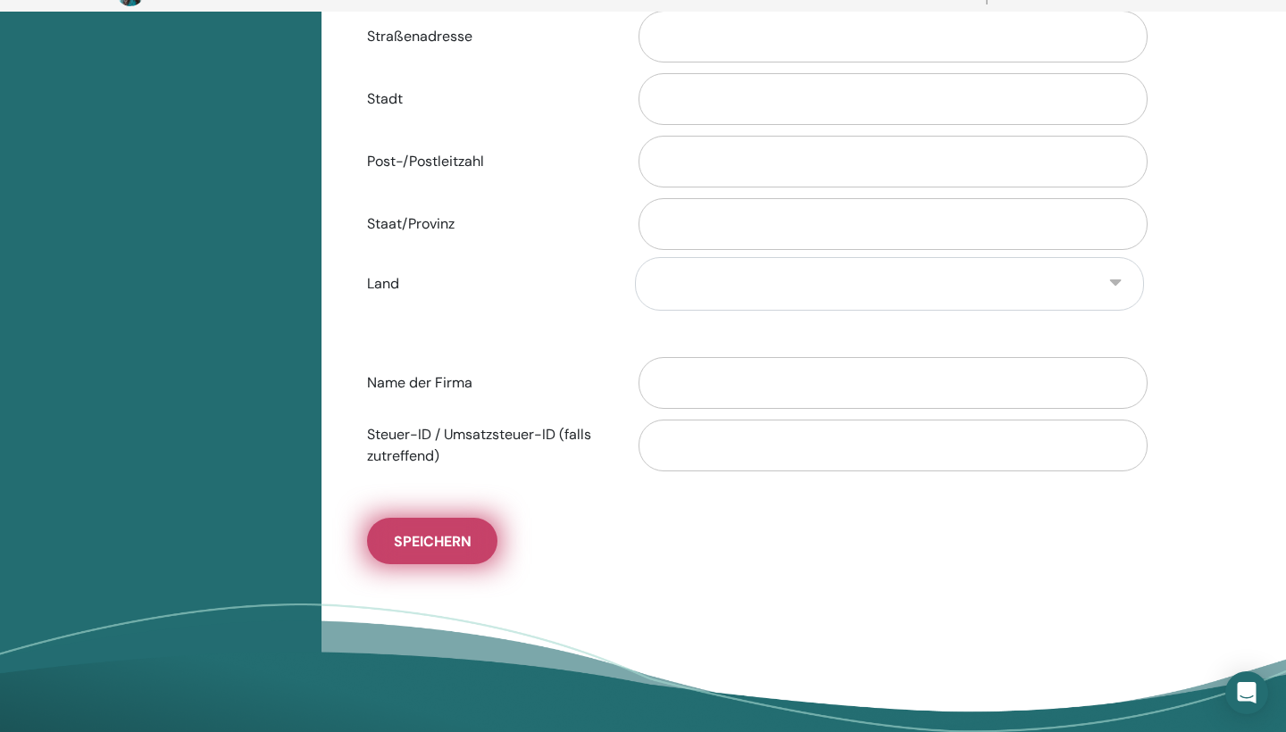
click at [459, 543] on span "Speichern" at bounding box center [433, 541] width 78 height 19
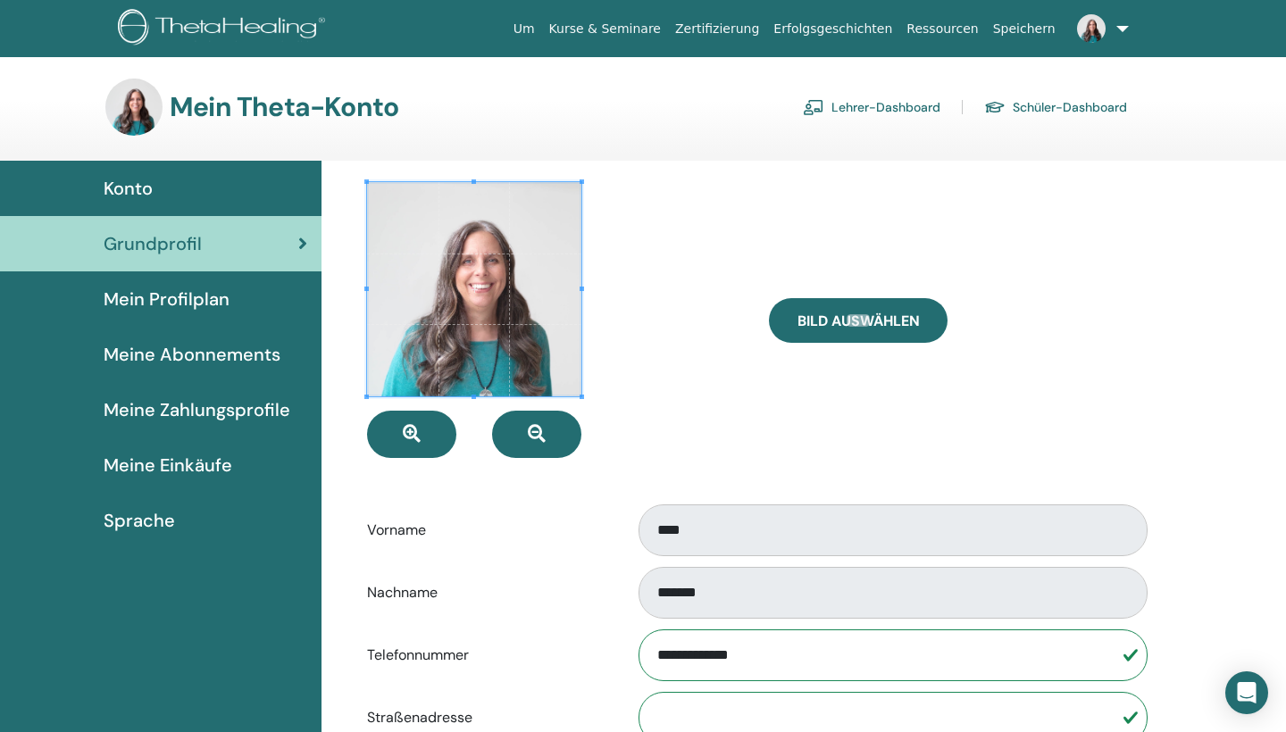
scroll to position [0, 0]
click at [213, 296] on span "Mein Profilplan" at bounding box center [167, 299] width 126 height 27
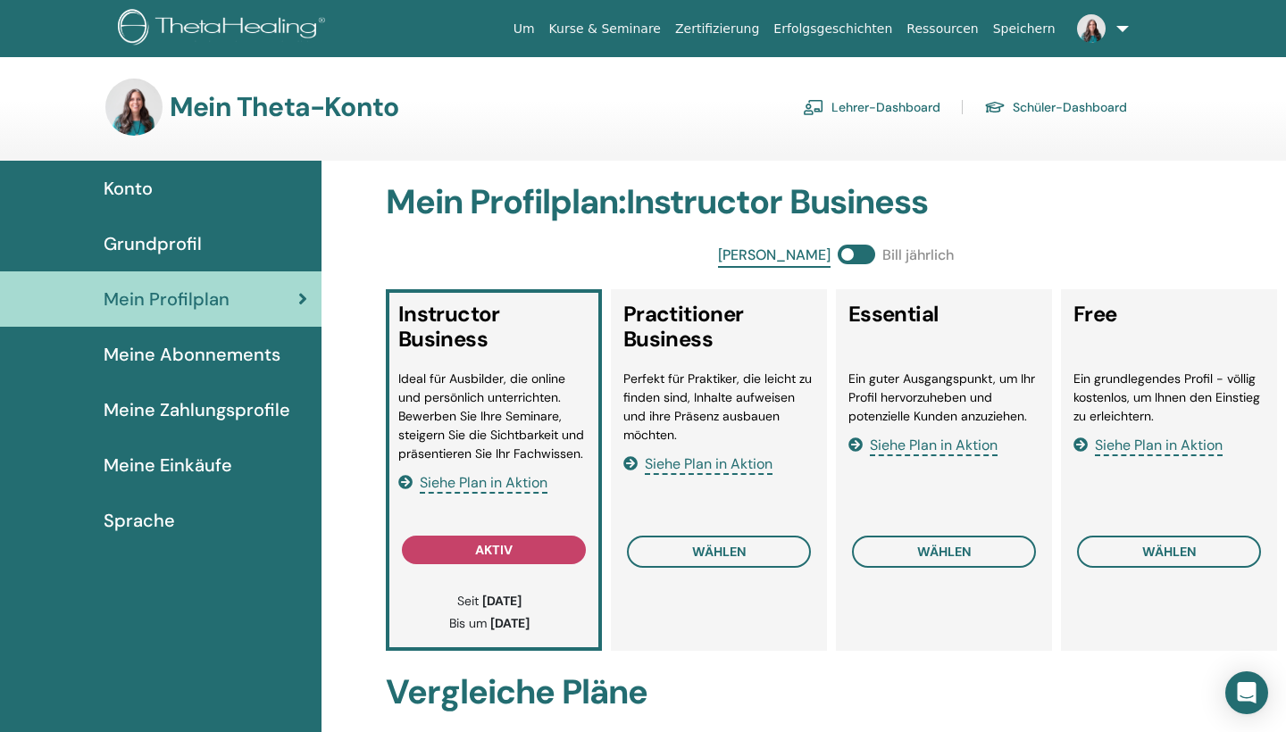
click at [491, 481] on span "Siehe Plan in Aktion" at bounding box center [484, 483] width 128 height 21
click at [138, 193] on span "Konto" at bounding box center [128, 188] width 49 height 27
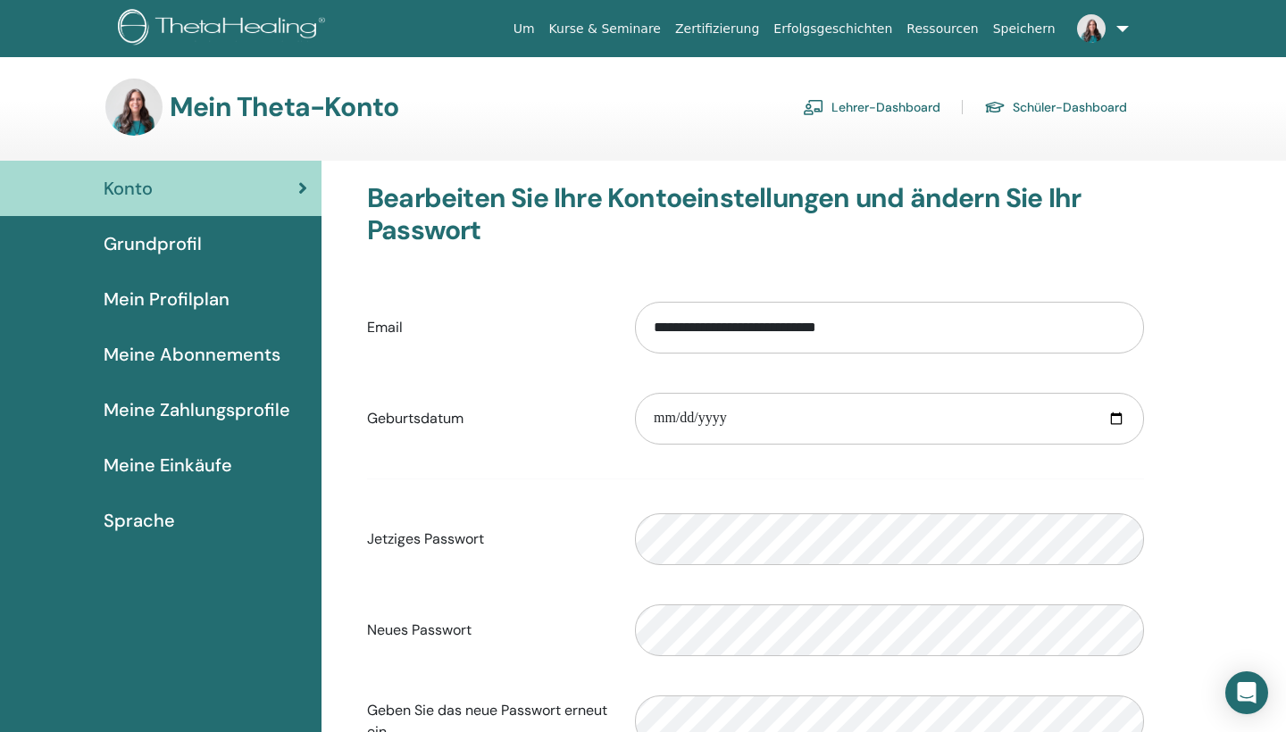
click at [932, 109] on link "Lehrer-Dashboard" at bounding box center [872, 107] width 138 height 29
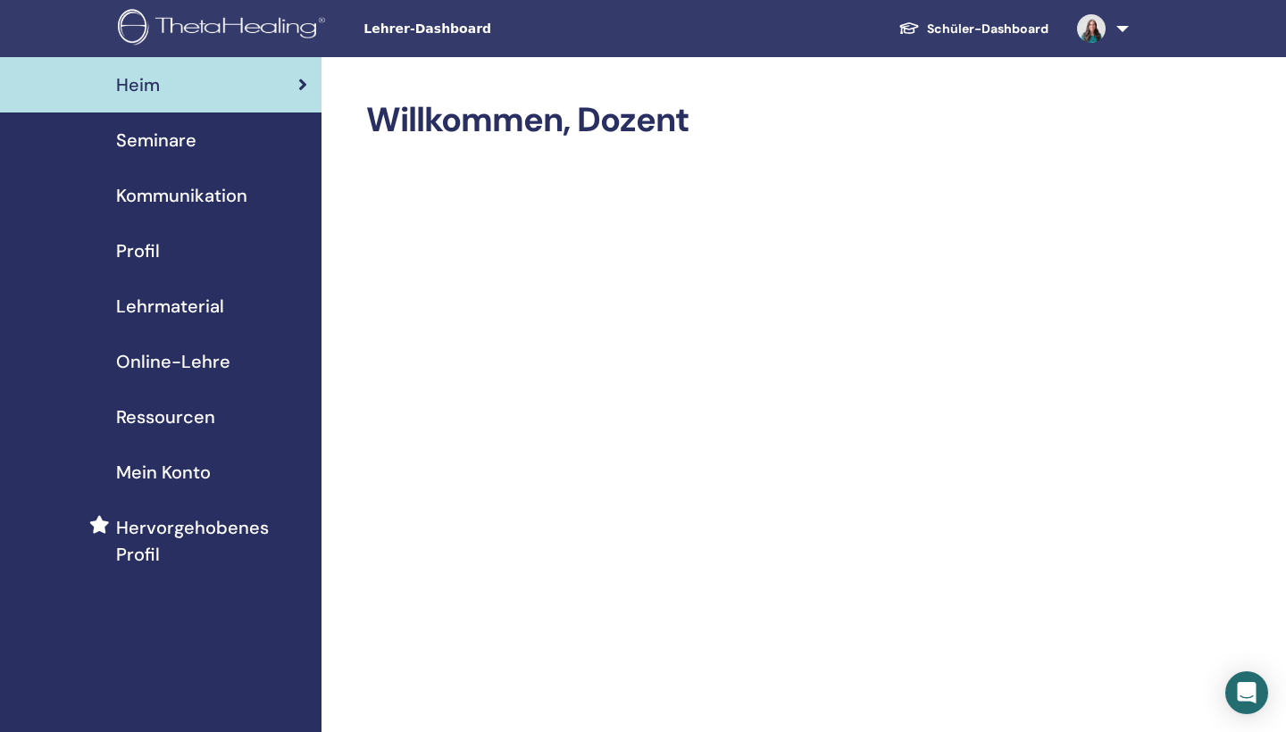
click at [148, 247] on span "Profil" at bounding box center [138, 251] width 44 height 27
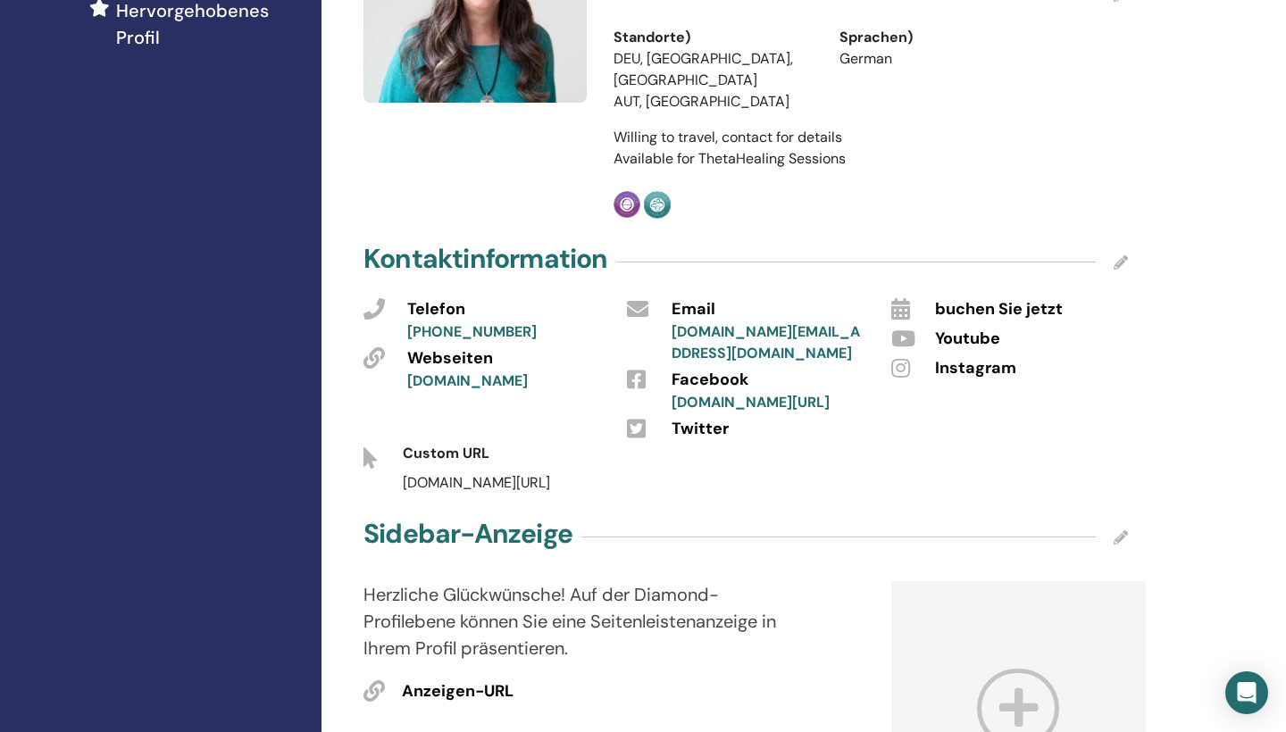
scroll to position [523, 0]
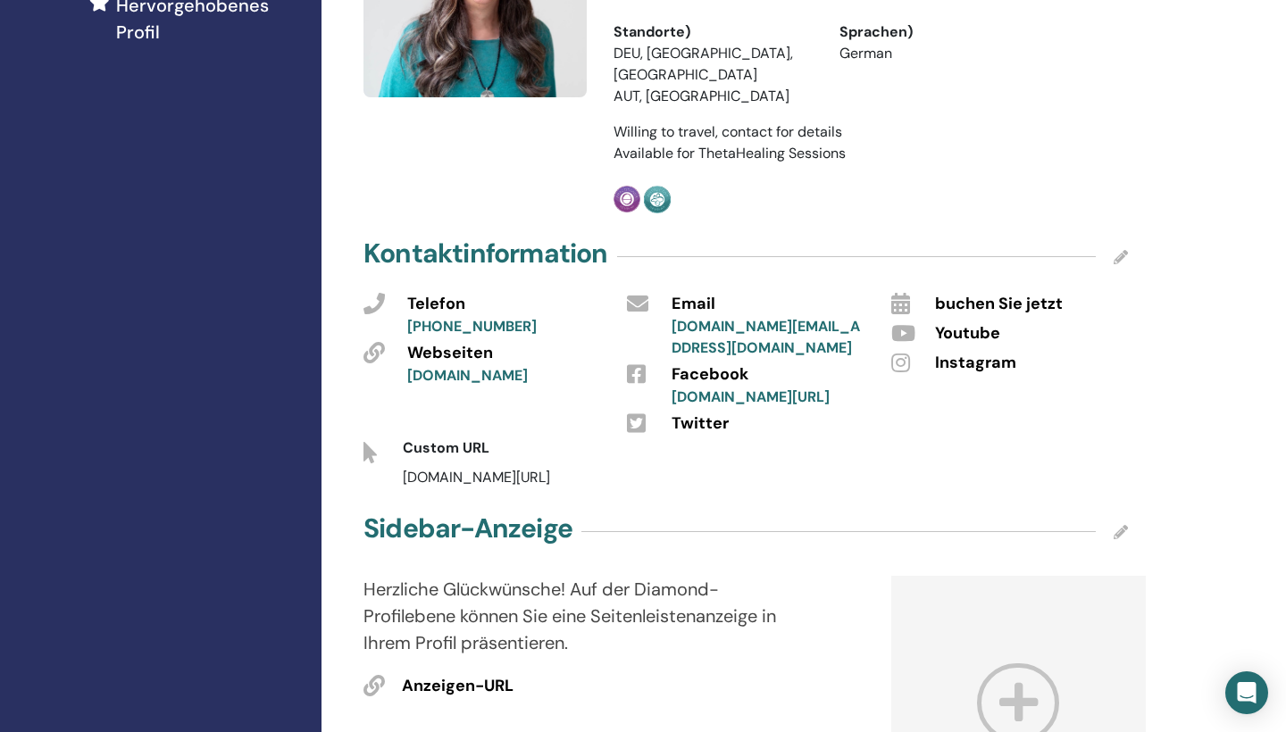
click at [1117, 250] on icon at bounding box center [1121, 257] width 14 height 14
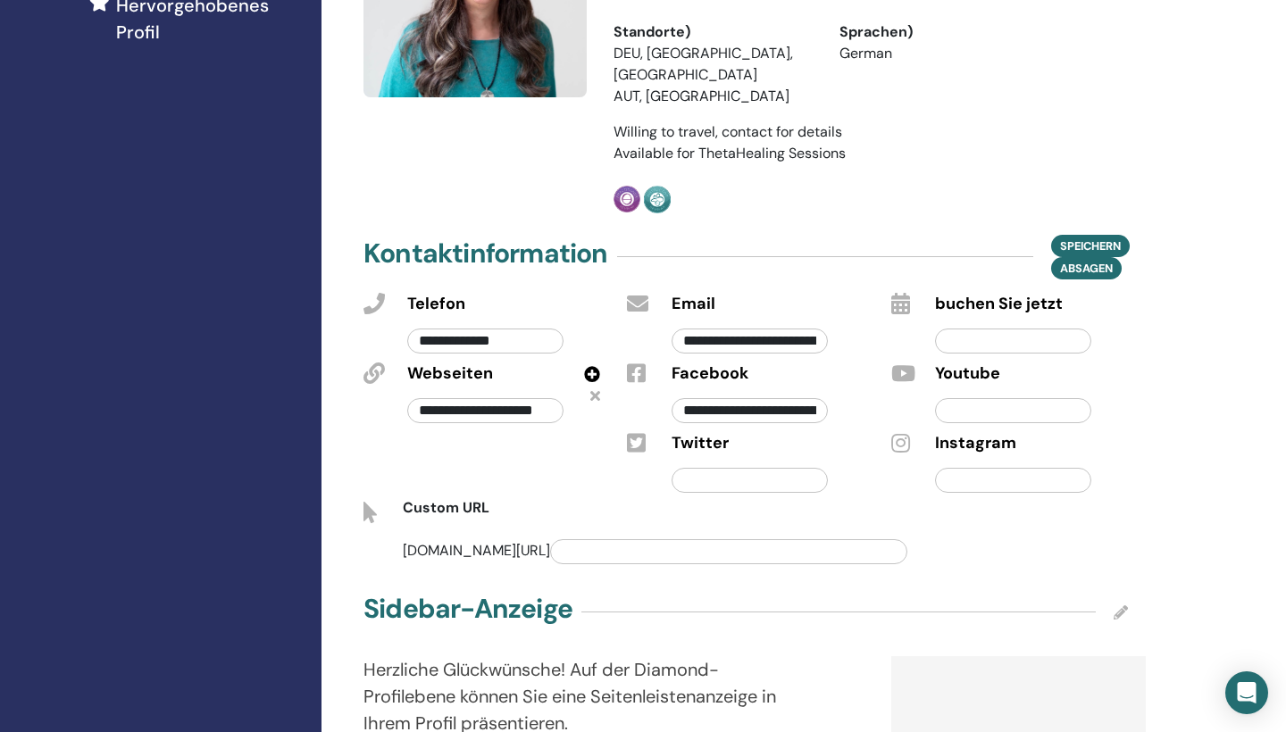
click at [1045, 329] on input "text" at bounding box center [1013, 341] width 156 height 25
click at [983, 468] on input "text" at bounding box center [1013, 480] width 156 height 25
paste input "**********"
type input "**********"
click at [987, 398] on input "text" at bounding box center [1013, 410] width 156 height 25
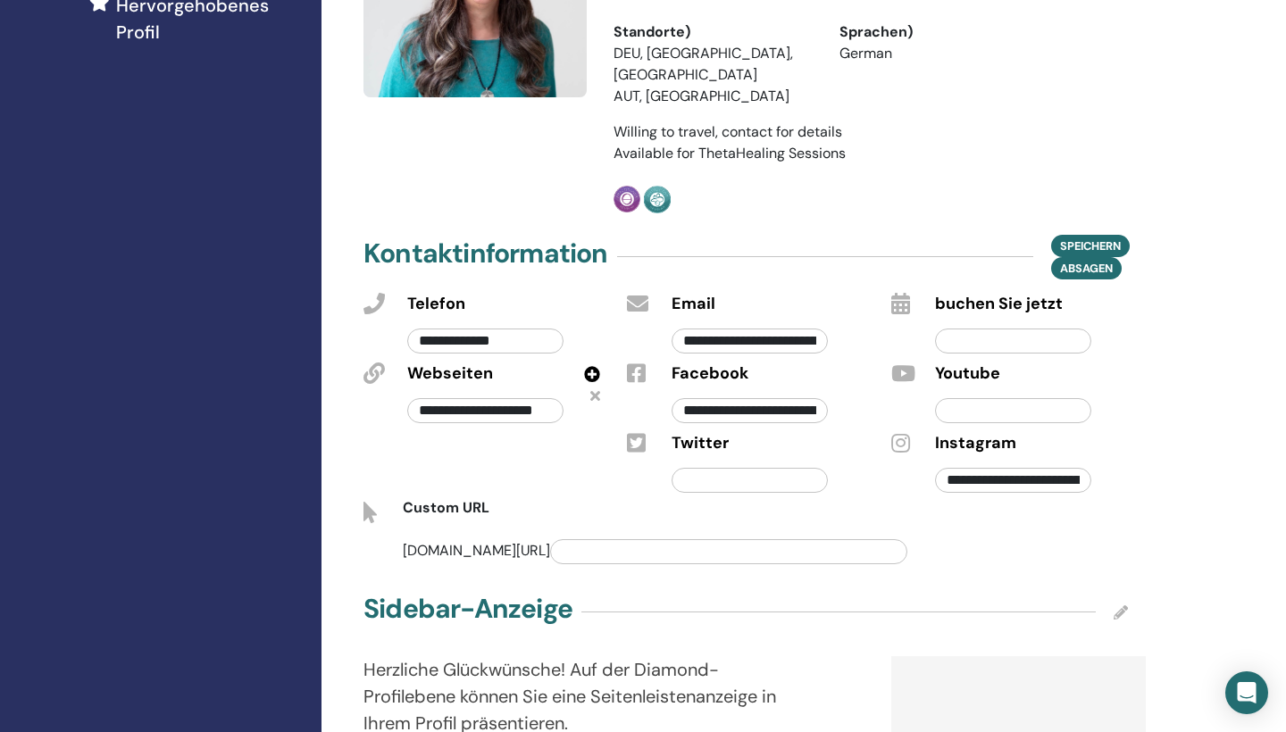
paste input "**********"
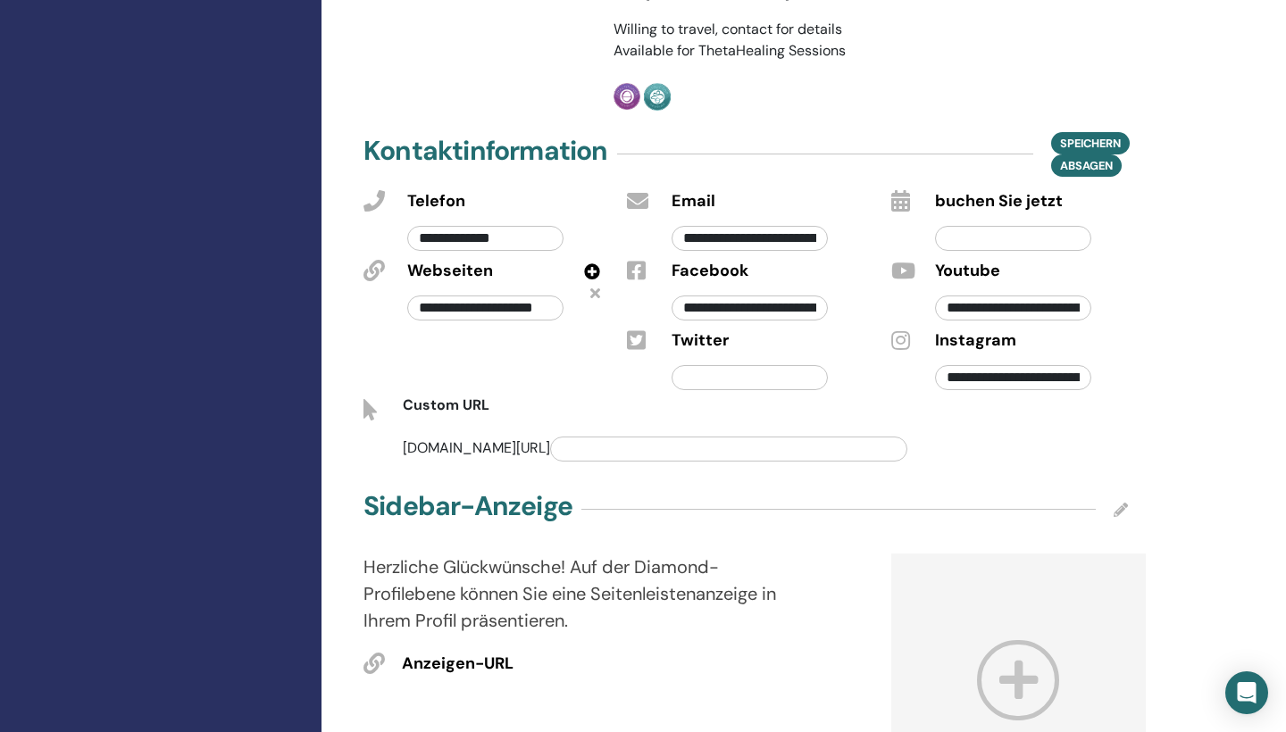
scroll to position [632, 0]
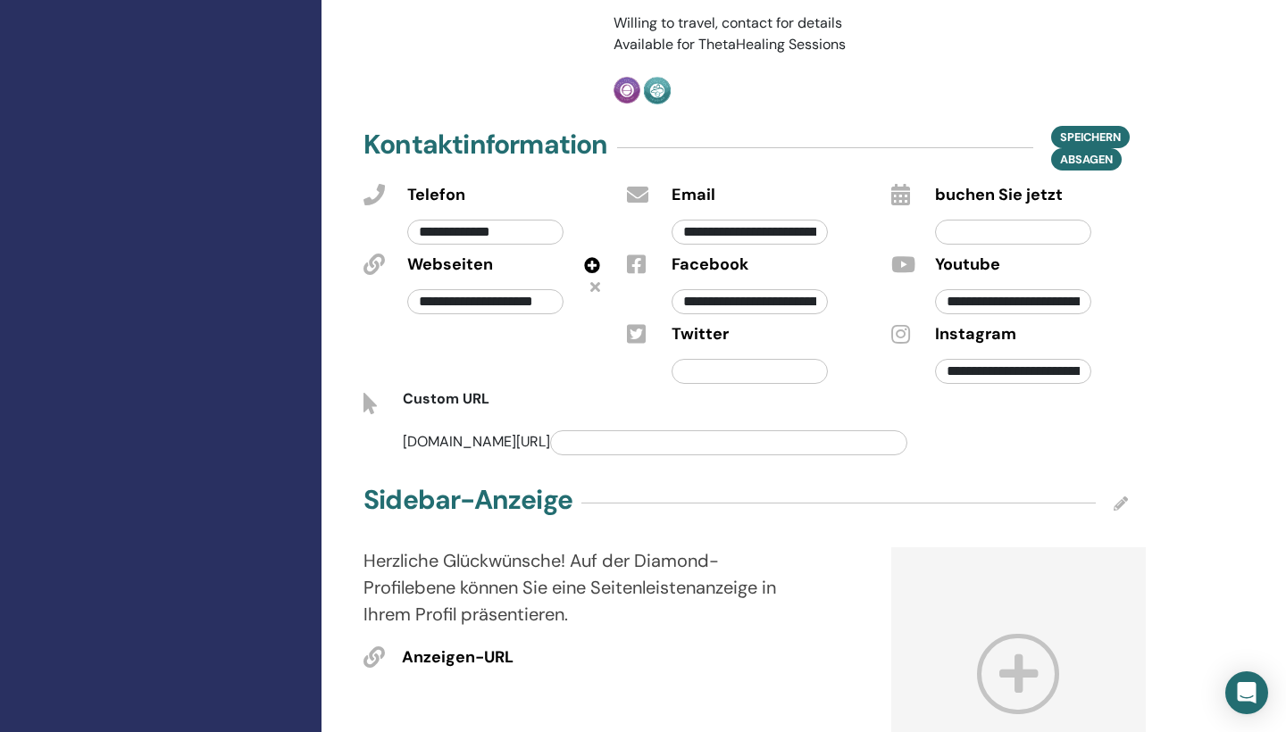
type input "**********"
click at [678, 431] on input "text" at bounding box center [728, 443] width 357 height 25
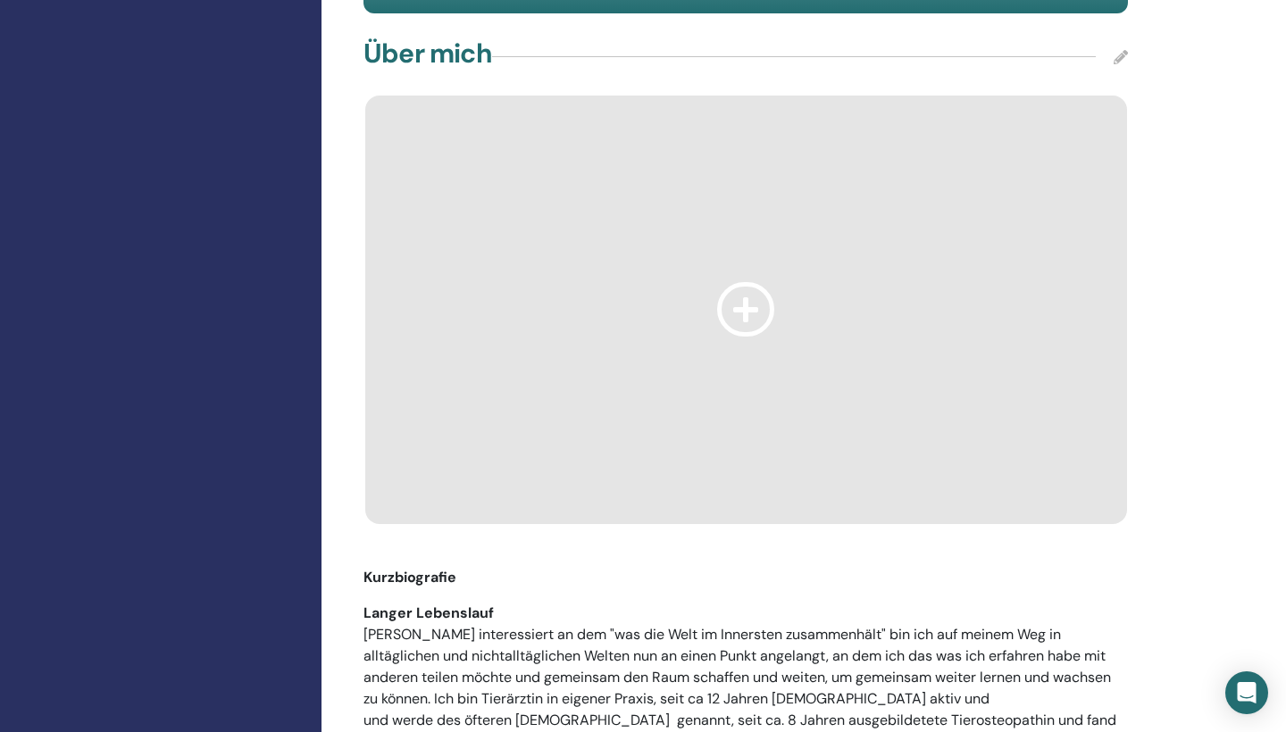
scroll to position [1772, 0]
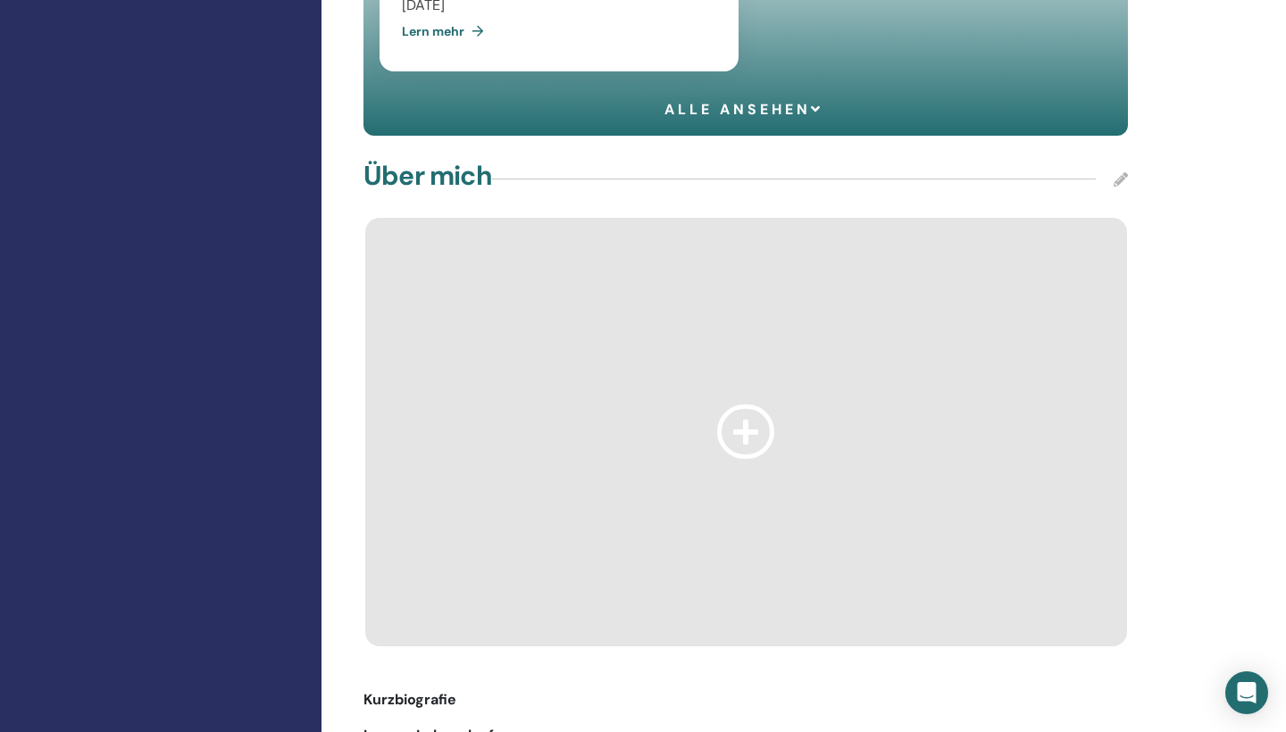
type input "**********"
click at [741, 405] on icon at bounding box center [745, 432] width 57 height 54
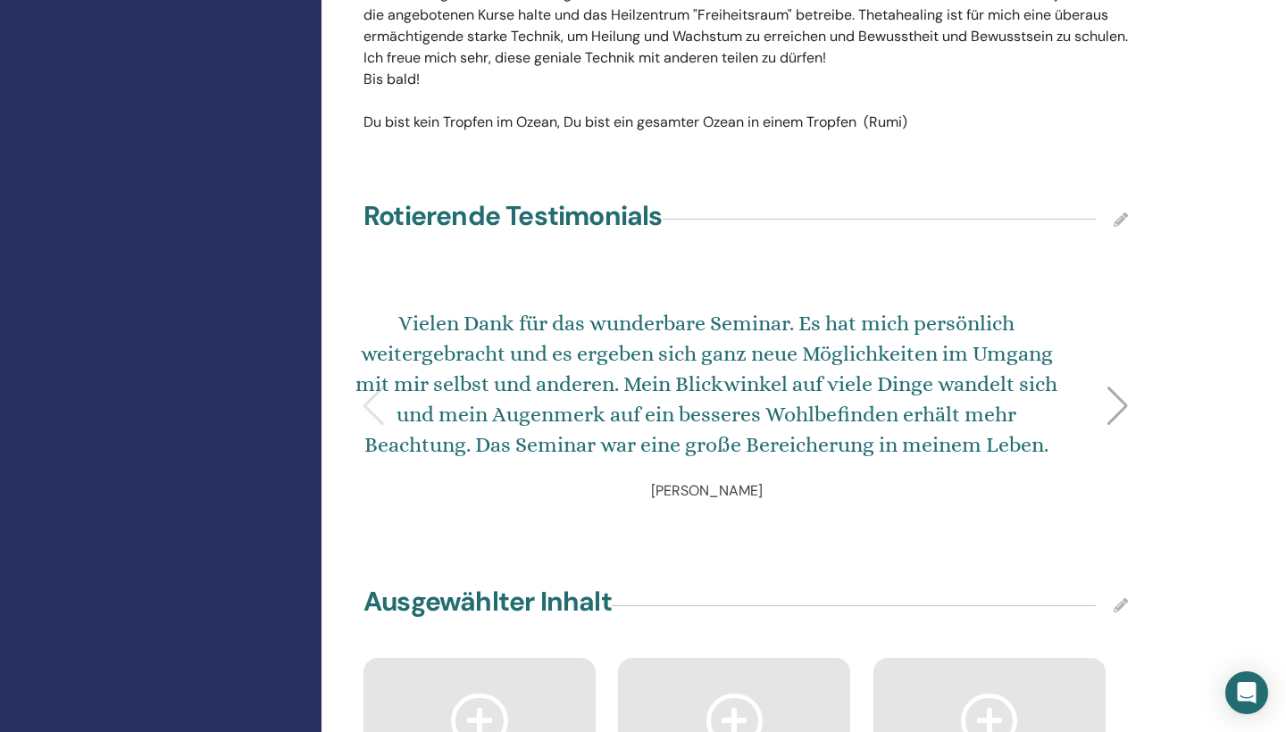
scroll to position [2672, 0]
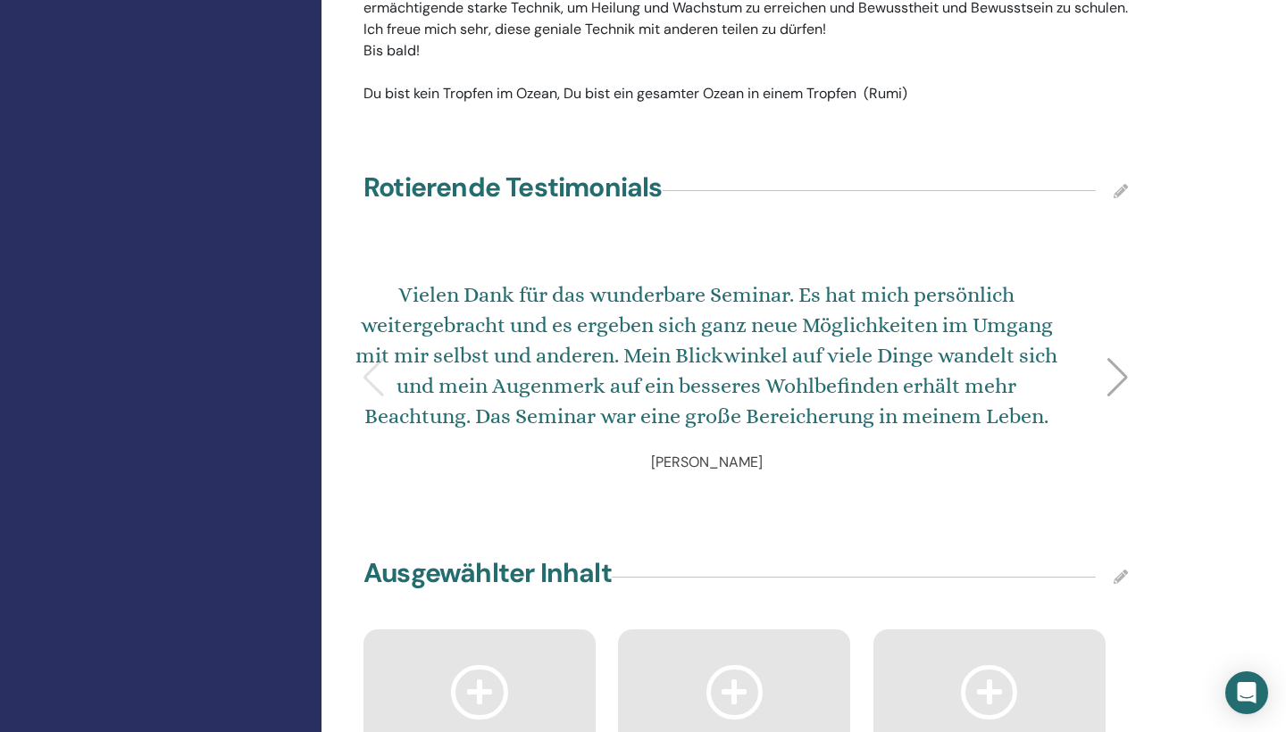
click at [1115, 358] on div at bounding box center [1118, 377] width 24 height 39
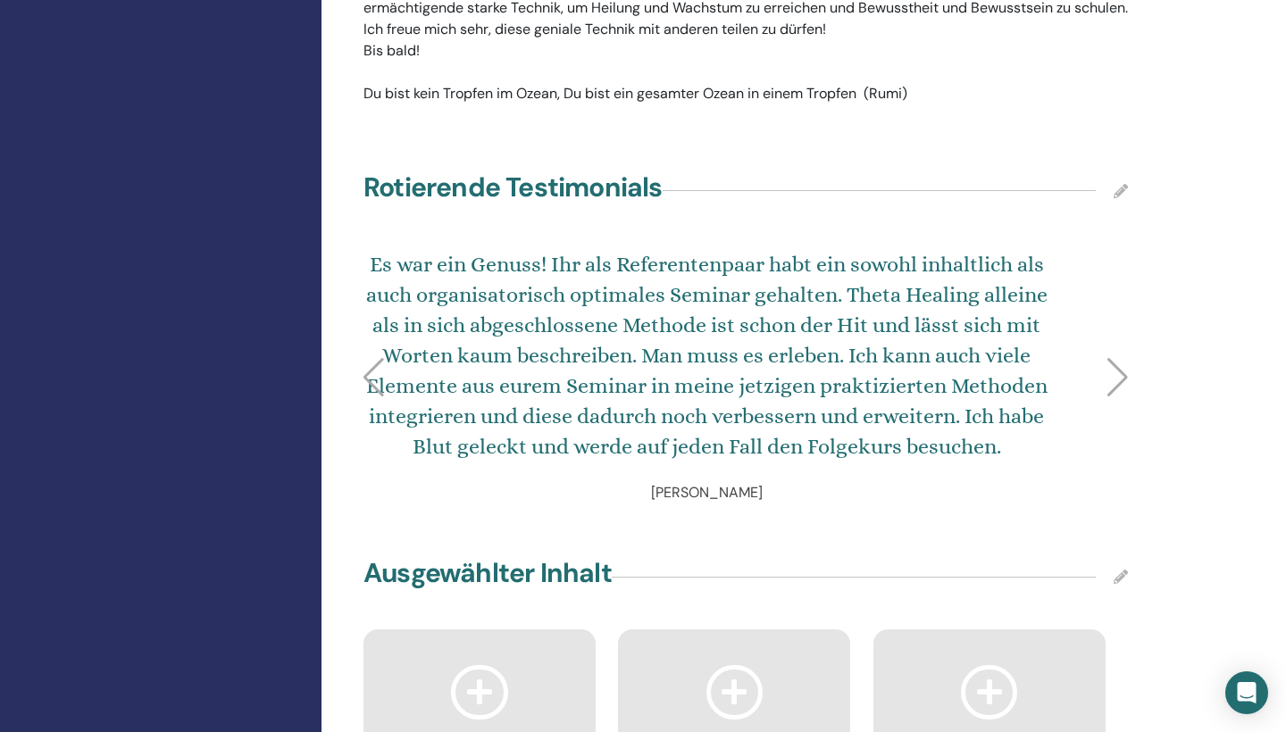
click at [1115, 358] on div at bounding box center [1118, 377] width 24 height 39
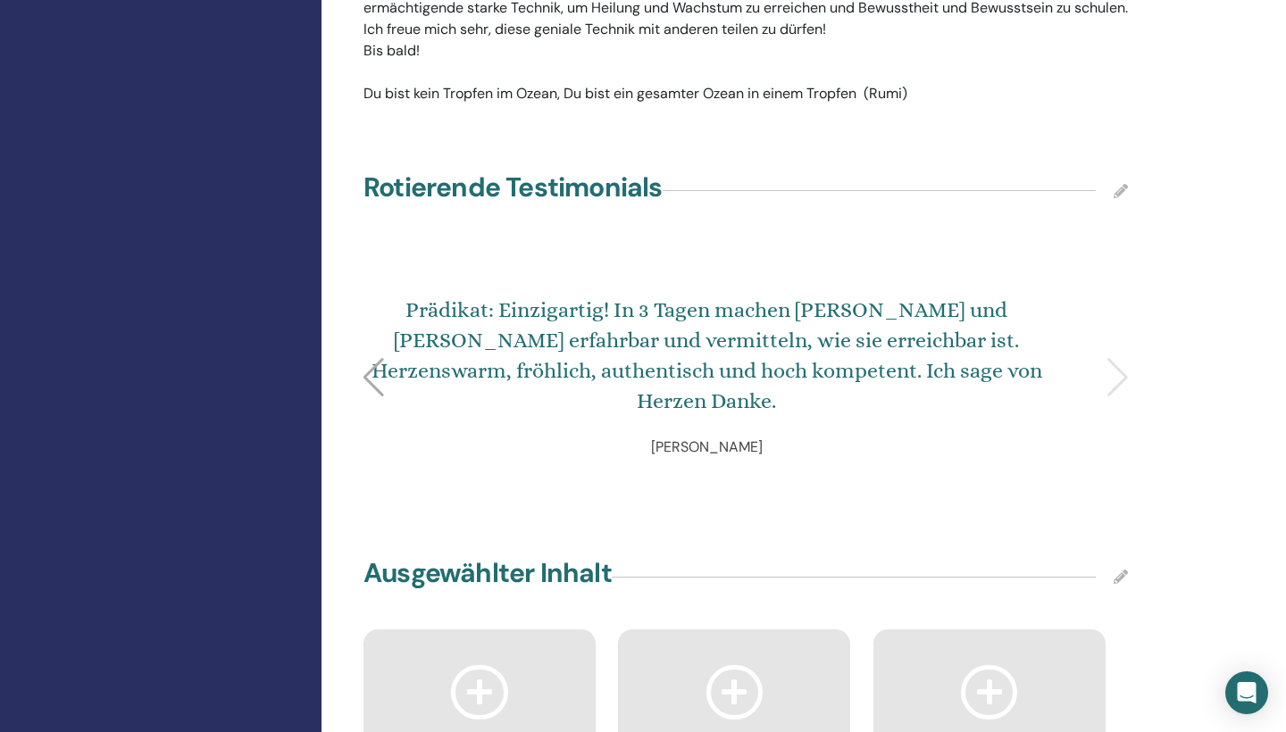
click at [1115, 323] on div "Prädikat: Einzigartig! In 3 Tagen machen Dana und Stefan Freiheit erfahrbar und…" at bounding box center [746, 377] width 786 height 257
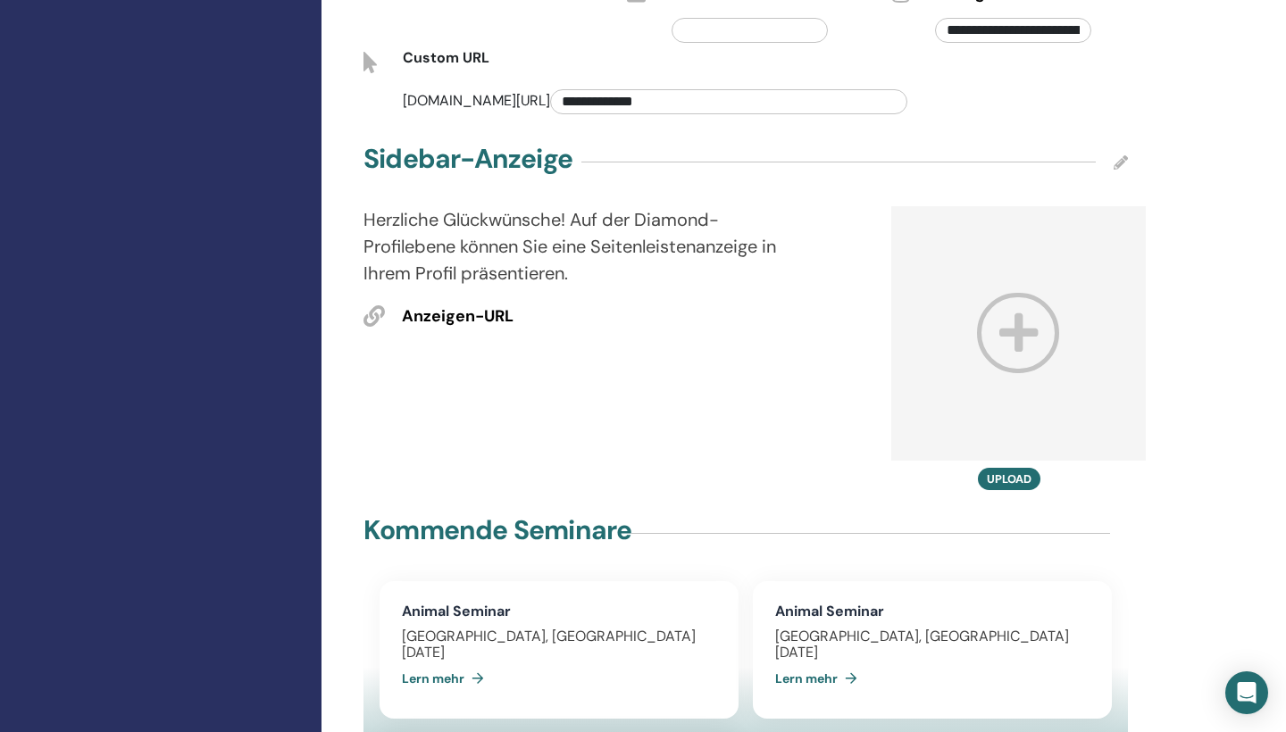
scroll to position [972, 0]
click at [1022, 294] on icon at bounding box center [1018, 333] width 83 height 79
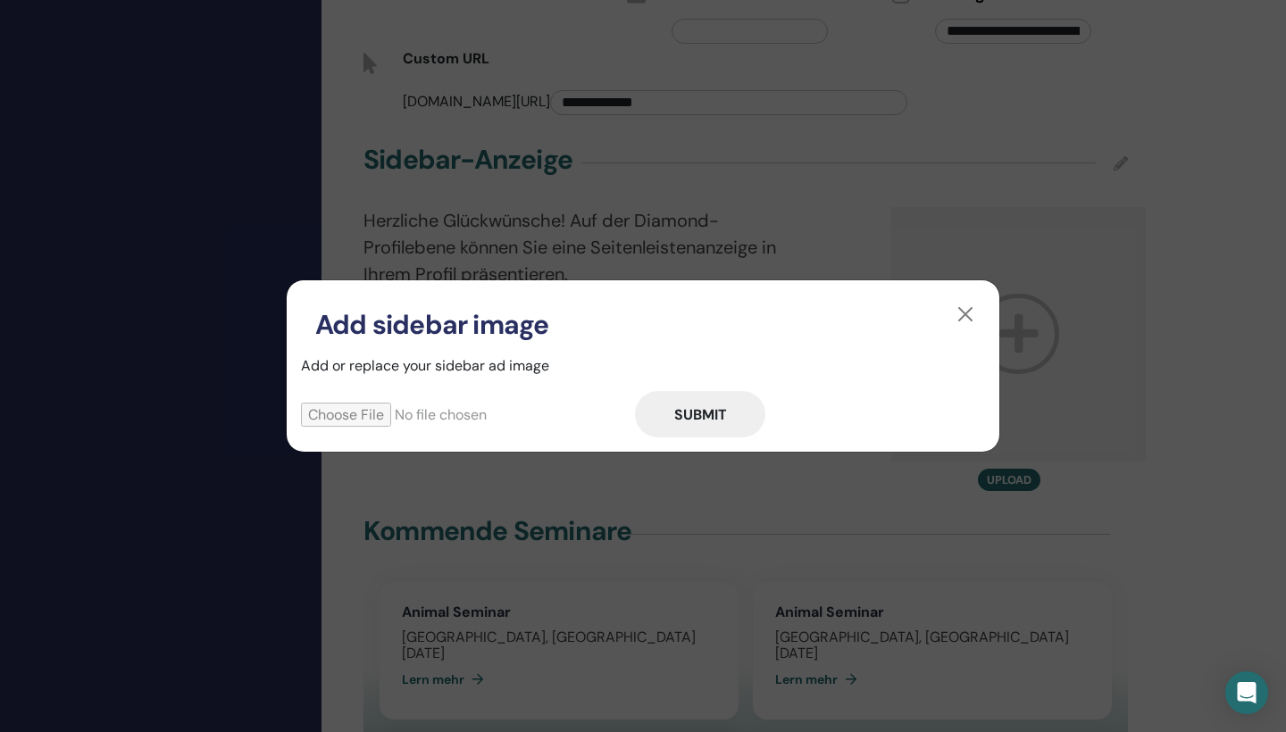
click at [353, 419] on input "file" at bounding box center [468, 415] width 334 height 24
type input "**********"
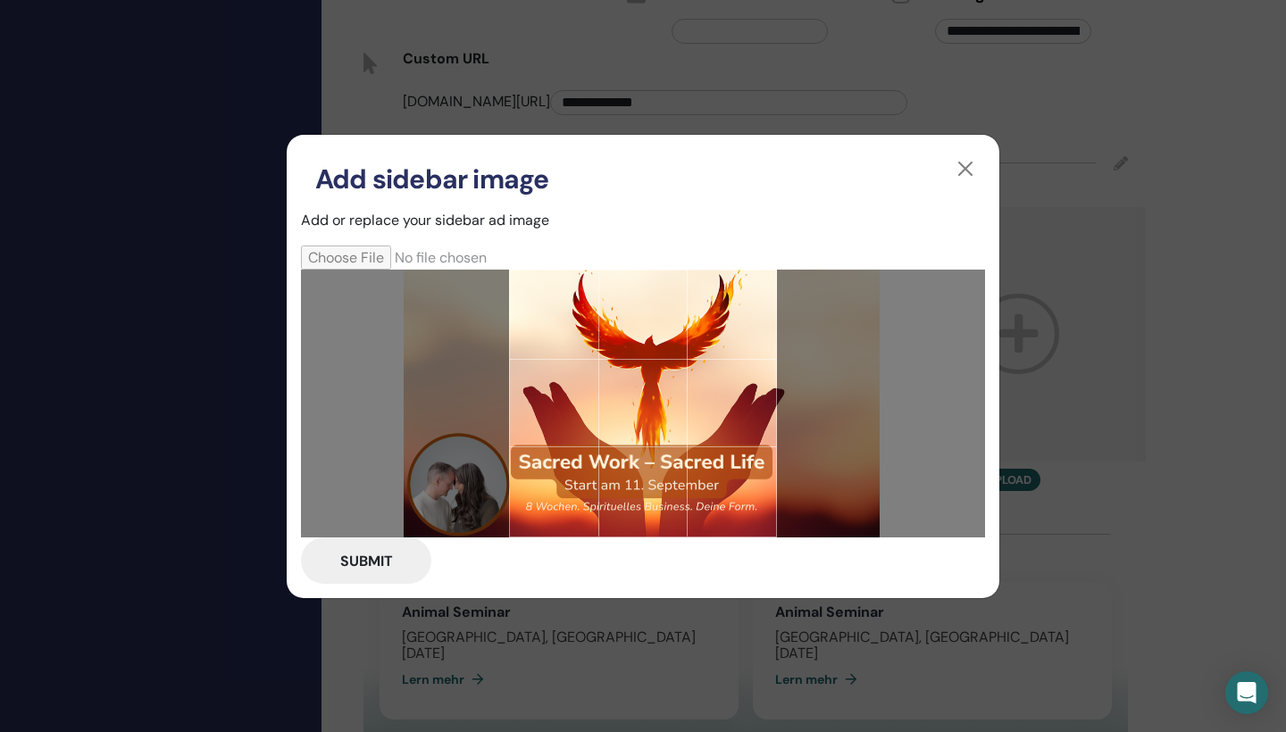
click at [737, 459] on div at bounding box center [643, 404] width 268 height 268
click at [385, 559] on button "Submit" at bounding box center [366, 561] width 130 height 46
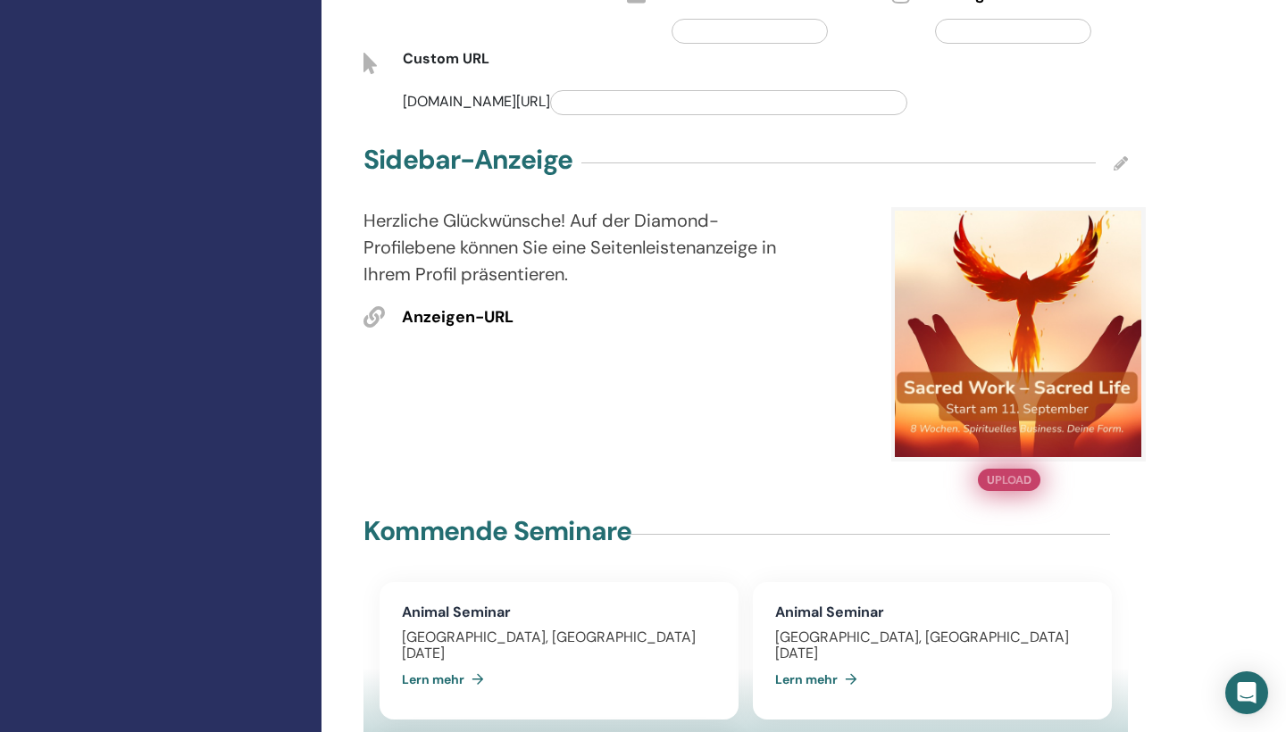
click at [1023, 469] on button "Upload" at bounding box center [1009, 480] width 63 height 22
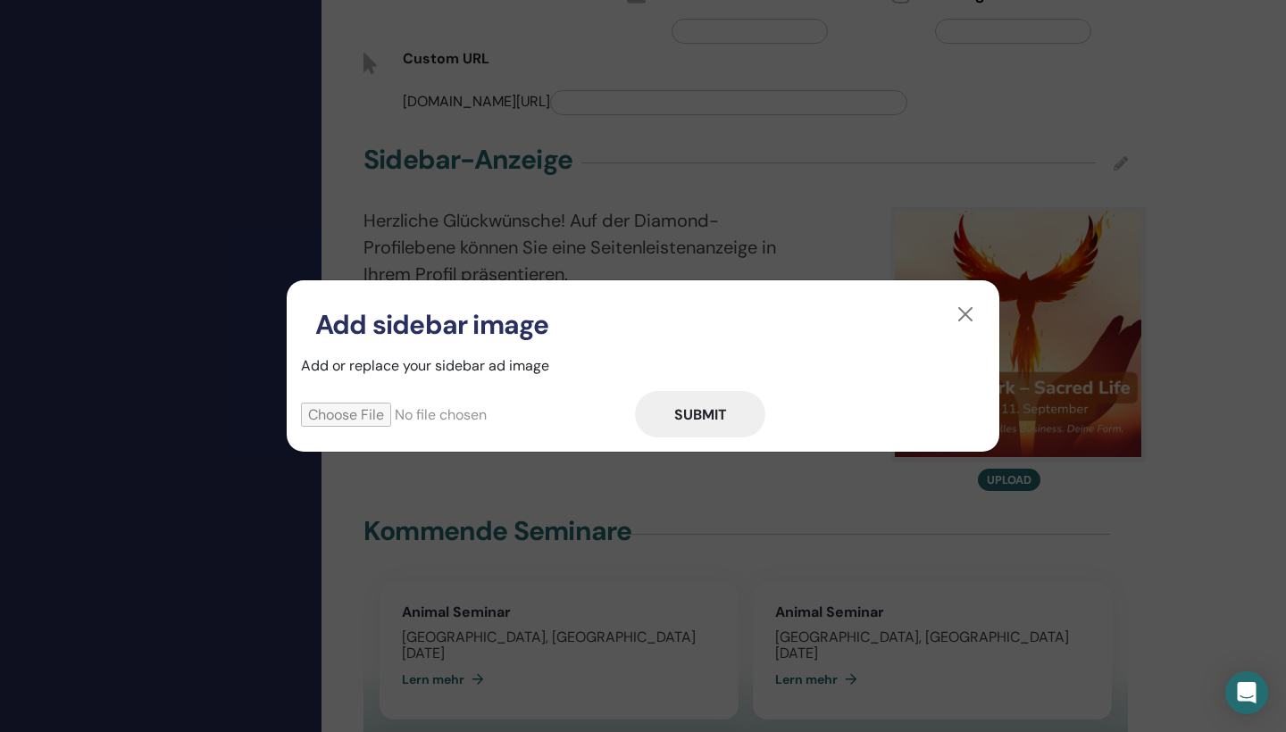
click at [743, 411] on button "Submit" at bounding box center [700, 414] width 130 height 46
click at [973, 315] on button "button" at bounding box center [965, 314] width 29 height 29
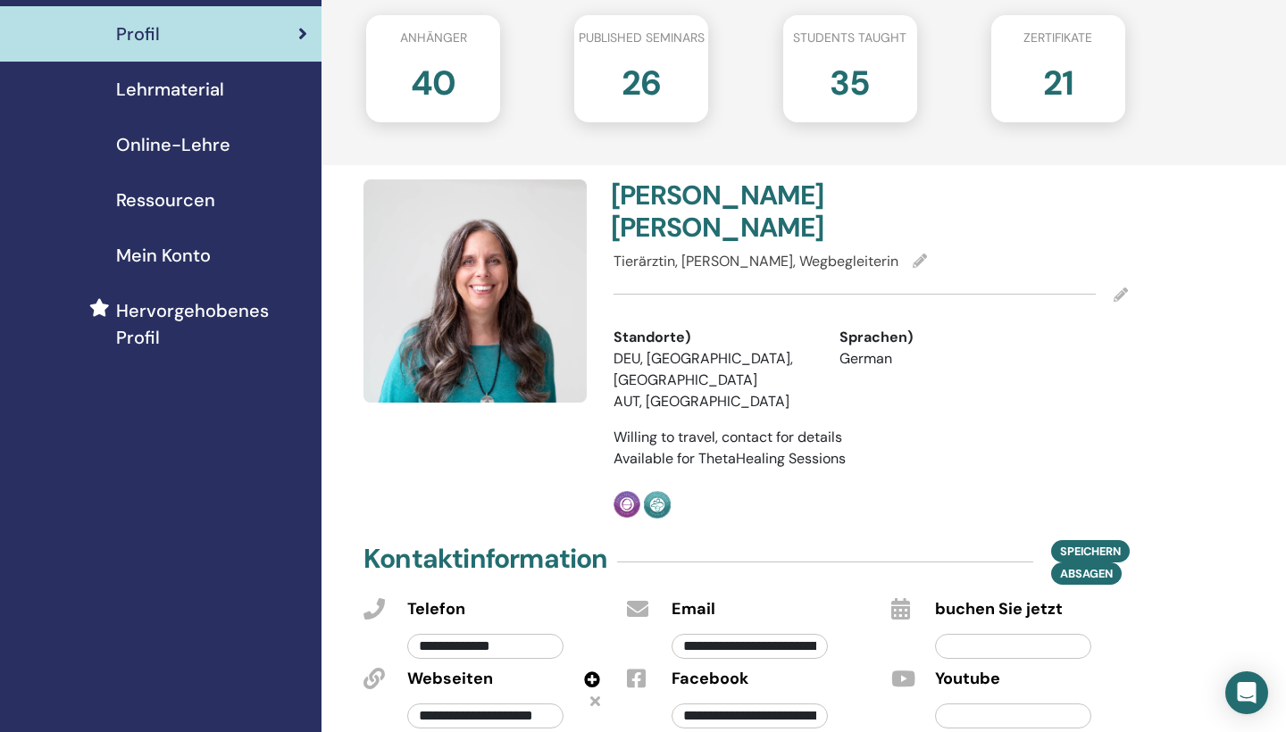
scroll to position [291, 0]
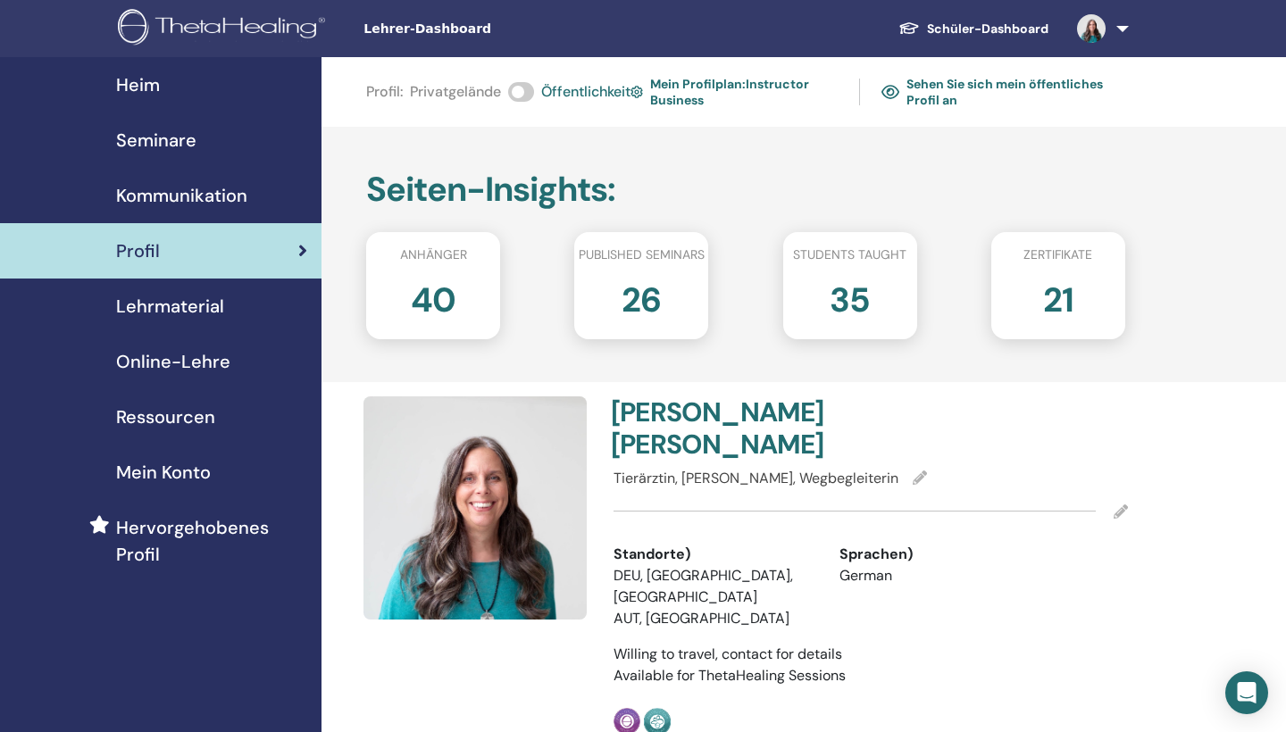
click at [962, 89] on link "Sehen Sie sich mein öffentliches Profil an" at bounding box center [1004, 91] width 244 height 41
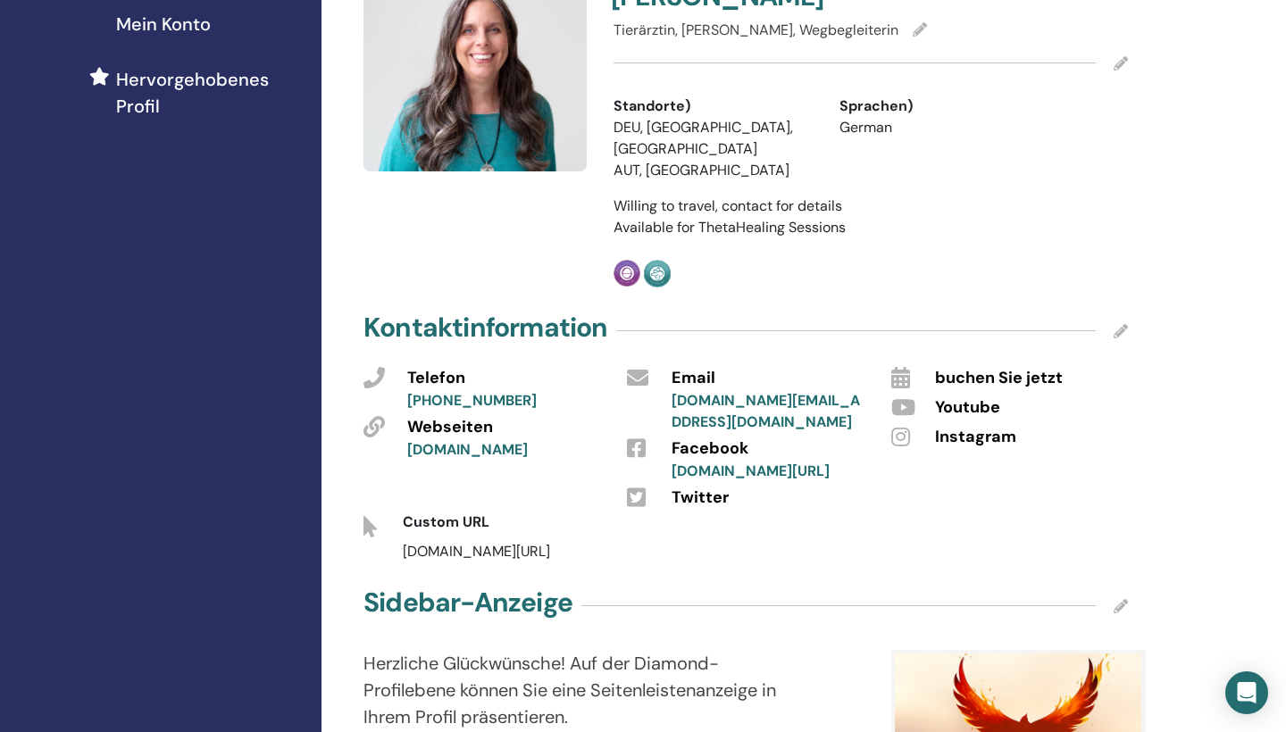
scroll to position [449, 0]
click at [1123, 323] on icon at bounding box center [1121, 330] width 14 height 14
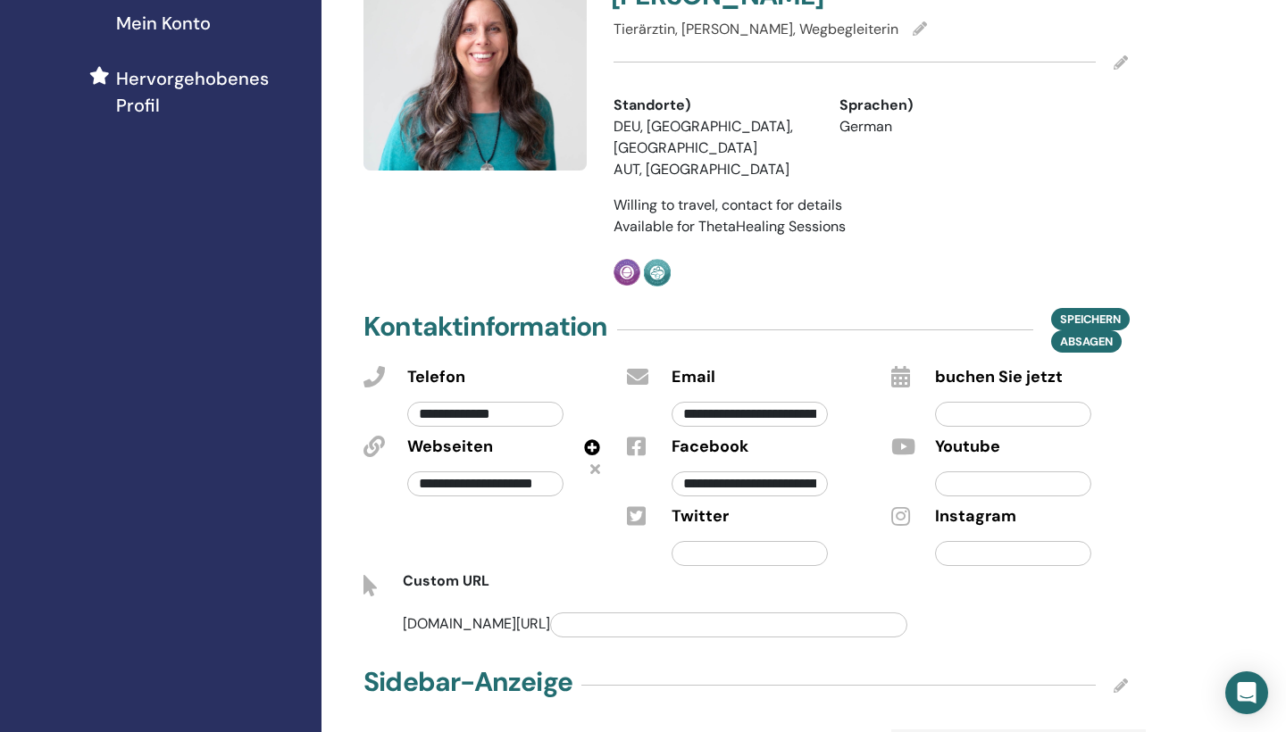
click at [1041, 472] on input "text" at bounding box center [1013, 484] width 156 height 25
paste input "**********"
type input "**********"
click at [980, 541] on input "text" at bounding box center [1013, 553] width 156 height 25
paste input "**********"
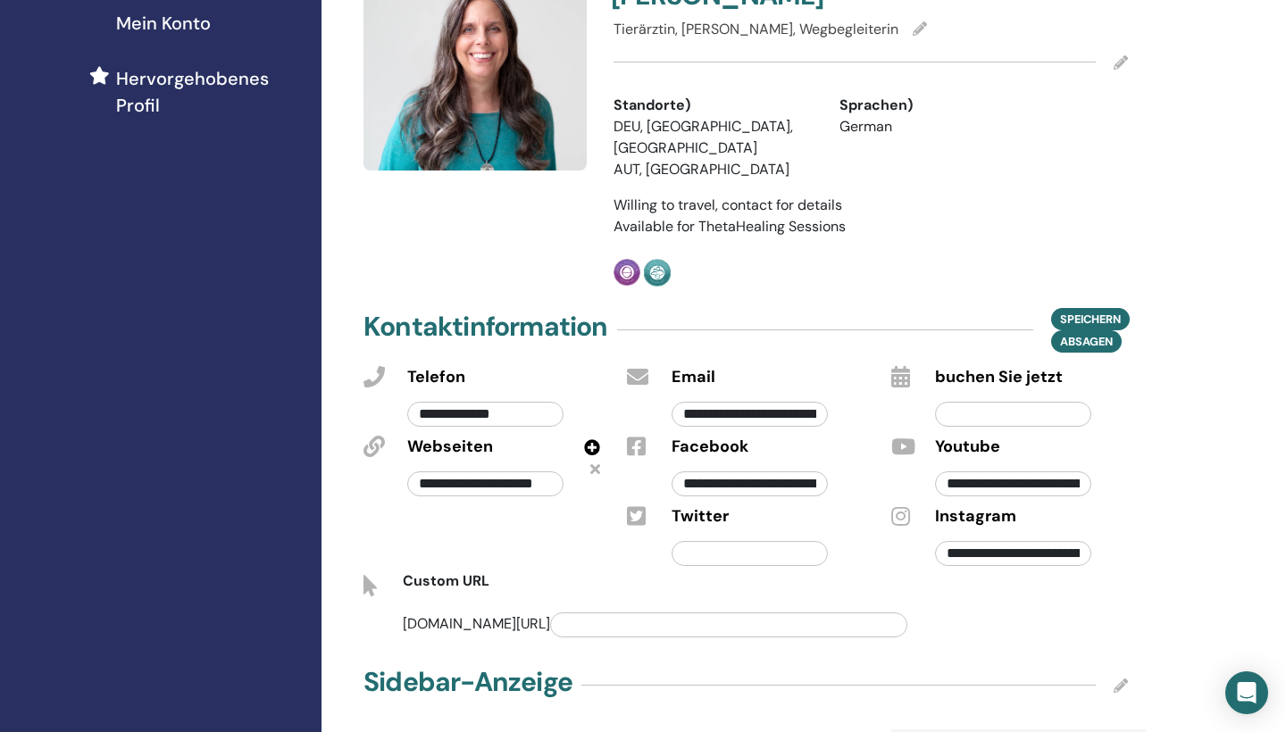
type input "**********"
click at [983, 402] on input "text" at bounding box center [1013, 414] width 156 height 25
paste input "**********"
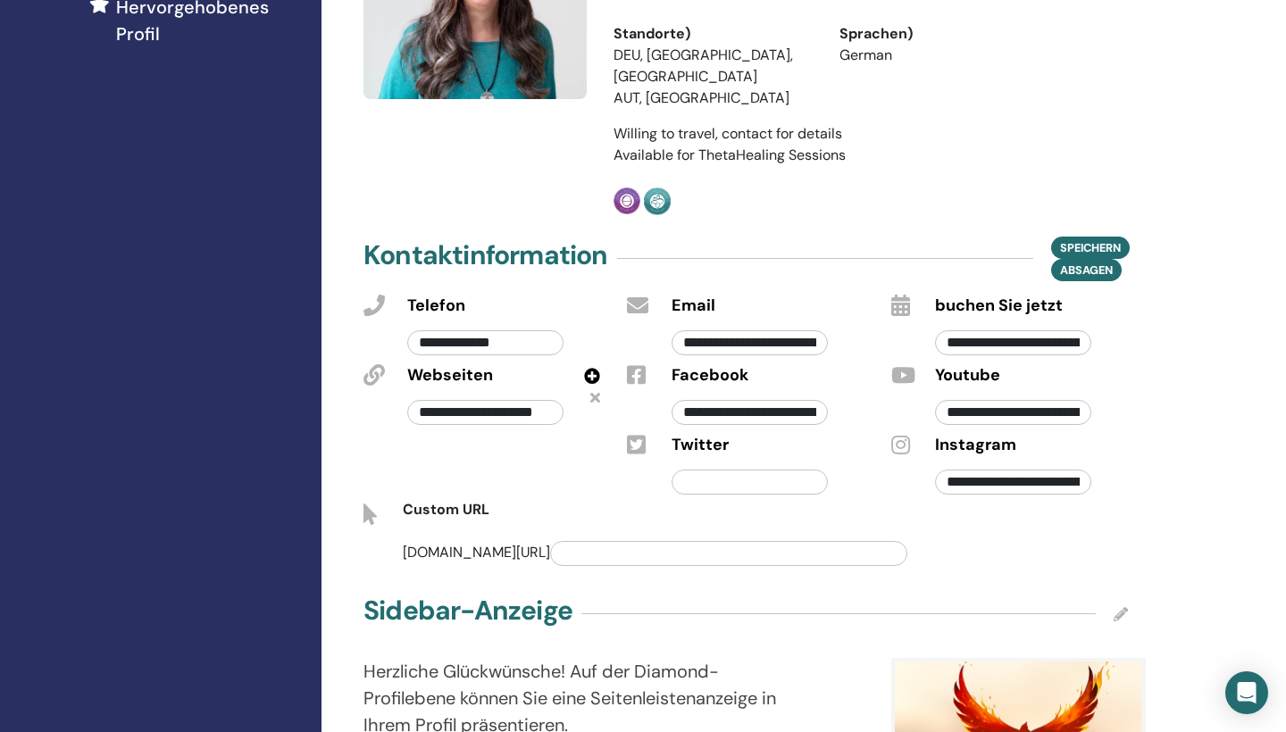
scroll to position [525, 0]
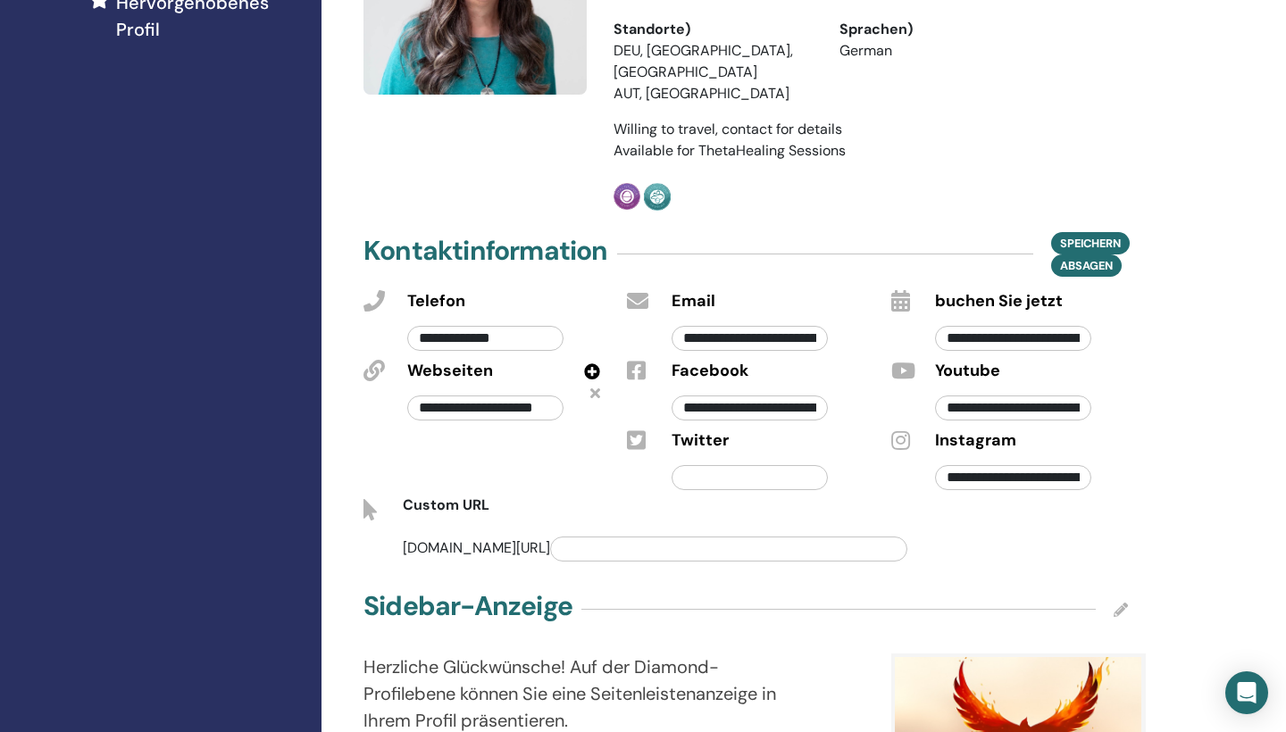
type input "**********"
click at [728, 537] on input "text" at bounding box center [728, 549] width 357 height 25
type input "**********"
click at [1100, 234] on span "Speichern" at bounding box center [1090, 243] width 61 height 19
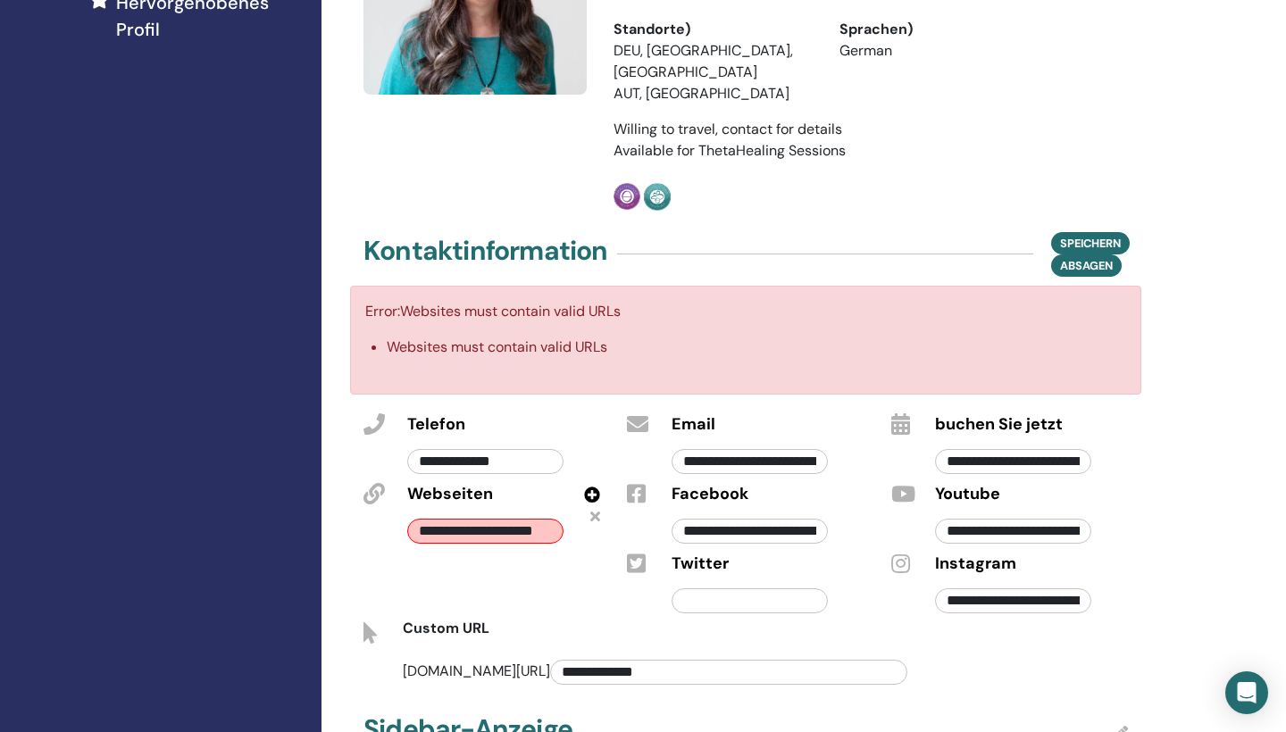
click at [591, 509] on icon at bounding box center [595, 516] width 10 height 14
click at [589, 487] on icon at bounding box center [592, 495] width 16 height 16
click at [498, 519] on input "text" at bounding box center [485, 531] width 156 height 25
paste input "**********"
type input "**********"
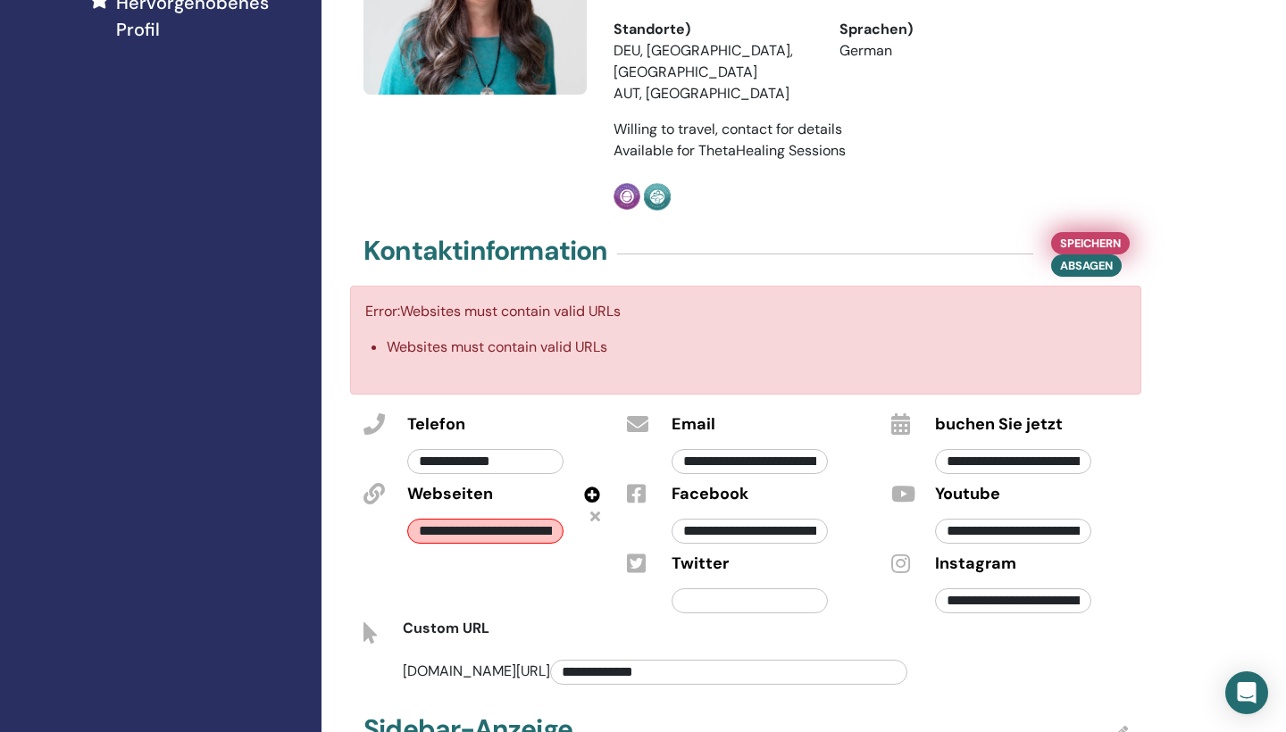
click at [1098, 232] on button "Speichern" at bounding box center [1090, 243] width 79 height 22
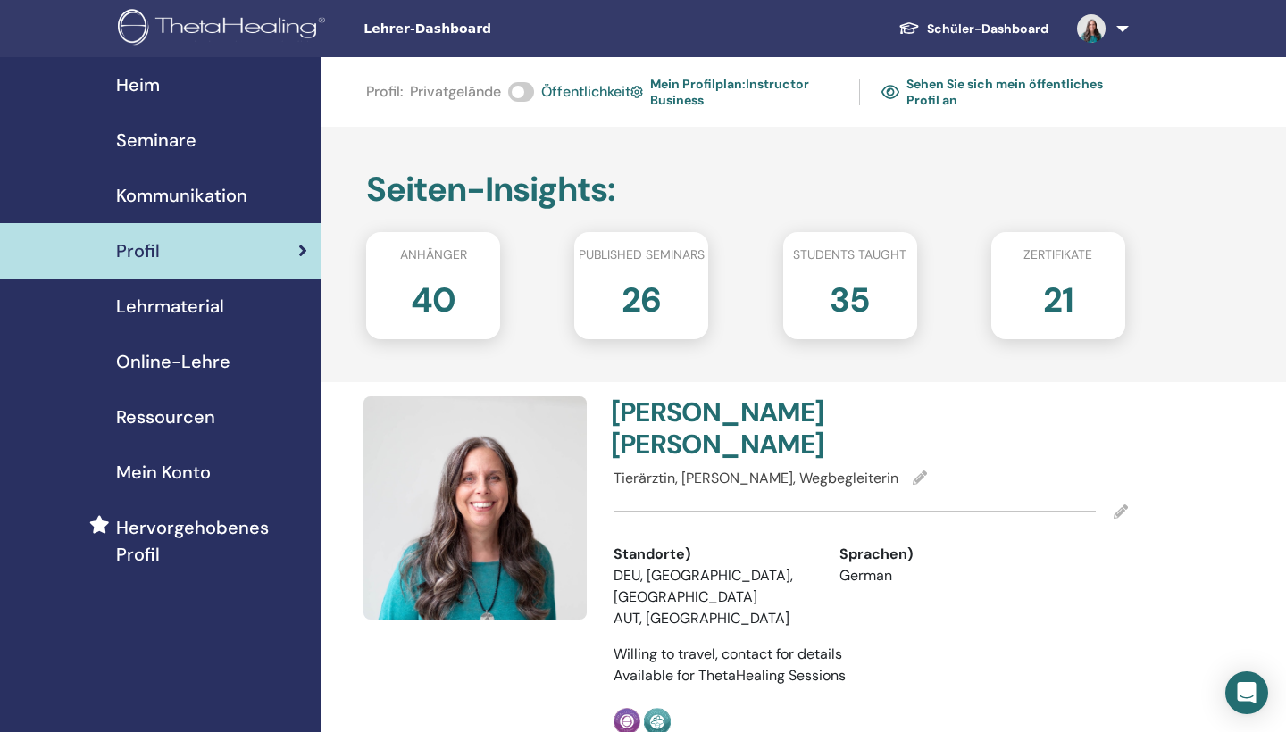
scroll to position [0, 0]
click at [984, 80] on link "Sehen Sie sich mein öffentliches Profil an" at bounding box center [1004, 91] width 244 height 41
